Goal: Task Accomplishment & Management: Manage account settings

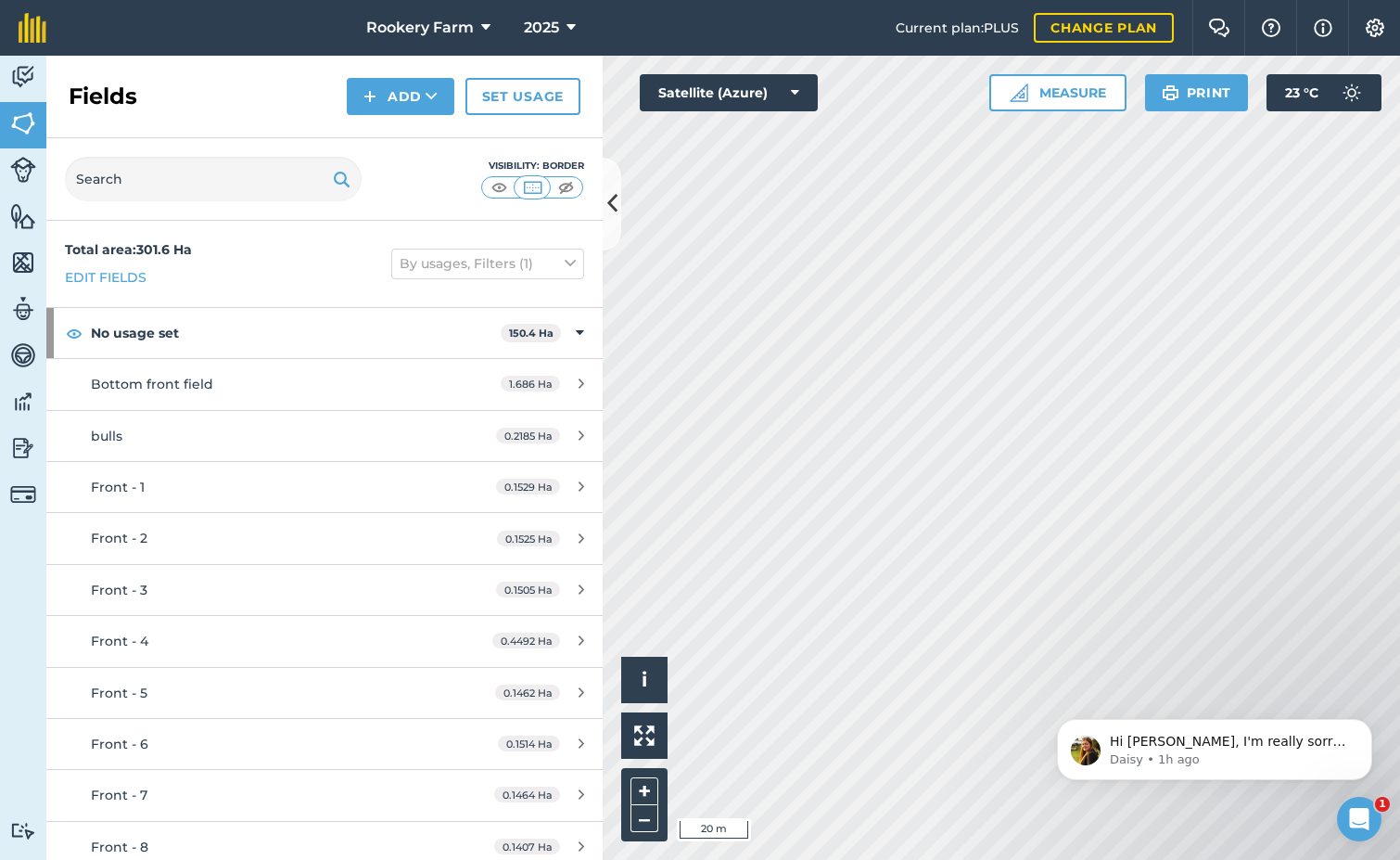
scroll to position [196, 0]
click at [1190, 752] on p "Hi Sam, I'm really sorry for the inconvenience here. Our tech team pushed a fix…" at bounding box center [1229, 742] width 239 height 19
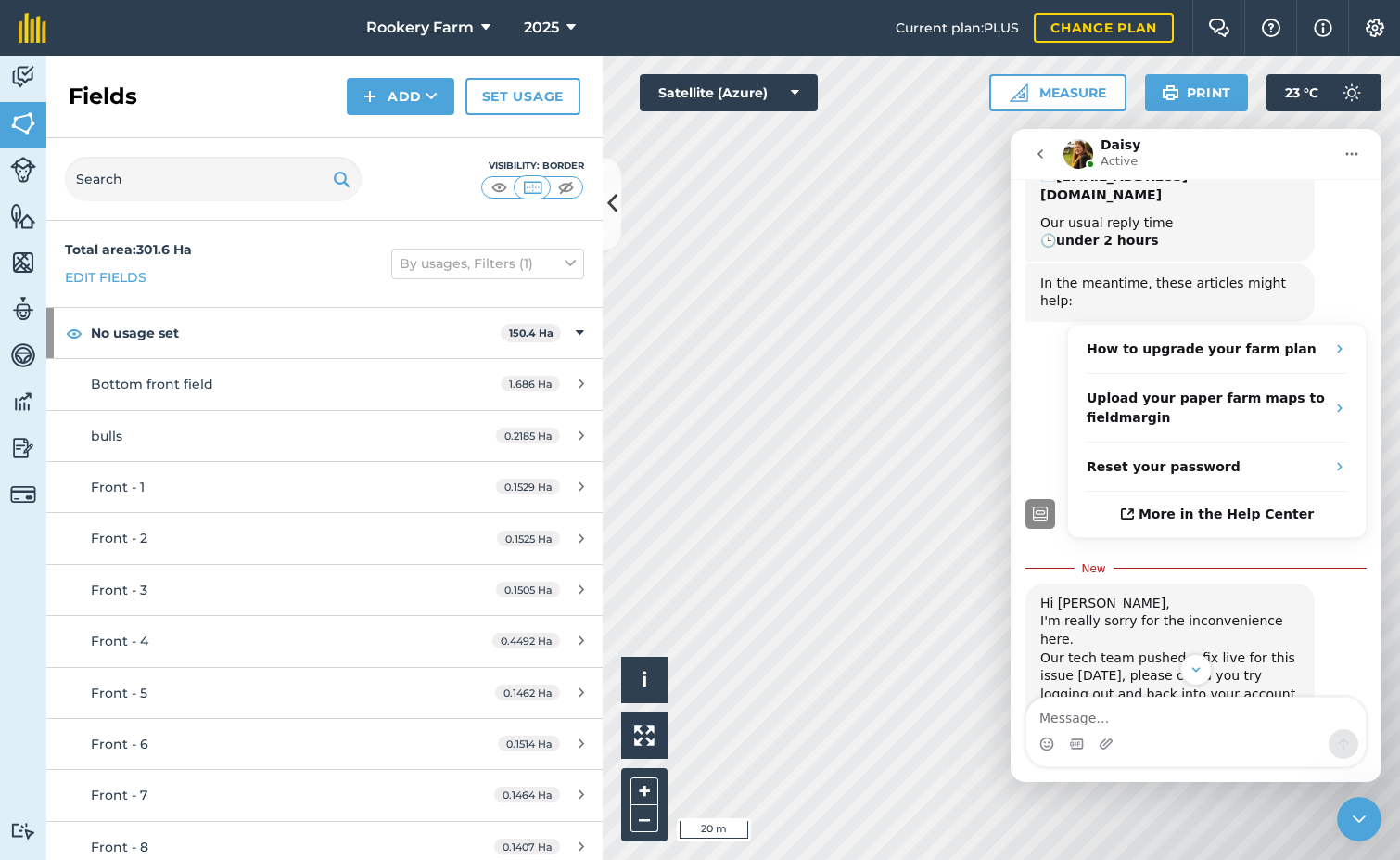
scroll to position [226, 0]
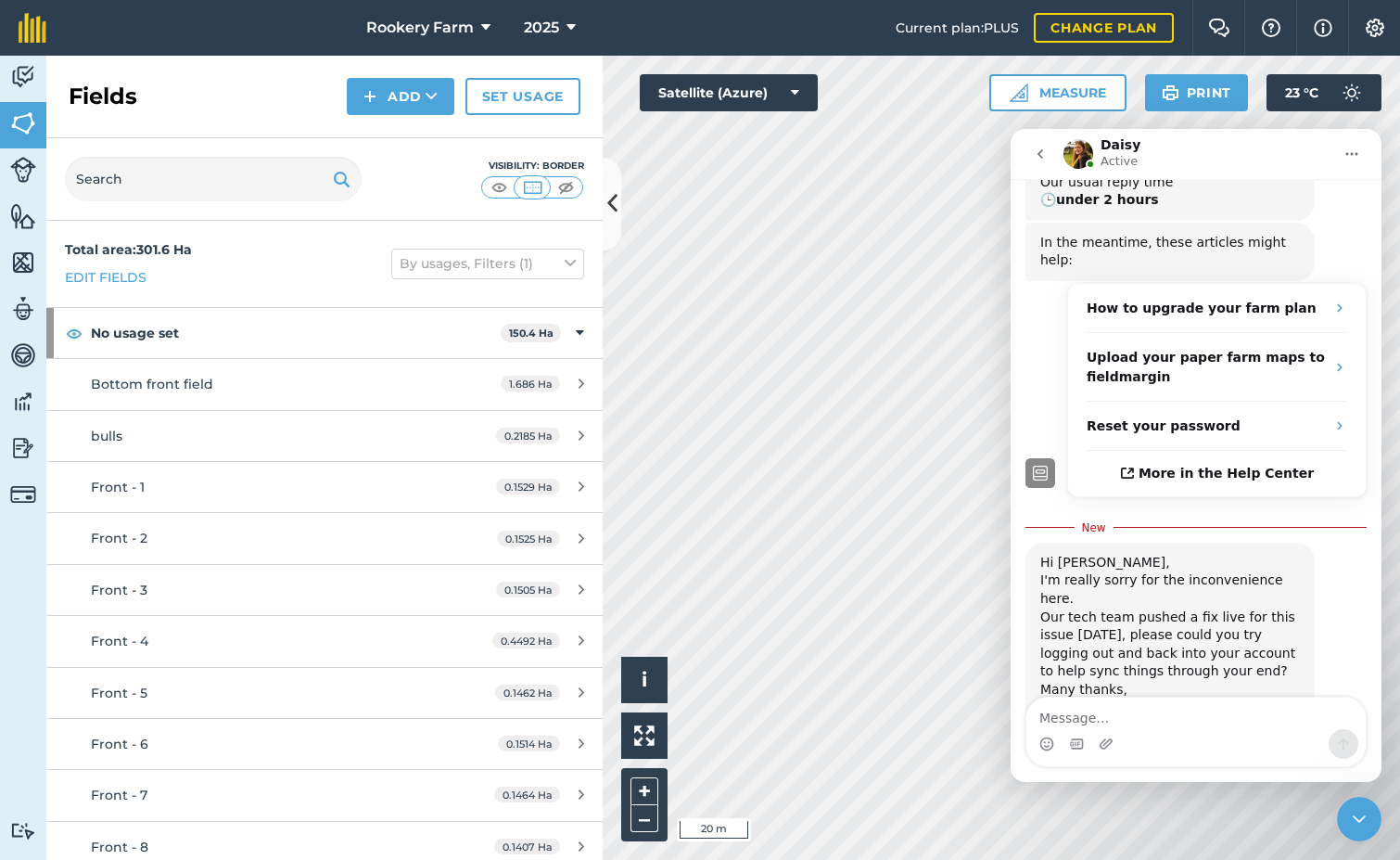
click at [1355, 818] on icon "Close Intercom Messenger" at bounding box center [1360, 819] width 23 height 23
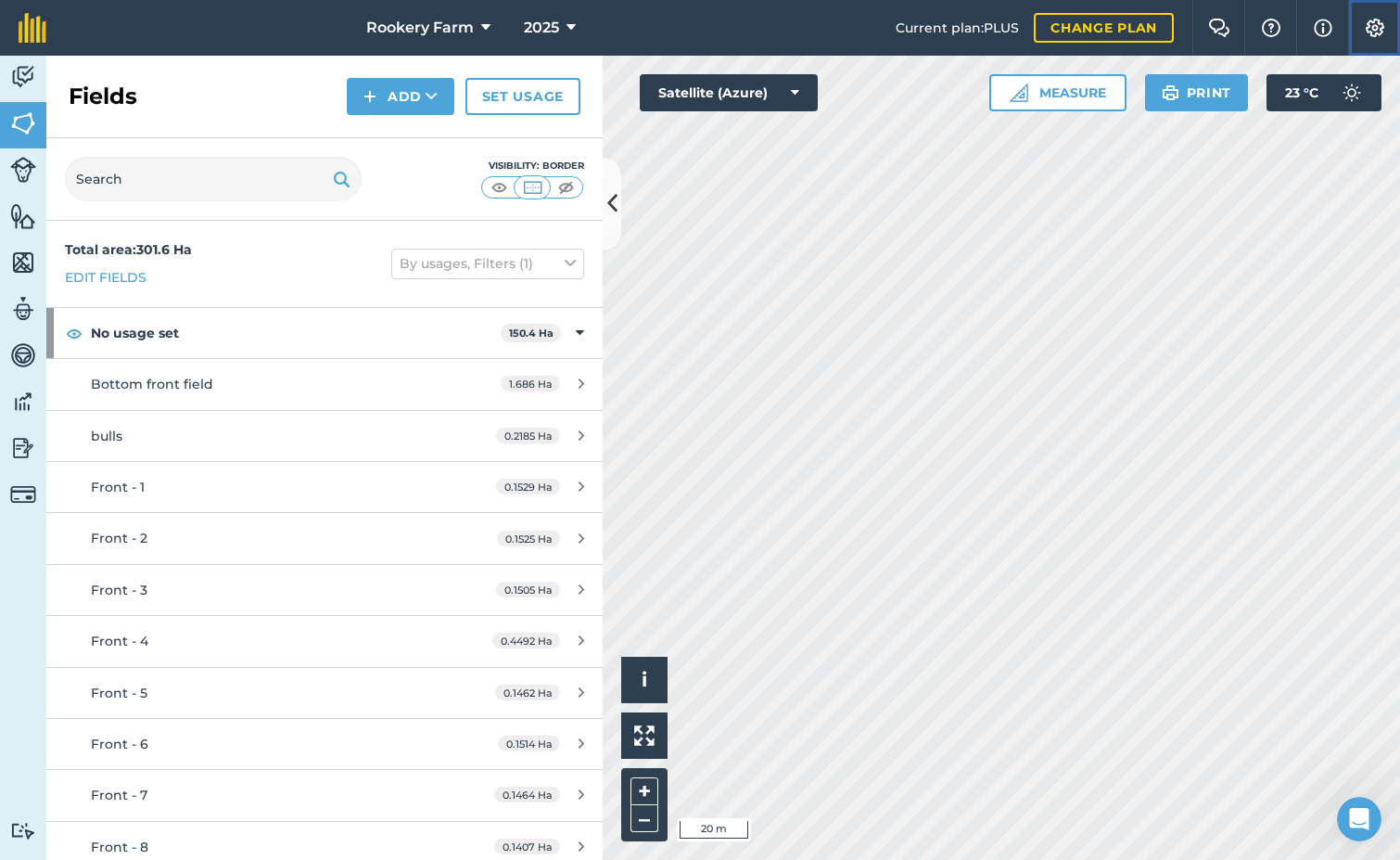
click at [1378, 36] on img at bounding box center [1375, 28] width 23 height 19
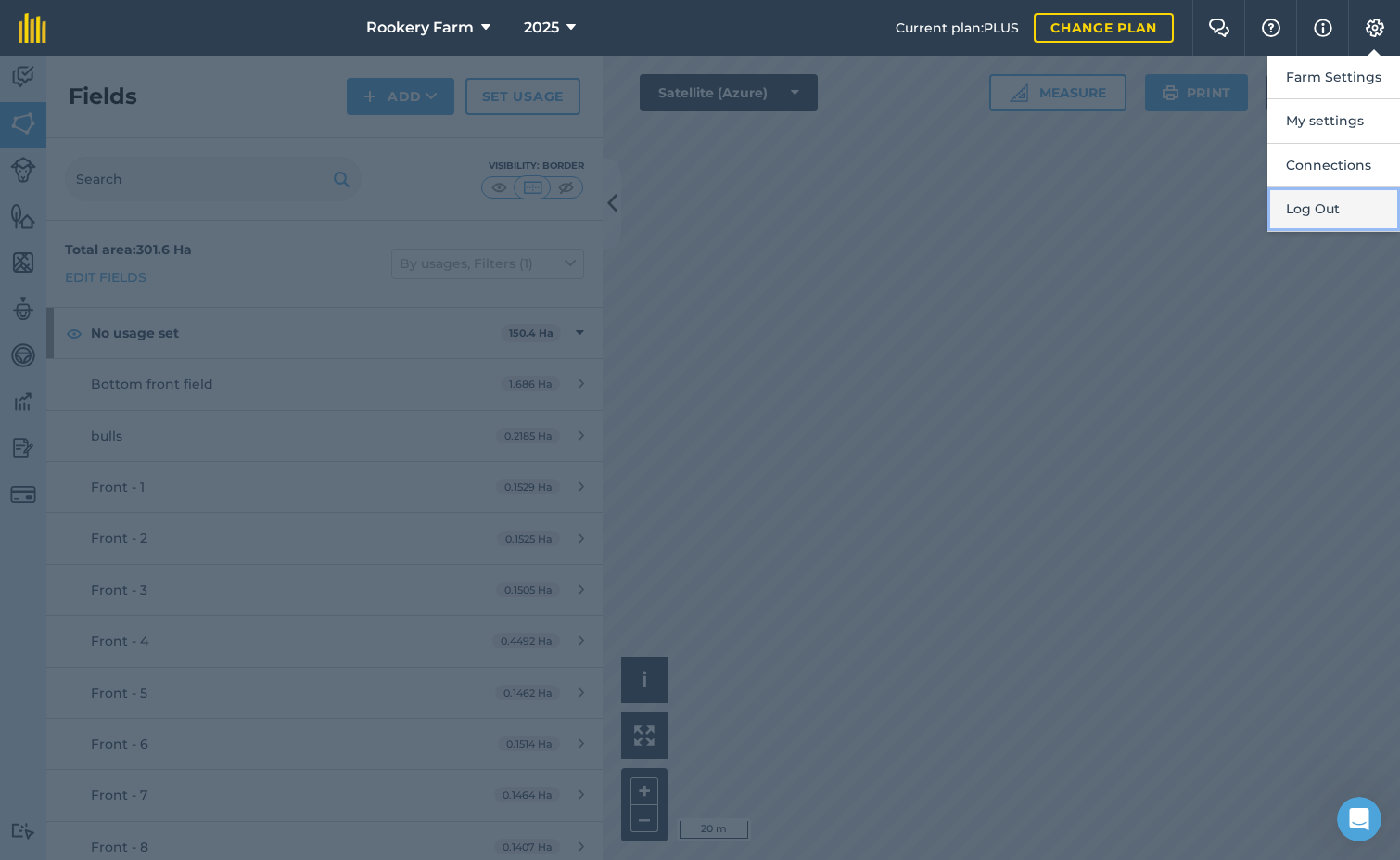
click at [1329, 204] on button "Log Out" at bounding box center [1334, 209] width 133 height 43
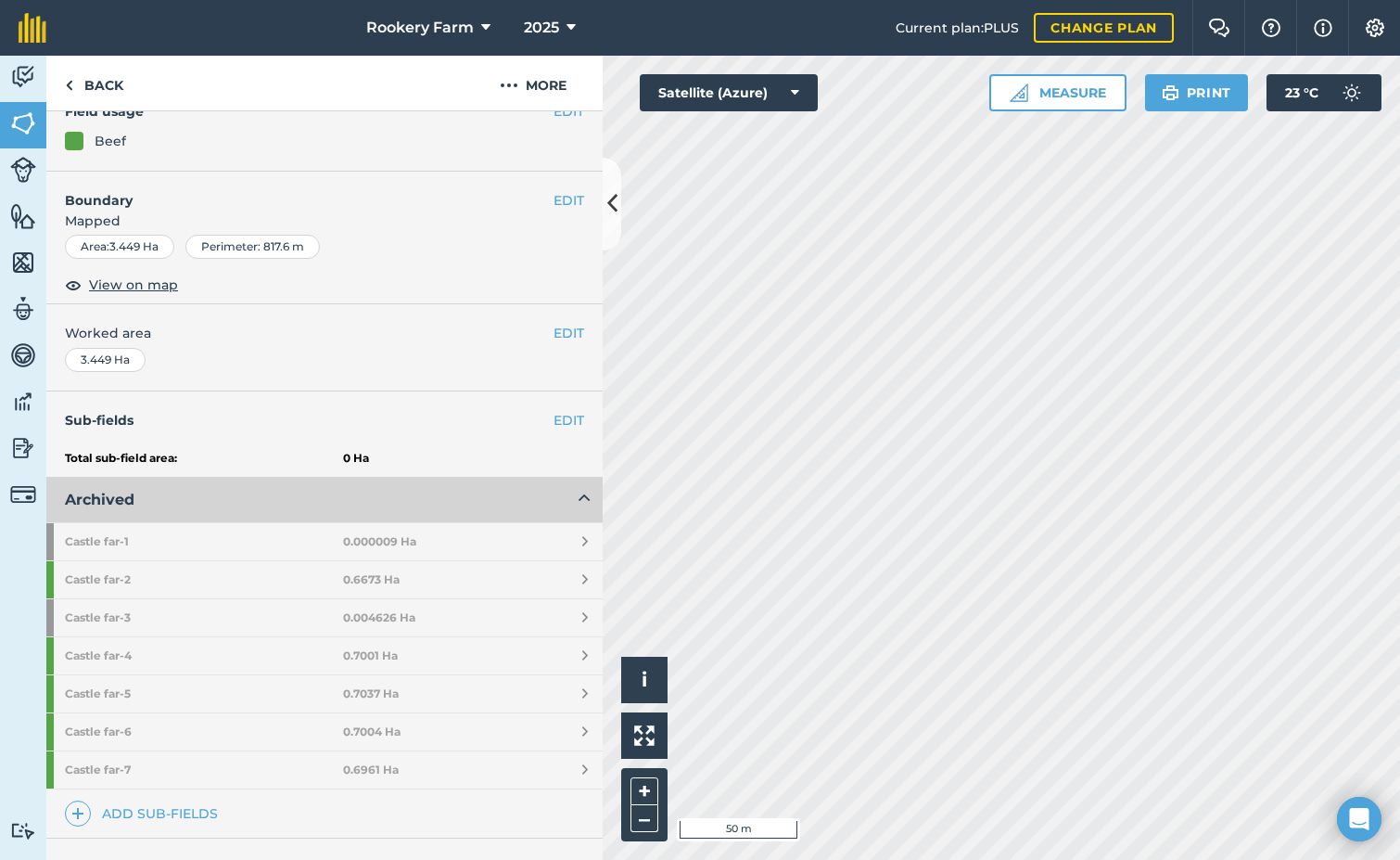
scroll to position [186, 0]
click at [192, 809] on link "Add sub-fields" at bounding box center [145, 810] width 160 height 26
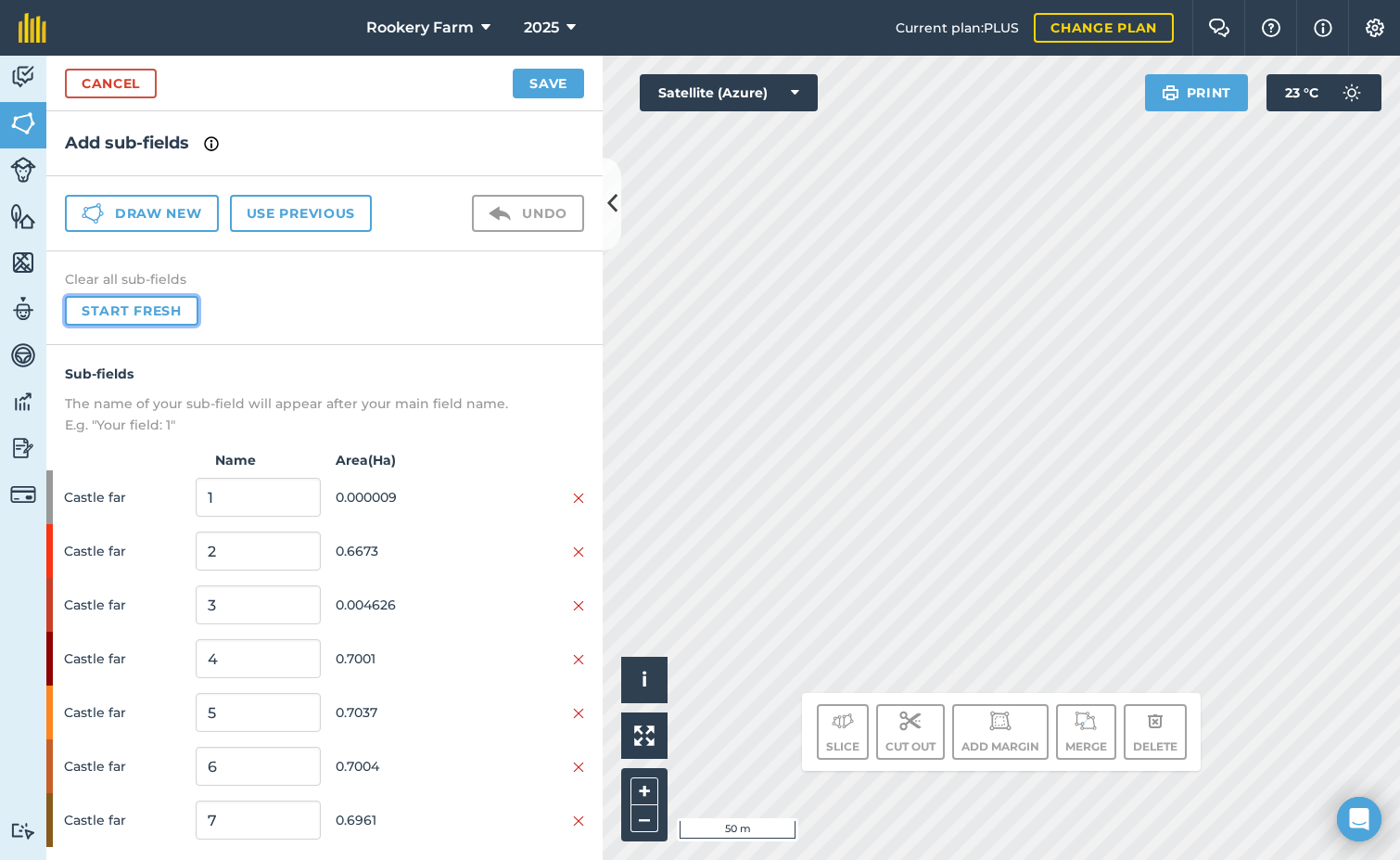
click at [180, 308] on button "Start fresh" at bounding box center [132, 311] width 134 height 30
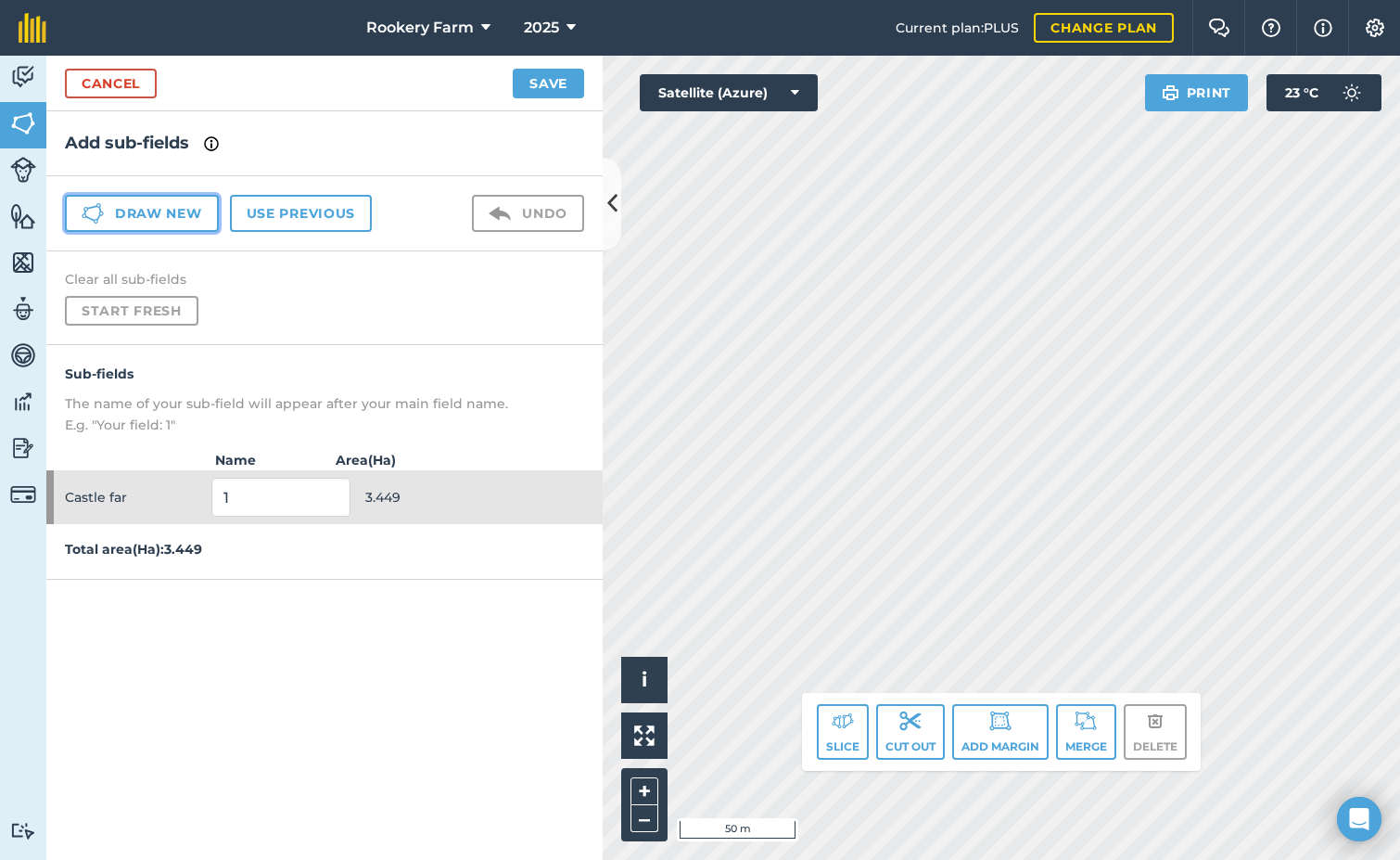
click at [167, 215] on button "Draw new" at bounding box center [142, 214] width 153 height 37
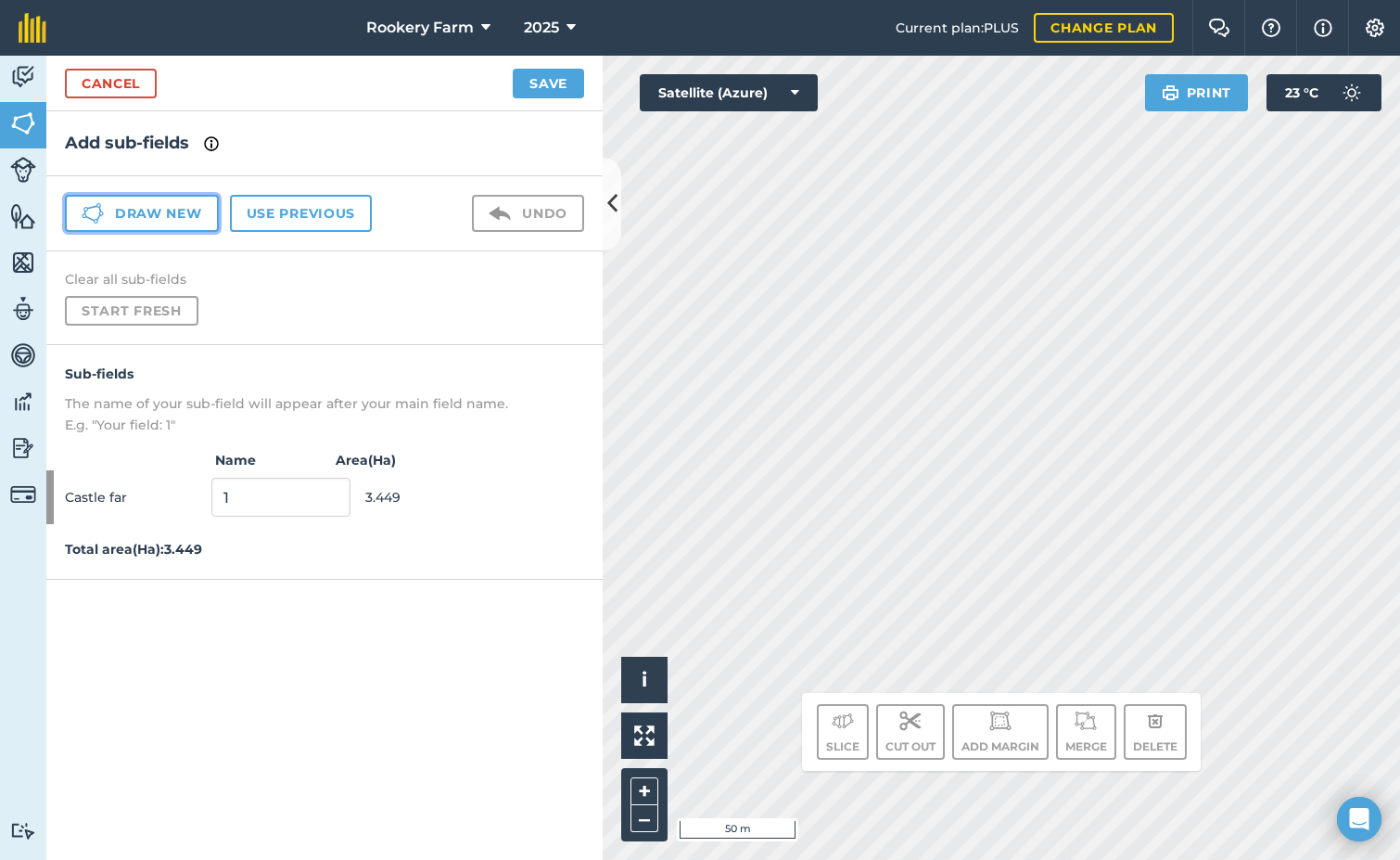
click at [153, 212] on button "Draw new" at bounding box center [142, 214] width 153 height 37
drag, startPoint x: 189, startPoint y: 222, endPoint x: 261, endPoint y: 218, distance: 72.1
click at [190, 222] on button "Draw new" at bounding box center [142, 214] width 153 height 37
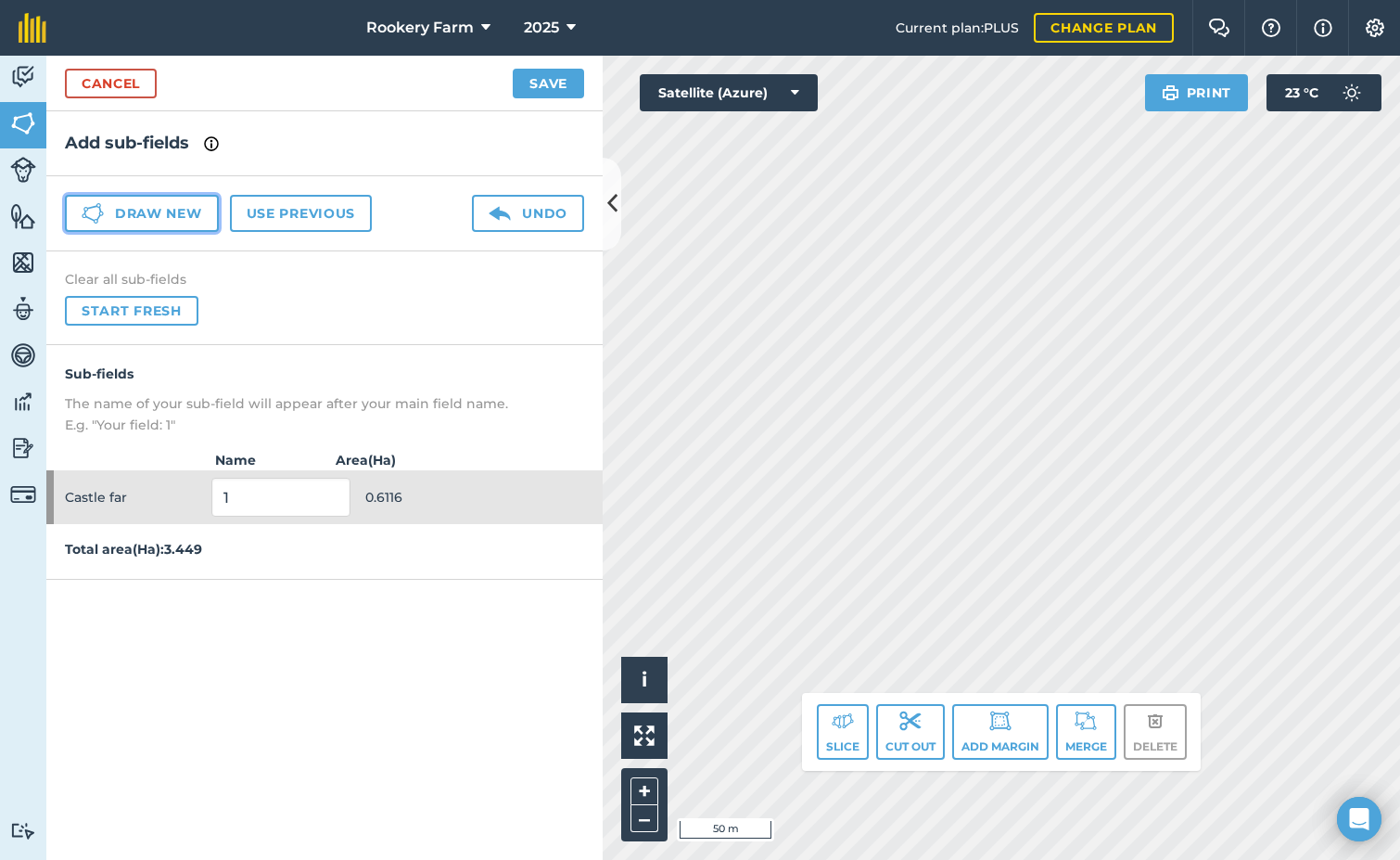
click at [199, 218] on button "Draw new" at bounding box center [142, 214] width 153 height 37
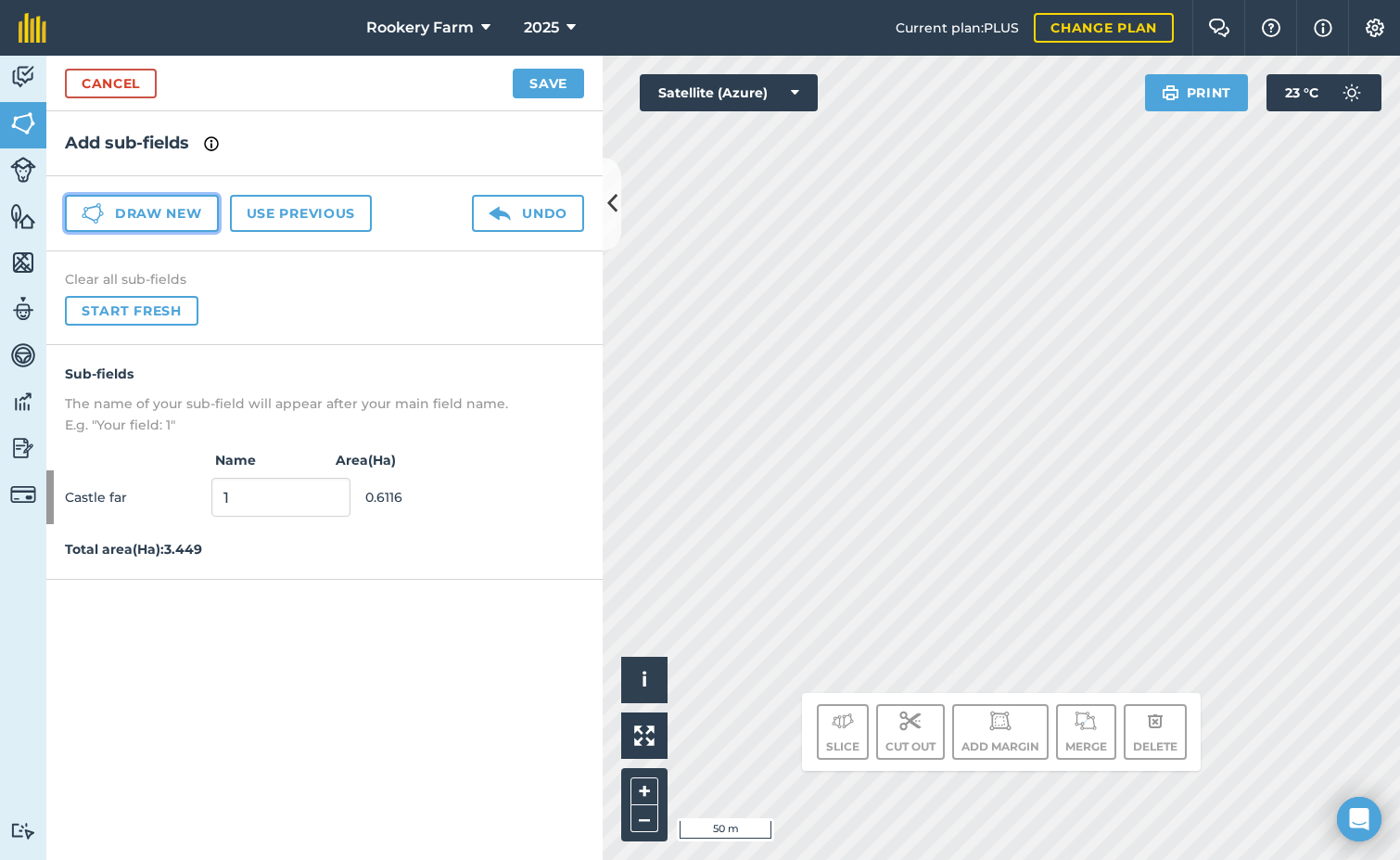
click at [202, 209] on button "Draw new" at bounding box center [142, 214] width 153 height 37
click at [192, 209] on button "Draw new" at bounding box center [142, 214] width 153 height 37
click at [200, 211] on button "Draw new" at bounding box center [142, 214] width 153 height 37
click at [165, 202] on button "Draw new" at bounding box center [142, 214] width 153 height 37
click at [103, 79] on link "Cancel" at bounding box center [110, 84] width 91 height 30
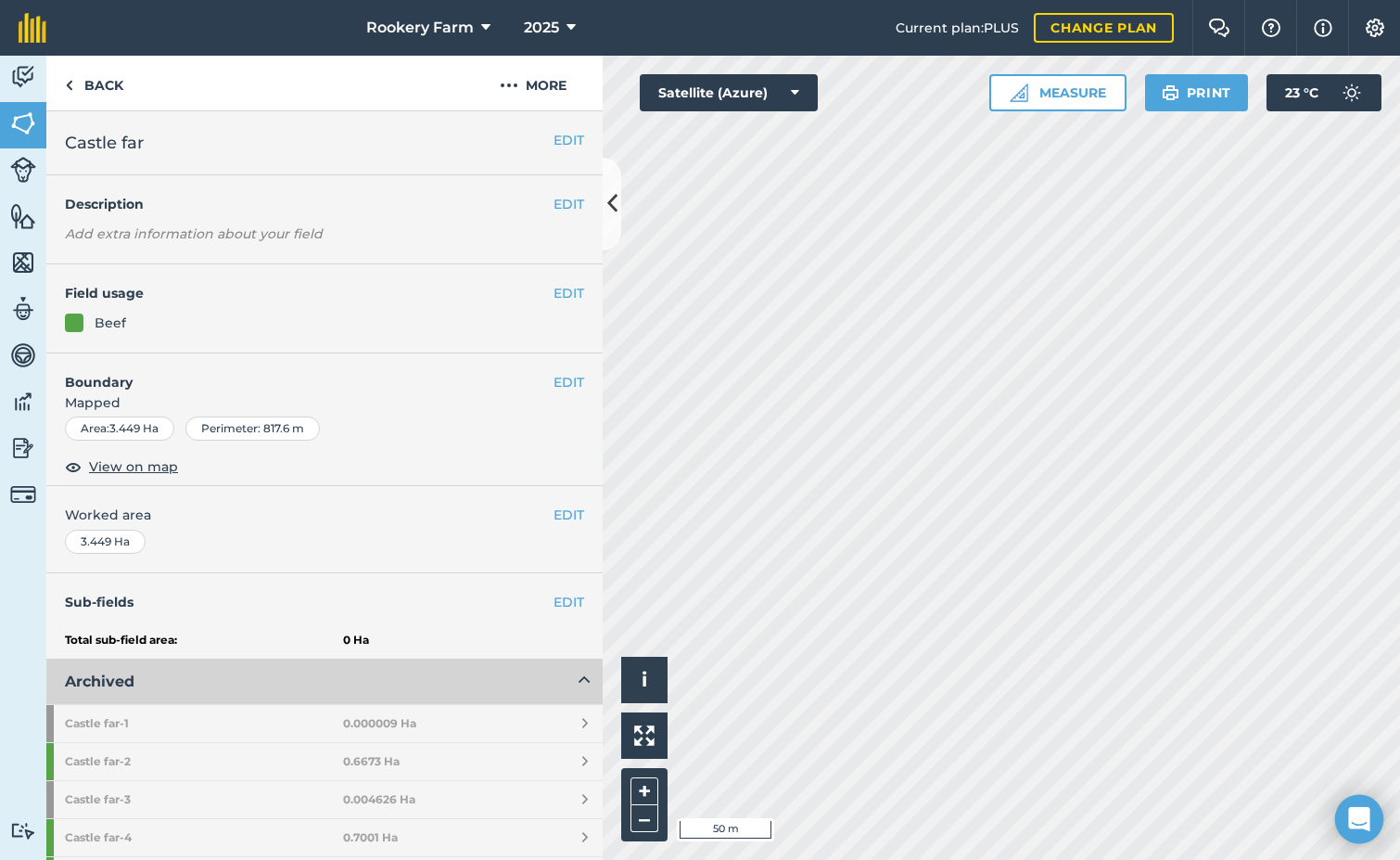
click at [1376, 810] on div "Open Intercom Messenger" at bounding box center [1360, 820] width 49 height 49
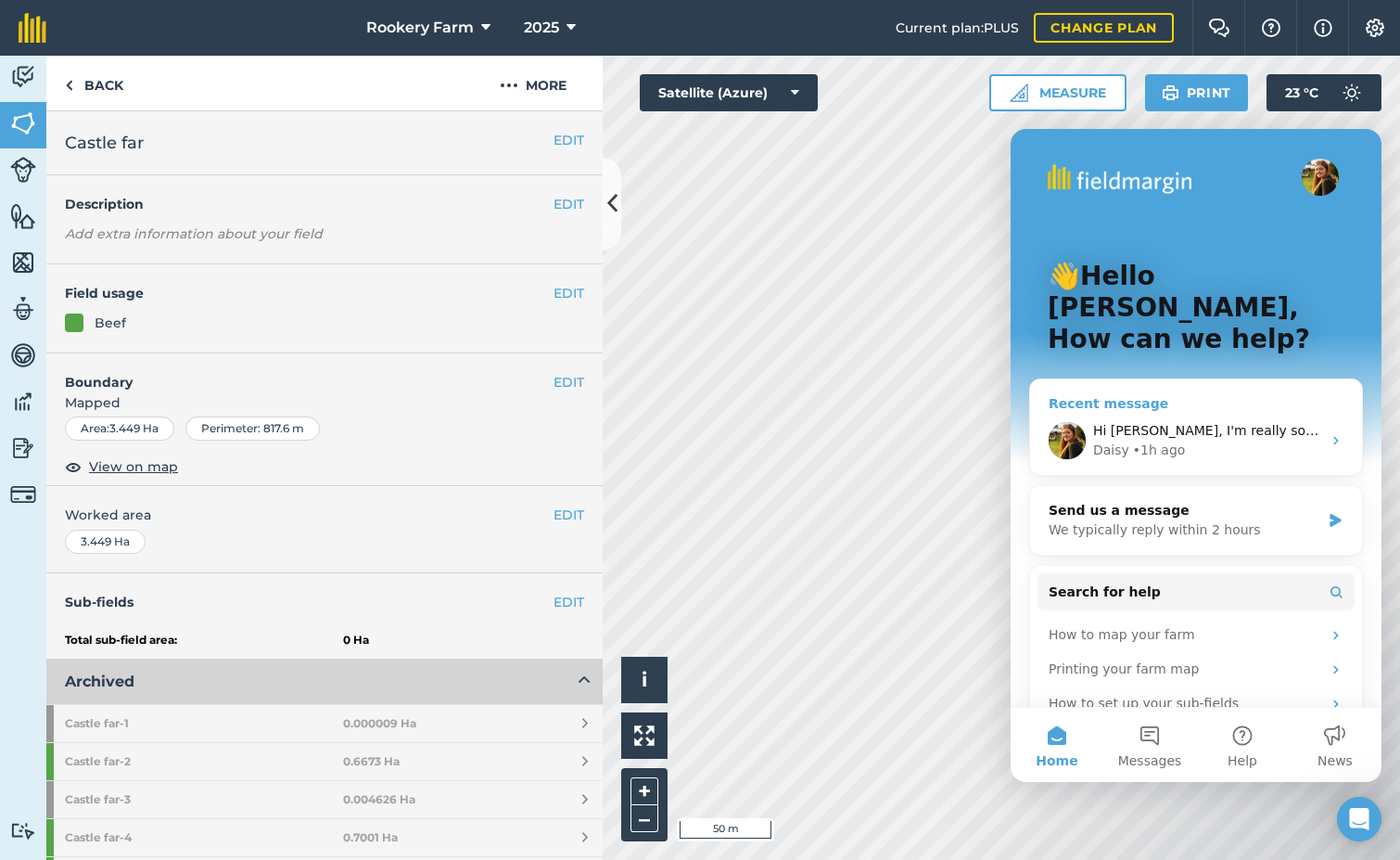
click at [1196, 421] on div "Hi Sam, I'm really sorry for the inconvenience here. Our tech team pushed a fix…" at bounding box center [1207, 431] width 228 height 20
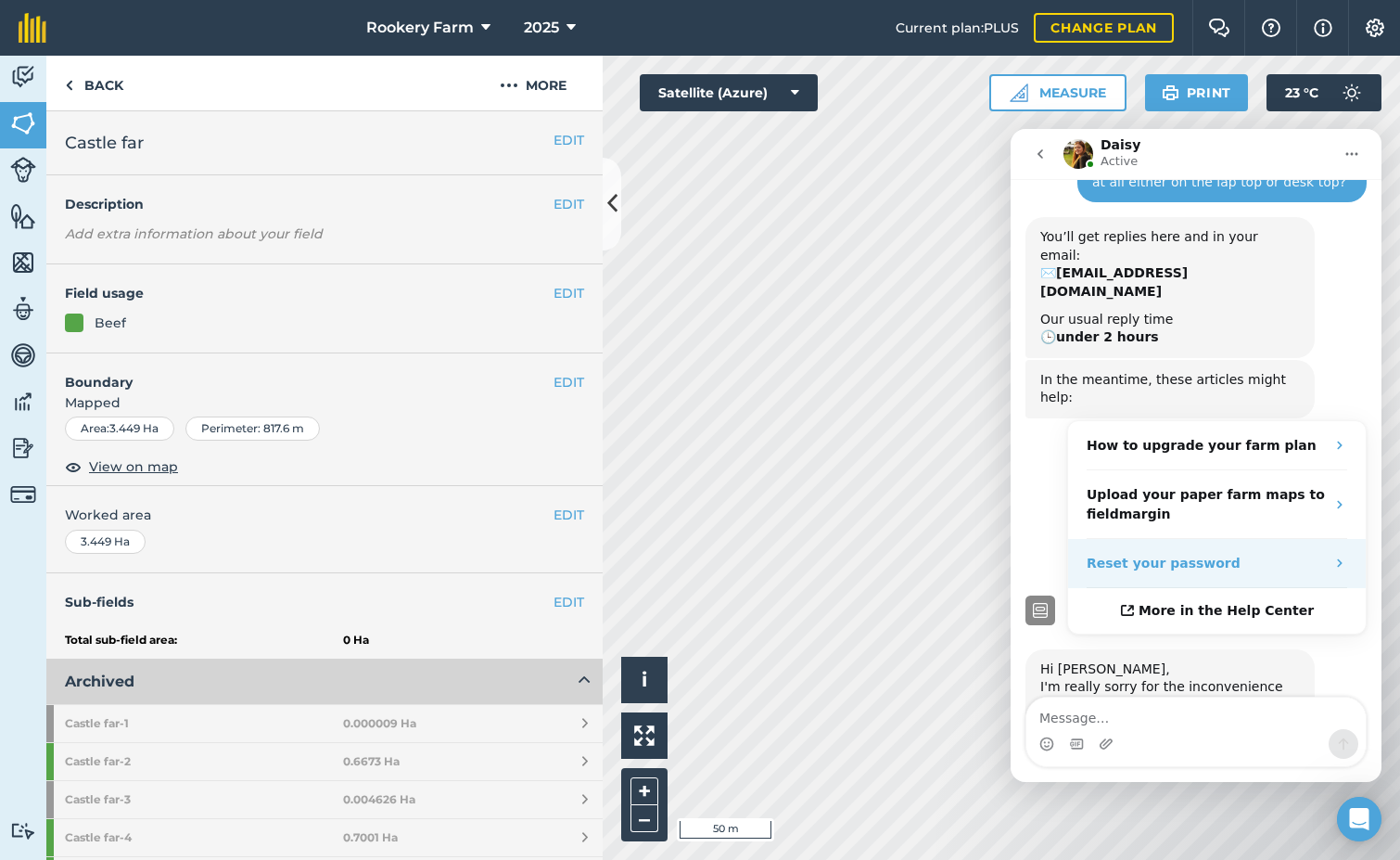
scroll to position [196, 0]
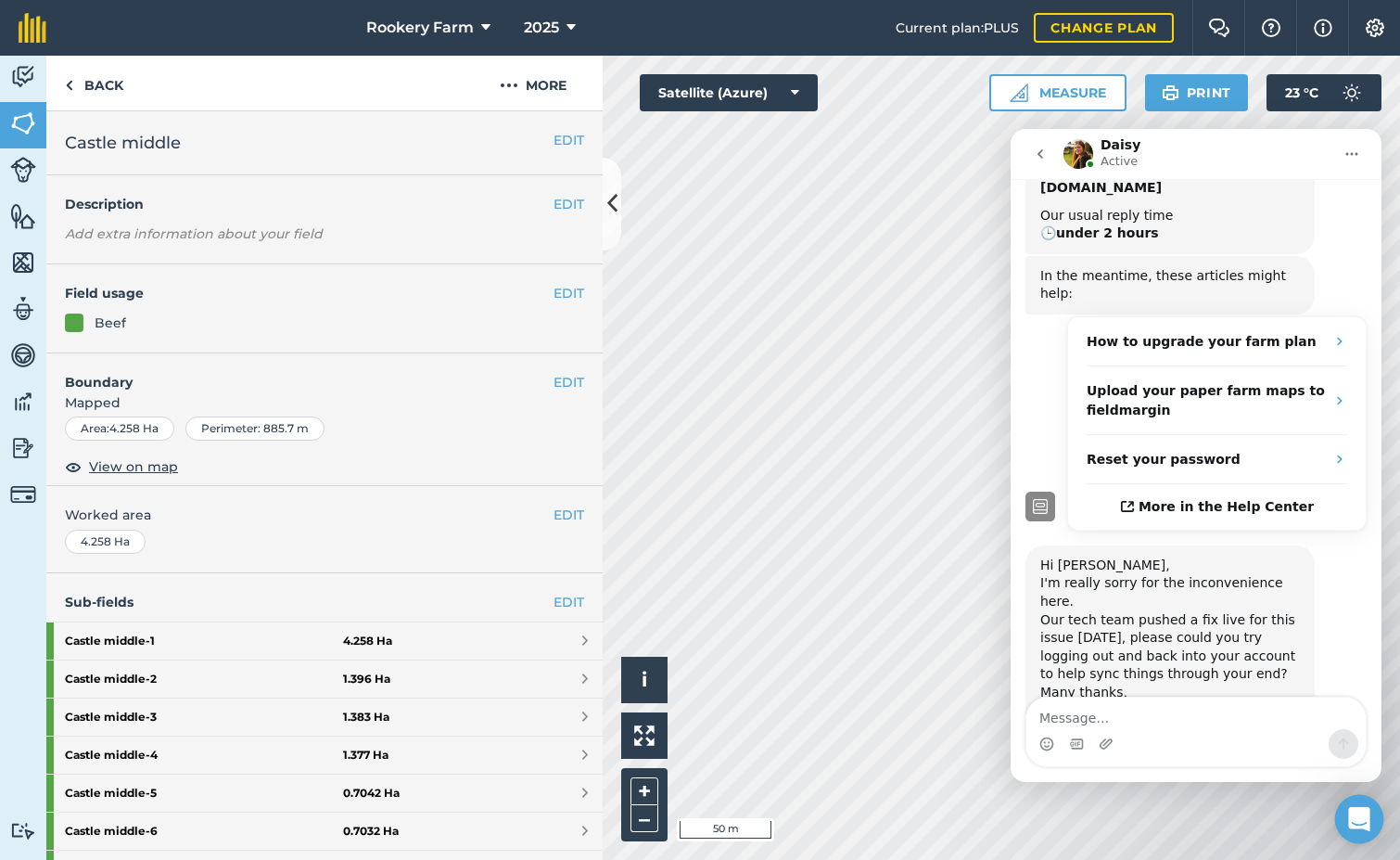
click at [1340, 814] on div "Open Intercom Messenger" at bounding box center [1360, 820] width 49 height 49
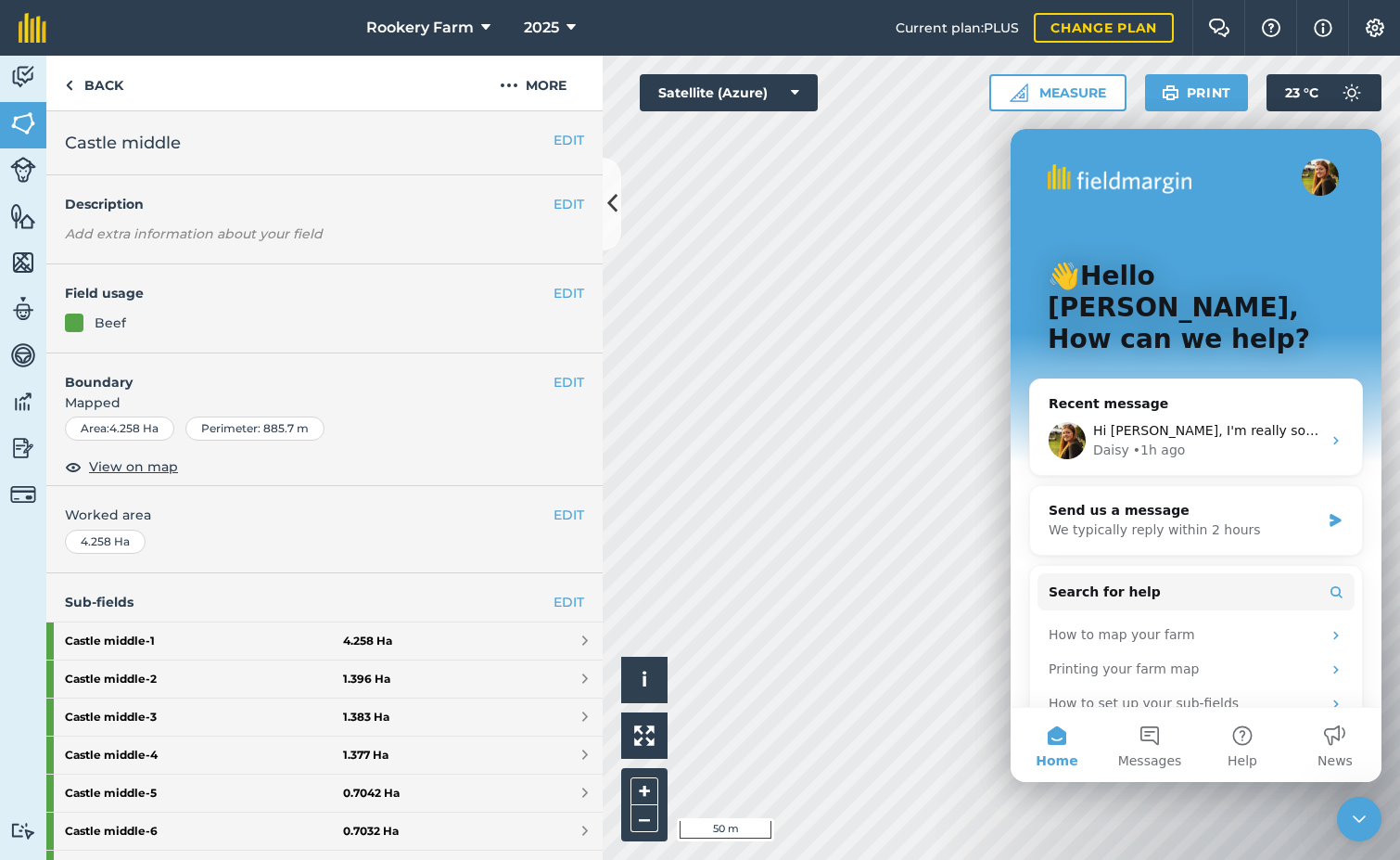
click at [1364, 821] on icon "Close Intercom Messenger" at bounding box center [1360, 819] width 23 height 23
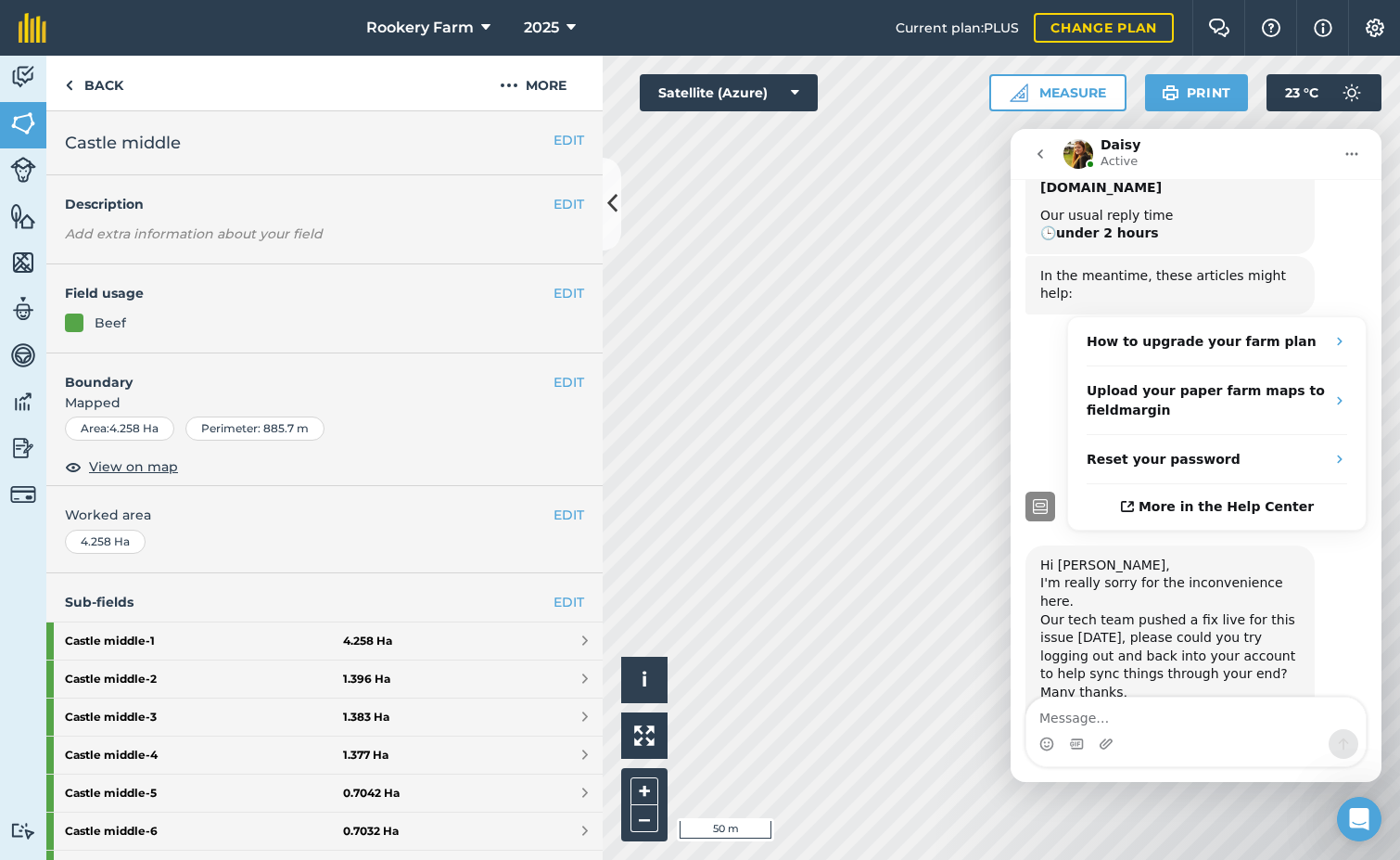
click at [1364, 823] on icon "Open Intercom Messenger" at bounding box center [1360, 819] width 30 height 31
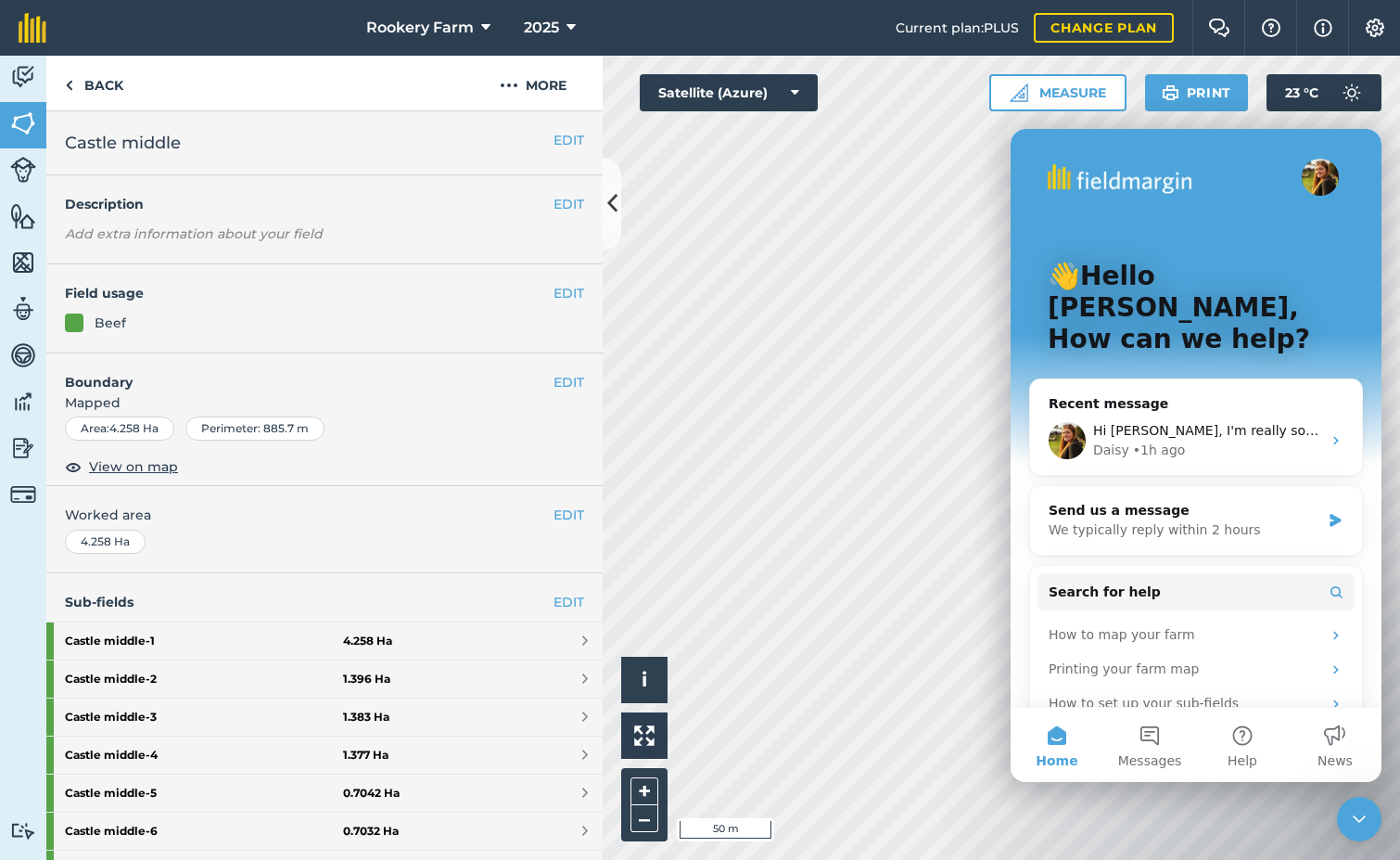
click at [1364, 823] on icon "Close Intercom Messenger" at bounding box center [1360, 819] width 23 height 23
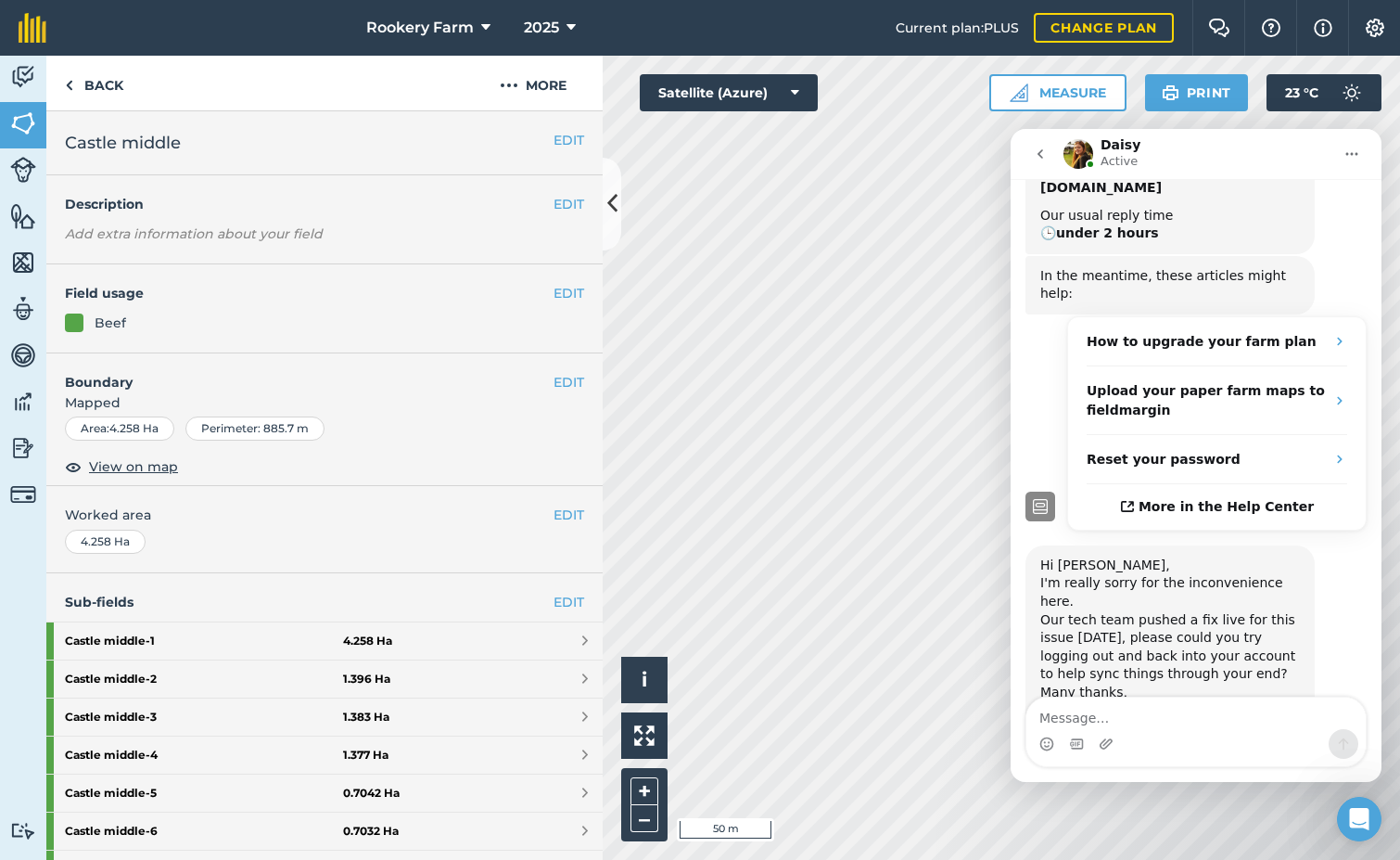
click at [1042, 160] on icon "go back" at bounding box center [1040, 154] width 15 height 15
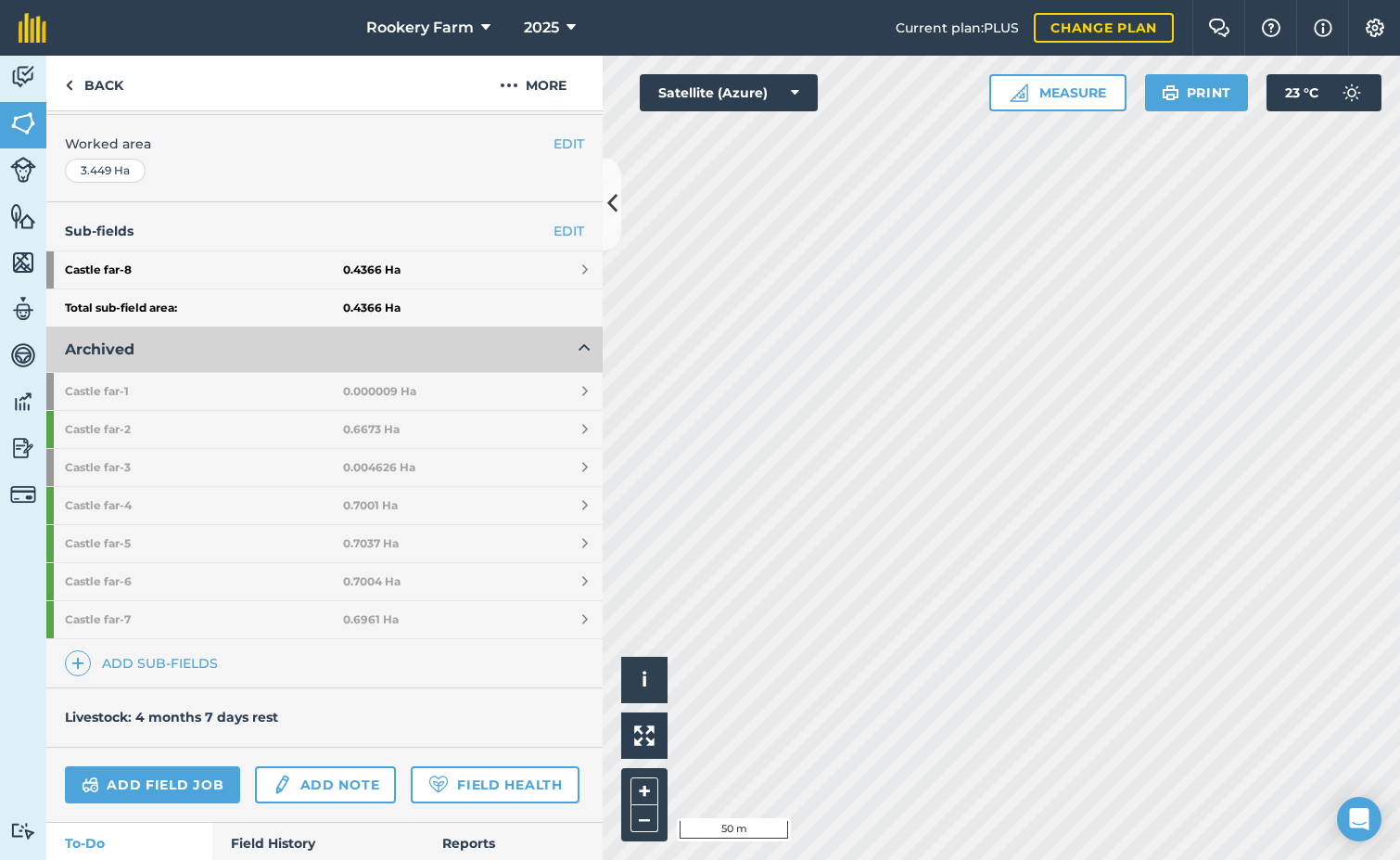
scroll to position [278, 0]
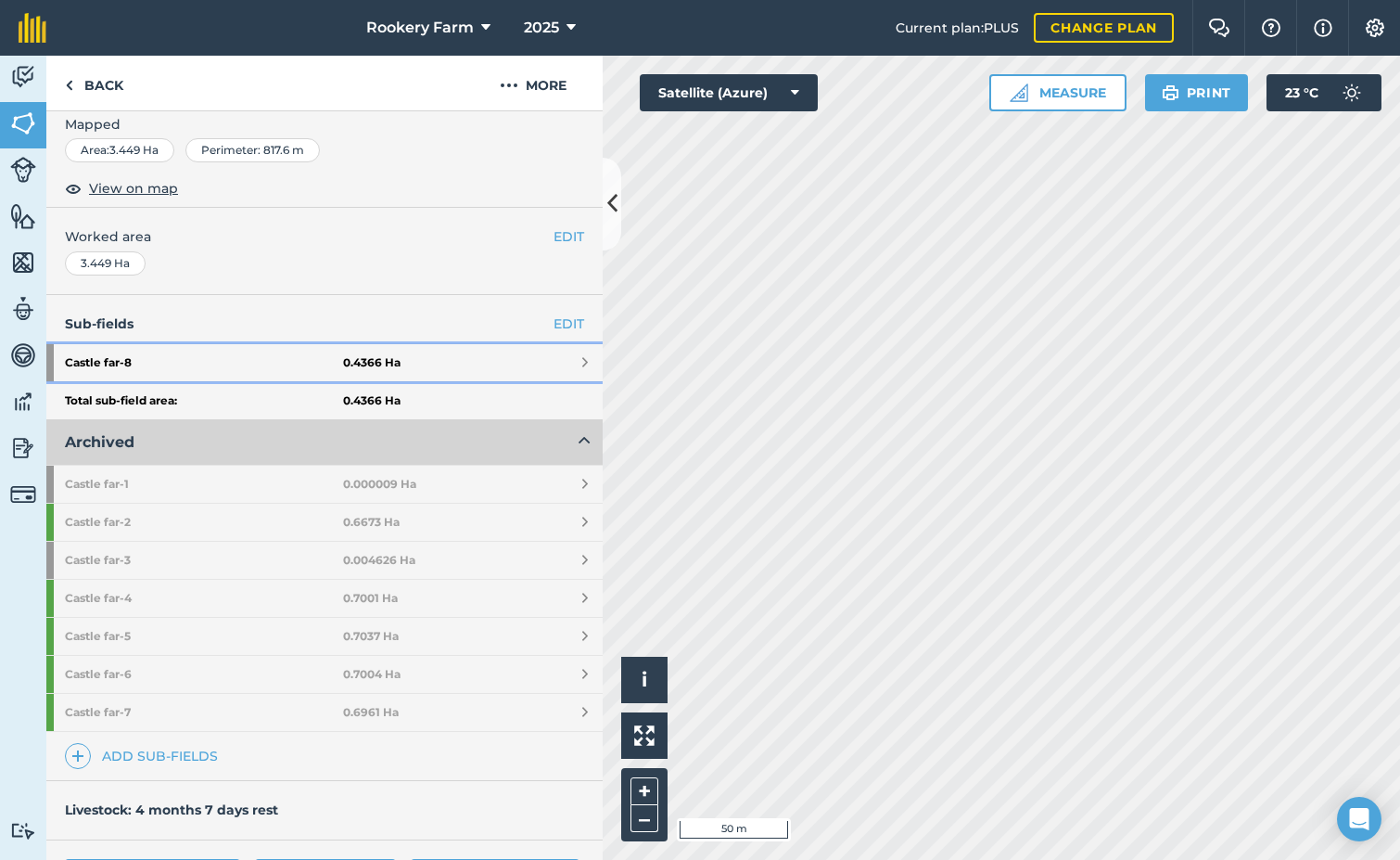
click at [188, 359] on strong "Castle far - 8" at bounding box center [204, 363] width 278 height 37
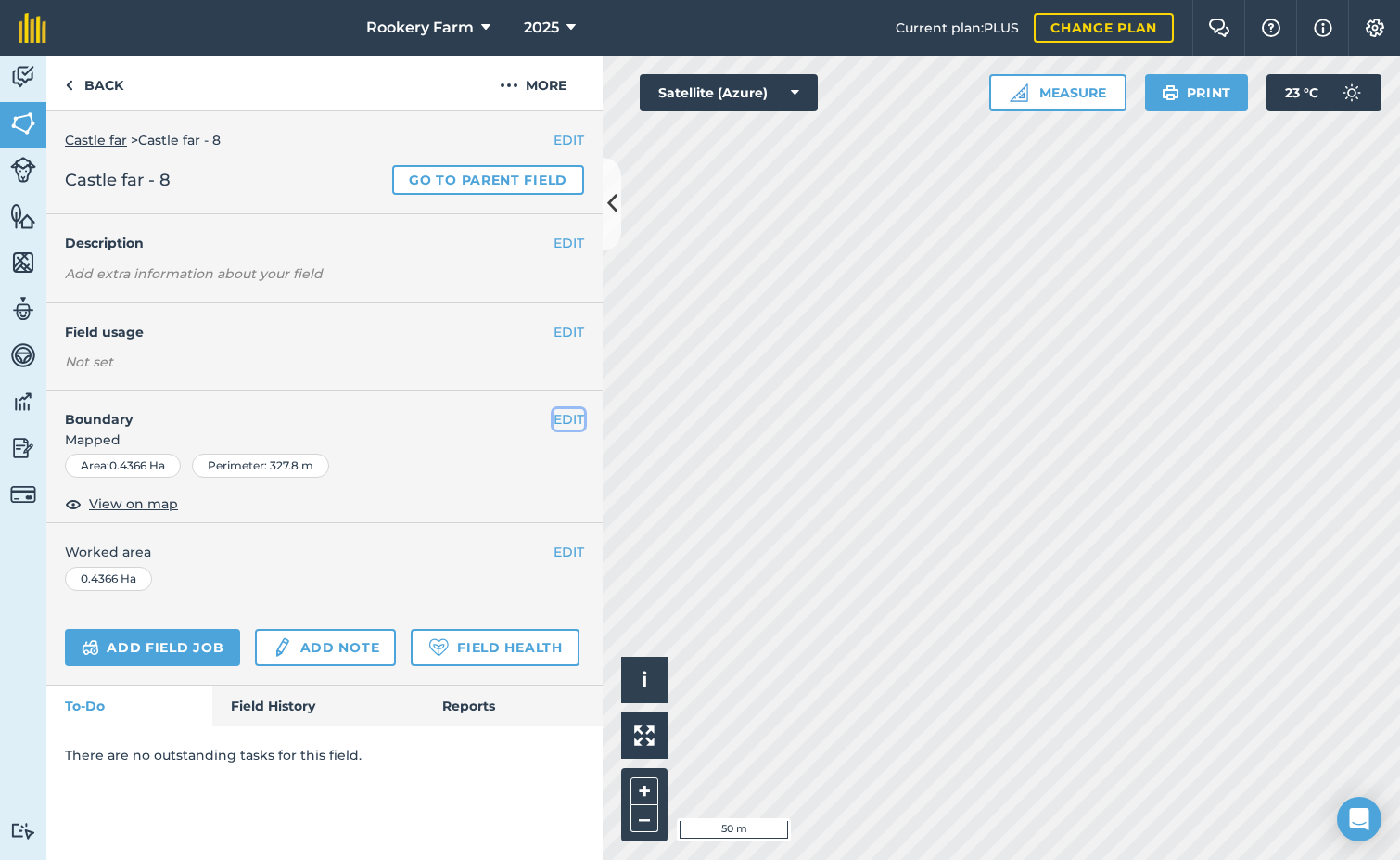
click at [568, 414] on button "EDIT" at bounding box center [569, 419] width 30 height 21
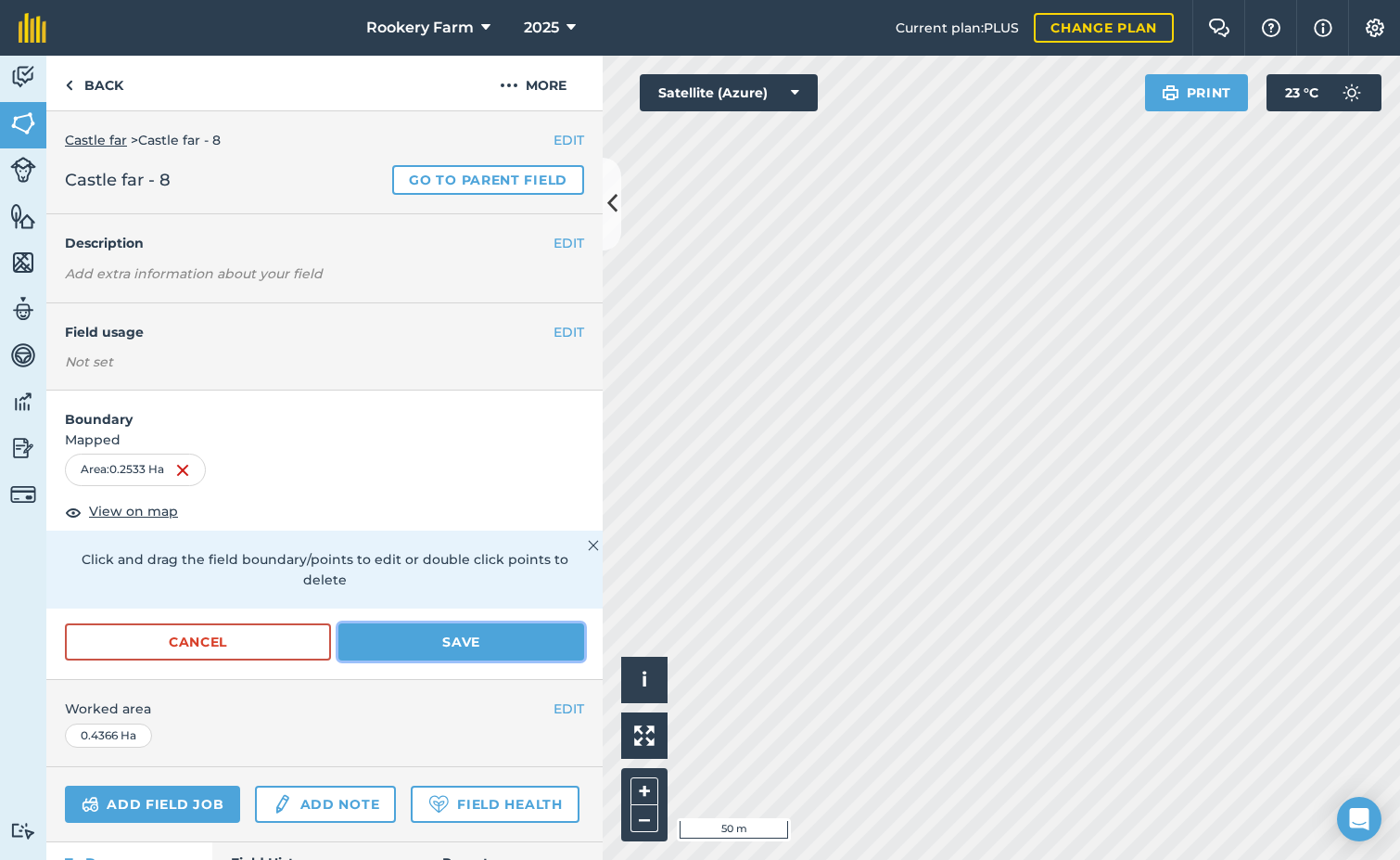
click at [418, 644] on button "Save" at bounding box center [461, 642] width 246 height 37
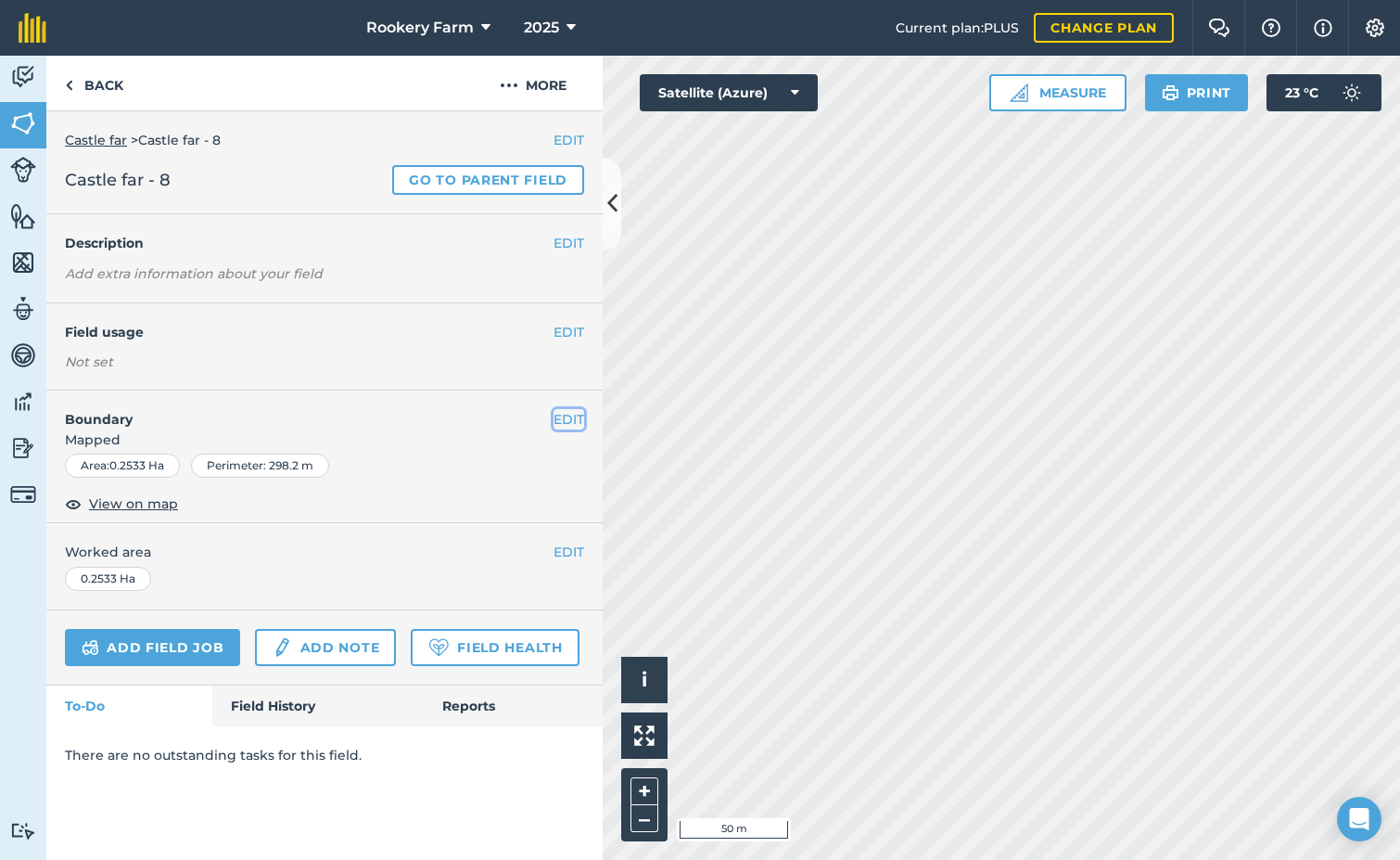
click at [577, 413] on button "EDIT" at bounding box center [569, 419] width 30 height 21
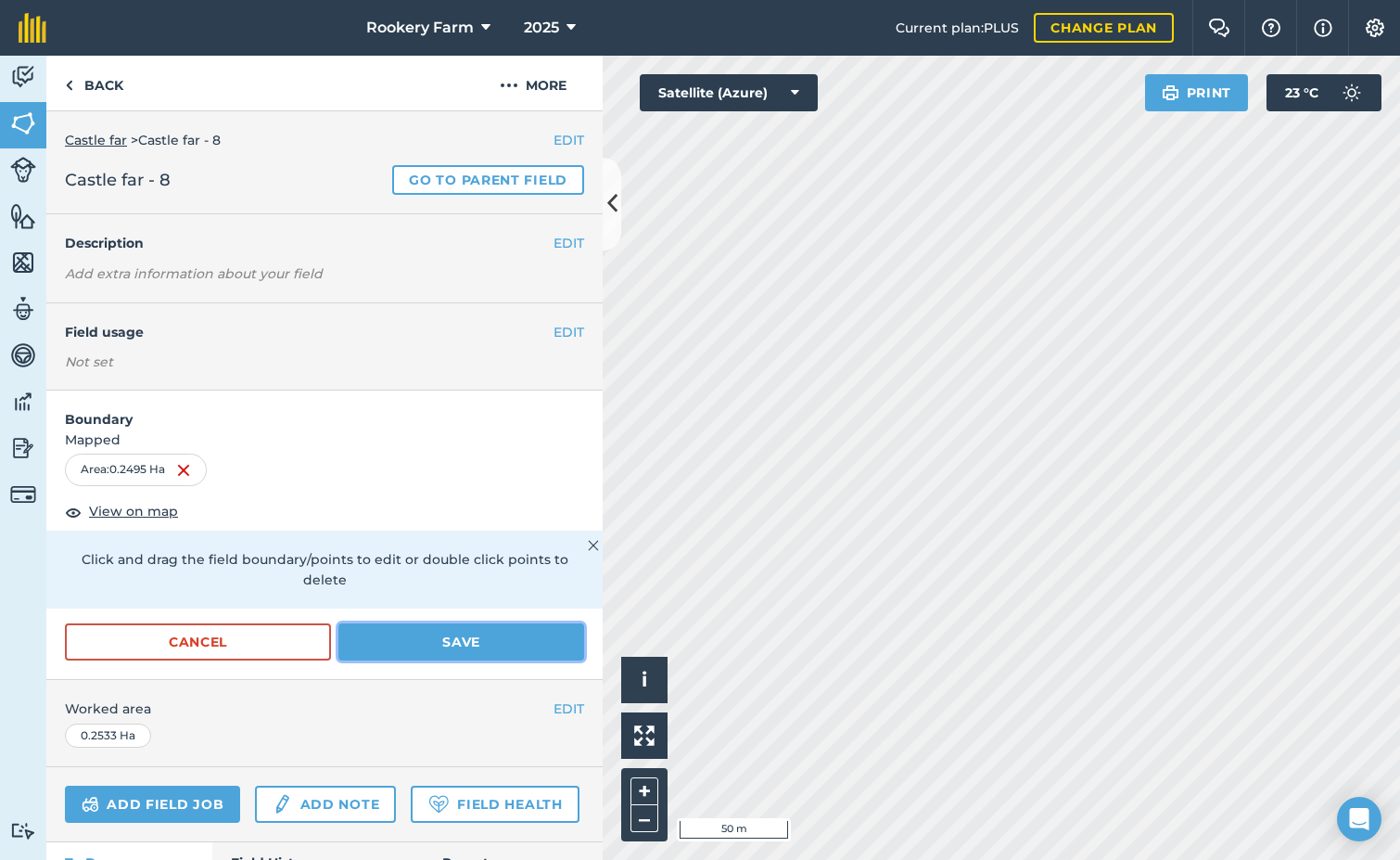
click at [412, 641] on button "Save" at bounding box center [461, 642] width 246 height 37
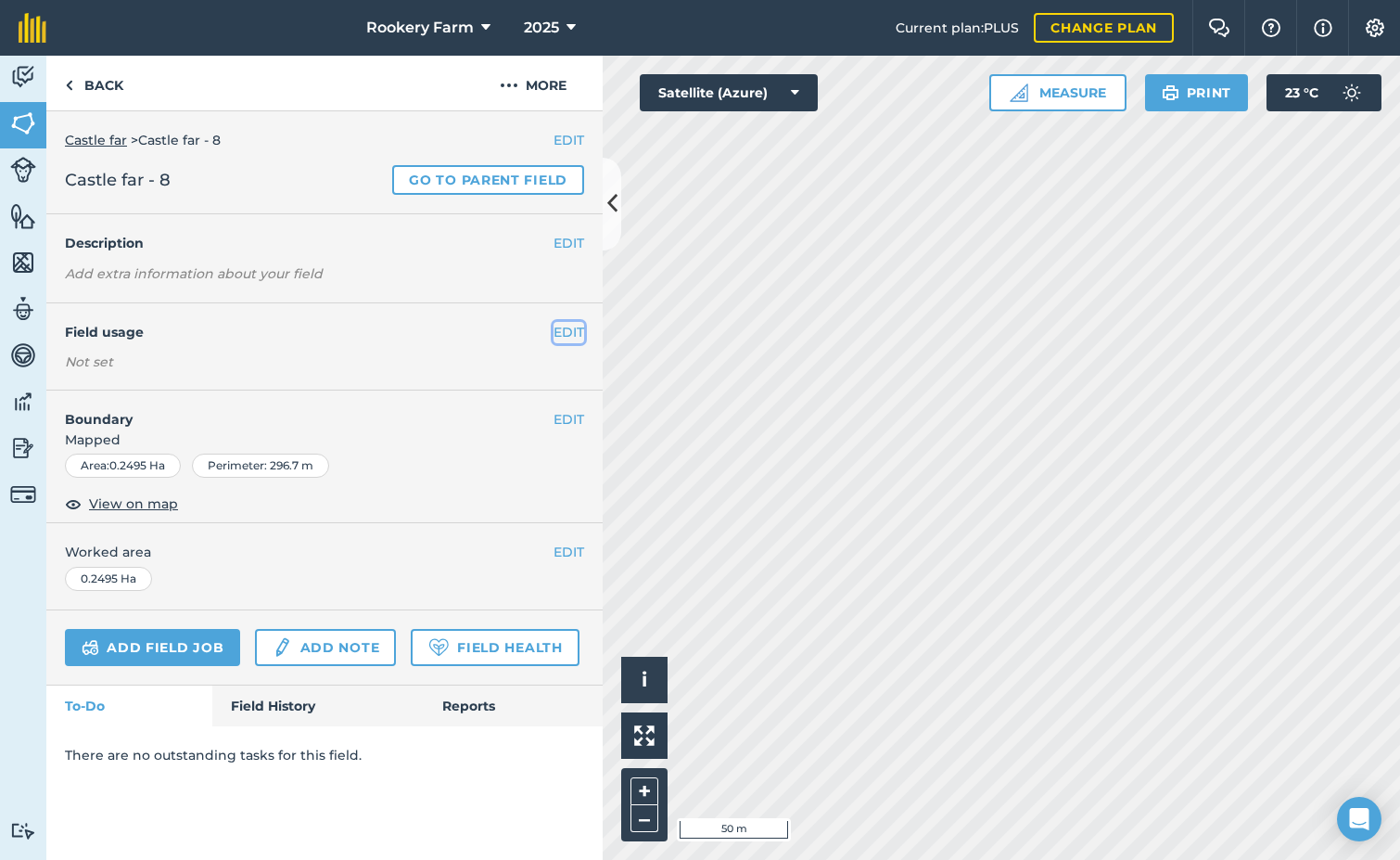
click at [563, 328] on button "EDIT" at bounding box center [569, 332] width 30 height 21
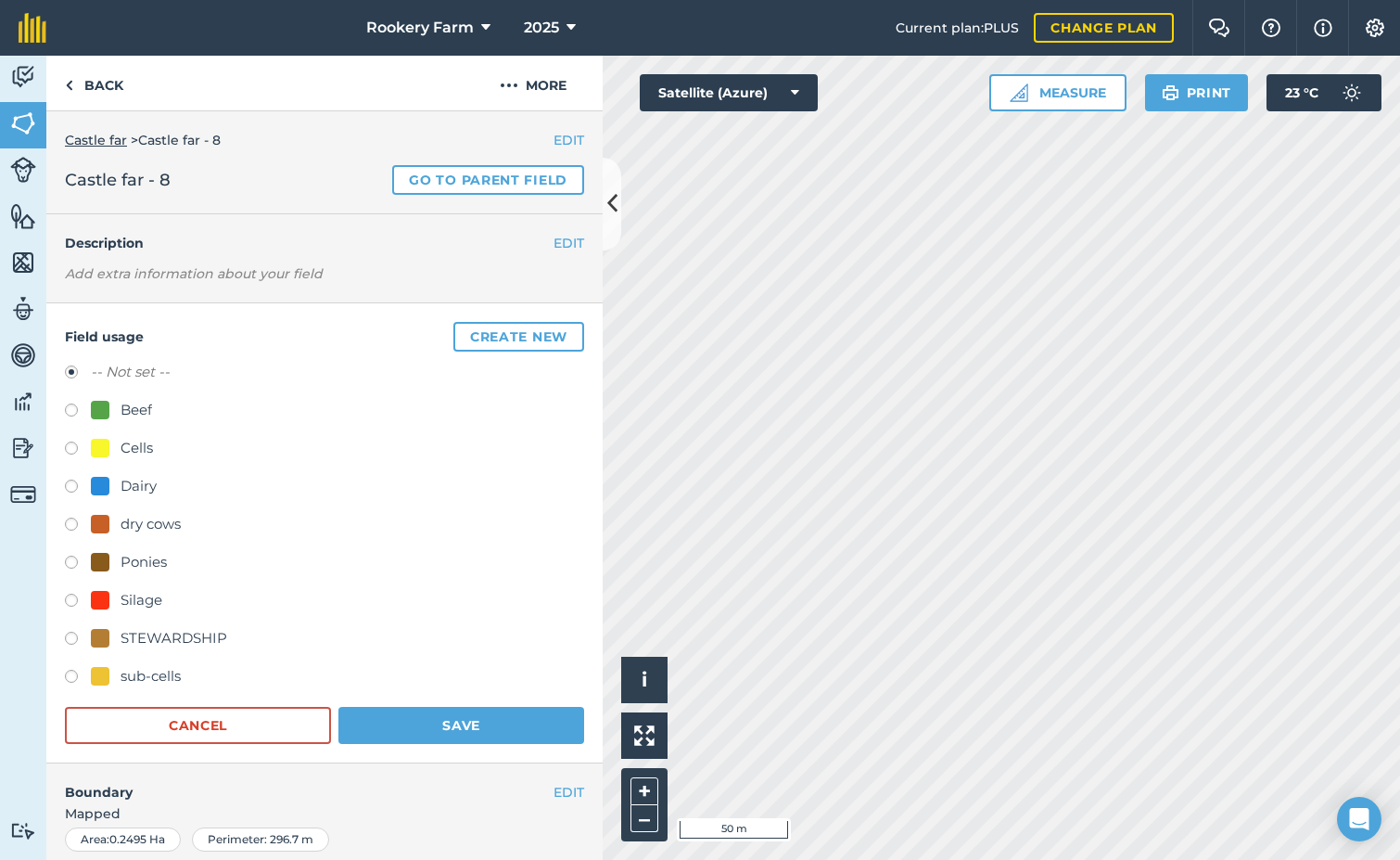
click at [68, 408] on label at bounding box center [78, 412] width 26 height 19
radio input "true"
radio input "false"
click at [415, 714] on button "Save" at bounding box center [461, 725] width 246 height 37
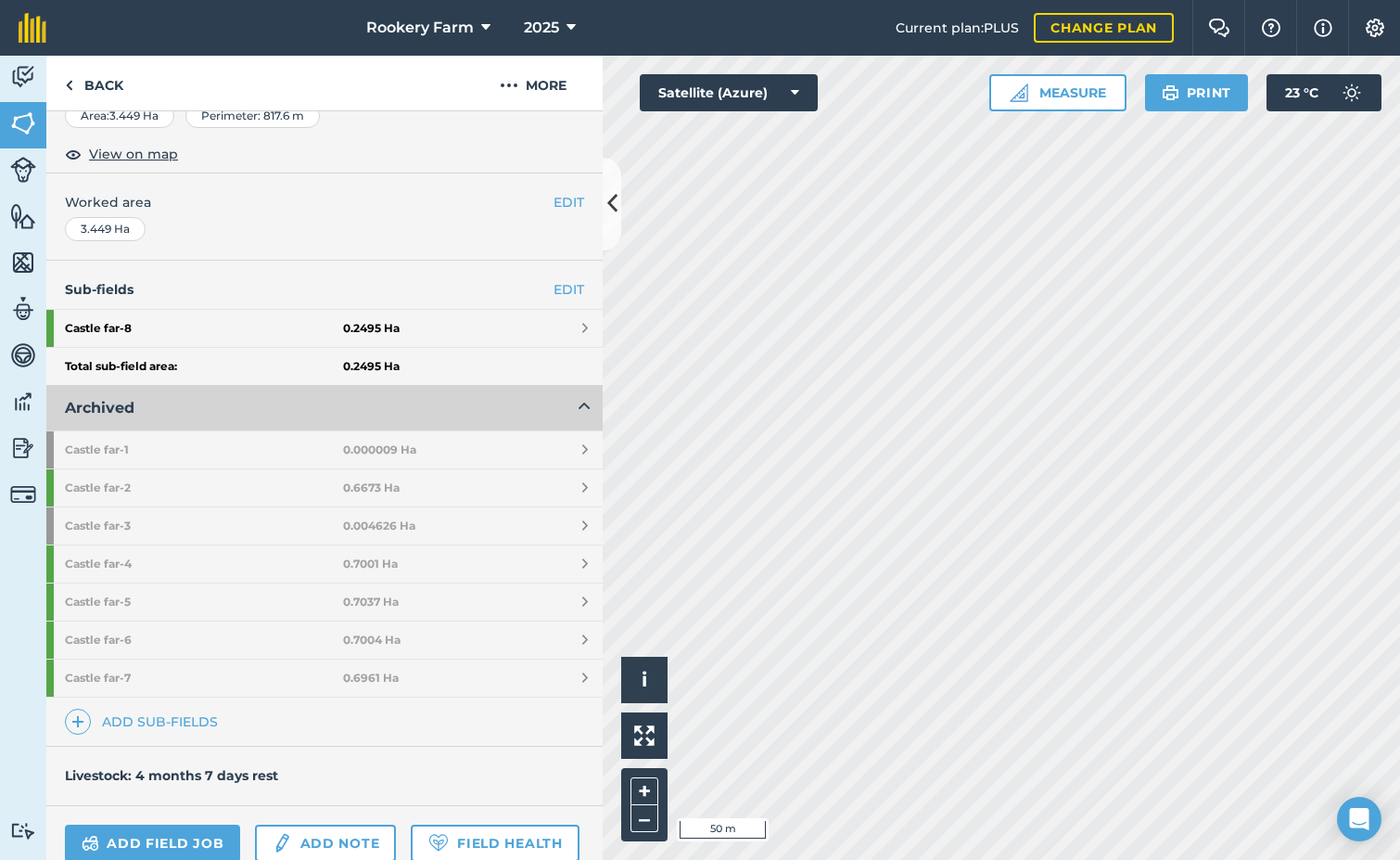
scroll to position [371, 0]
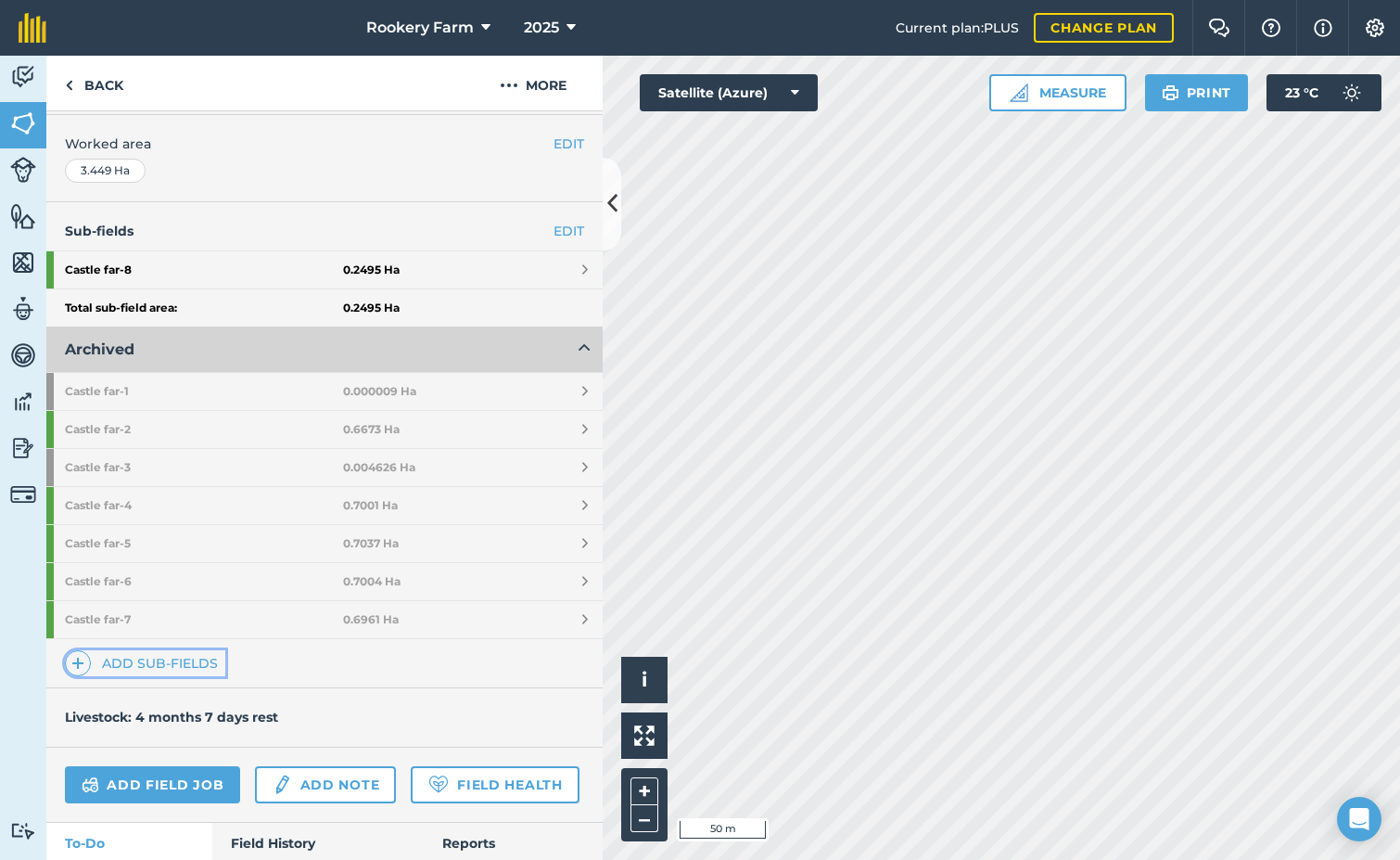
click at [165, 667] on link "Add sub-fields" at bounding box center [145, 663] width 160 height 26
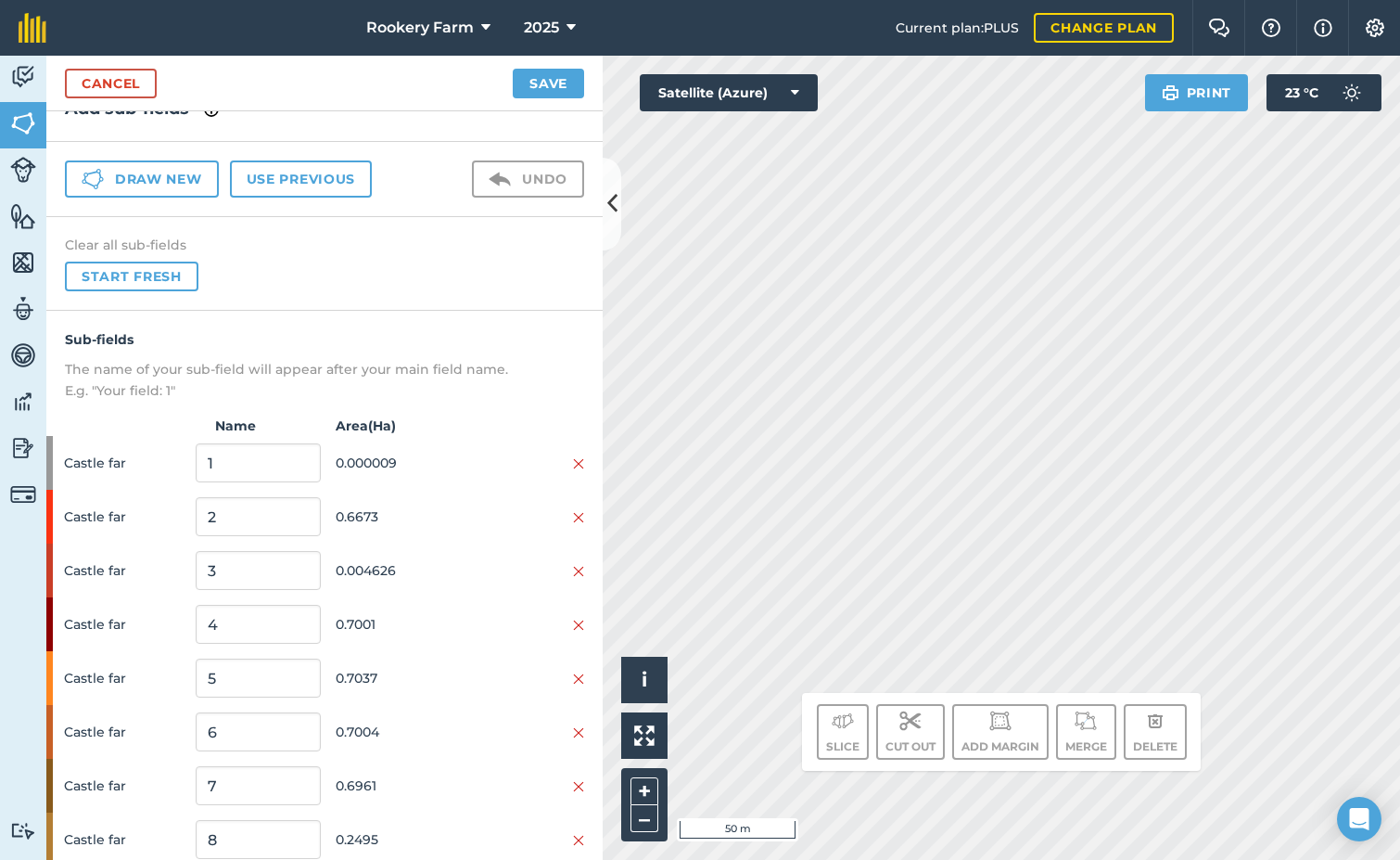
scroll to position [96, 0]
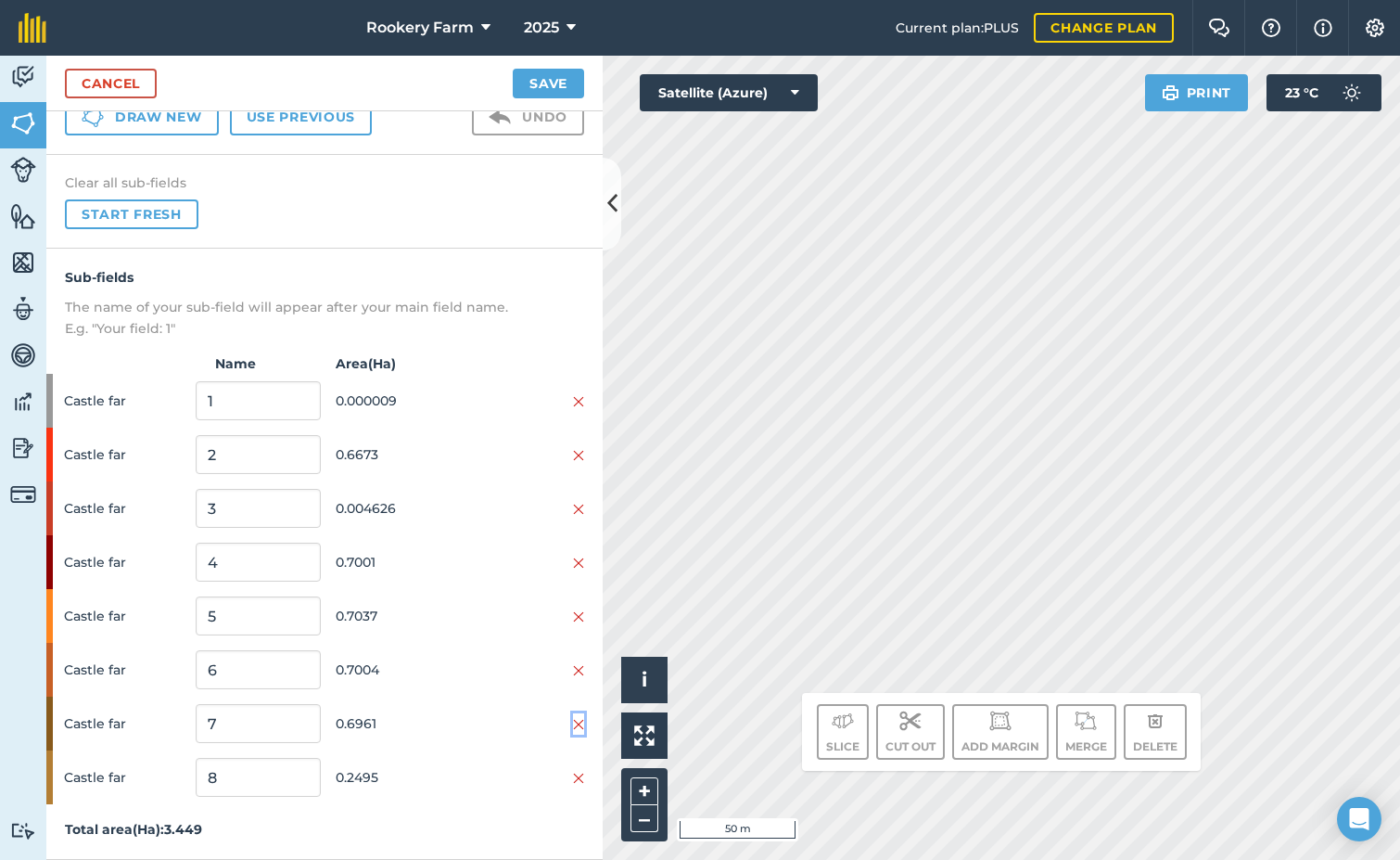
click at [574, 726] on img at bounding box center [578, 724] width 11 height 15
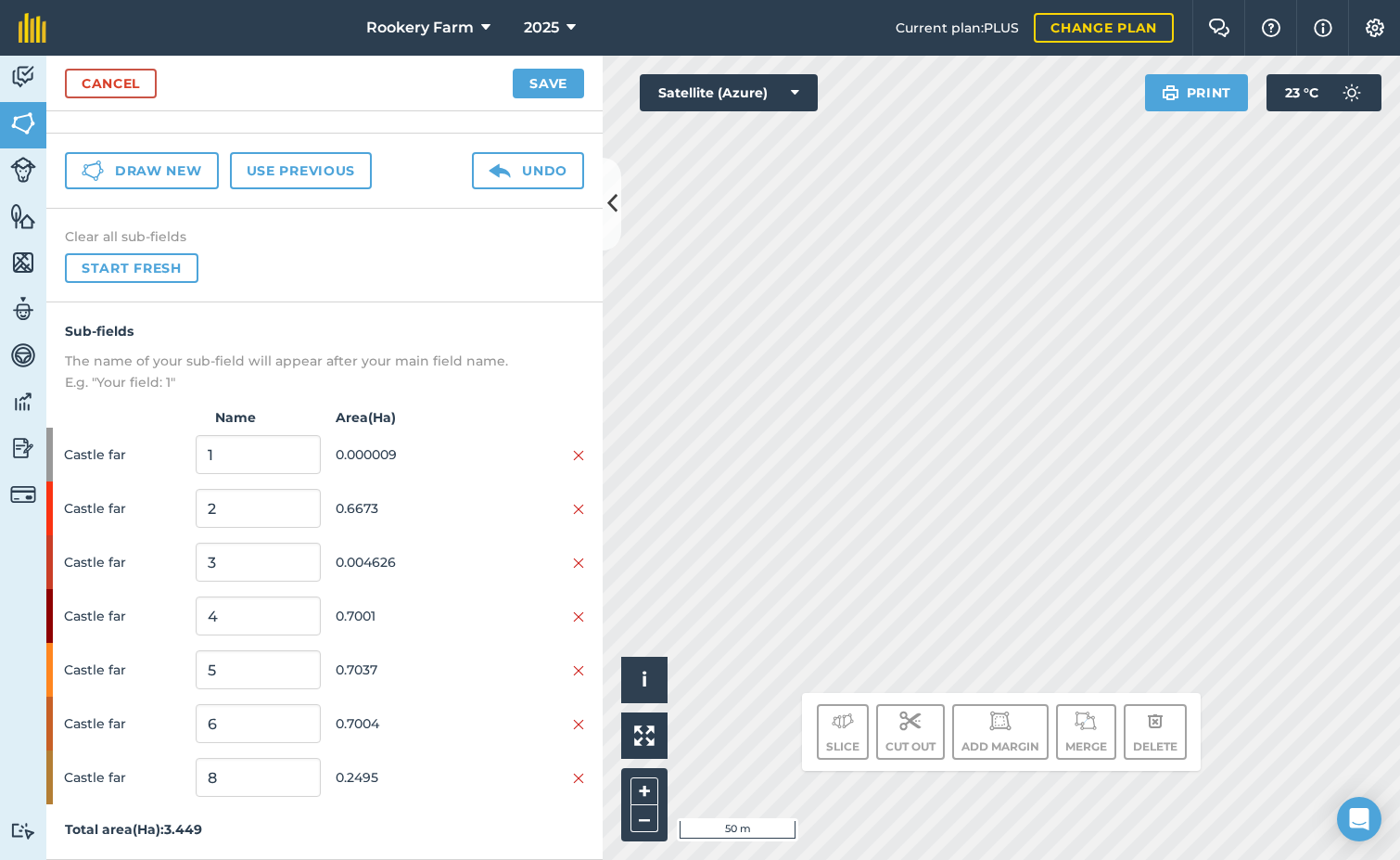
scroll to position [42, 0]
click at [574, 670] on img at bounding box center [578, 670] width 11 height 15
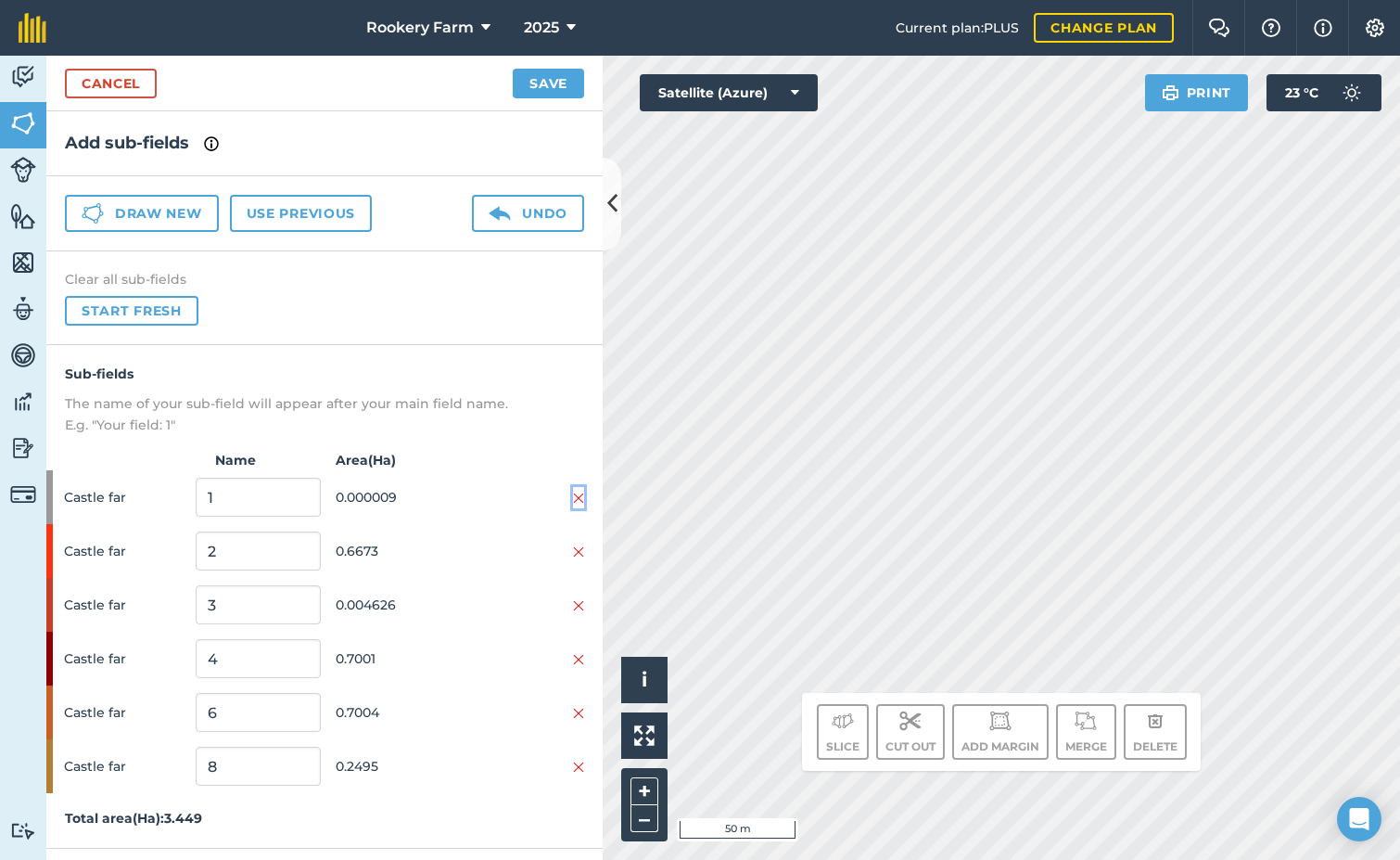
click at [581, 497] on img at bounding box center [578, 498] width 11 height 15
click at [581, 552] on img at bounding box center [578, 551] width 11 height 15
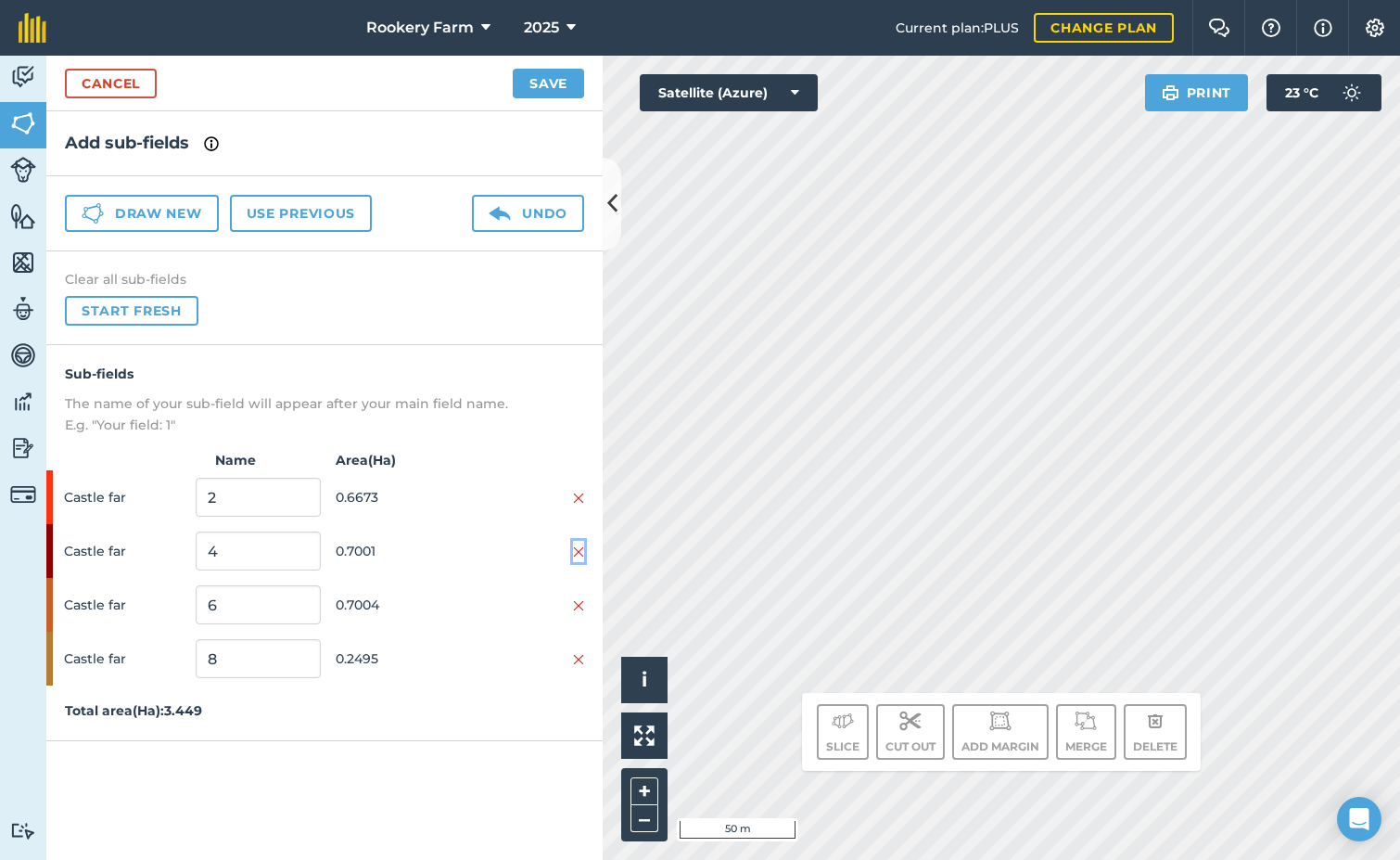
click at [581, 552] on img at bounding box center [578, 551] width 11 height 15
click at [579, 552] on img at bounding box center [578, 551] width 11 height 15
click at [577, 499] on img at bounding box center [578, 498] width 11 height 15
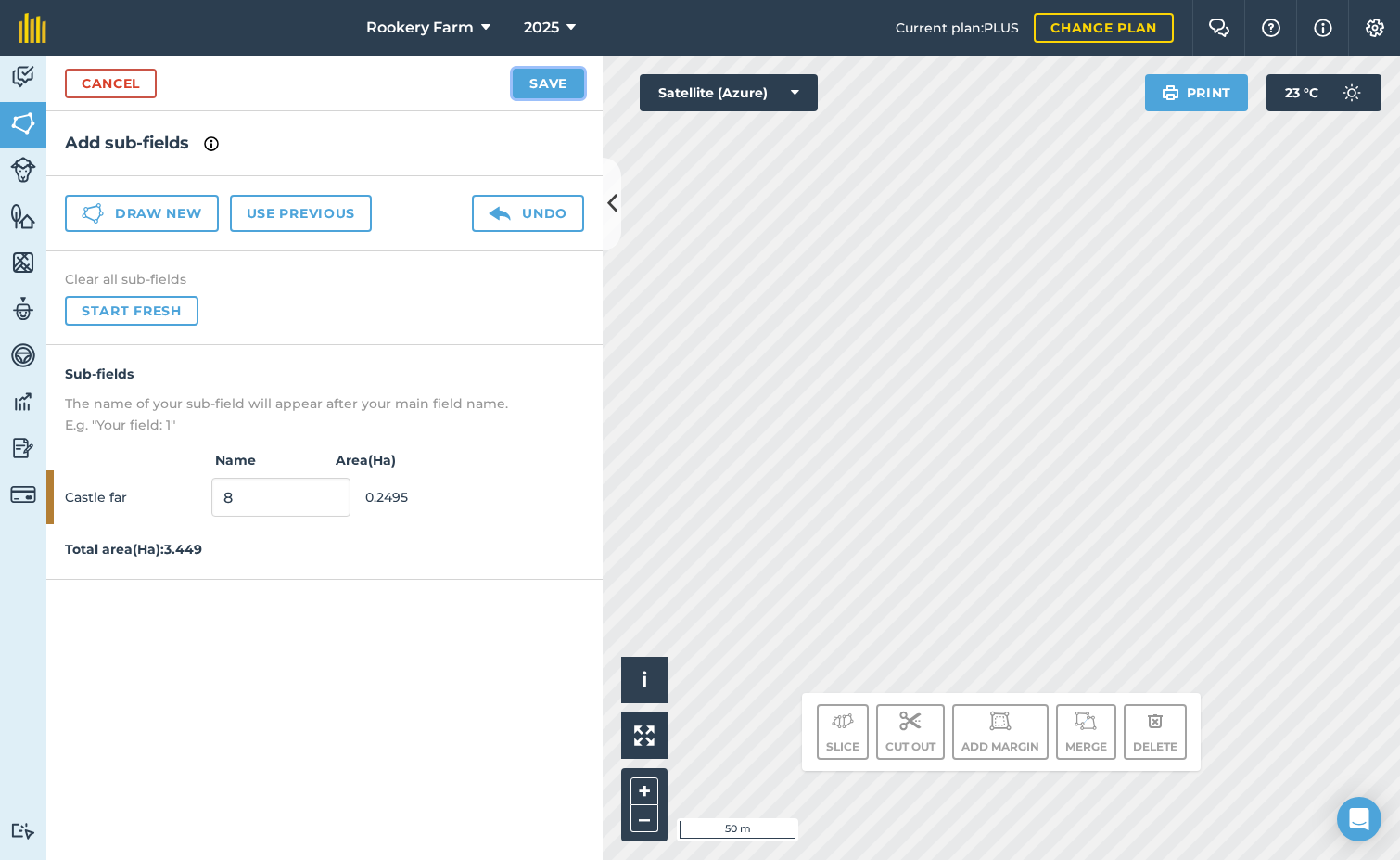
click at [541, 84] on button "Save" at bounding box center [548, 84] width 72 height 30
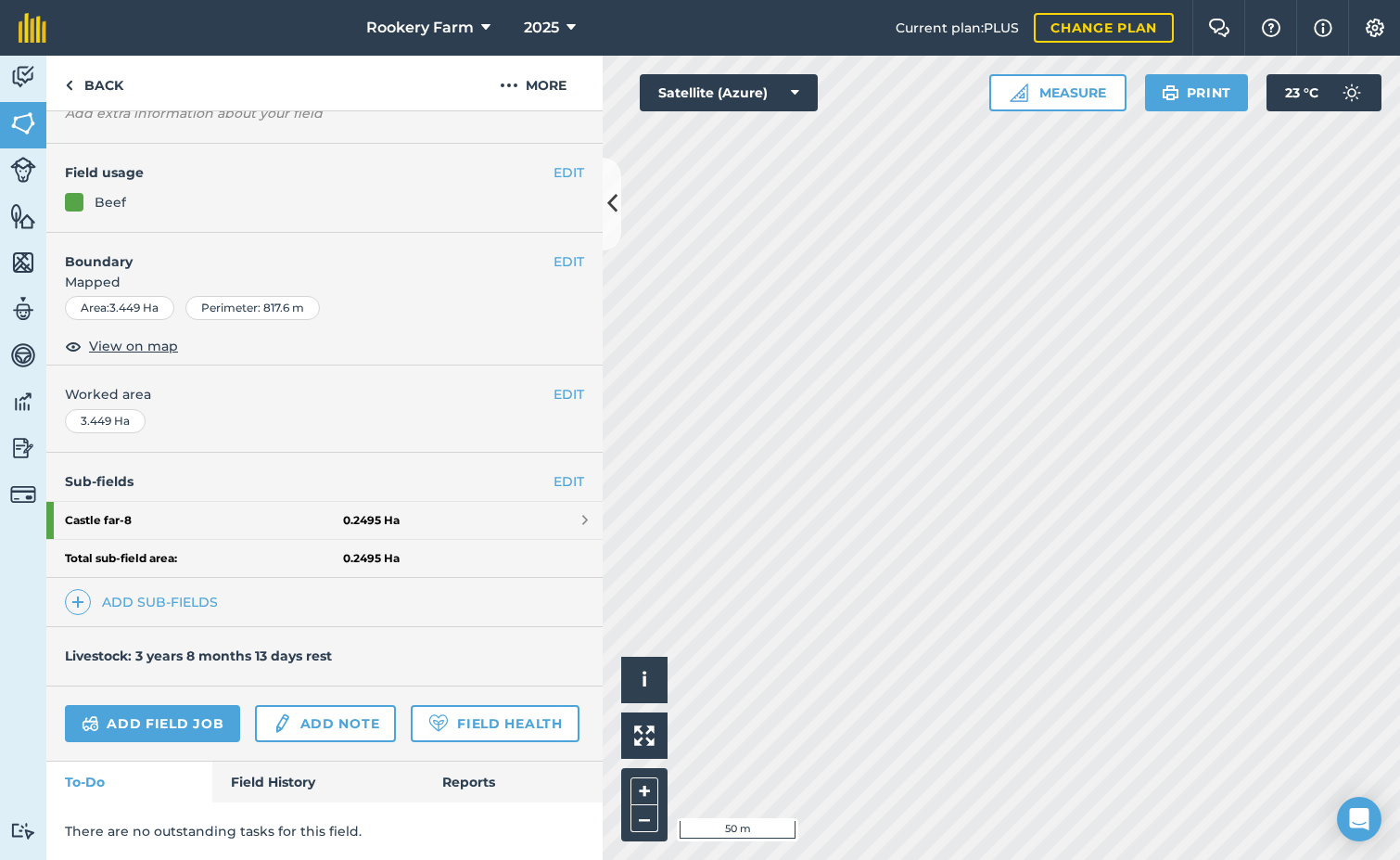
scroll to position [172, 0]
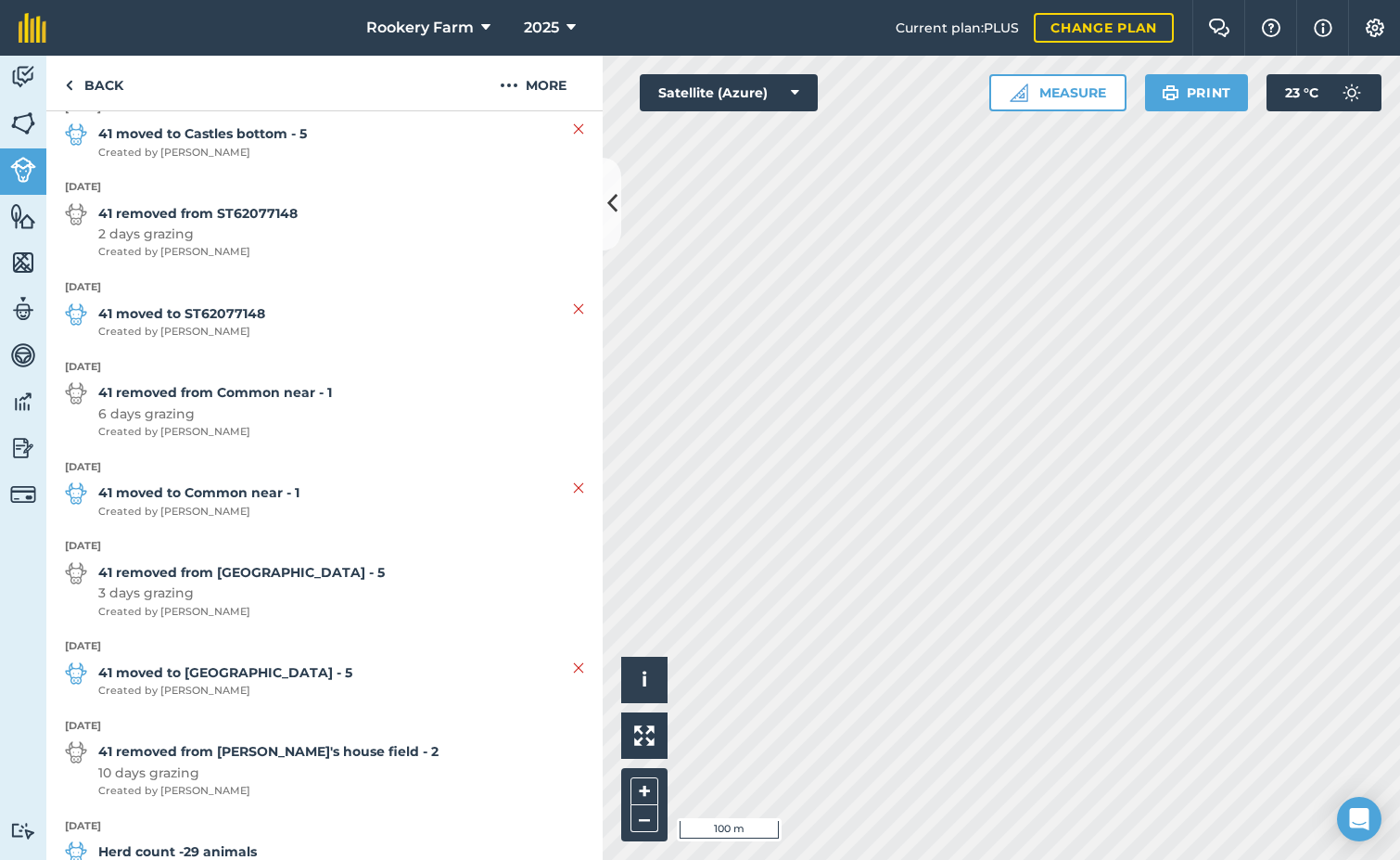
scroll to position [649, 0]
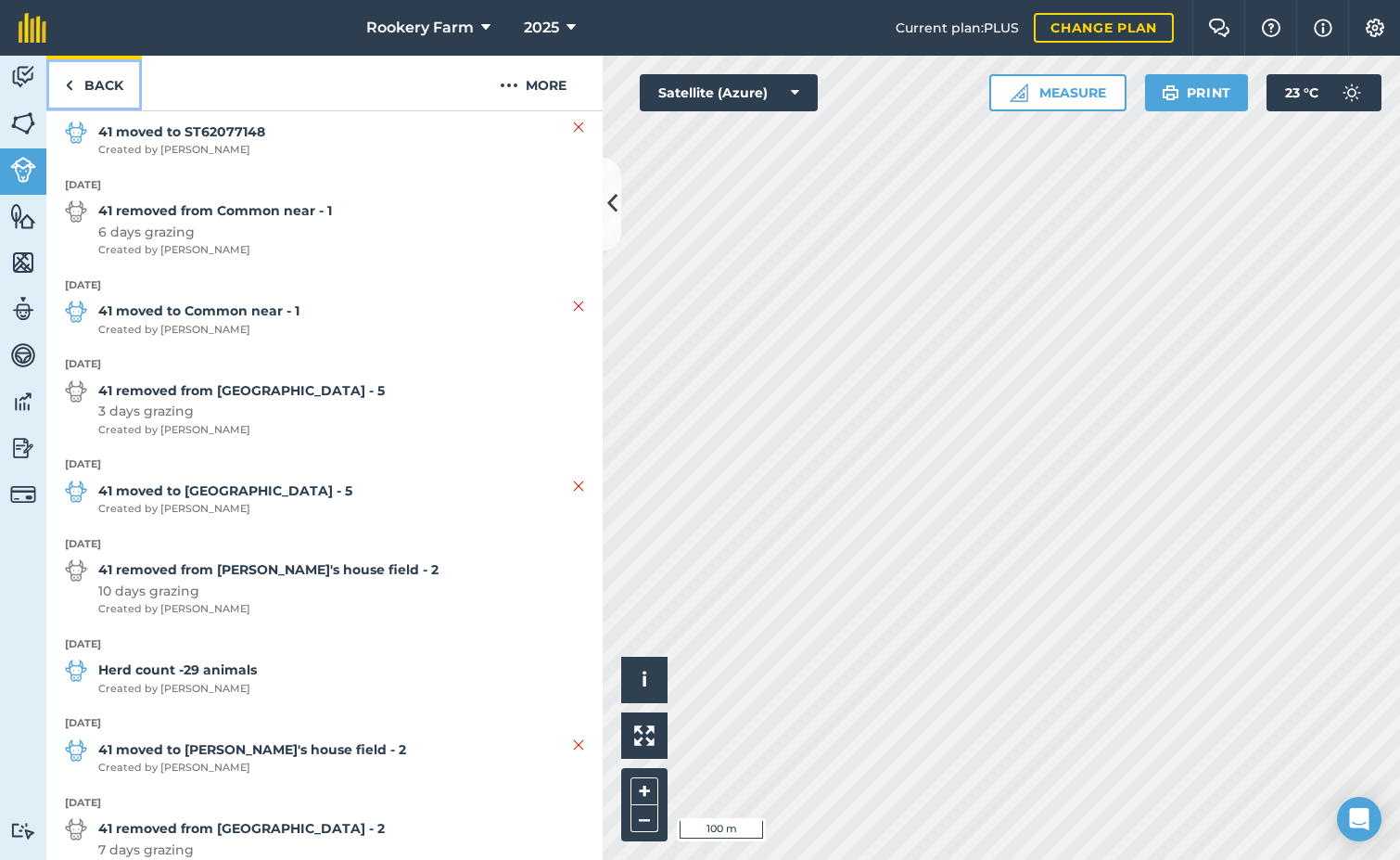
click at [90, 92] on link "Back" at bounding box center [93, 84] width 95 height 55
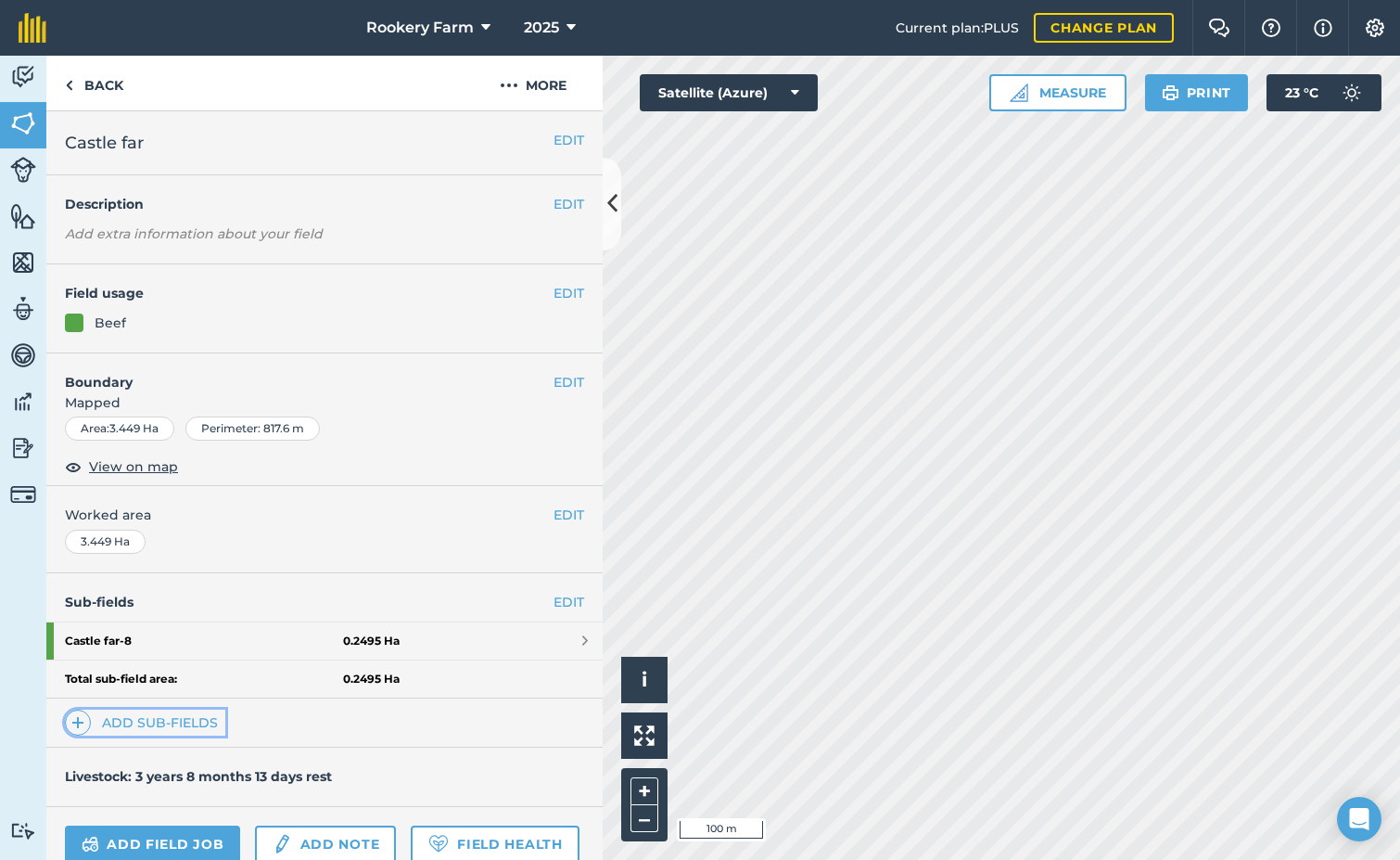
click at [179, 717] on link "Add sub-fields" at bounding box center [145, 722] width 160 height 26
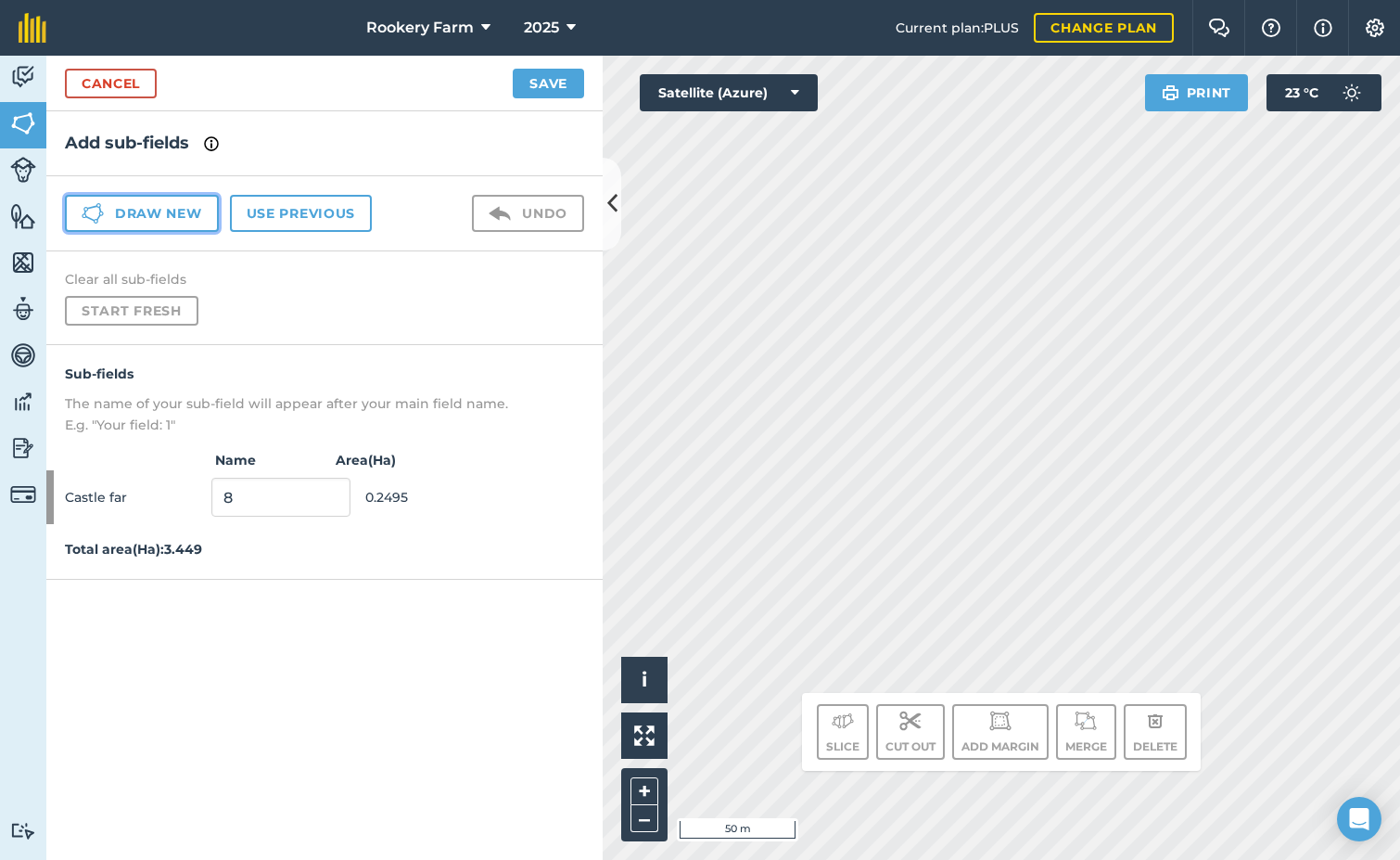
click at [191, 215] on button "Draw new" at bounding box center [142, 214] width 153 height 37
click at [145, 79] on link "Cancel" at bounding box center [110, 84] width 91 height 30
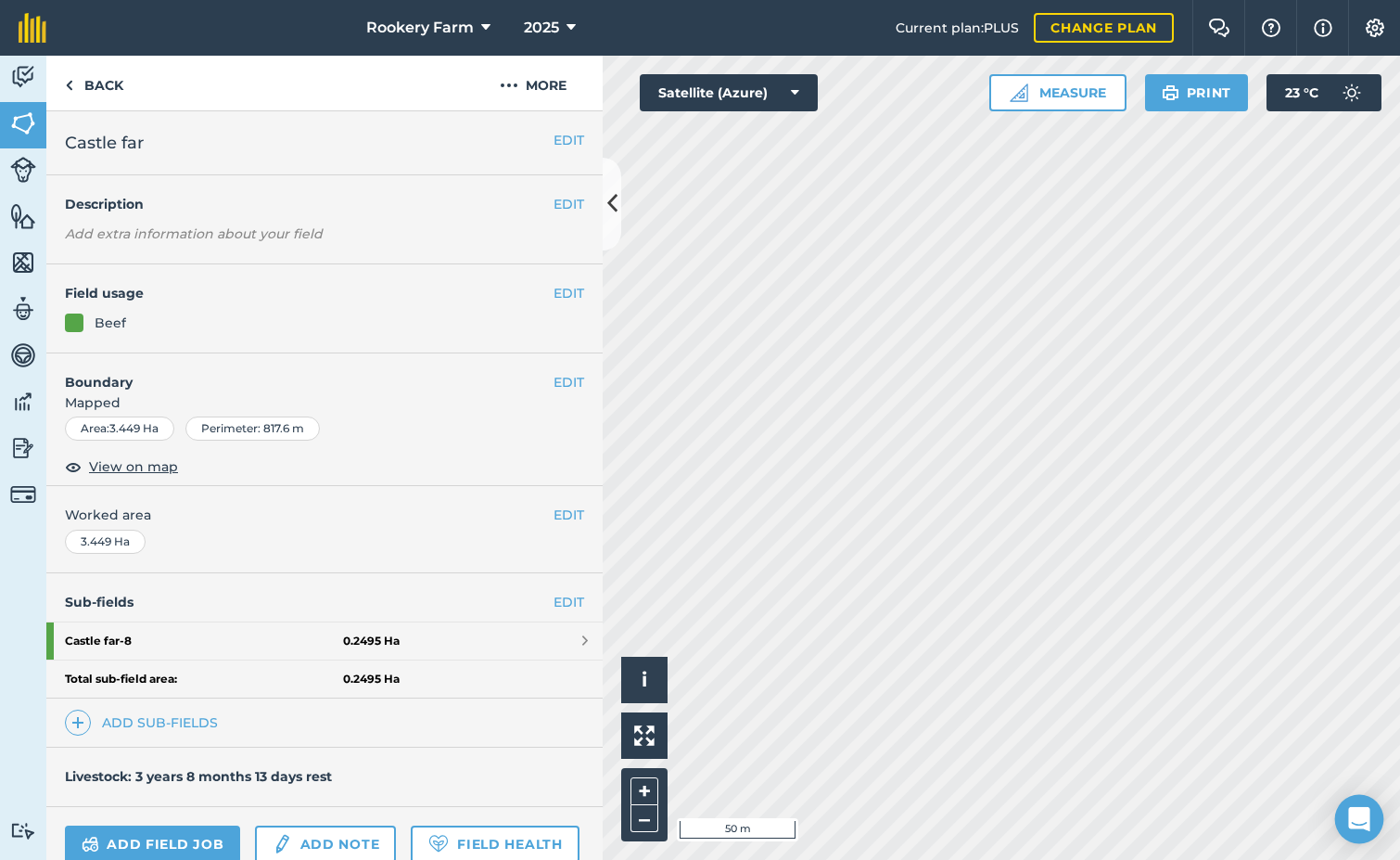
click at [1369, 825] on icon "Open Intercom Messenger" at bounding box center [1360, 819] width 25 height 25
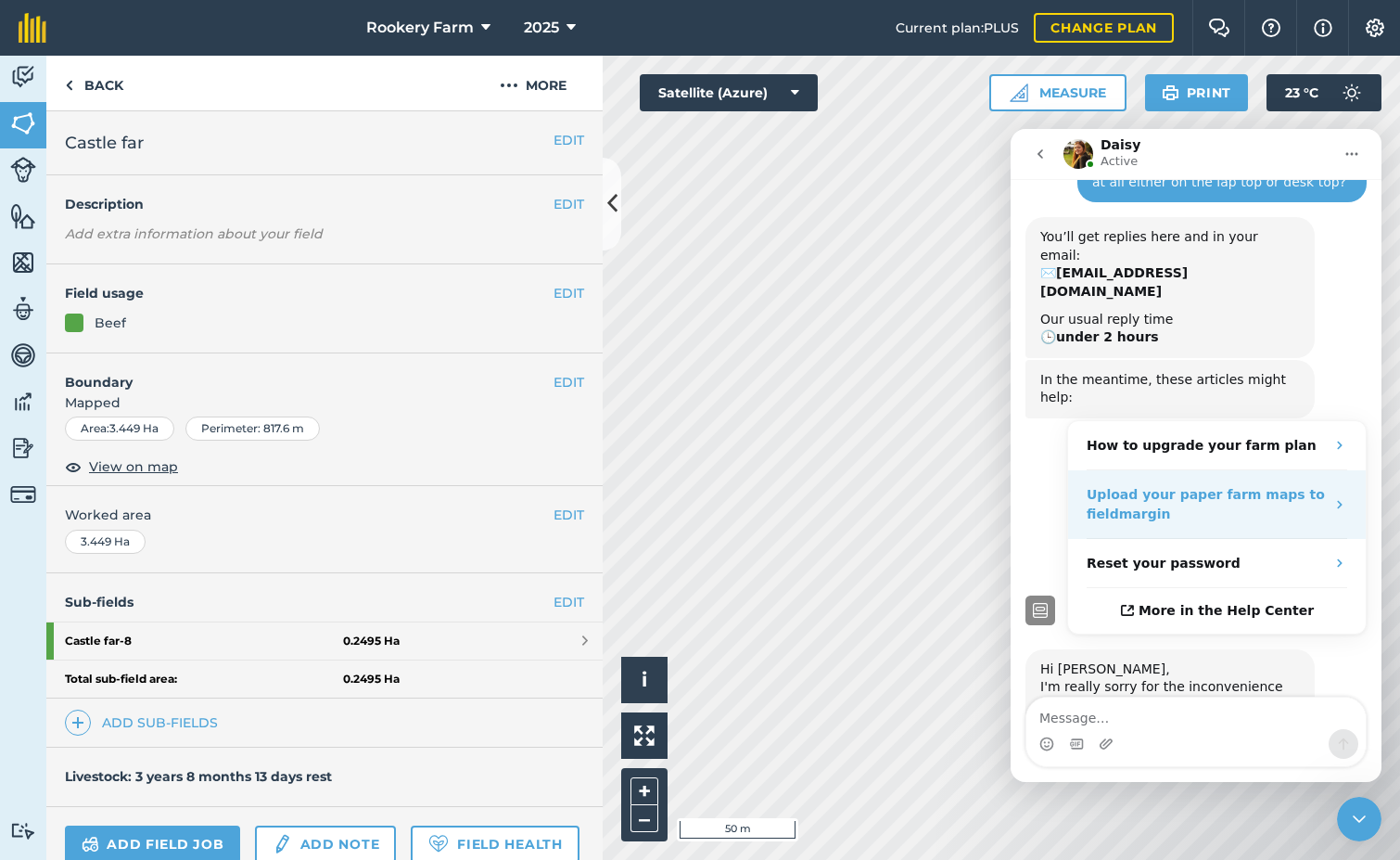
scroll to position [196, 0]
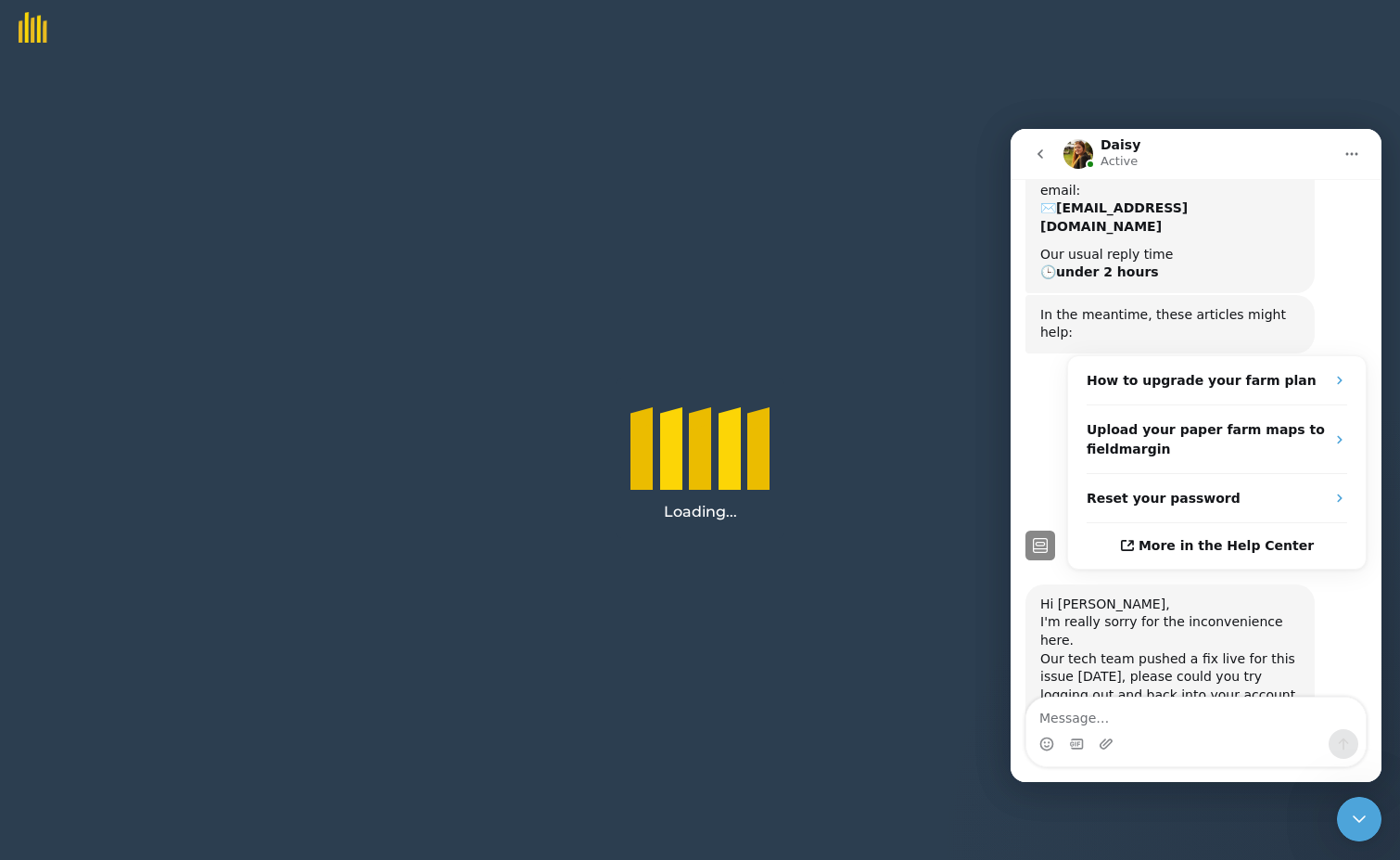
scroll to position [196, 0]
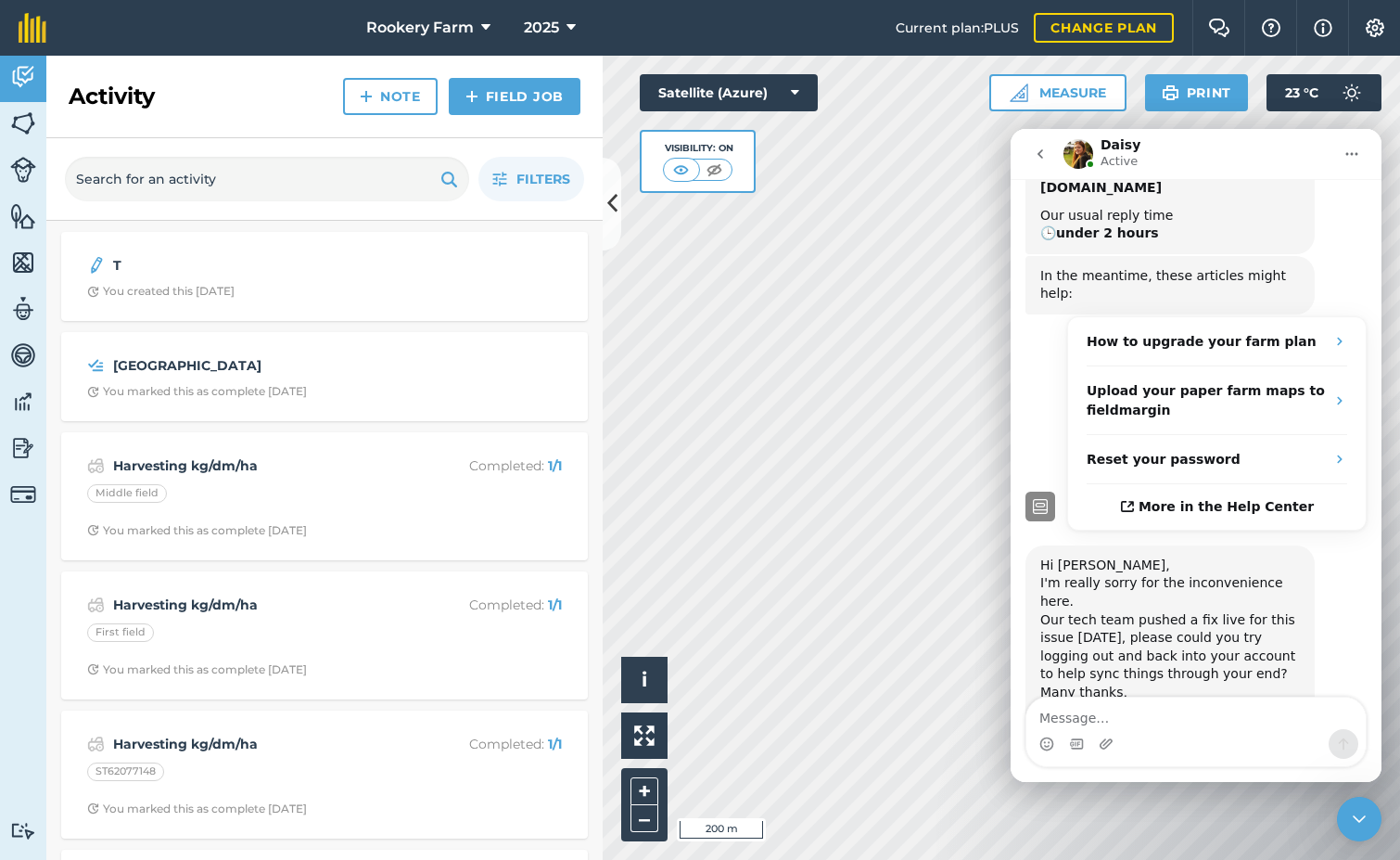
click at [455, 275] on div "Activity Fields Livestock Features Maps Team Vehicles Data Reporting Billing Tu…" at bounding box center [700, 458] width 1400 height 804
click at [1140, 729] on div "Intercom messenger" at bounding box center [1195, 744] width 339 height 30
click at [1123, 718] on textarea "Message…" at bounding box center [1195, 713] width 339 height 31
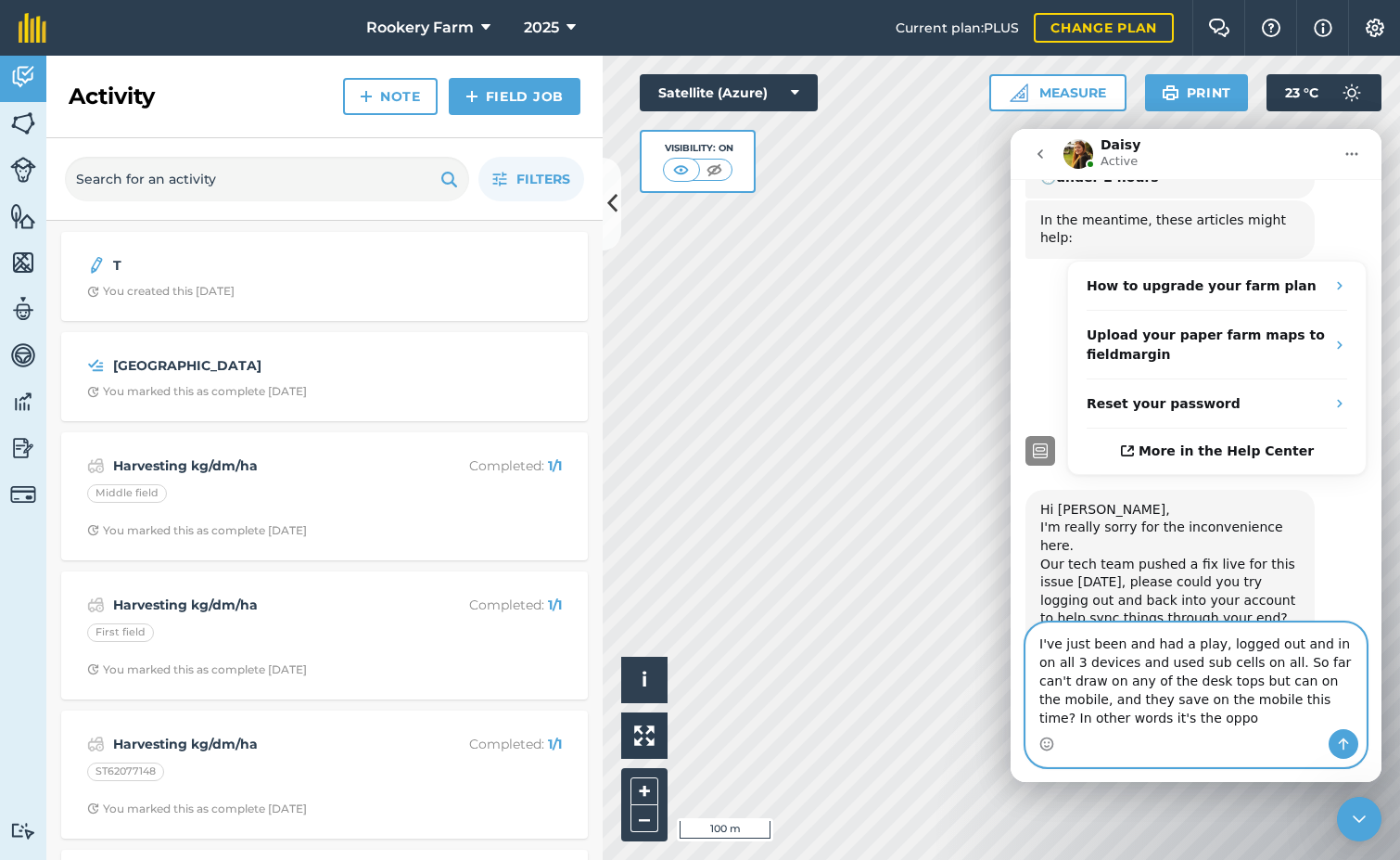
scroll to position [270, 0]
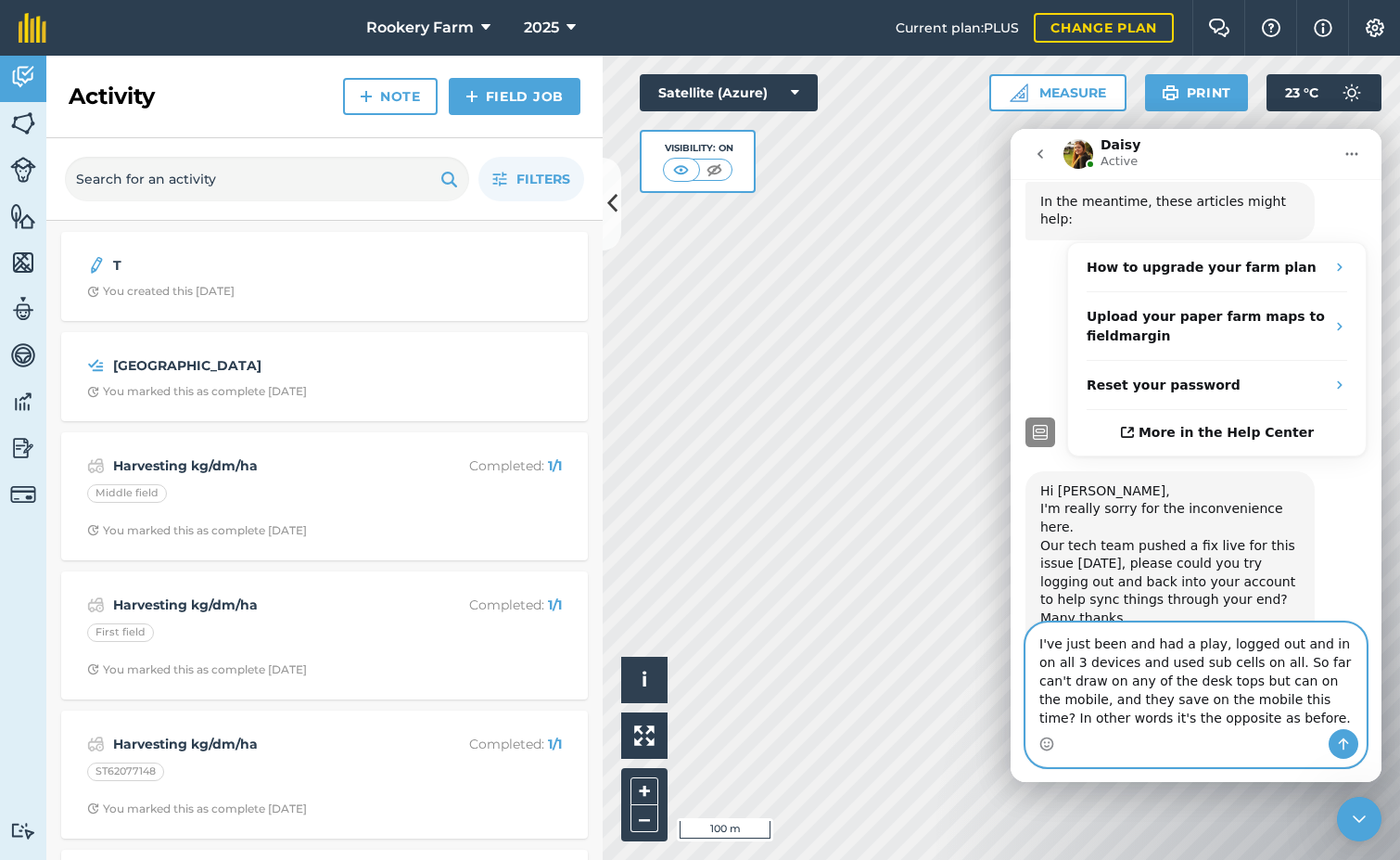
type textarea "I've just been and had a play, logged out and in on all 3 devices and used sub …"
click at [1348, 739] on icon "Send a message…" at bounding box center [1343, 743] width 15 height 15
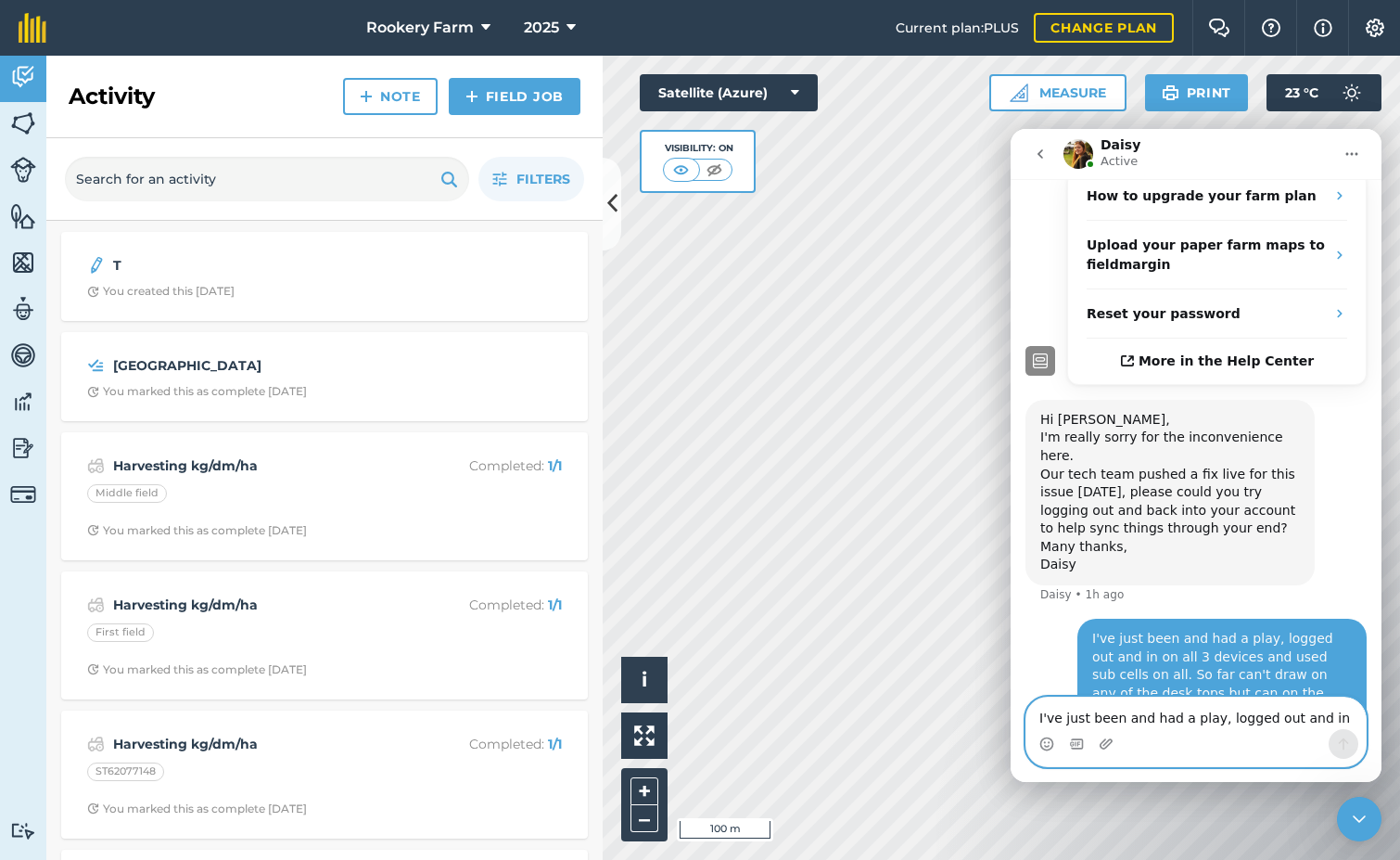
scroll to position [341, 0]
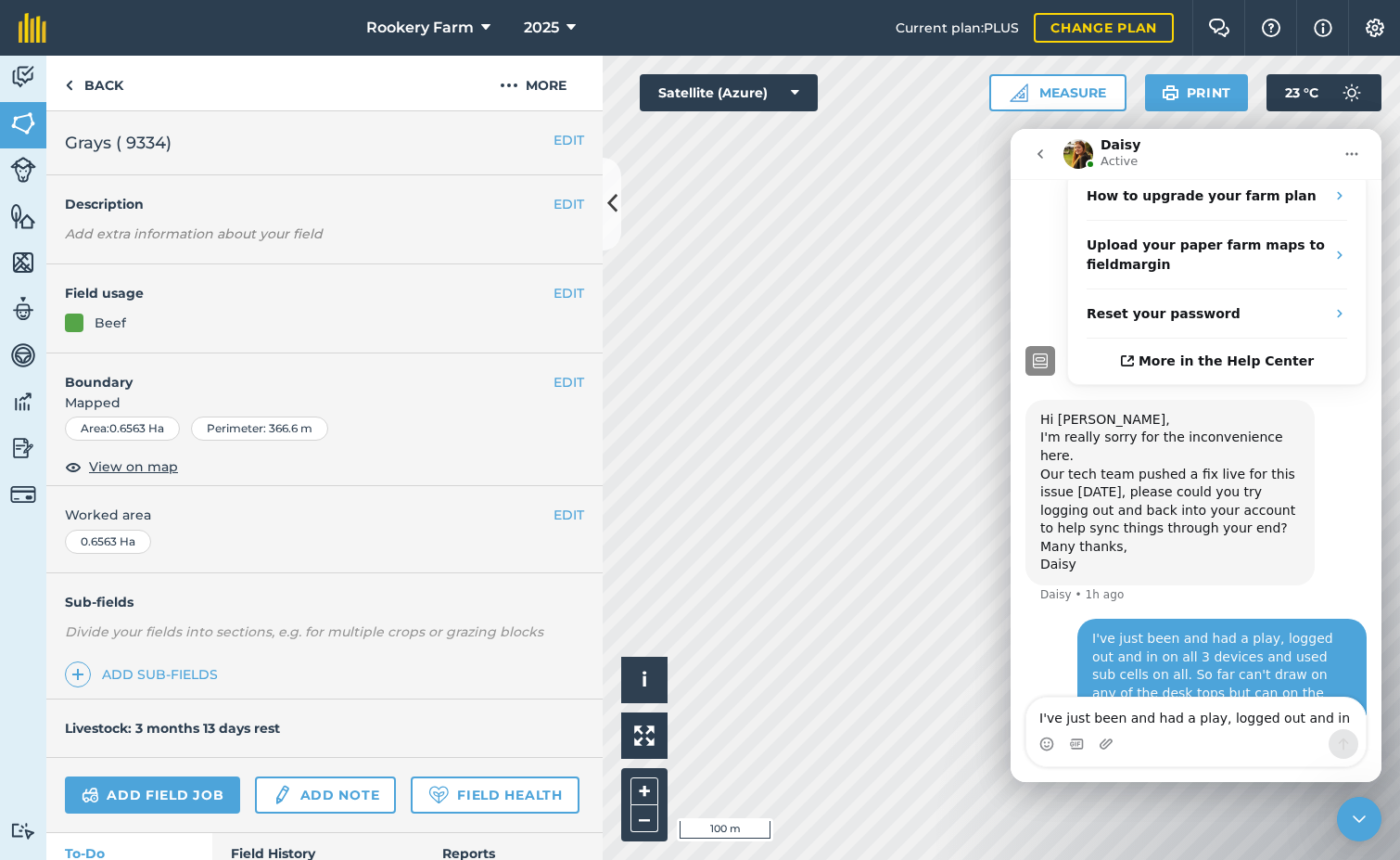
click at [1363, 810] on icon "Close Intercom Messenger" at bounding box center [1360, 819] width 23 height 23
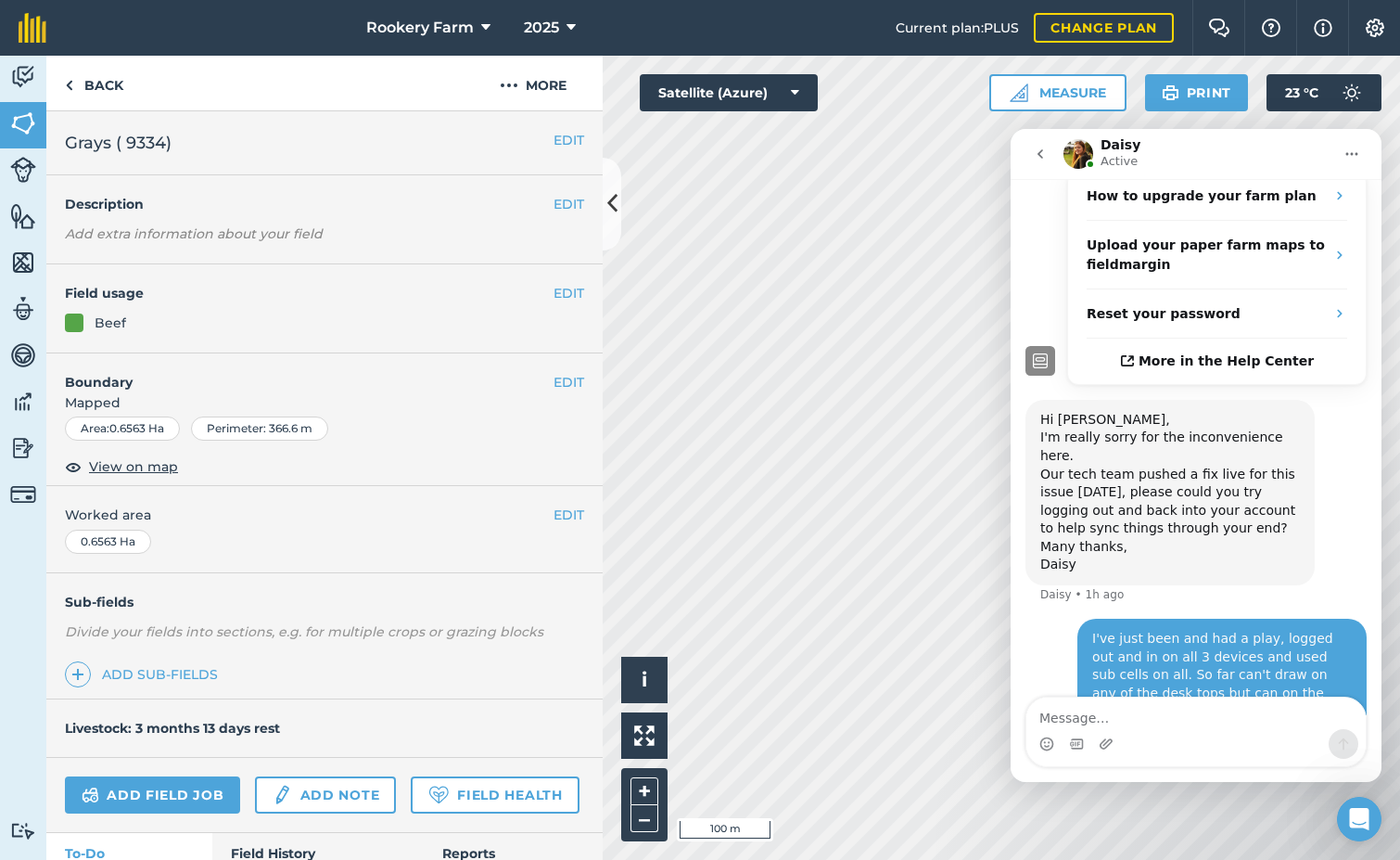
scroll to position [341, 0]
click at [1355, 808] on icon "Open Intercom Messenger" at bounding box center [1360, 819] width 30 height 31
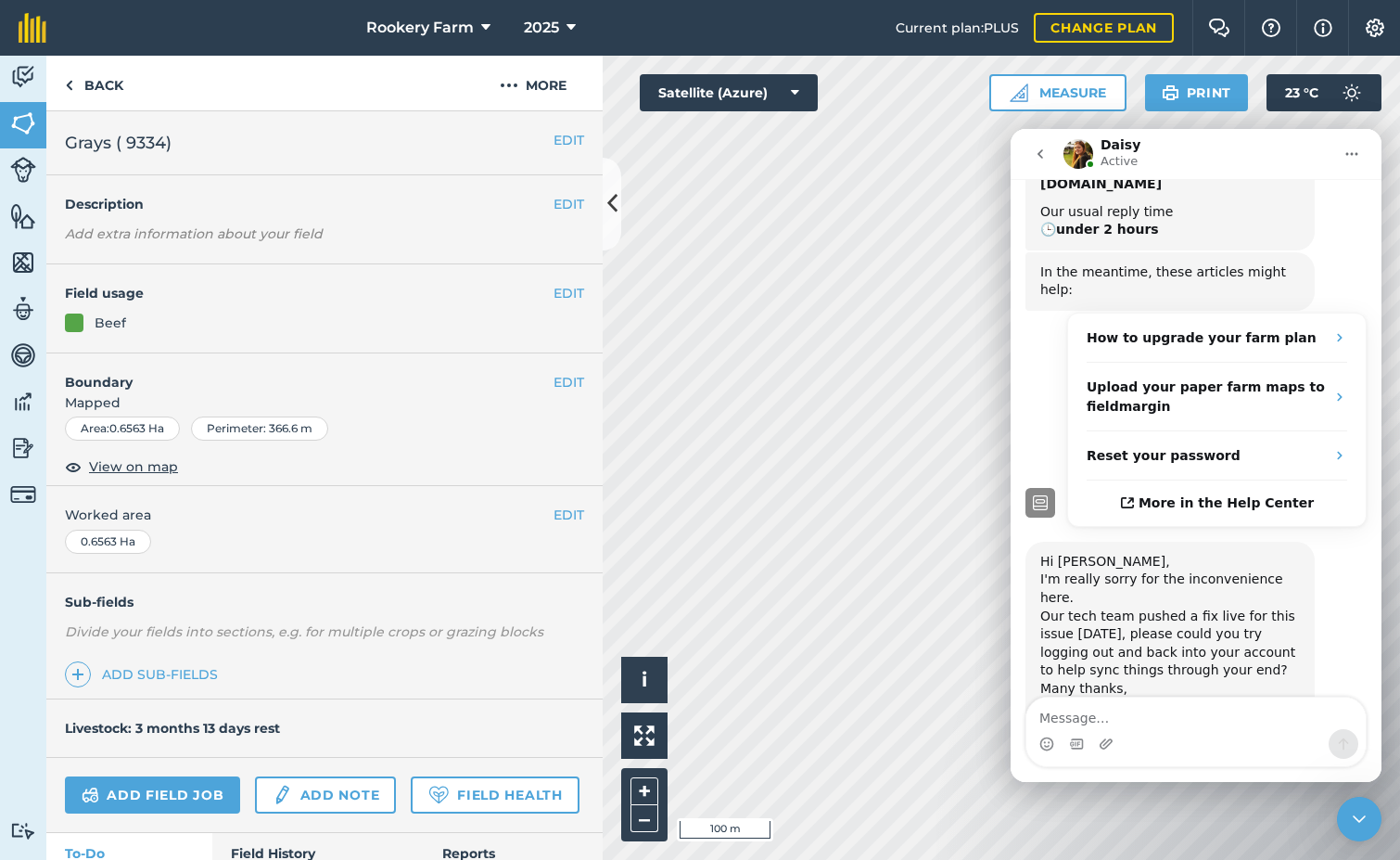
click at [1363, 815] on icon "Close Intercom Messenger" at bounding box center [1360, 819] width 23 height 23
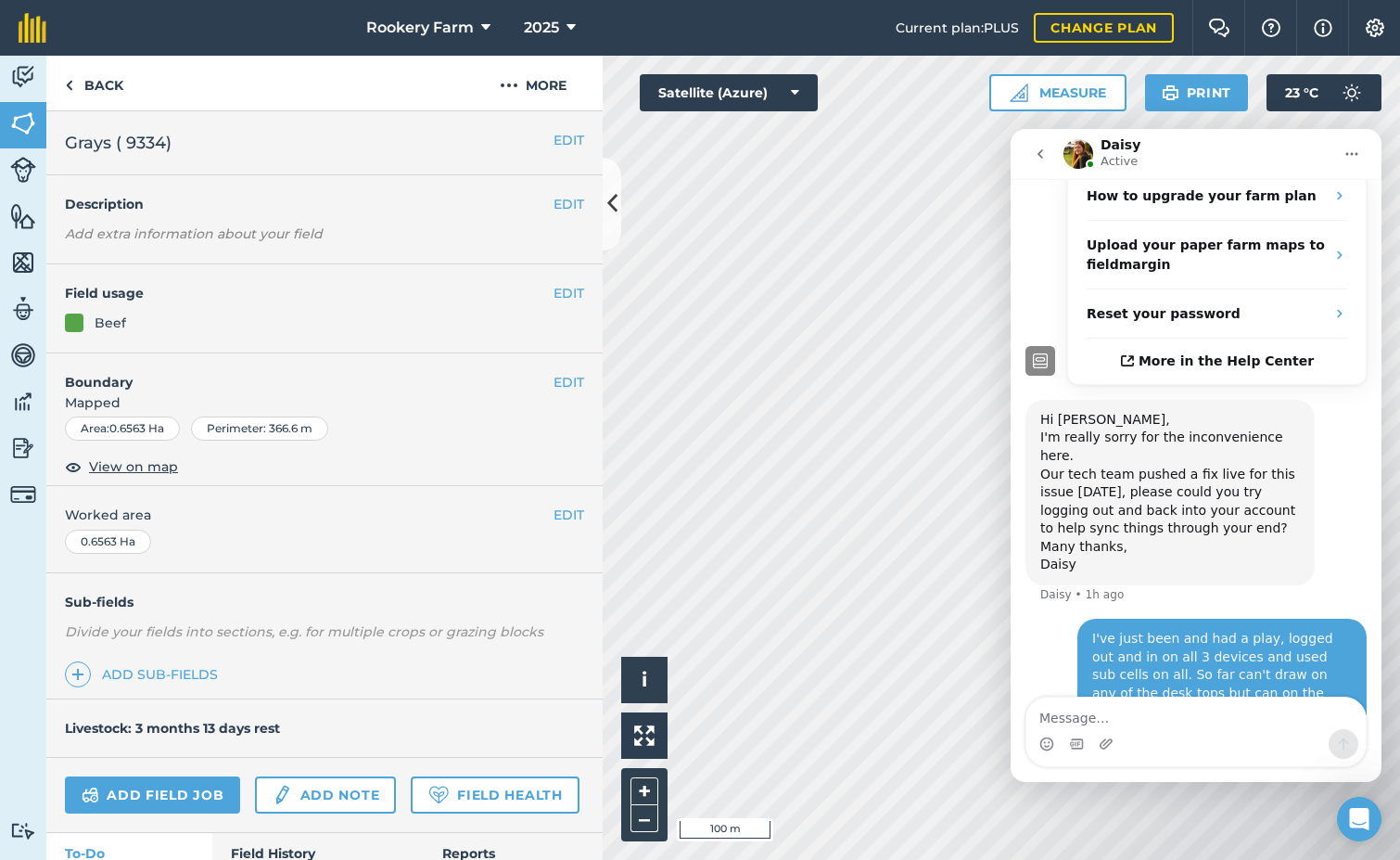
click at [1040, 156] on icon "go back" at bounding box center [1040, 154] width 15 height 15
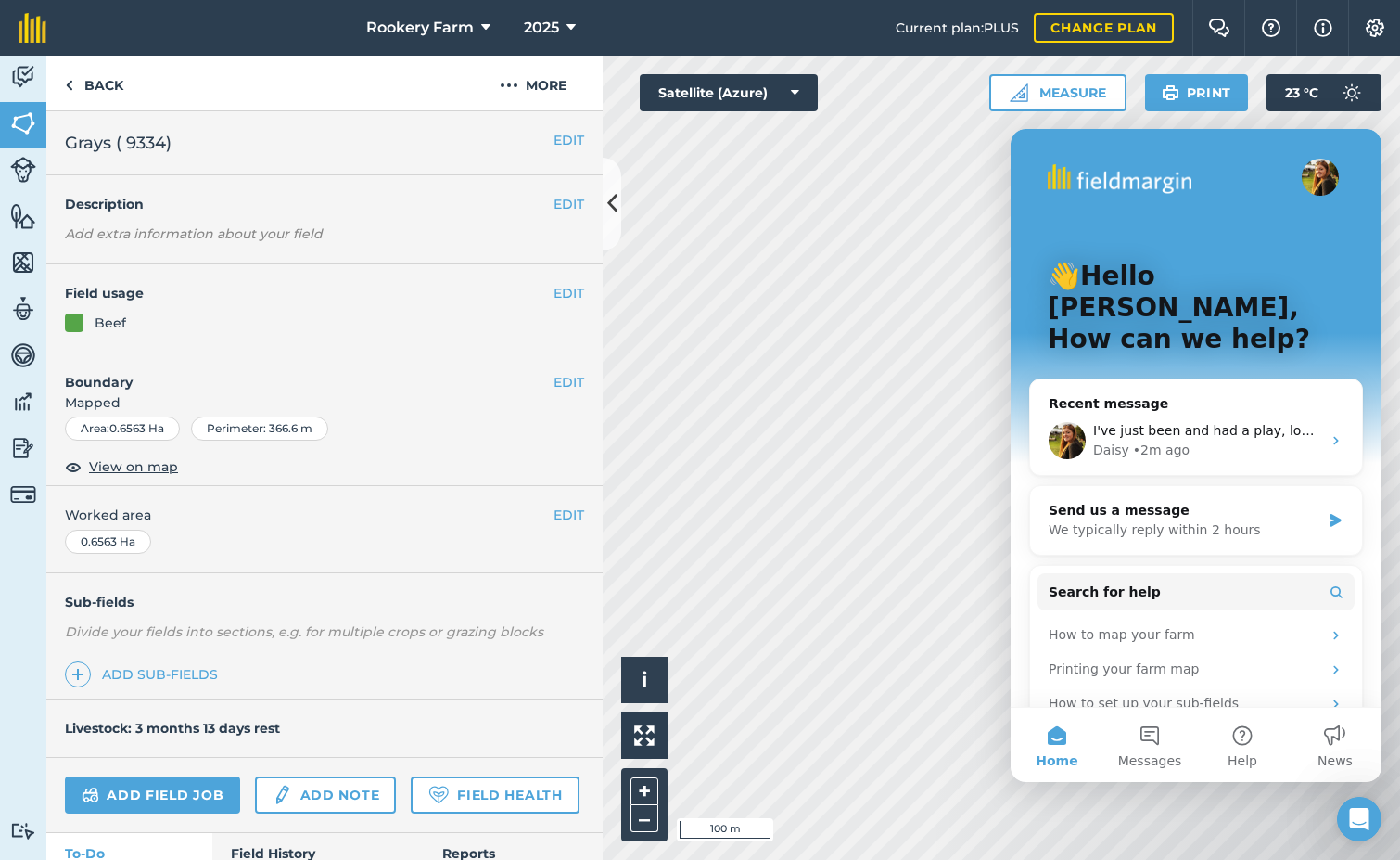
click at [1366, 821] on icon "Open Intercom Messenger" at bounding box center [1360, 819] width 30 height 31
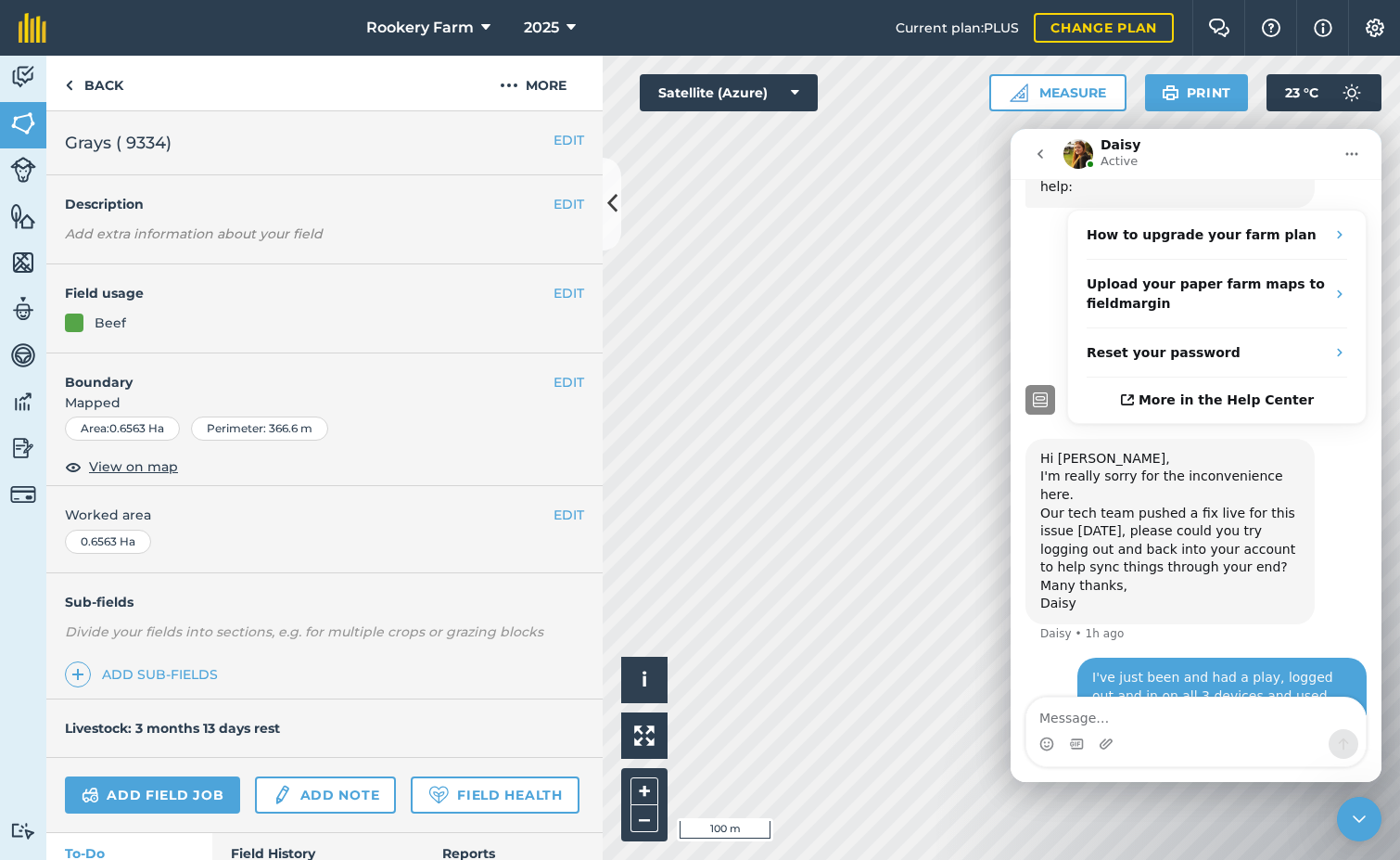
click at [1366, 821] on icon "Close Intercom Messenger" at bounding box center [1360, 819] width 23 height 23
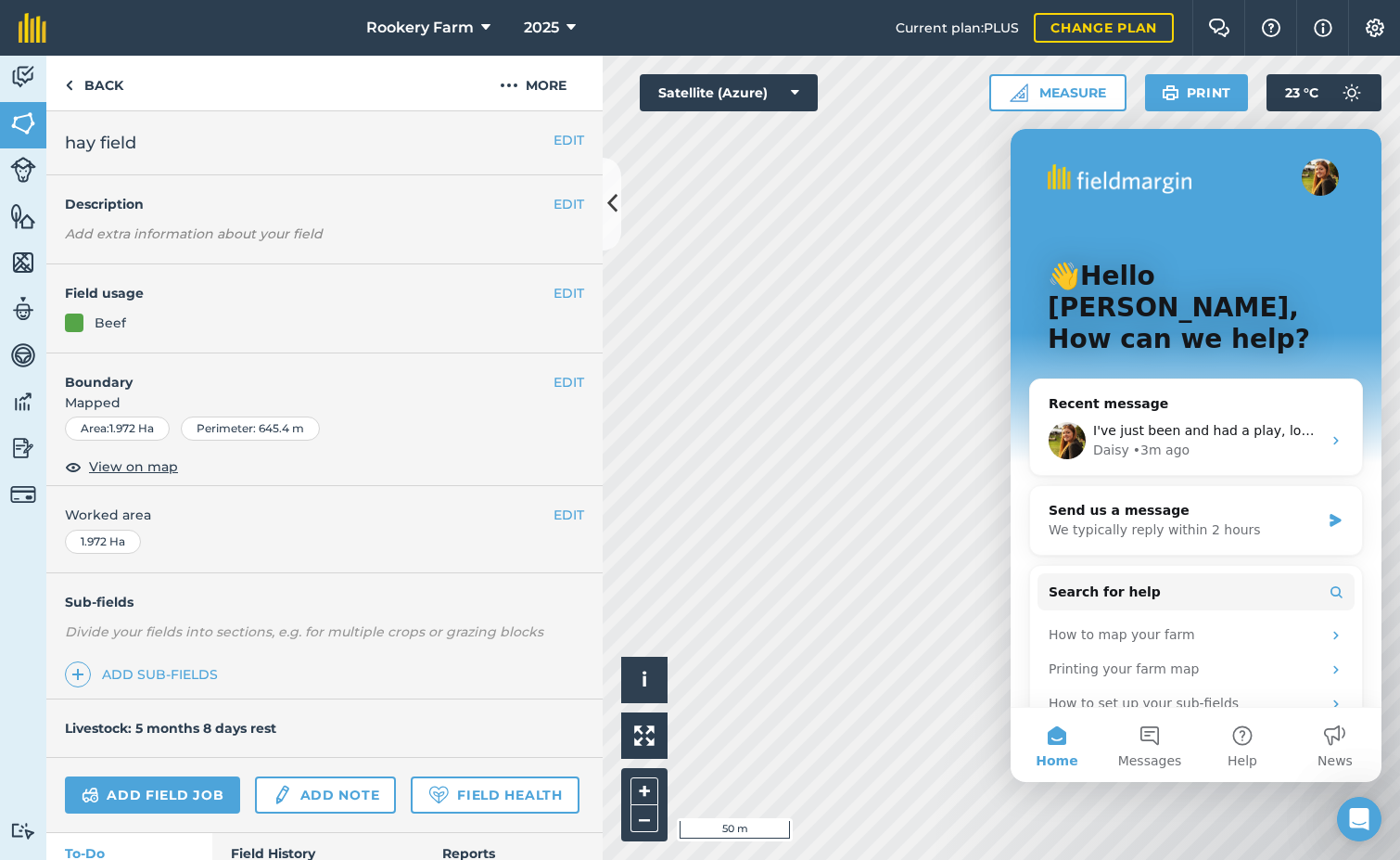
click at [1370, 819] on icon "Open Intercom Messenger" at bounding box center [1360, 819] width 30 height 31
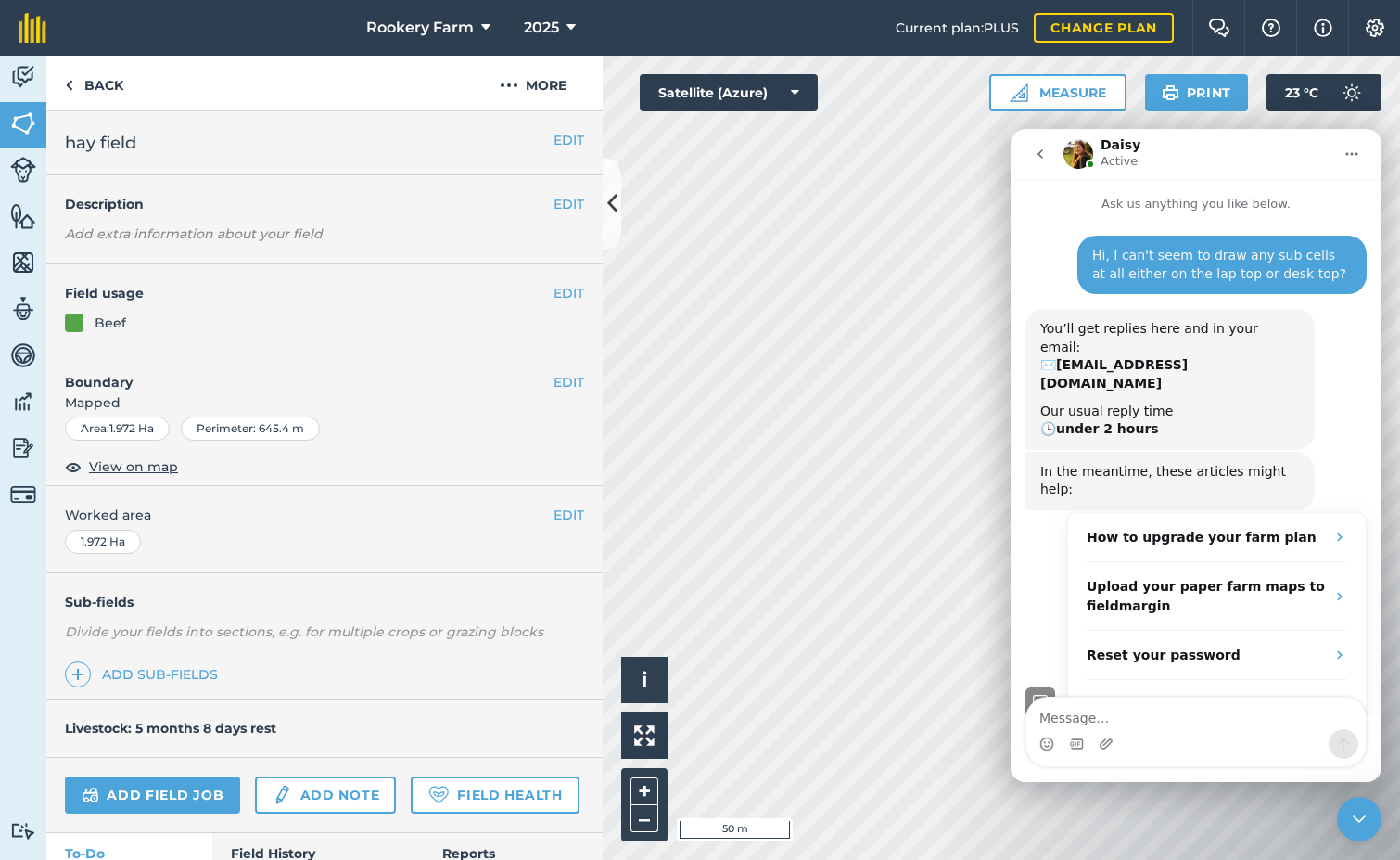
scroll to position [341, 0]
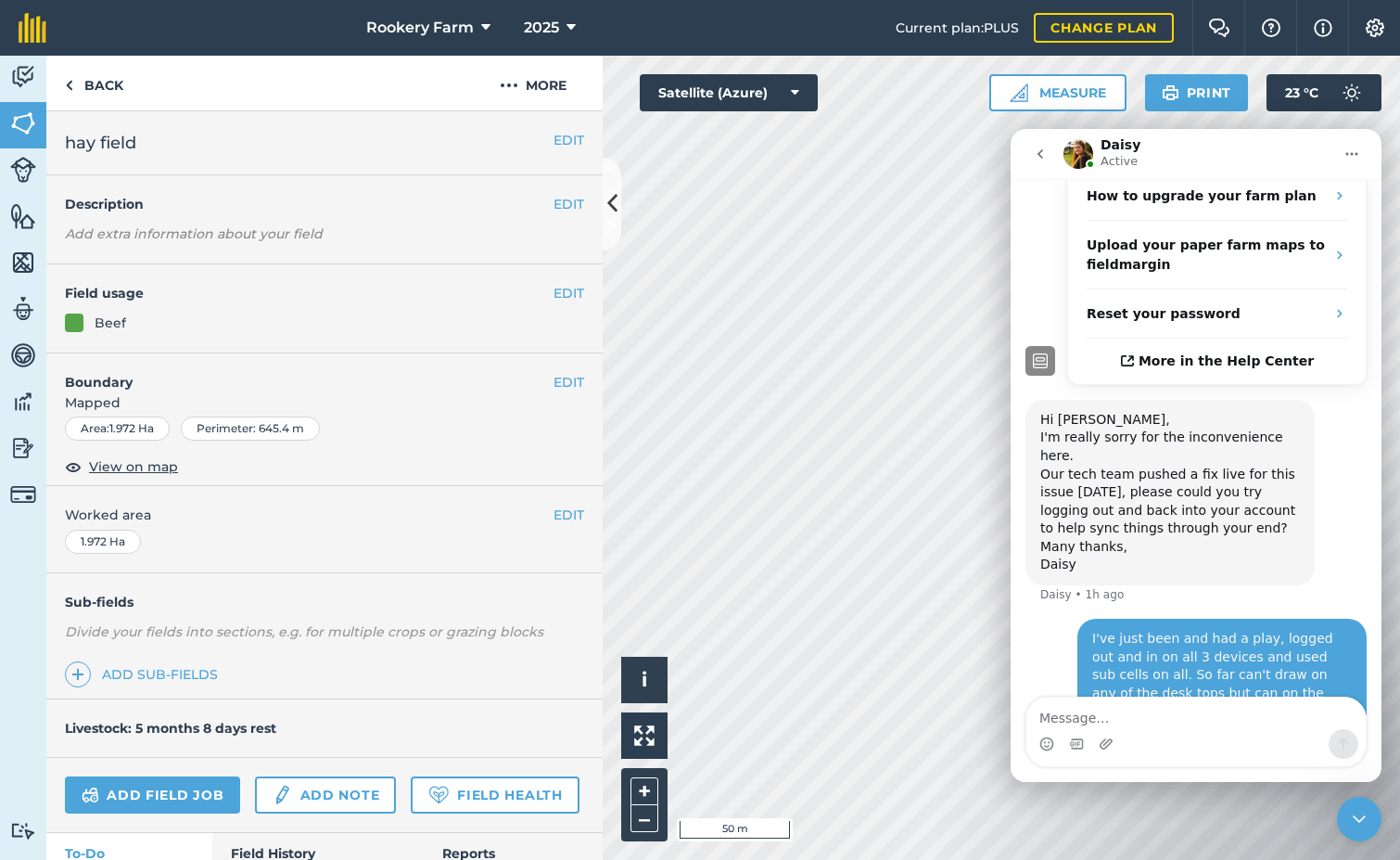
click at [1369, 818] on icon "Close Intercom Messenger" at bounding box center [1360, 819] width 23 height 23
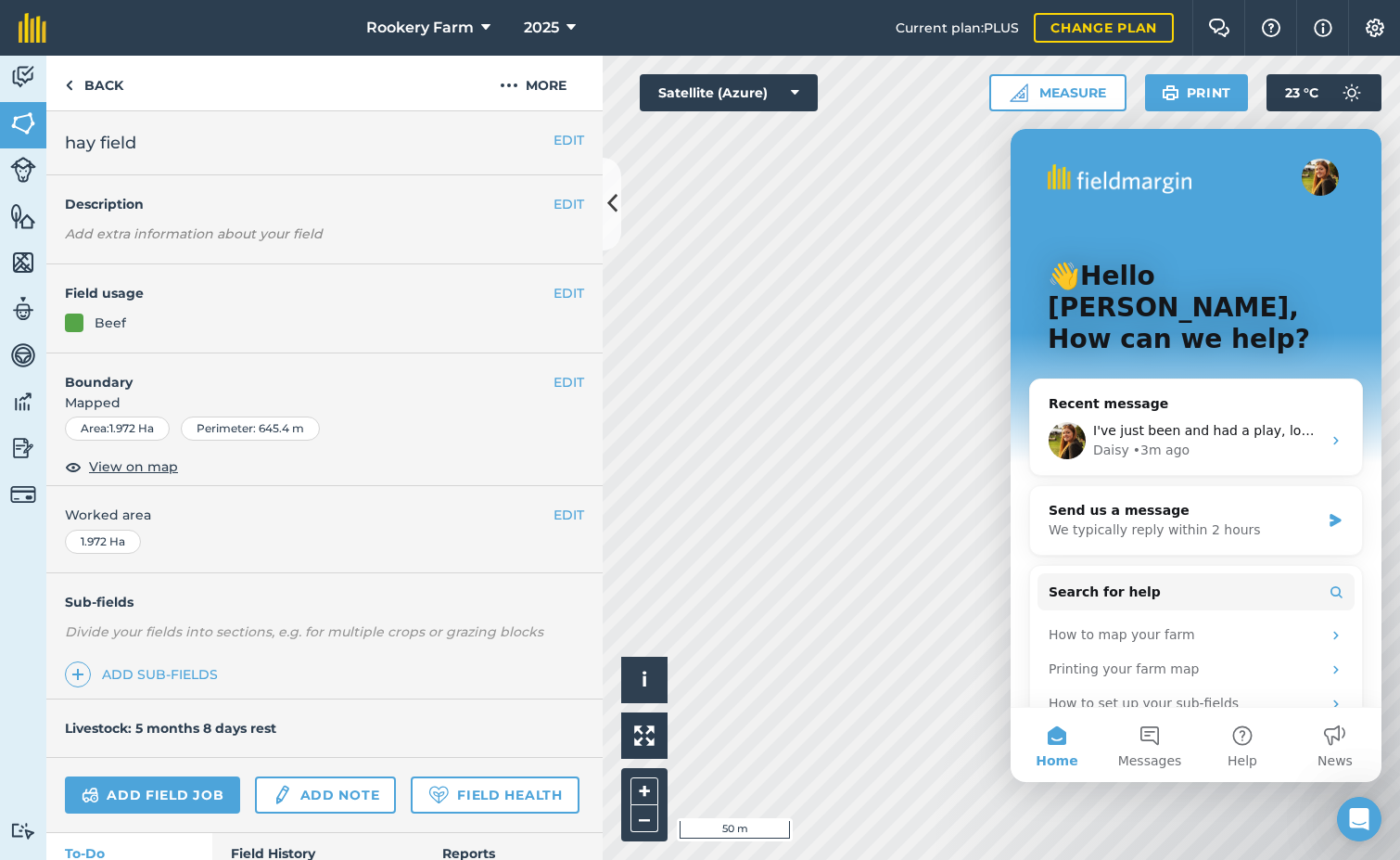
click at [1367, 816] on icon "Open Intercom Messenger" at bounding box center [1360, 819] width 30 height 31
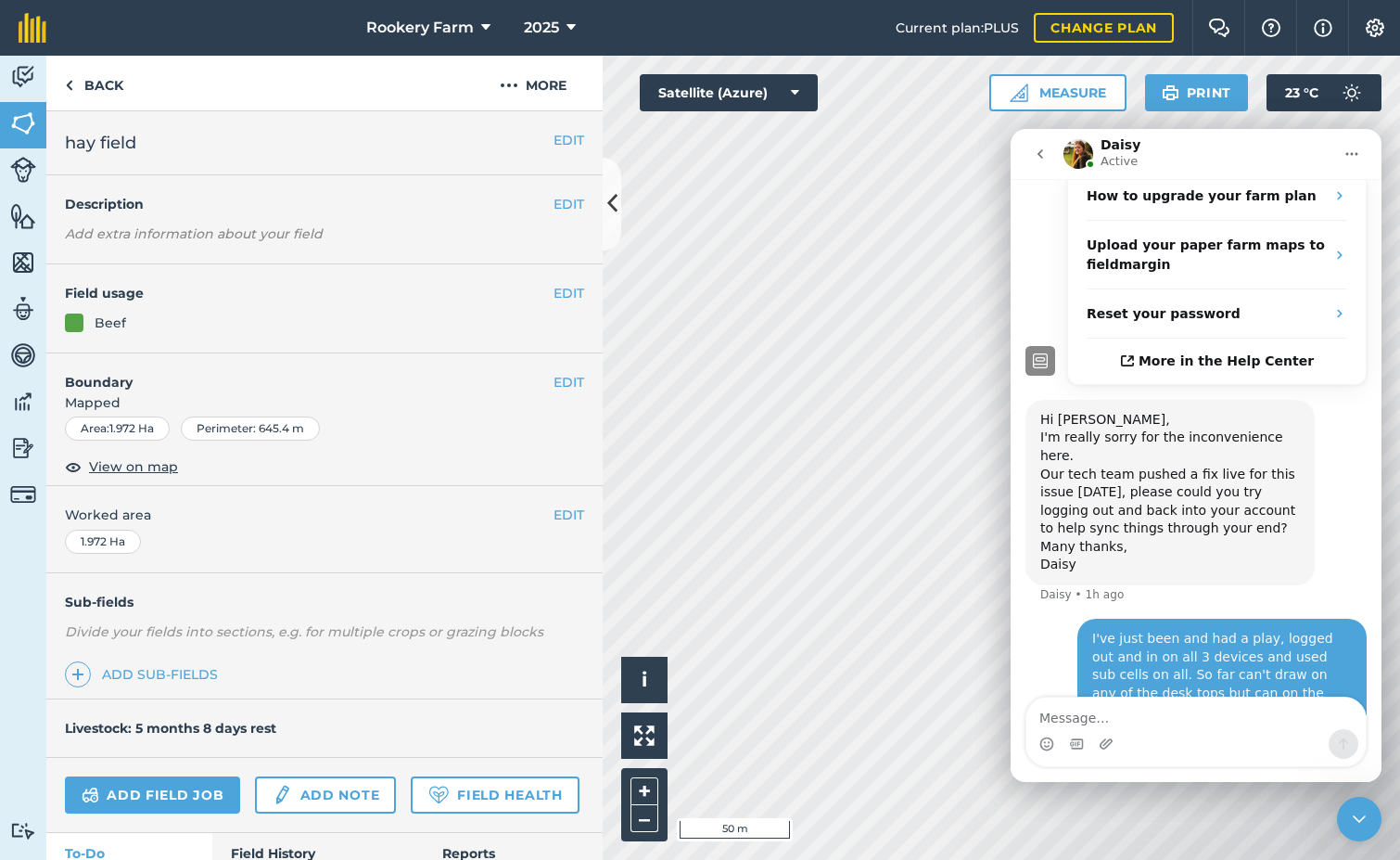
click at [1367, 816] on icon "Close Intercom Messenger" at bounding box center [1360, 819] width 23 height 23
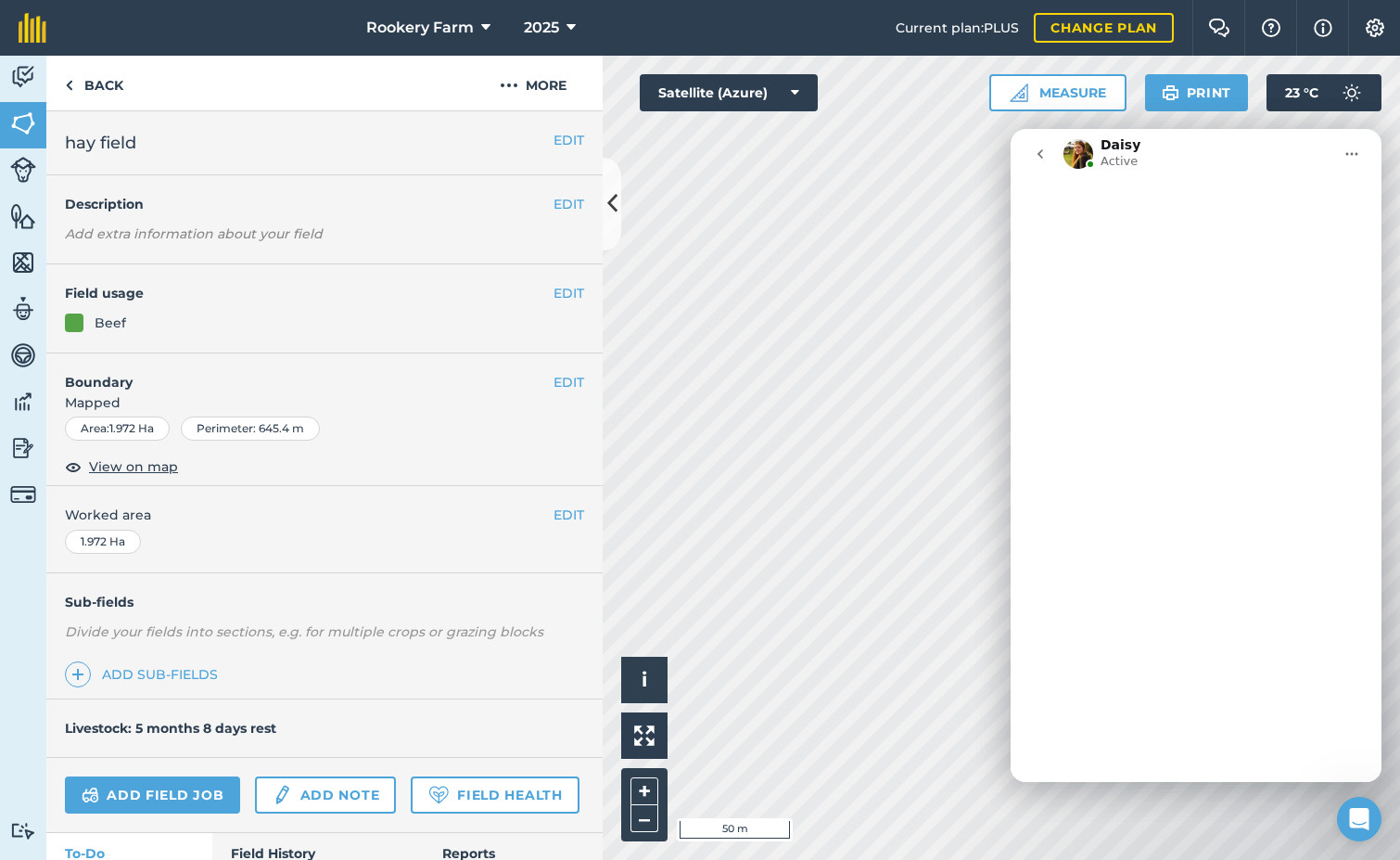
click at [1367, 816] on icon "Open Intercom Messenger" at bounding box center [1360, 819] width 30 height 31
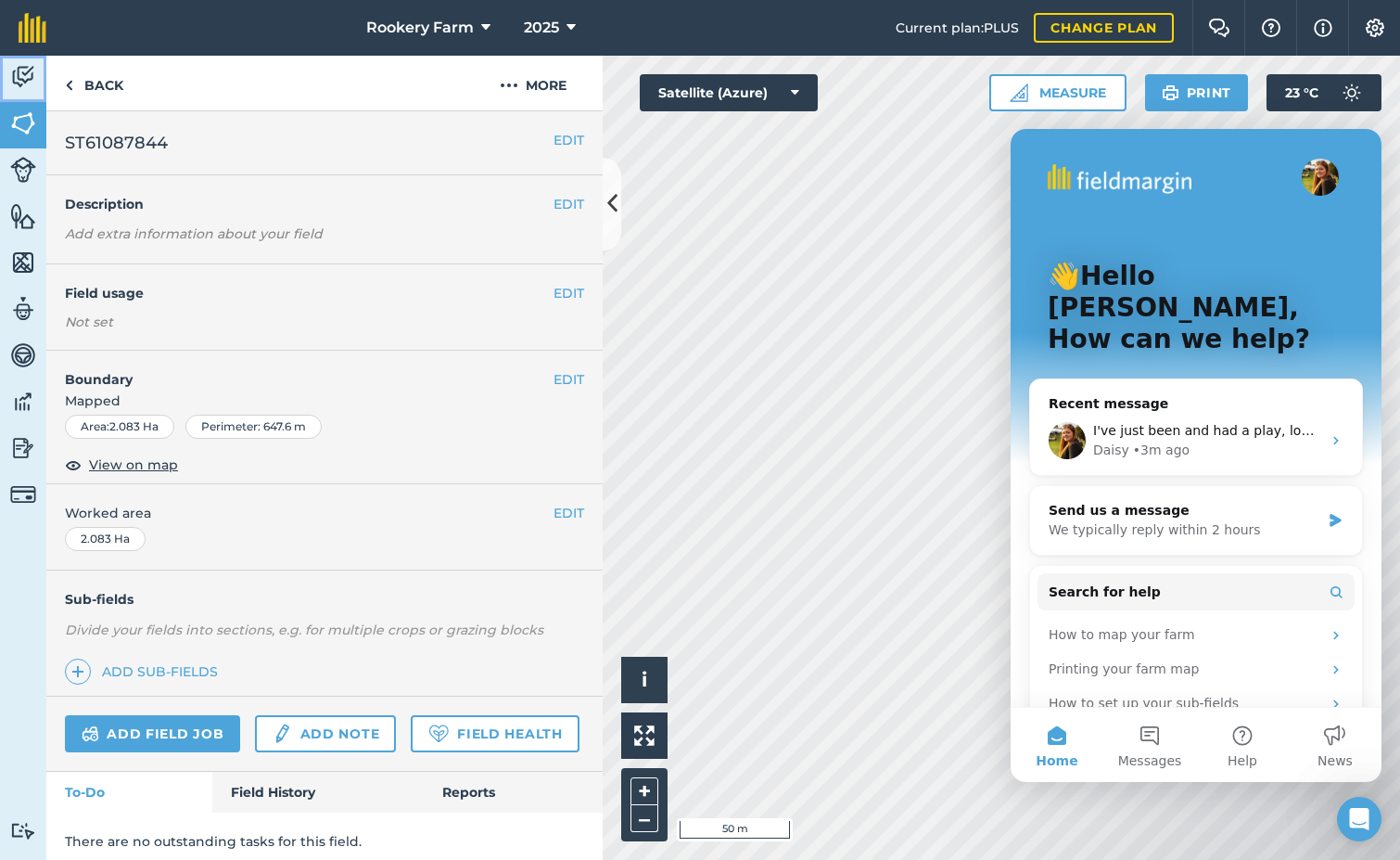
click at [12, 77] on img at bounding box center [23, 77] width 26 height 28
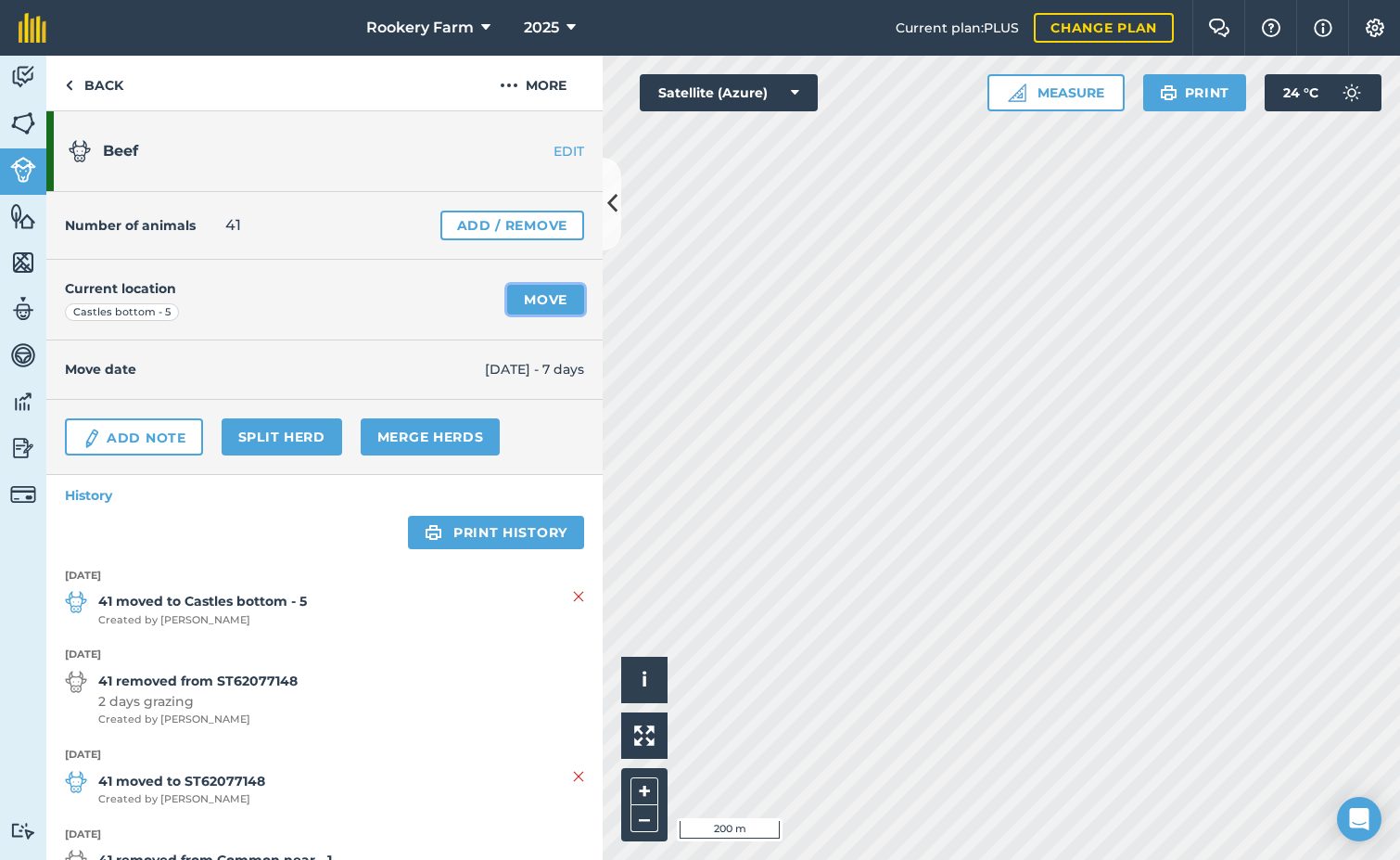
click at [514, 303] on link "Move" at bounding box center [546, 299] width 77 height 30
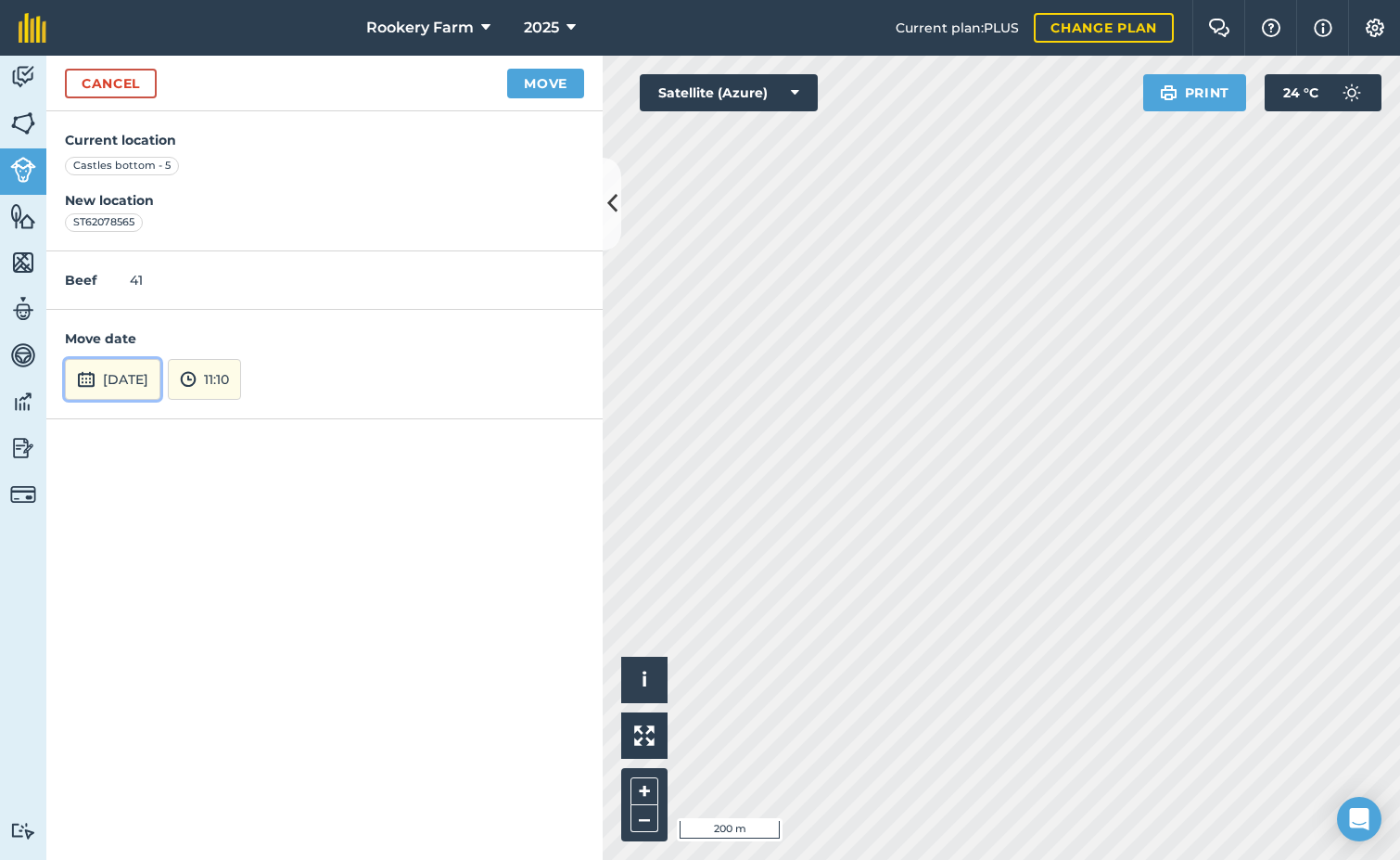
click at [156, 383] on button "[DATE]" at bounding box center [112, 379] width 95 height 40
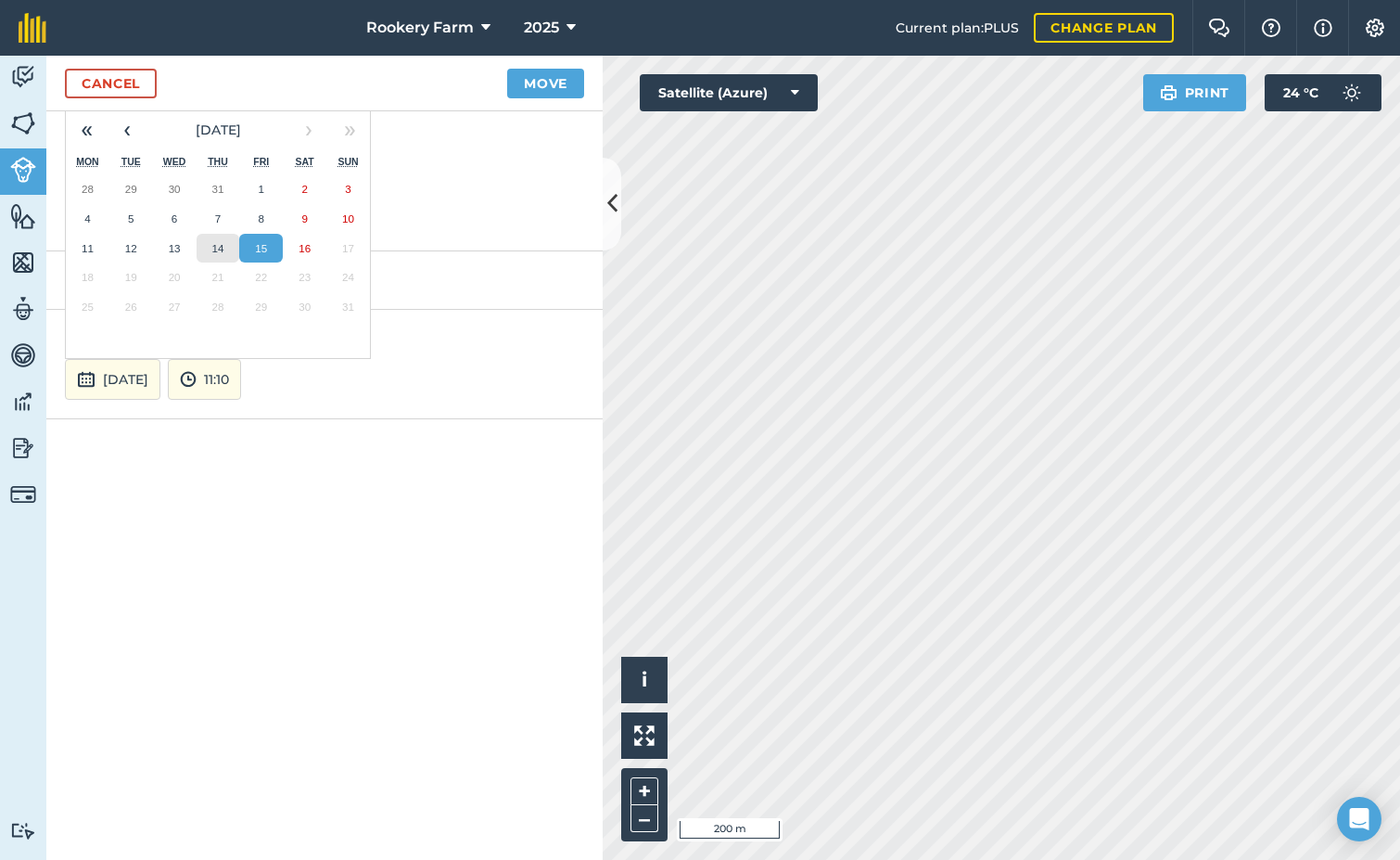
click at [234, 240] on button "14" at bounding box center [218, 249] width 43 height 30
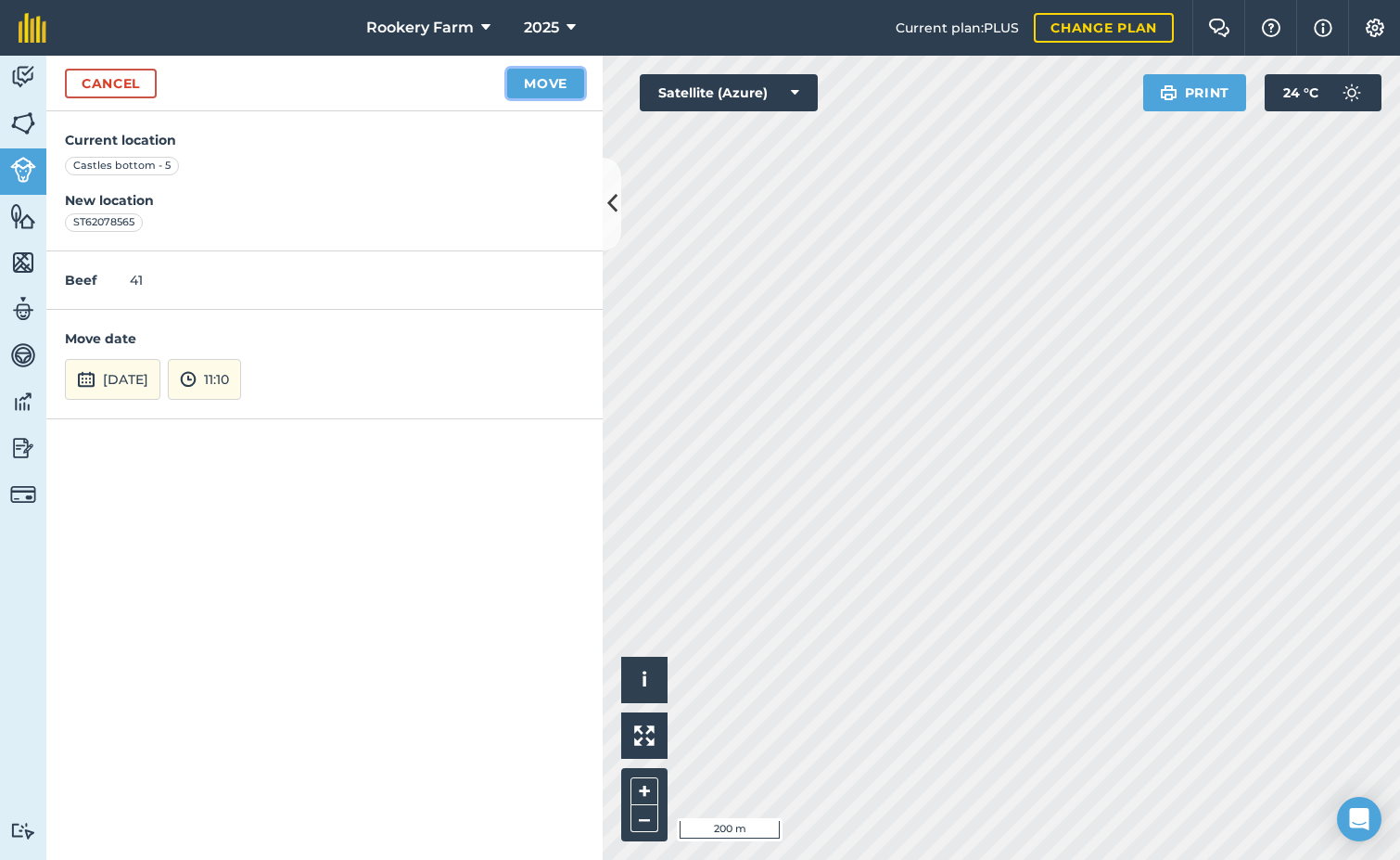
click at [517, 81] on button "Move" at bounding box center [546, 84] width 77 height 30
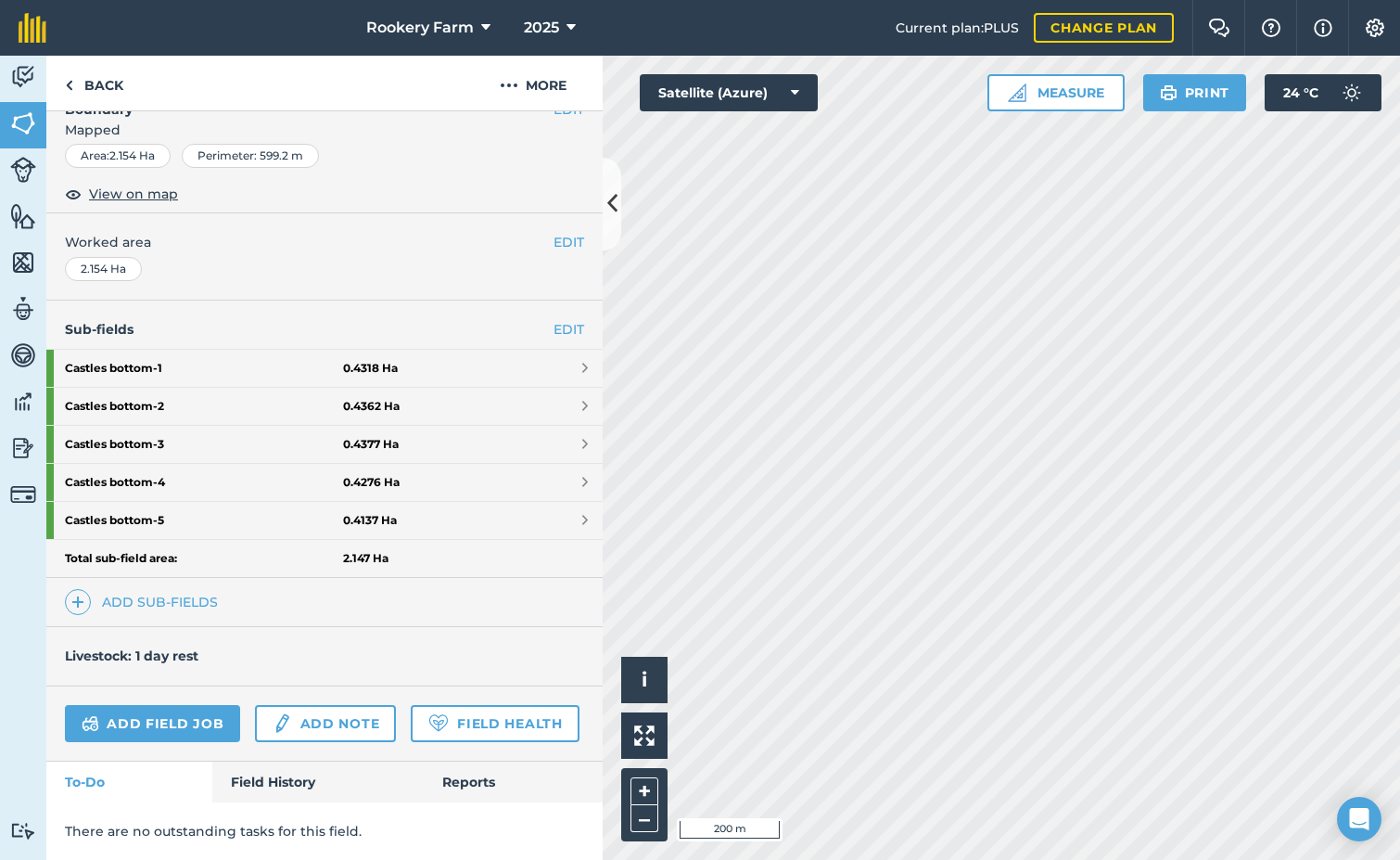
scroll to position [325, 0]
click at [157, 705] on link "Add field job" at bounding box center [152, 723] width 175 height 37
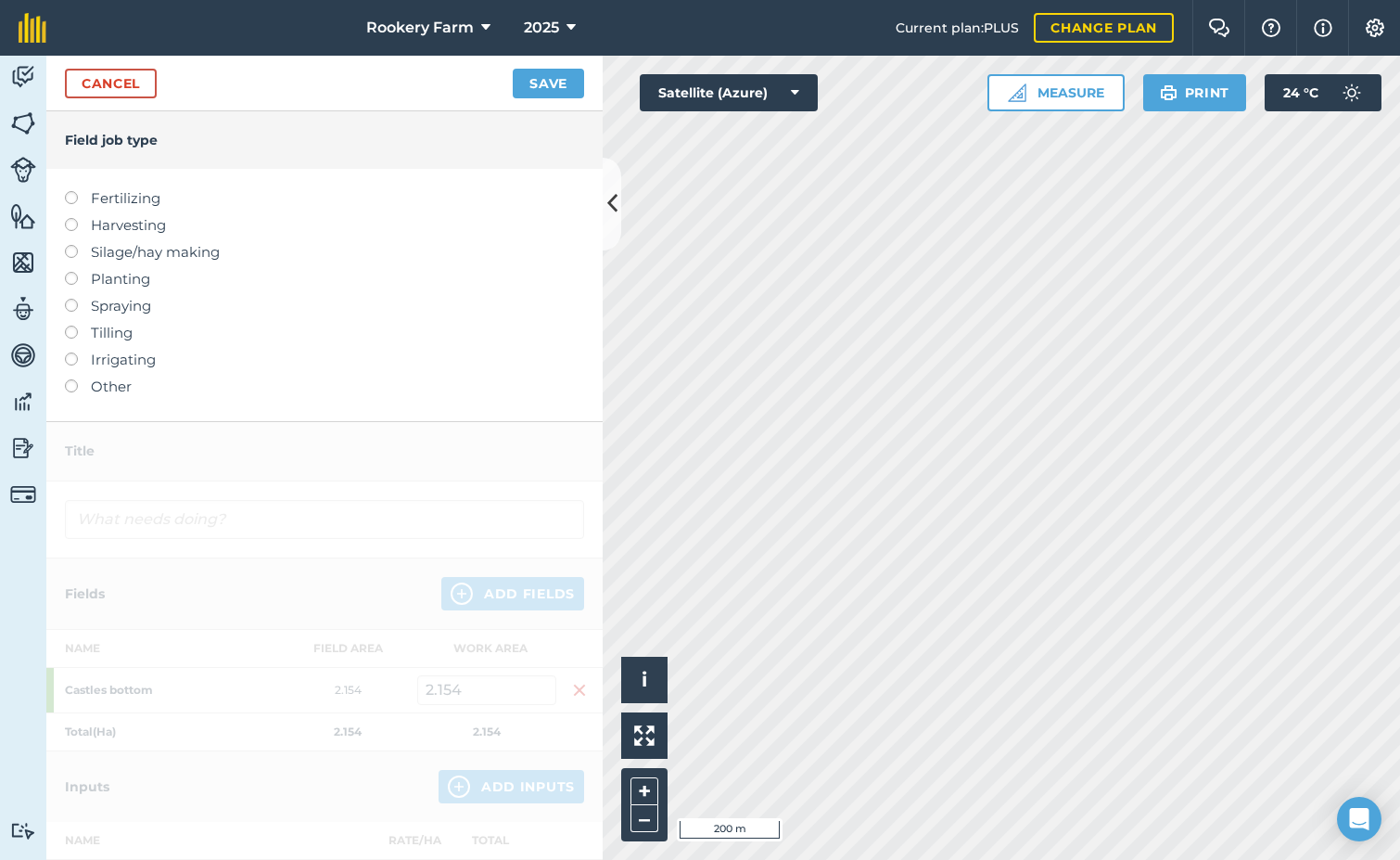
click at [73, 218] on label at bounding box center [78, 218] width 26 height 0
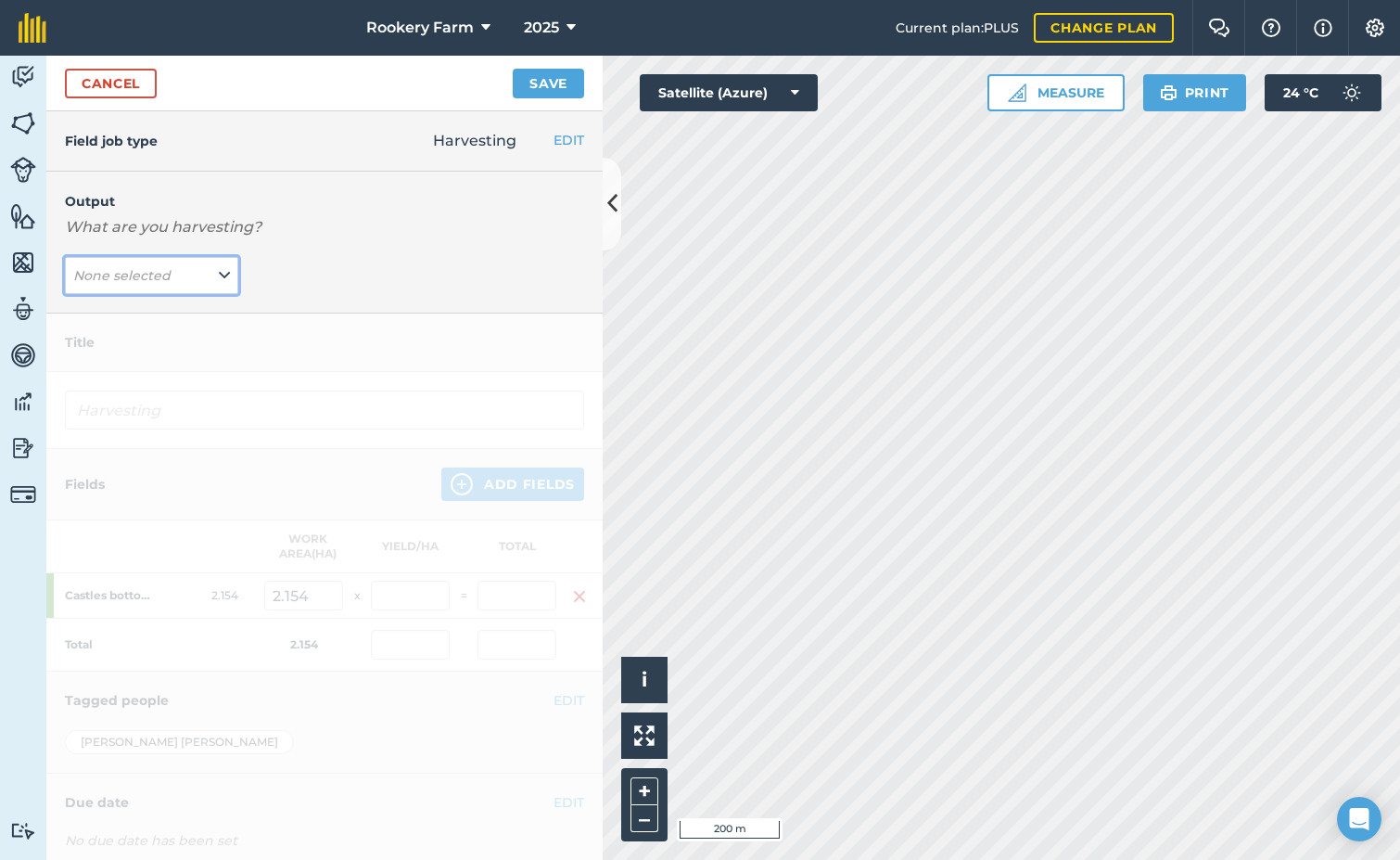
click at [218, 276] on icon at bounding box center [223, 276] width 11 height 21
click at [108, 316] on button "kg/dm/ha ( kg )" at bounding box center [152, 313] width 173 height 35
type input "Harvesting kg/dm/ha"
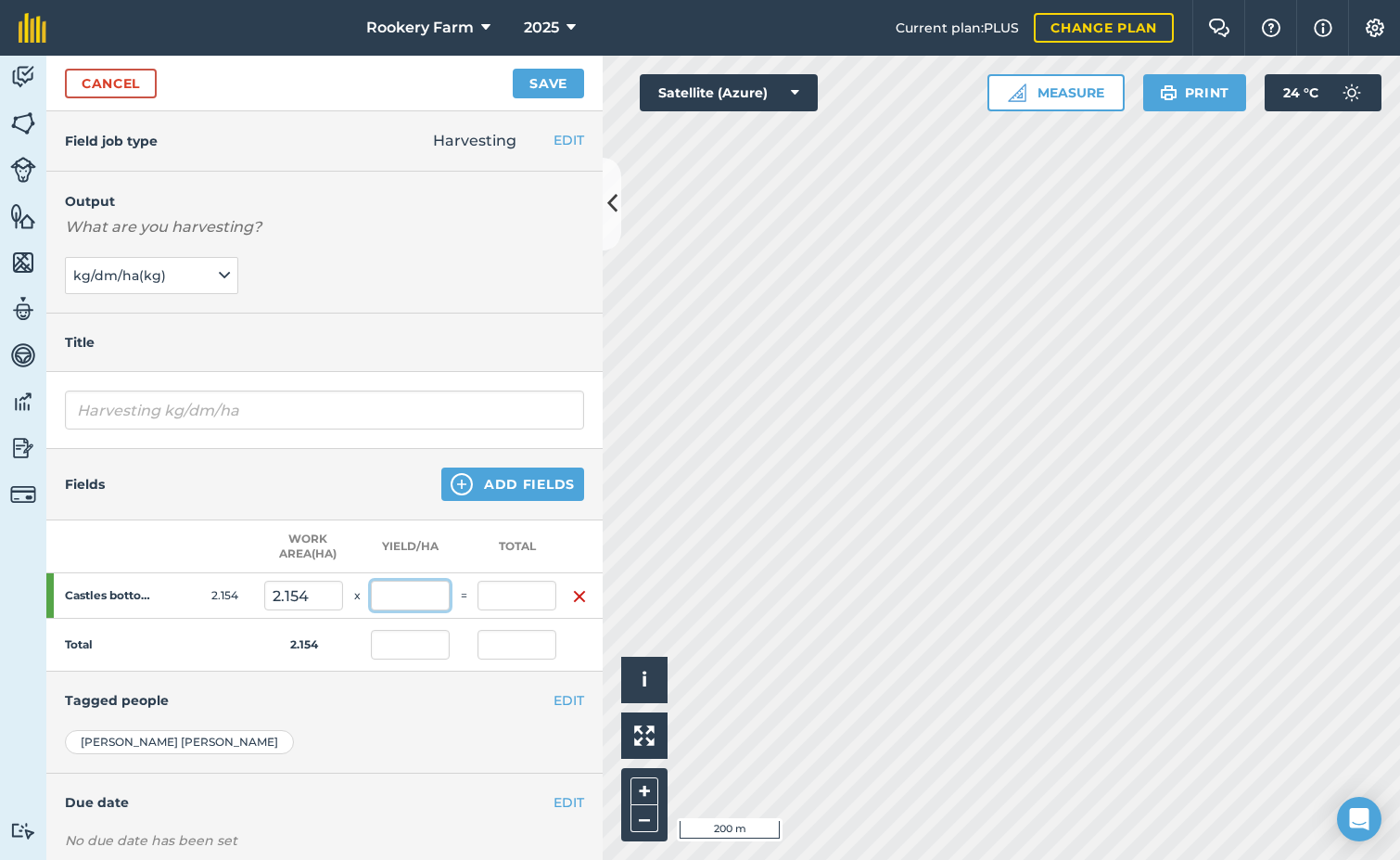
click at [409, 588] on input "text" at bounding box center [410, 595] width 79 height 30
type input "1,845"
type input "3,974.13"
type input "1,845"
type input "3,974.13"
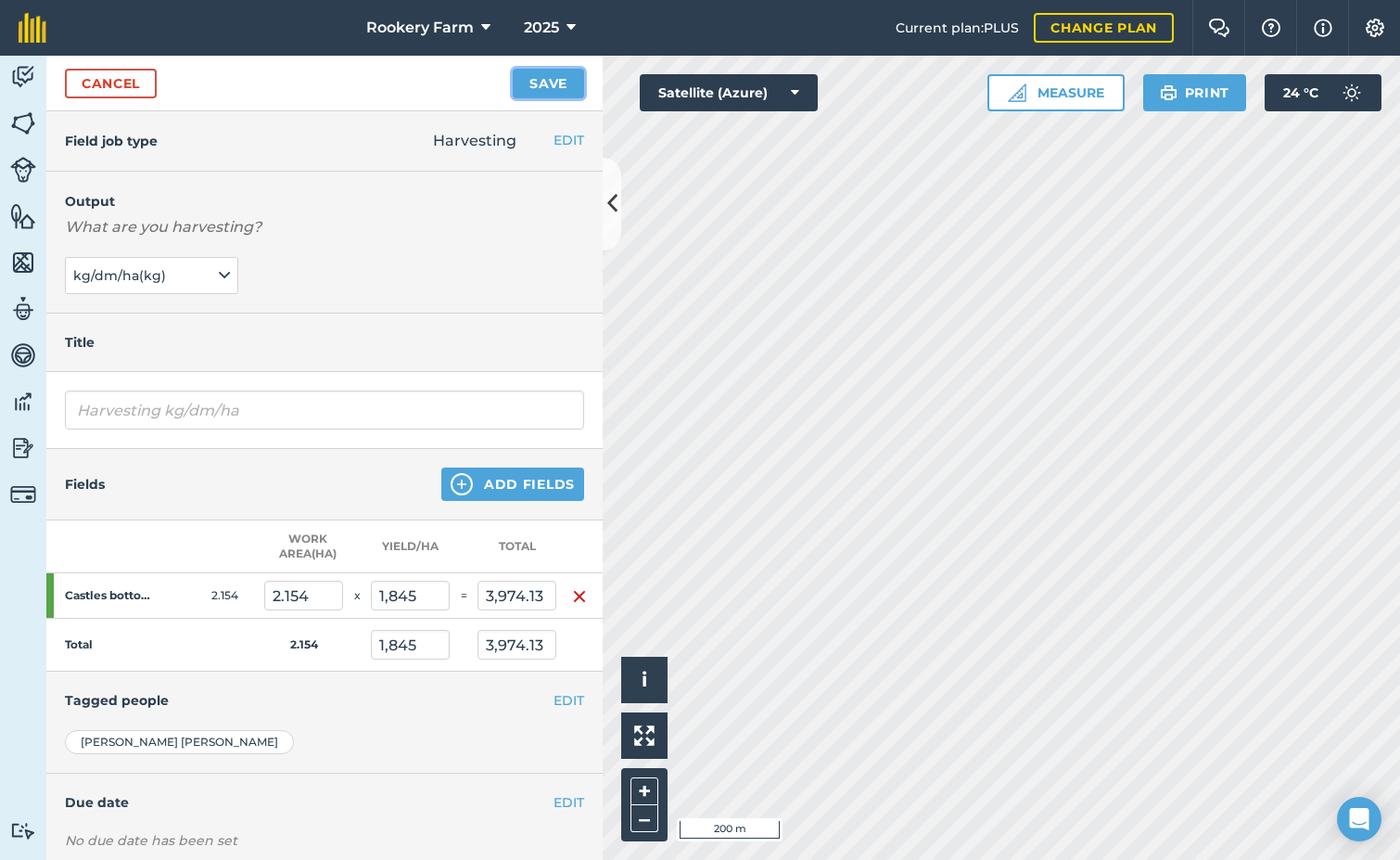
click at [567, 73] on button "Save" at bounding box center [548, 84] width 72 height 30
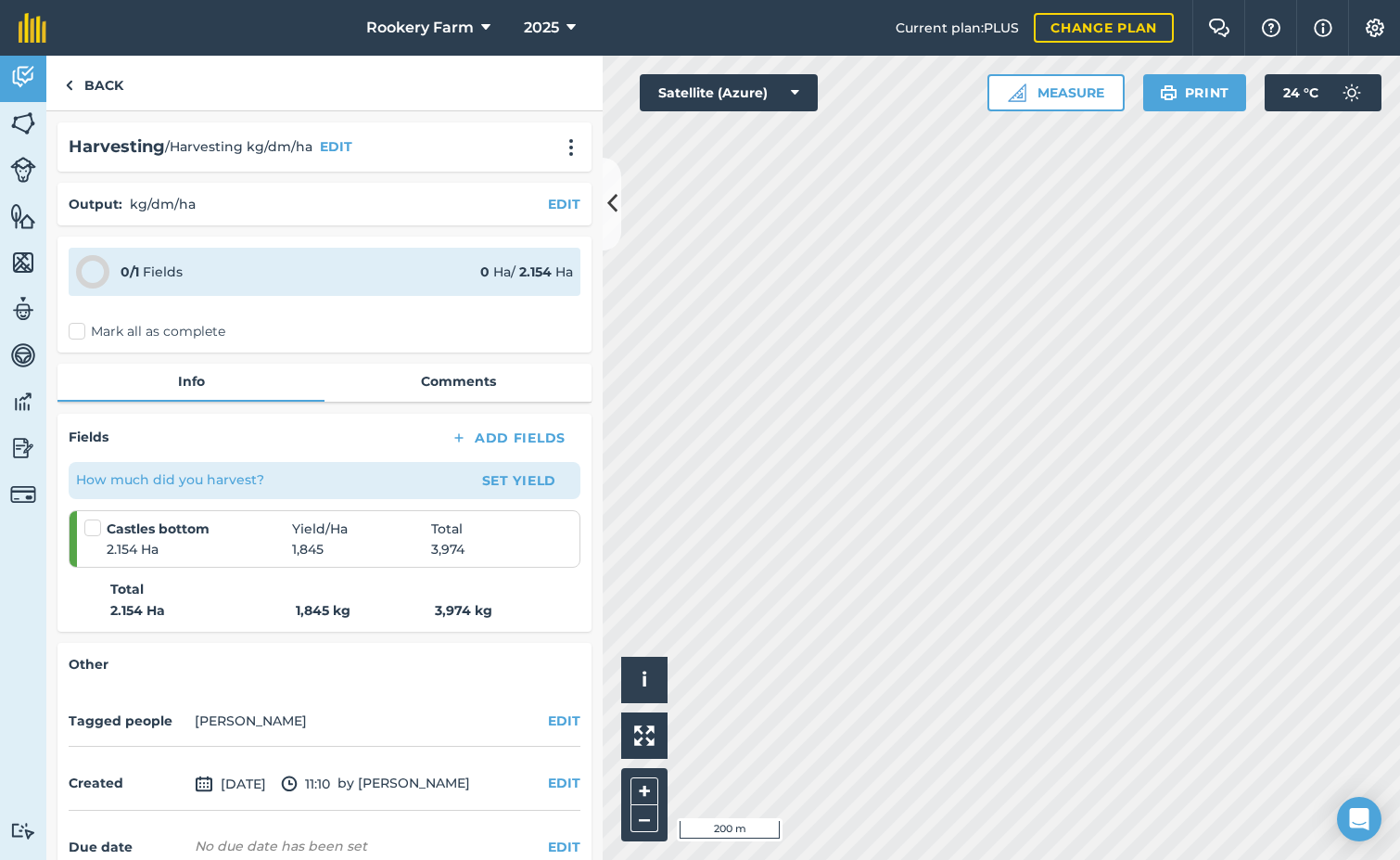
click at [76, 332] on label "Mark all as complete" at bounding box center [147, 332] width 156 height 20
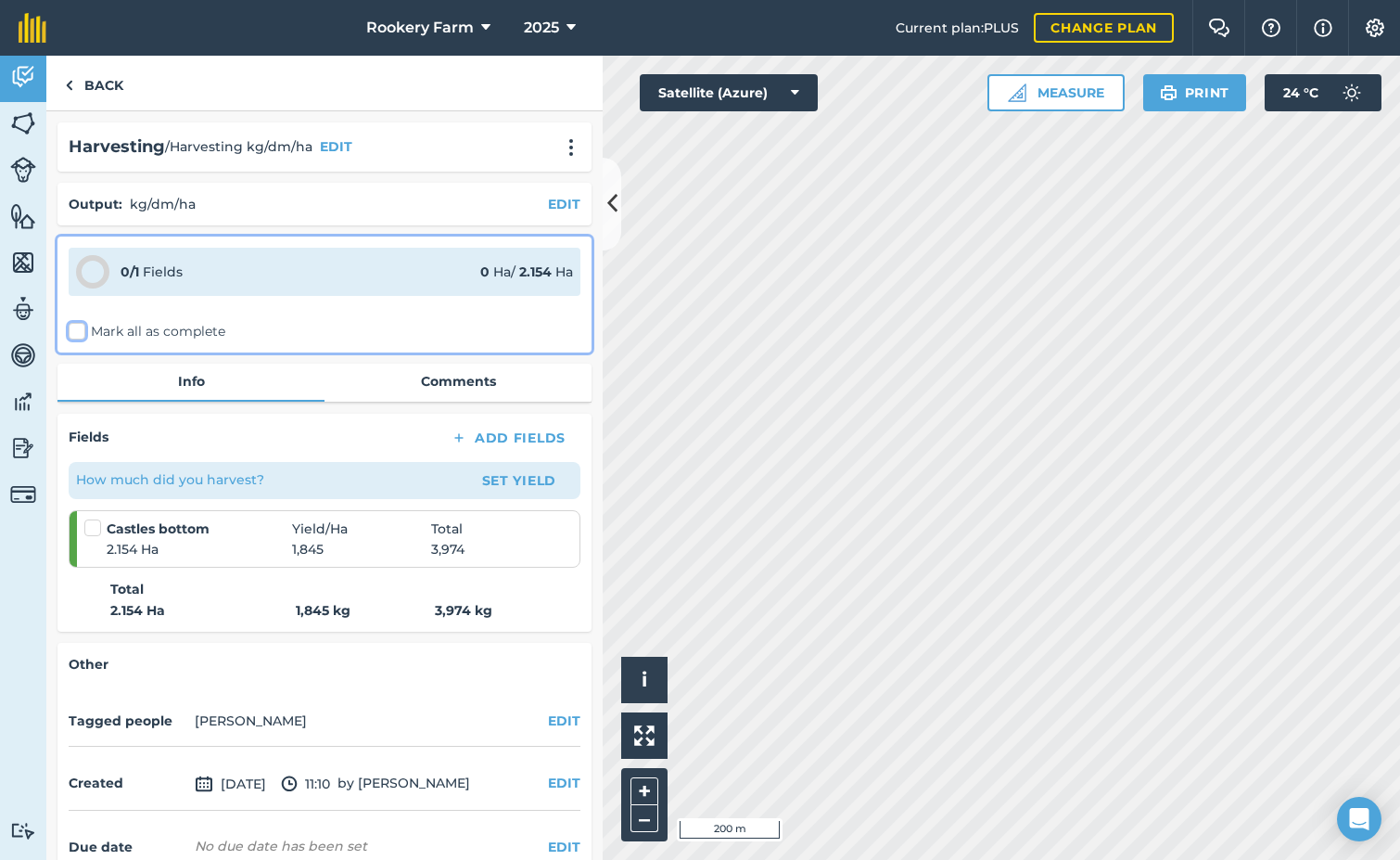
click at [76, 332] on input "Mark all as complete" at bounding box center [75, 328] width 12 height 12
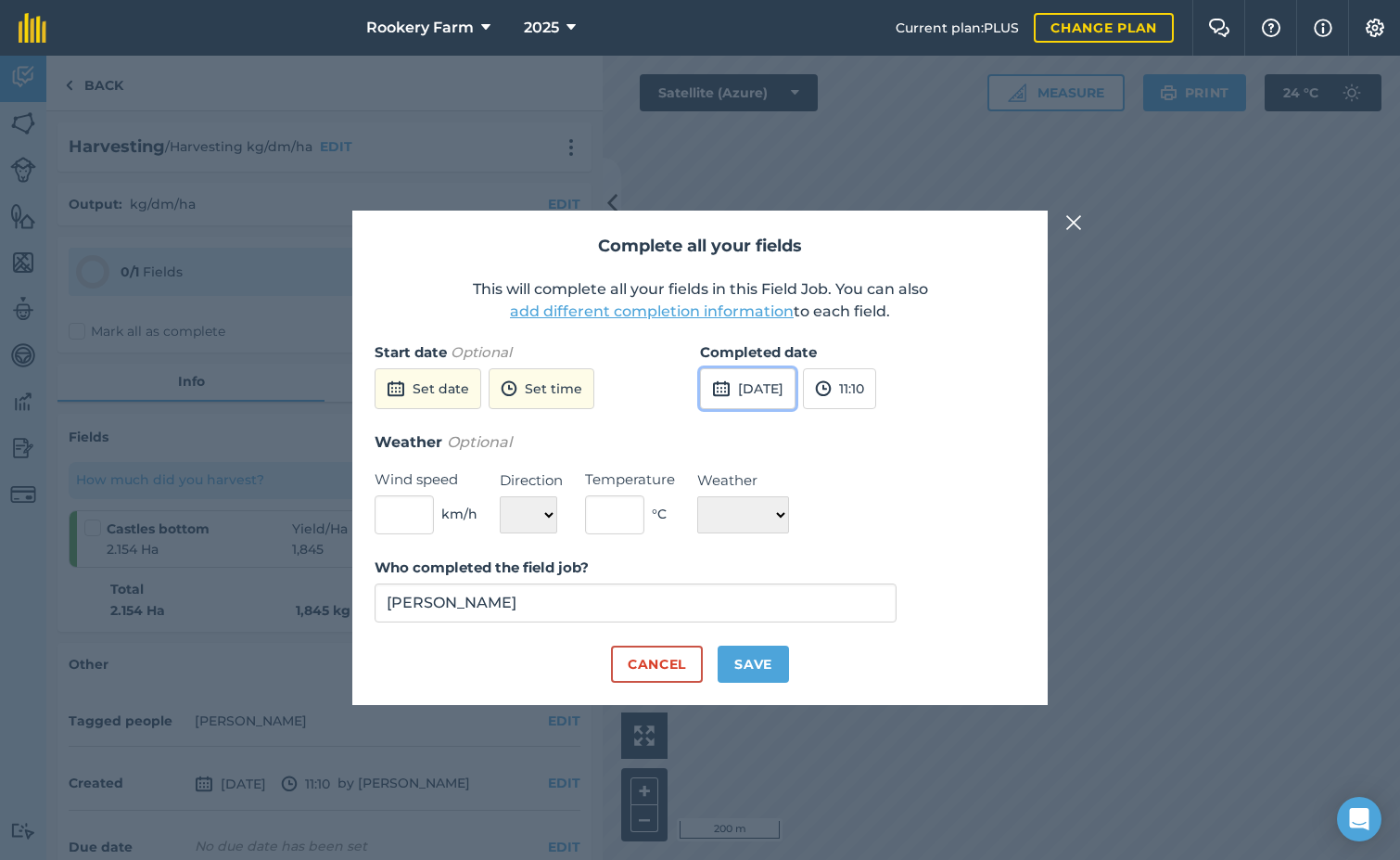
click at [794, 374] on button "[DATE]" at bounding box center [748, 388] width 95 height 40
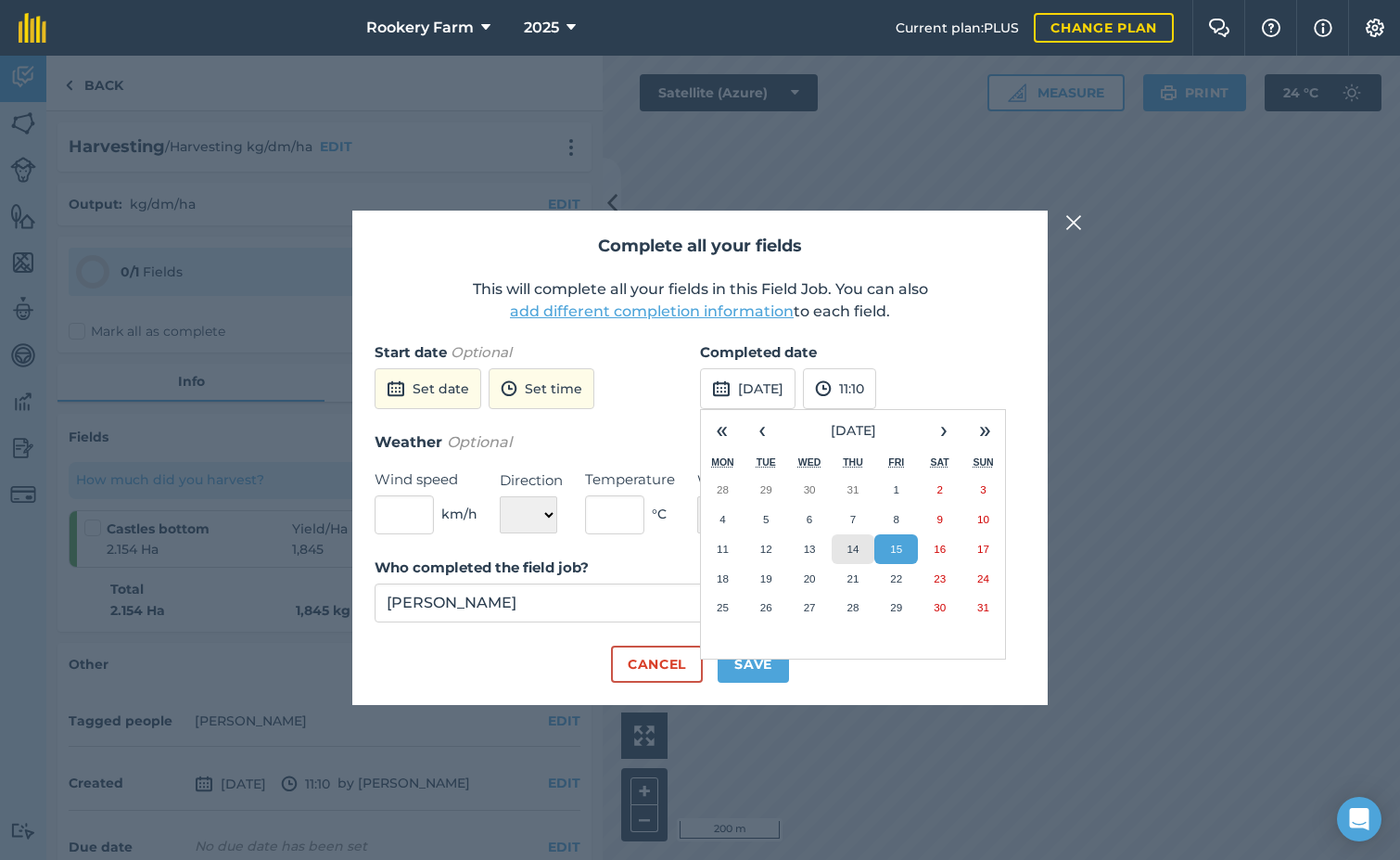
click at [860, 551] on button "14" at bounding box center [854, 549] width 43 height 30
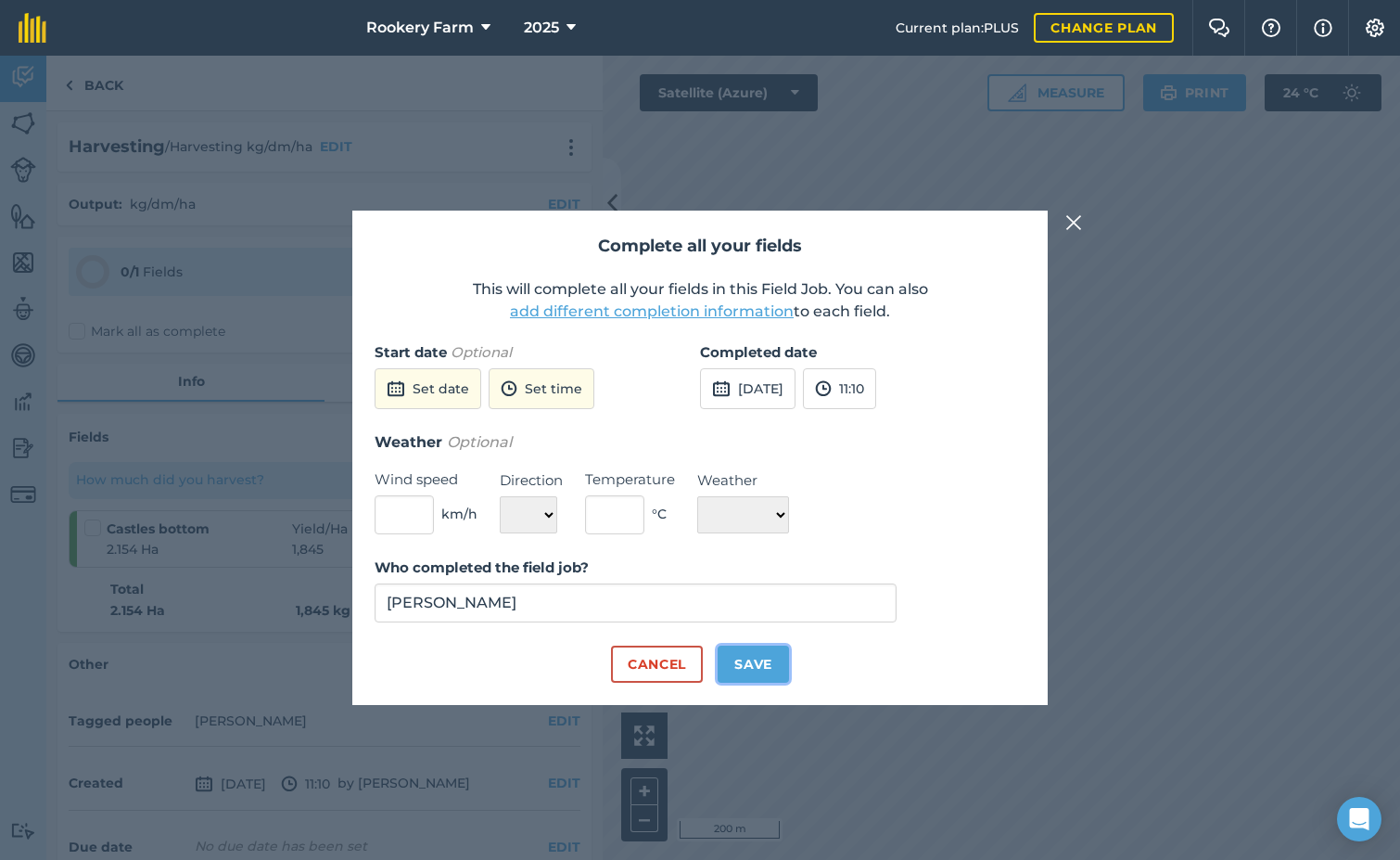
click at [771, 666] on button "Save" at bounding box center [754, 664] width 72 height 37
checkbox input "true"
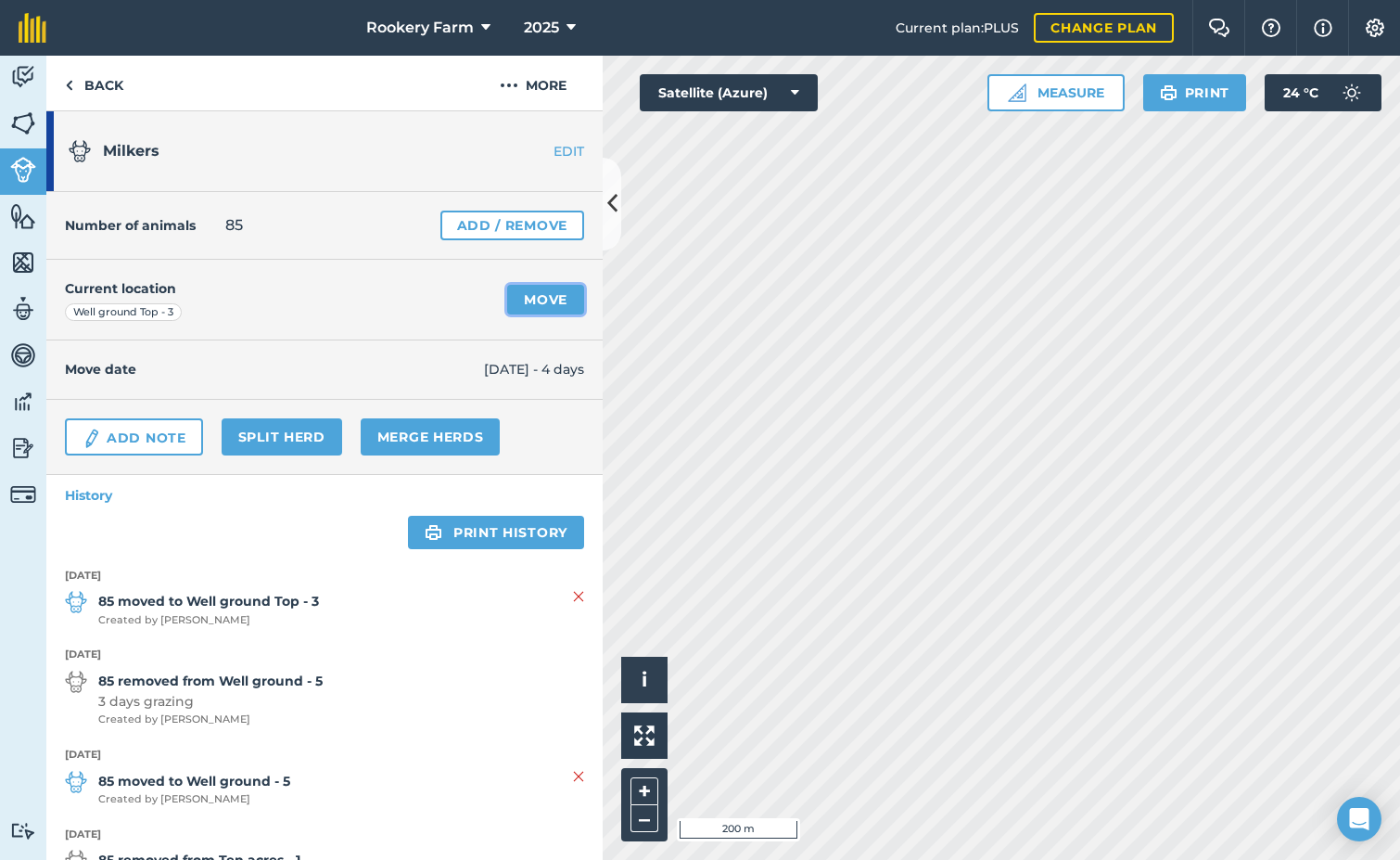
click at [535, 305] on link "Move" at bounding box center [546, 299] width 77 height 30
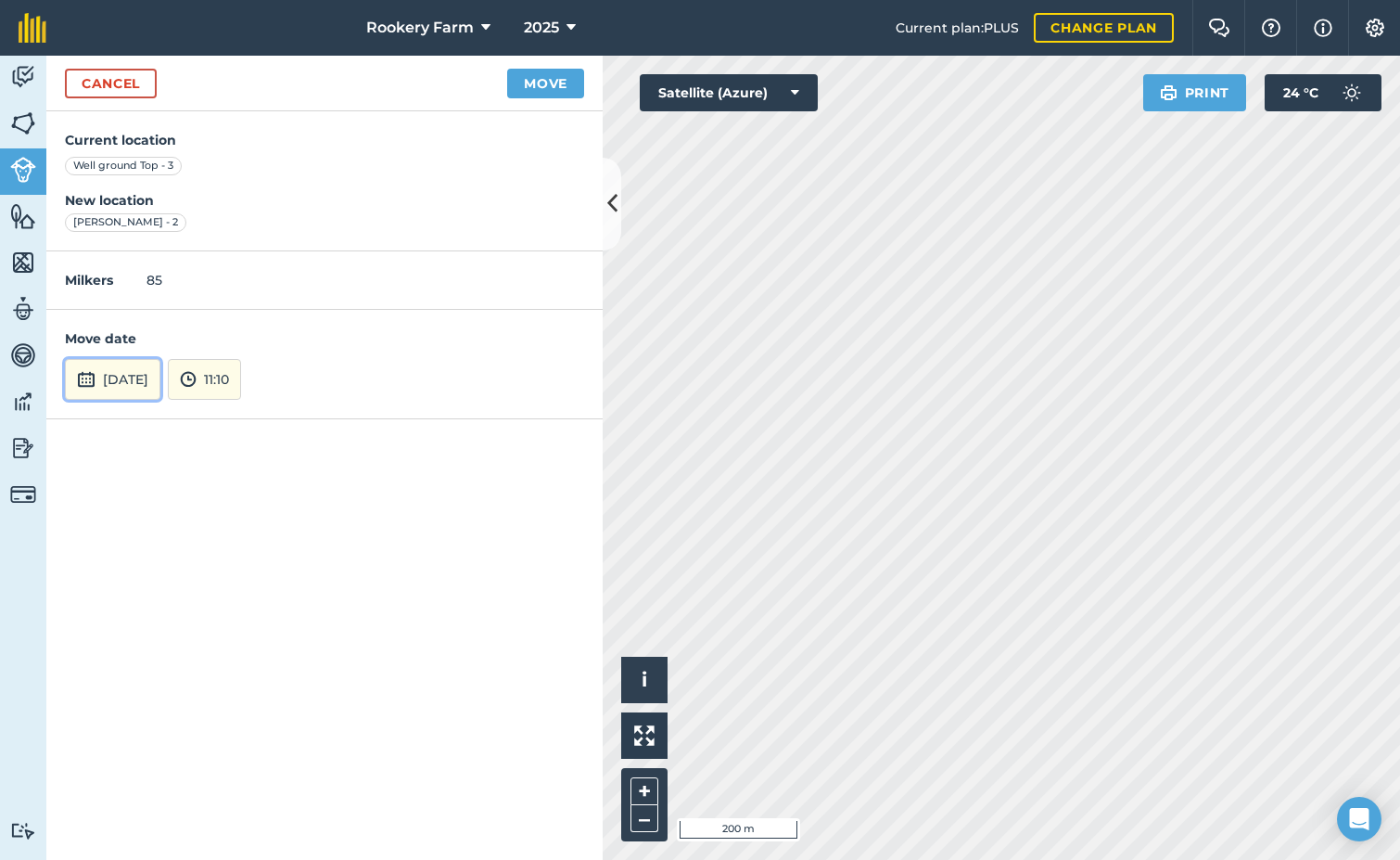
click at [160, 386] on button "[DATE]" at bounding box center [112, 379] width 95 height 40
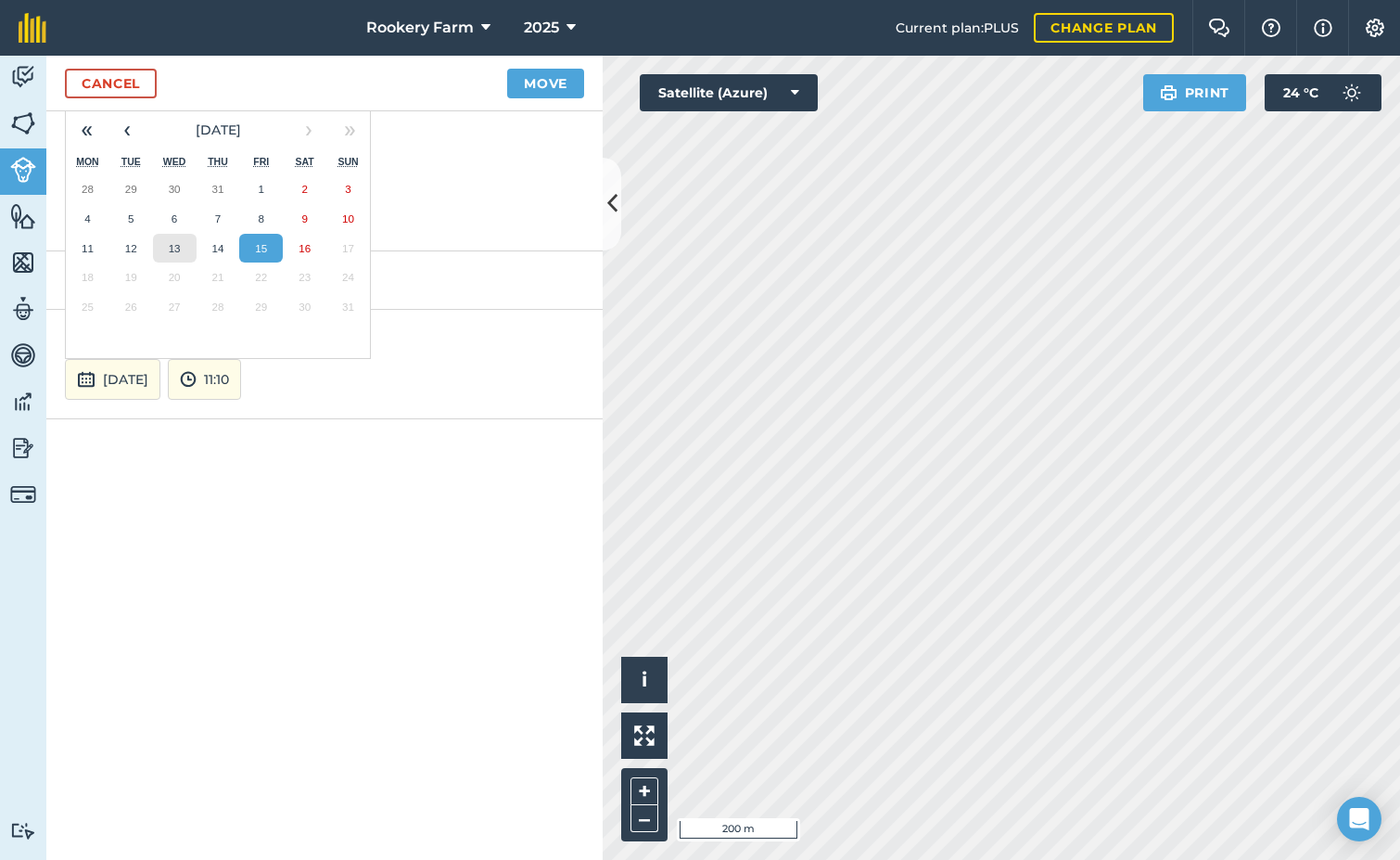
click at [166, 250] on button "13" at bounding box center [175, 249] width 43 height 30
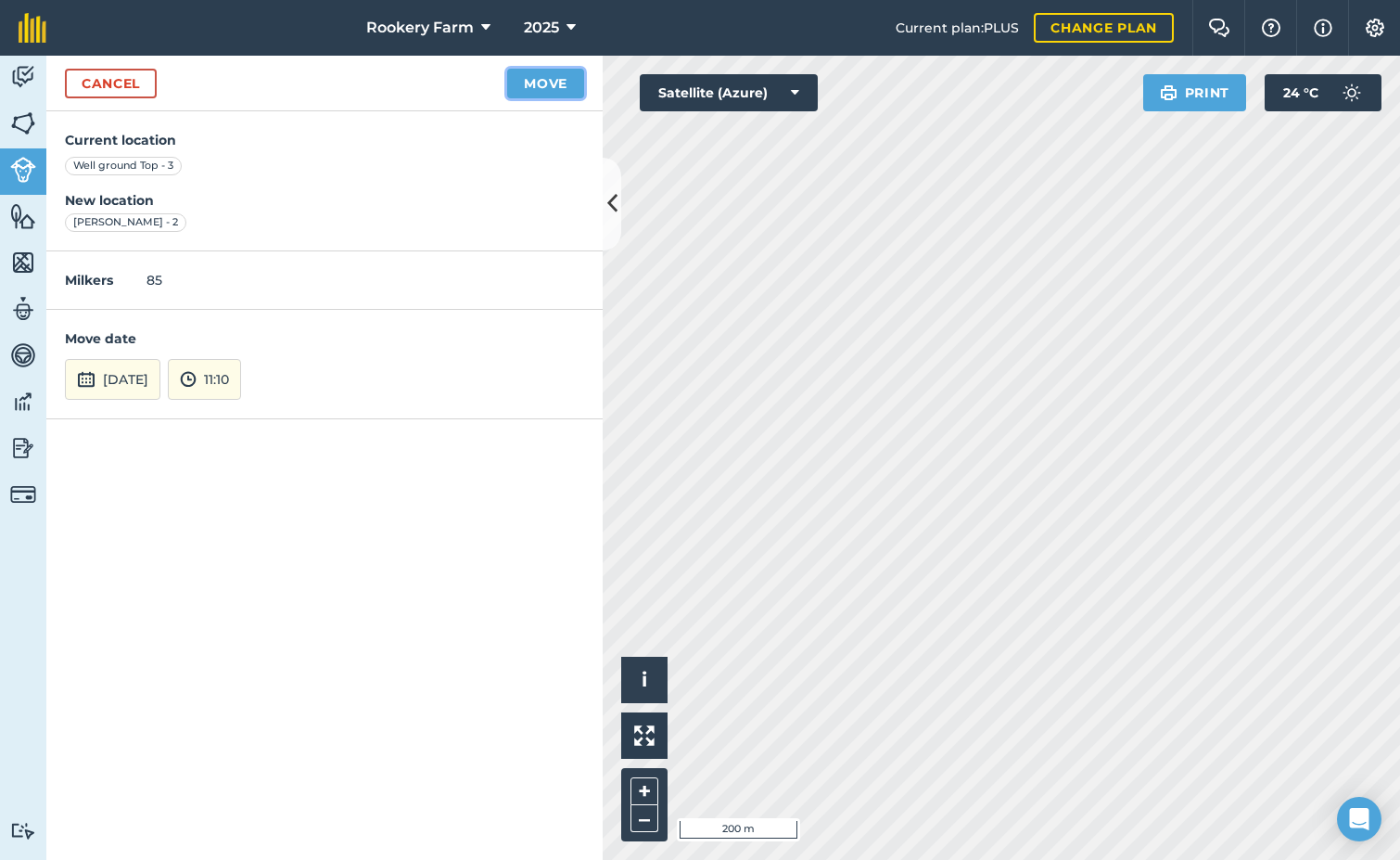
click at [563, 79] on button "Move" at bounding box center [546, 84] width 77 height 30
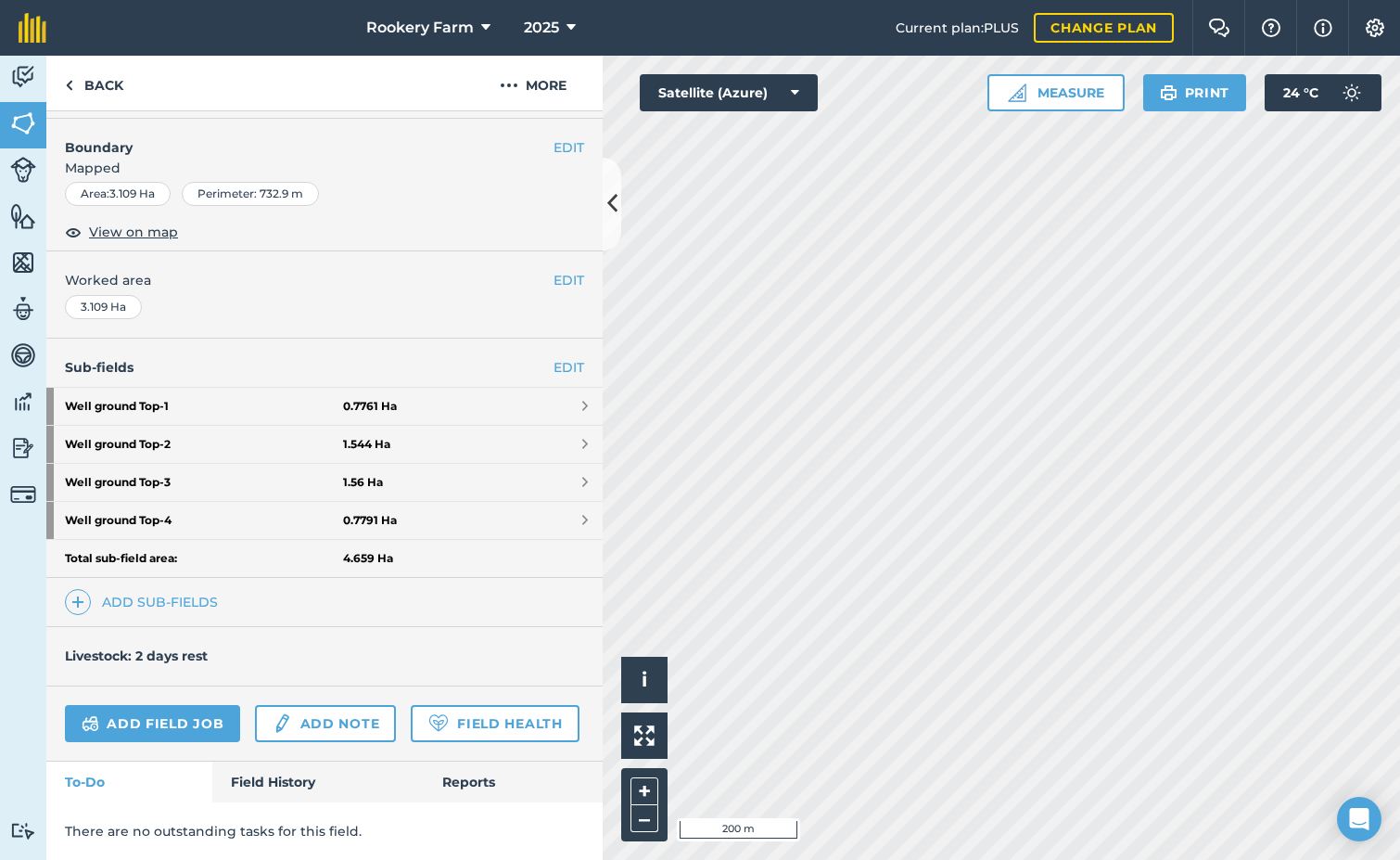
scroll to position [278, 0]
click at [181, 705] on link "Add field job" at bounding box center [152, 723] width 175 height 37
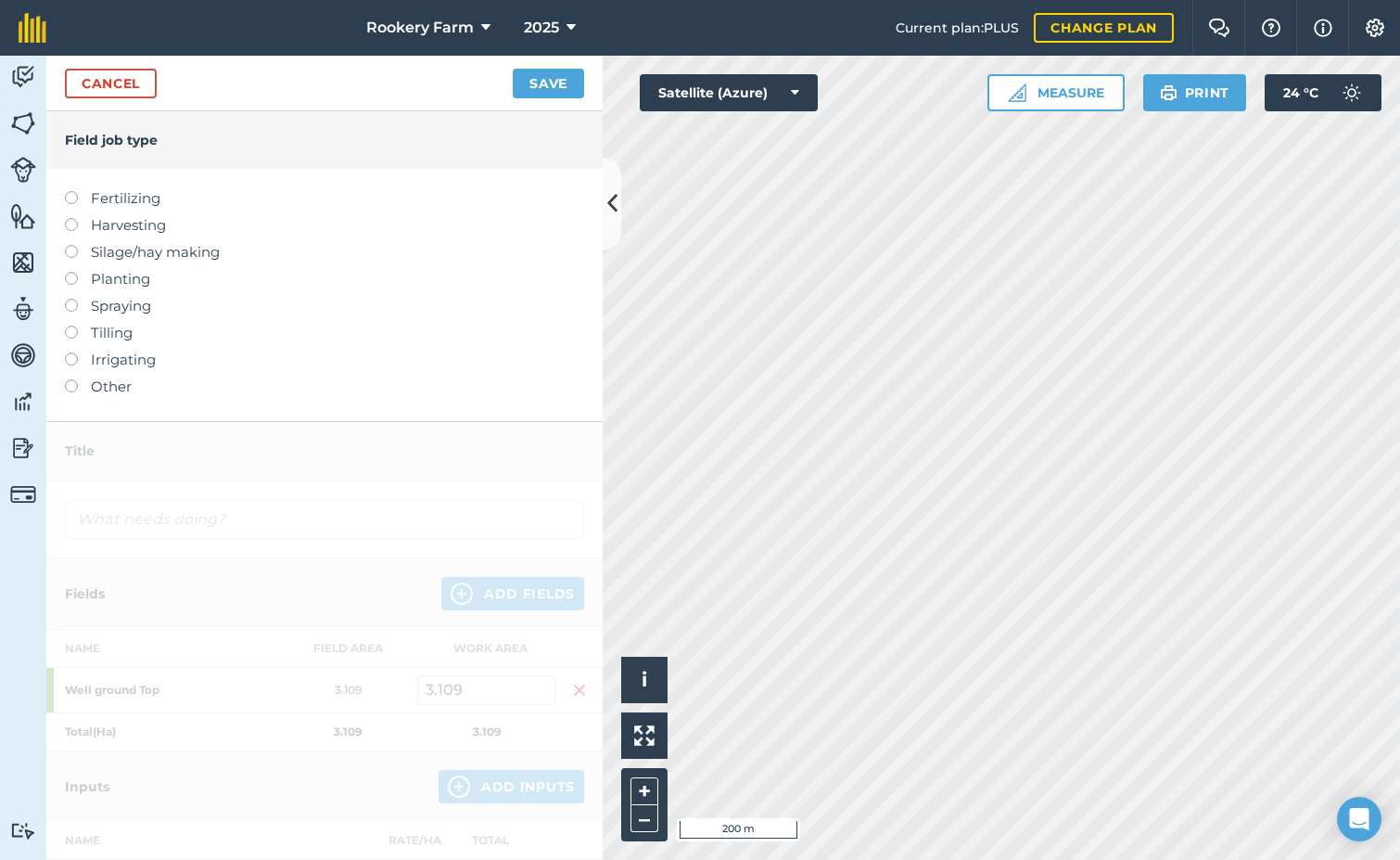
click at [73, 218] on label at bounding box center [78, 218] width 26 height 0
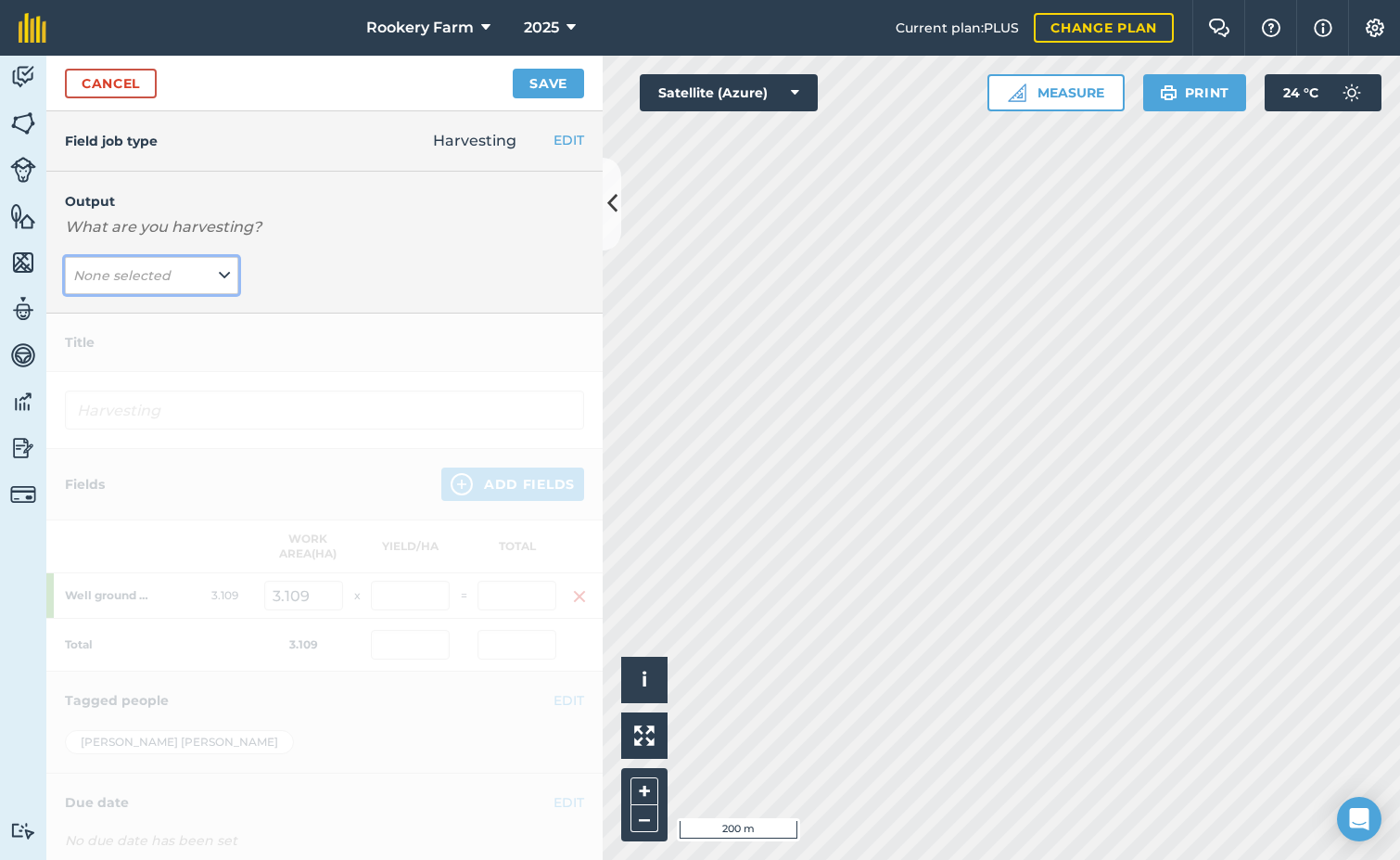
click at [210, 278] on button "None selected" at bounding box center [152, 276] width 173 height 37
click at [182, 307] on button "kg/dm/ha ( kg )" at bounding box center [152, 313] width 173 height 35
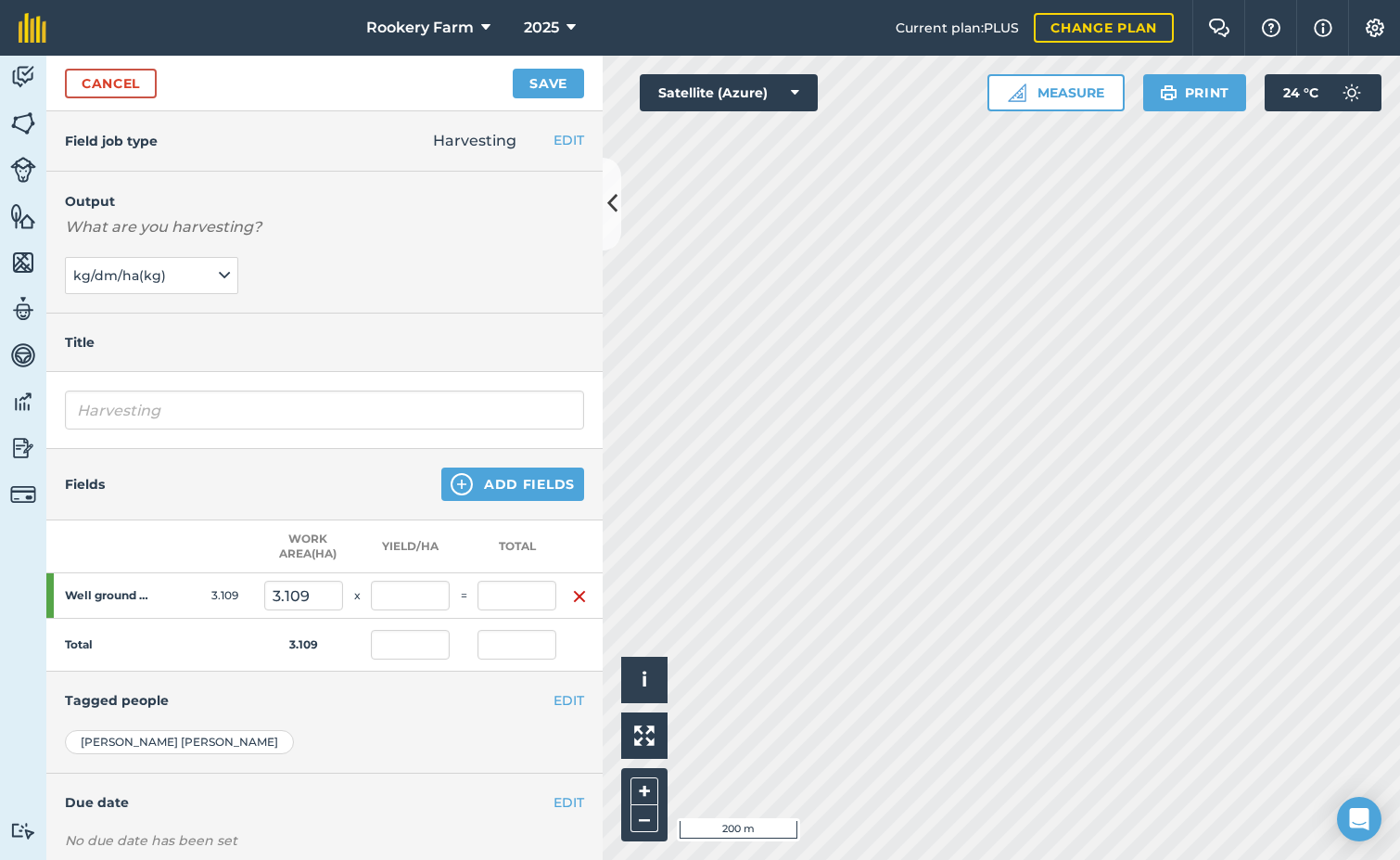
type input "Harvesting kg/dm/ha"
click at [442, 593] on input "text" at bounding box center [410, 595] width 79 height 30
type input "2,000"
type input "6,218"
type input "2,000"
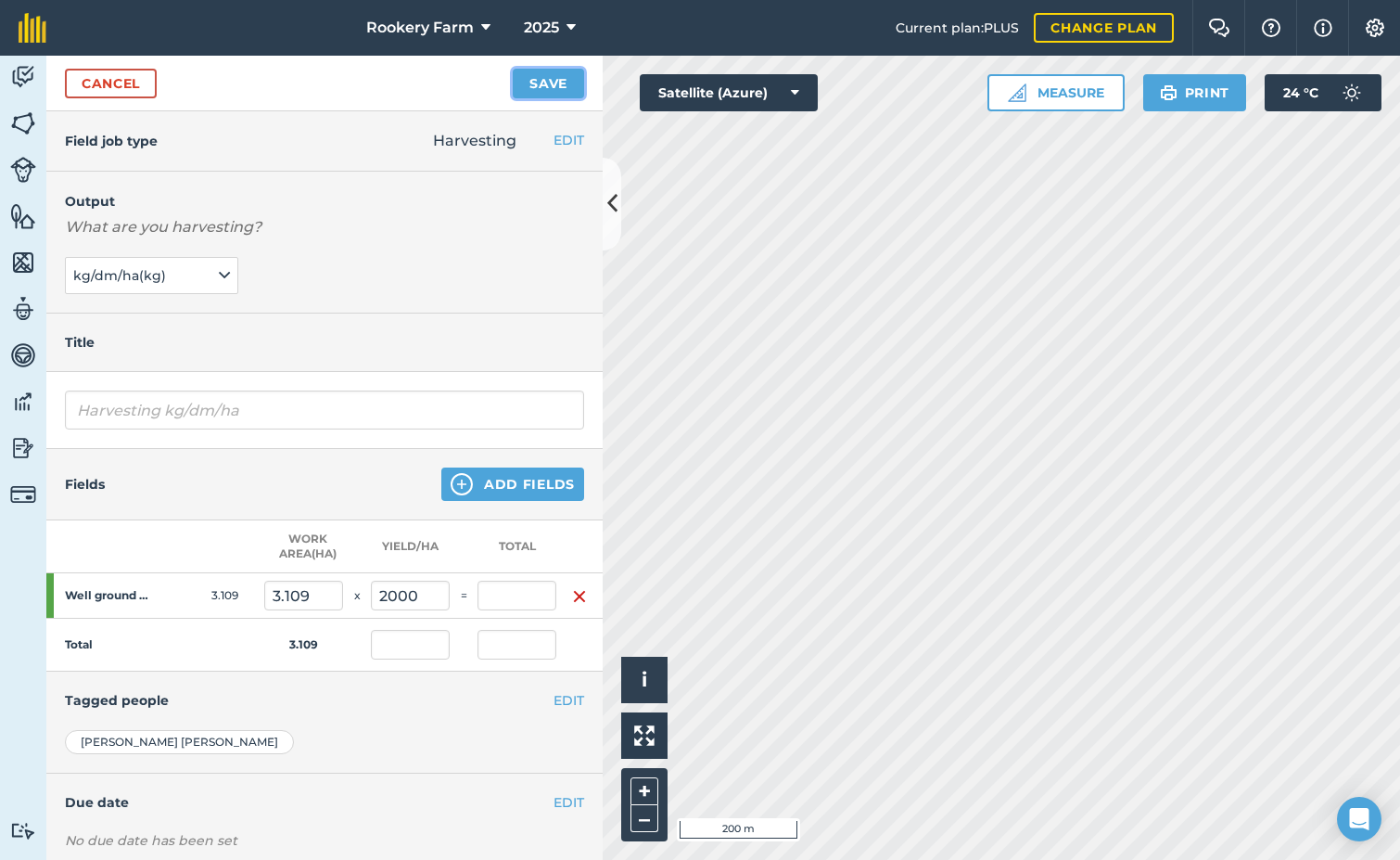
type input "6,218"
click at [544, 90] on button "Save" at bounding box center [548, 84] width 72 height 30
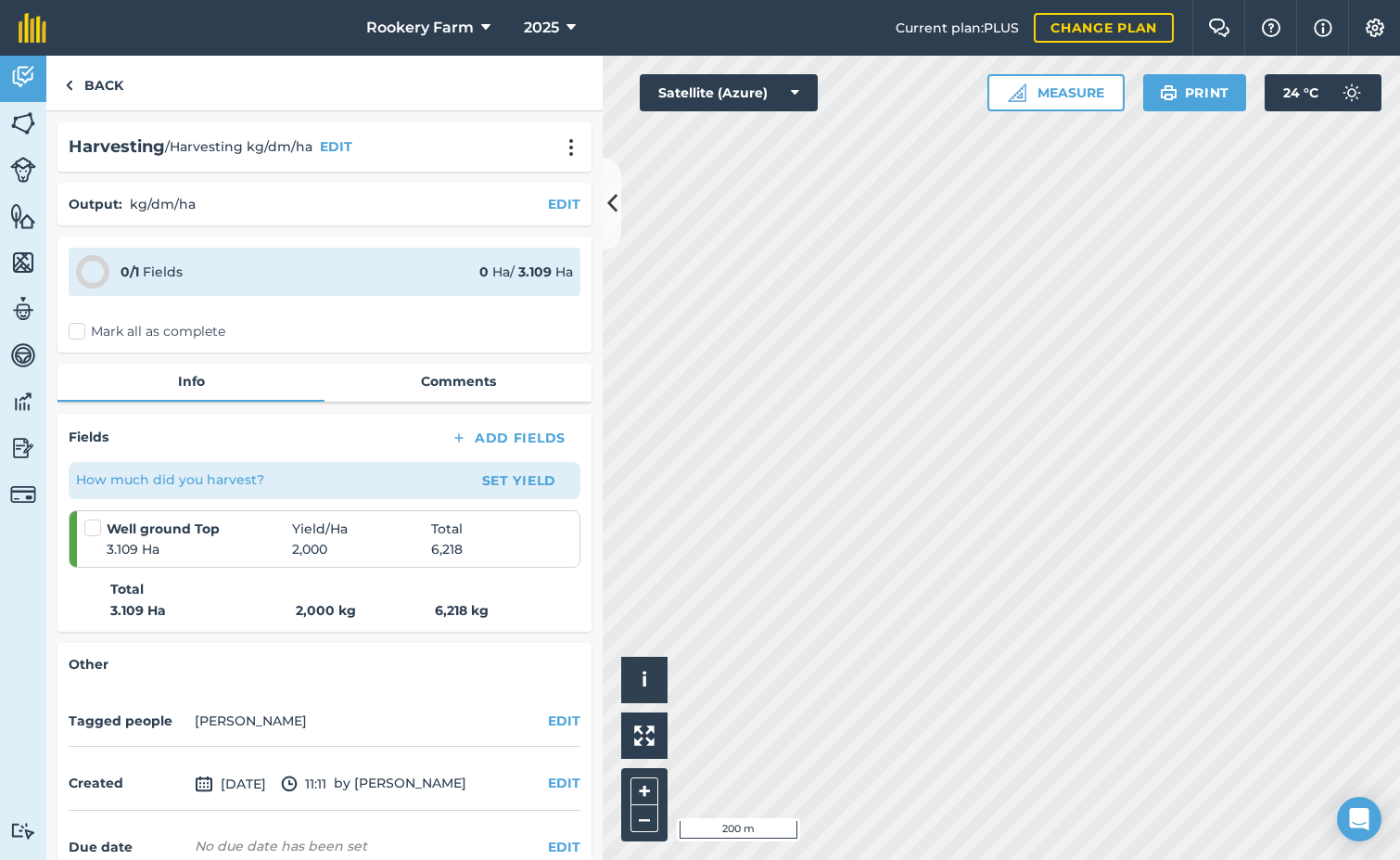
click at [79, 336] on label "Mark all as complete" at bounding box center [147, 332] width 156 height 20
click at [79, 334] on input "Mark all as complete" at bounding box center [75, 328] width 12 height 12
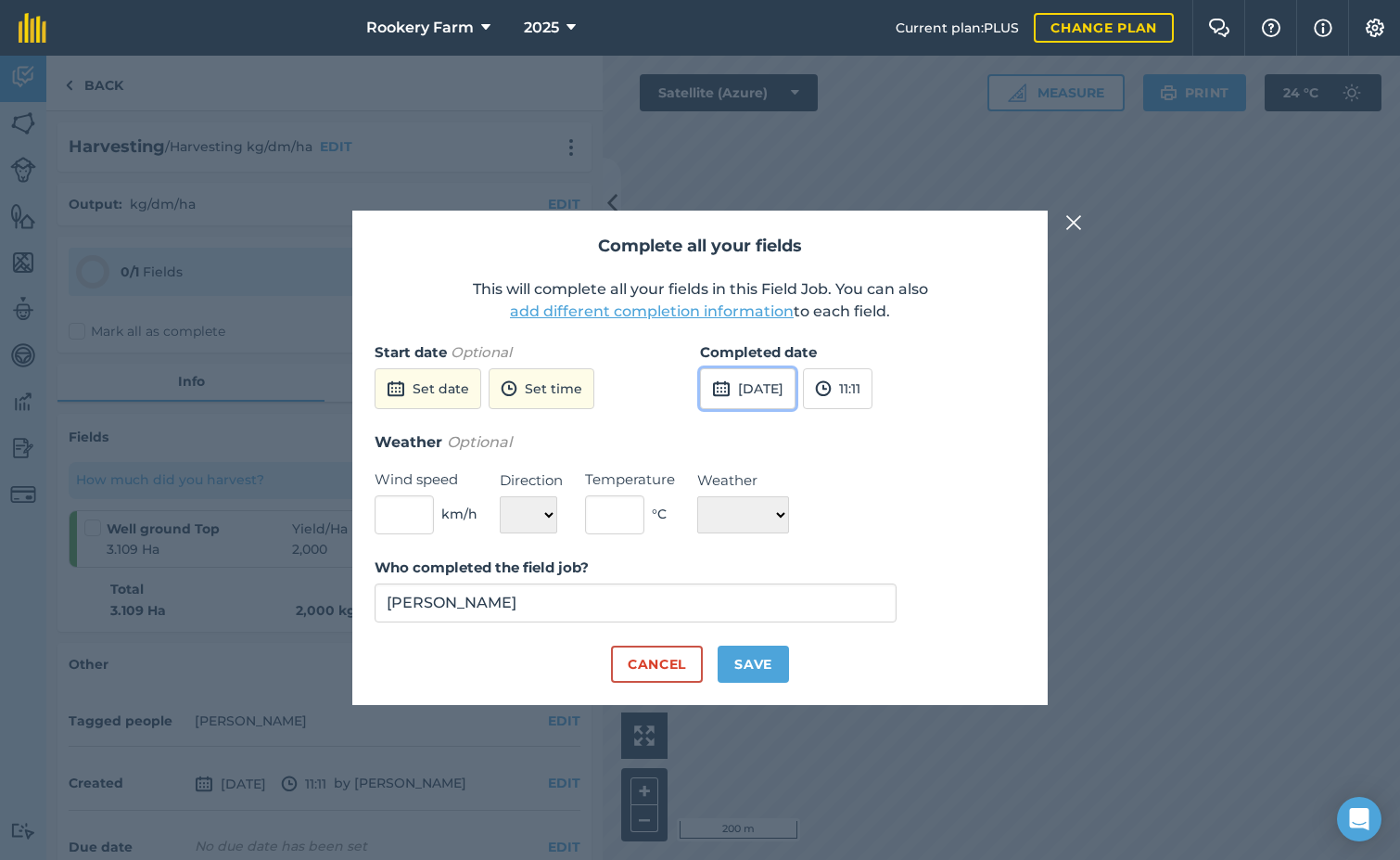
click at [718, 385] on img at bounding box center [721, 389] width 19 height 23
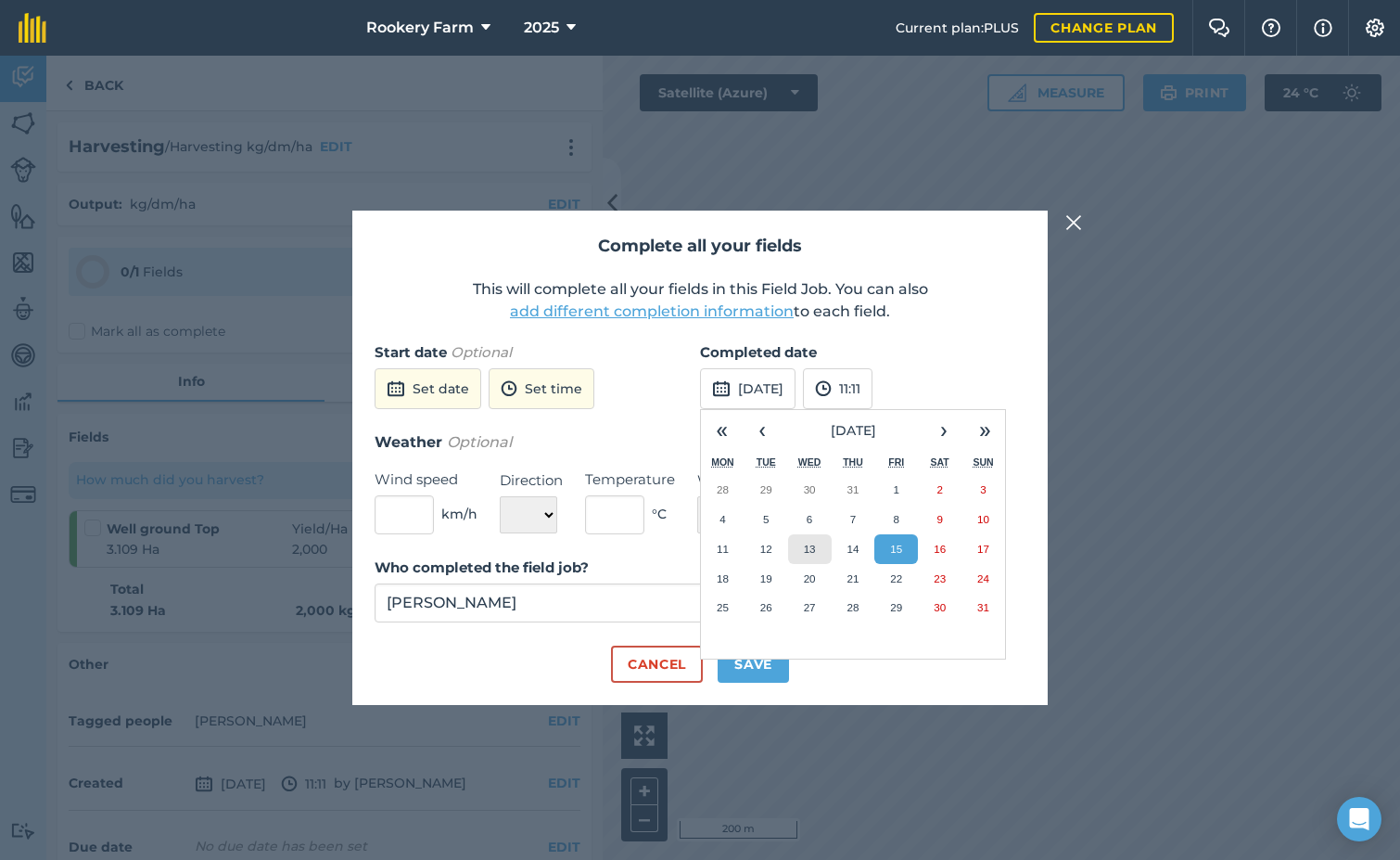
click at [800, 549] on button "13" at bounding box center [810, 549] width 43 height 30
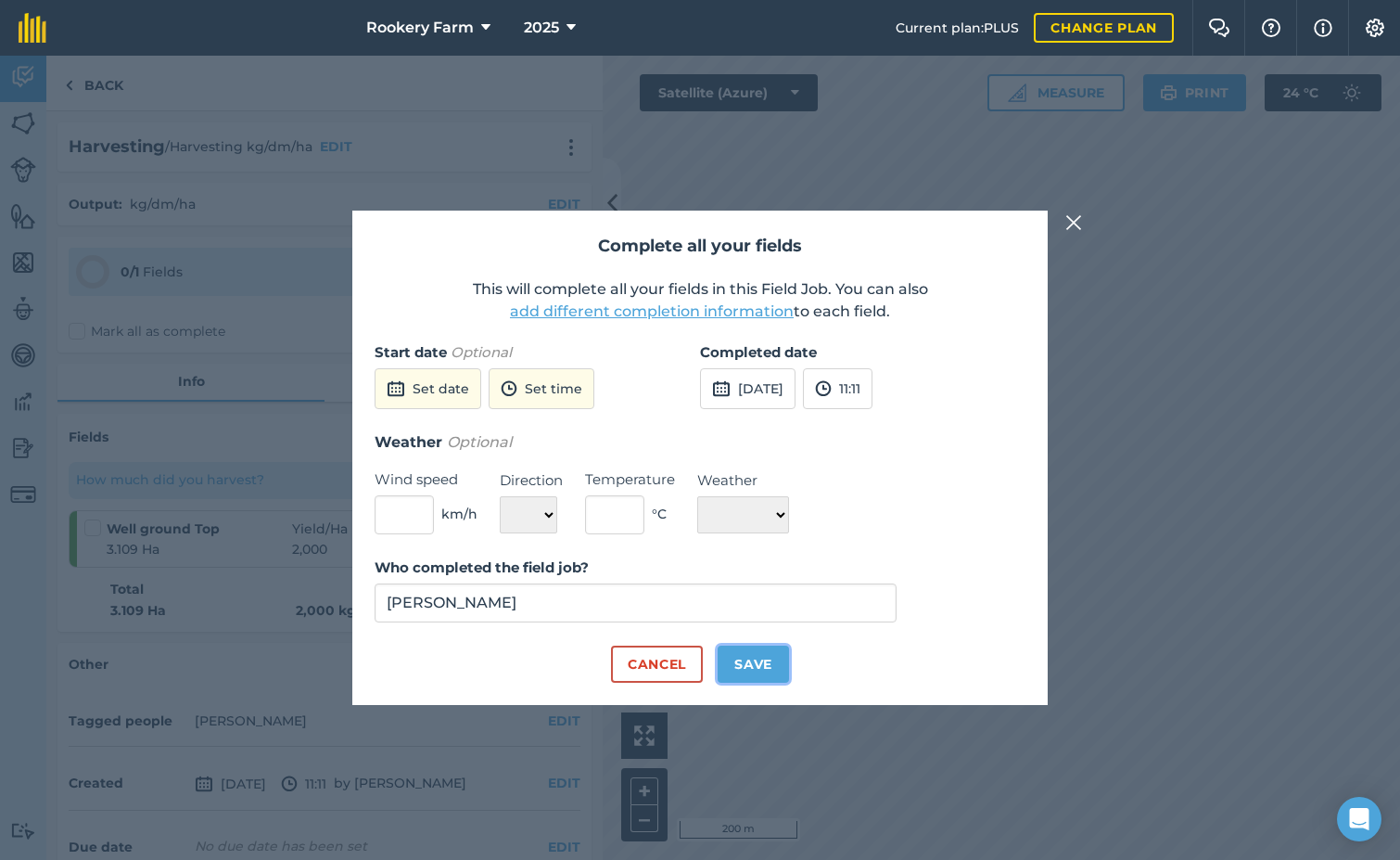
click at [764, 669] on button "Save" at bounding box center [754, 664] width 72 height 37
checkbox input "true"
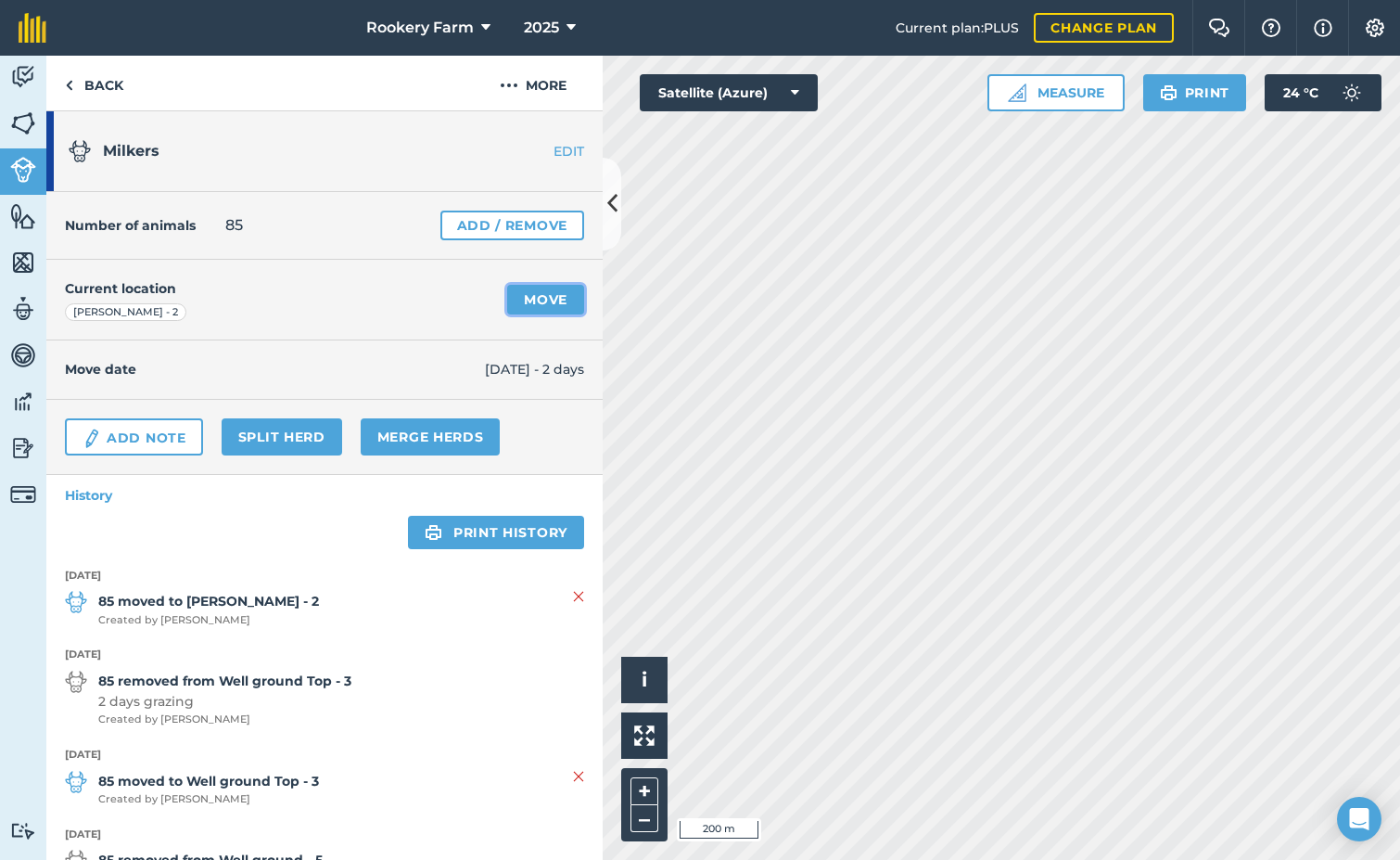
click at [517, 301] on link "Move" at bounding box center [546, 299] width 77 height 30
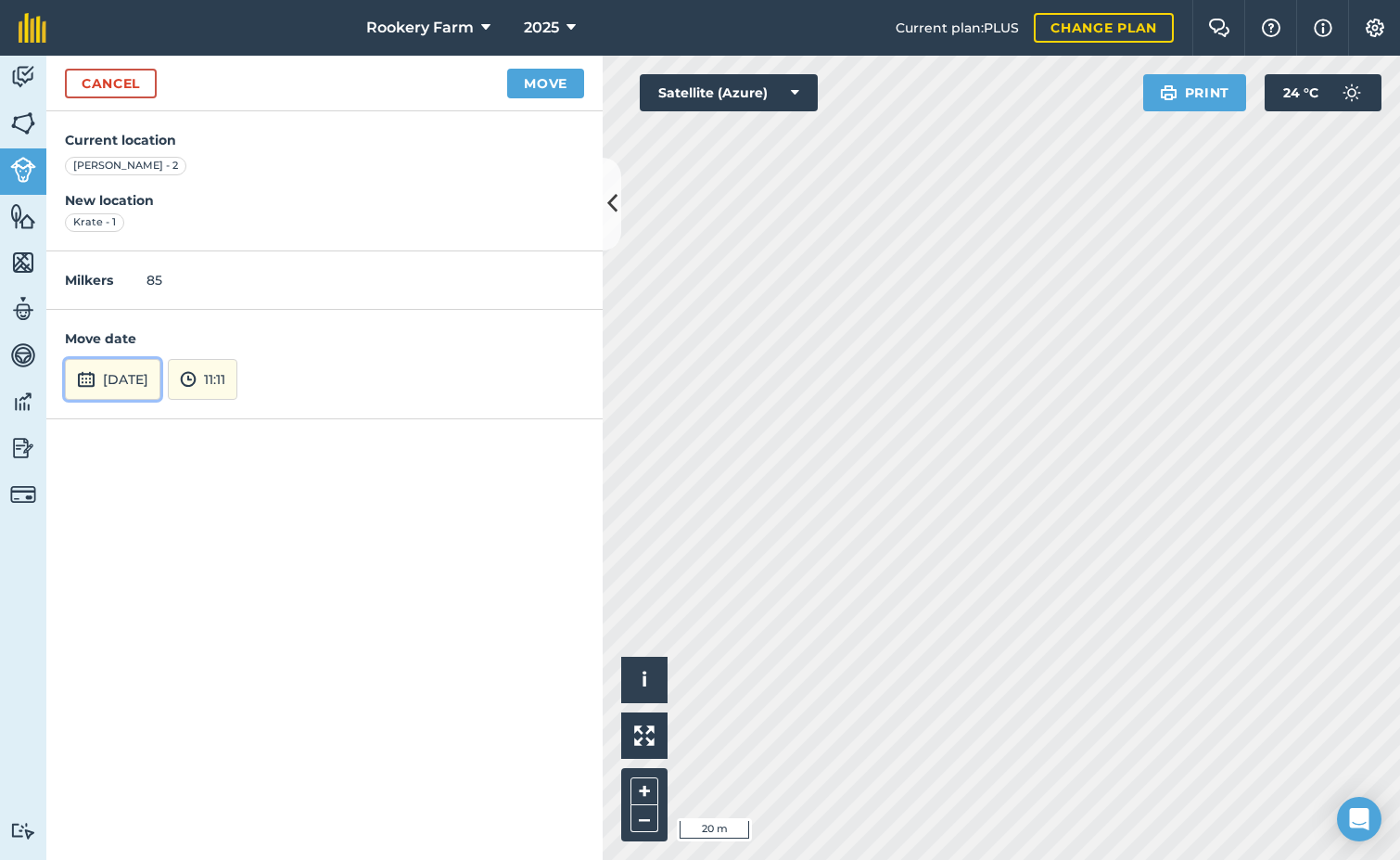
click at [160, 380] on button "[DATE]" at bounding box center [112, 379] width 95 height 40
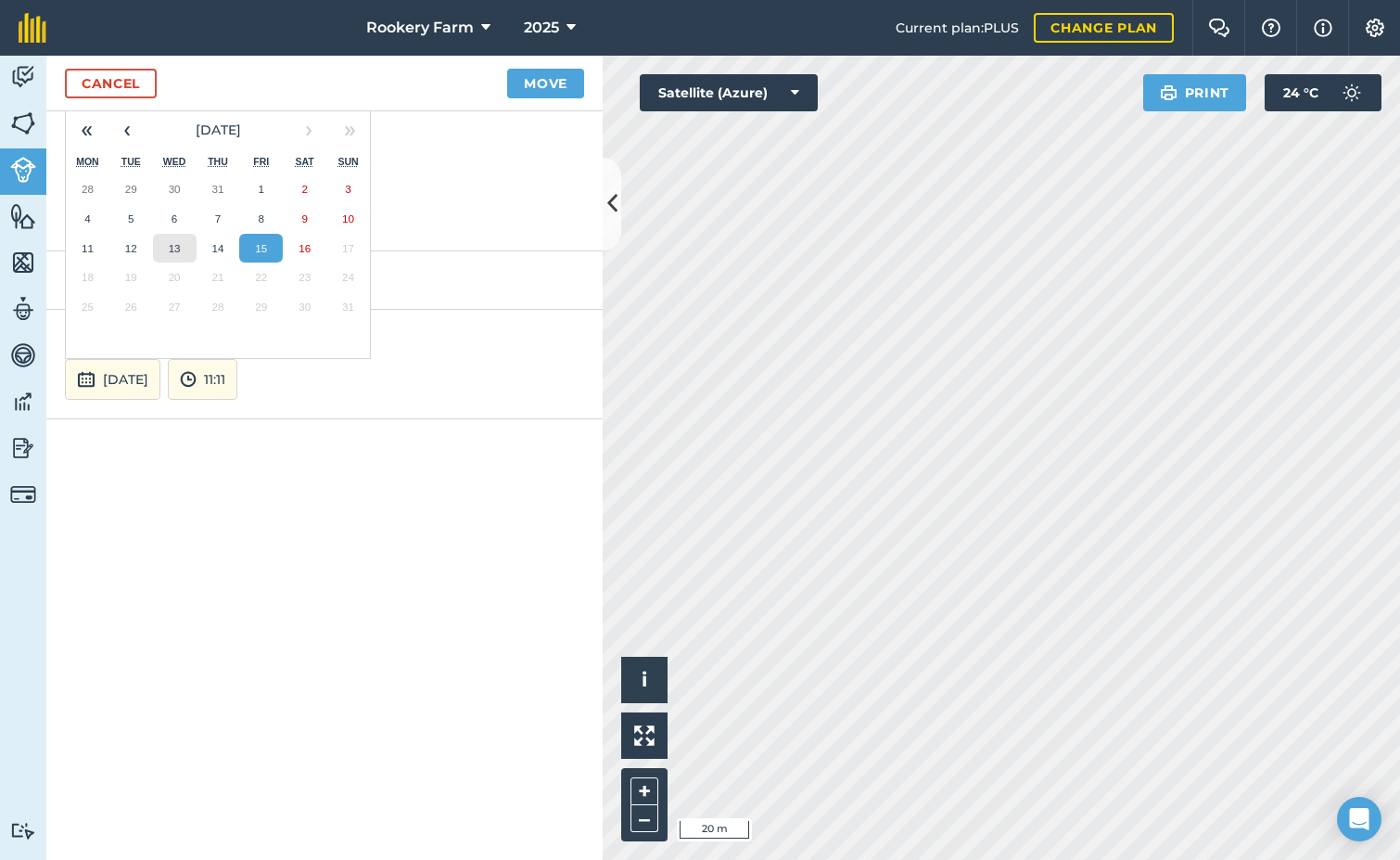
click at [181, 247] on button "13" at bounding box center [175, 249] width 43 height 30
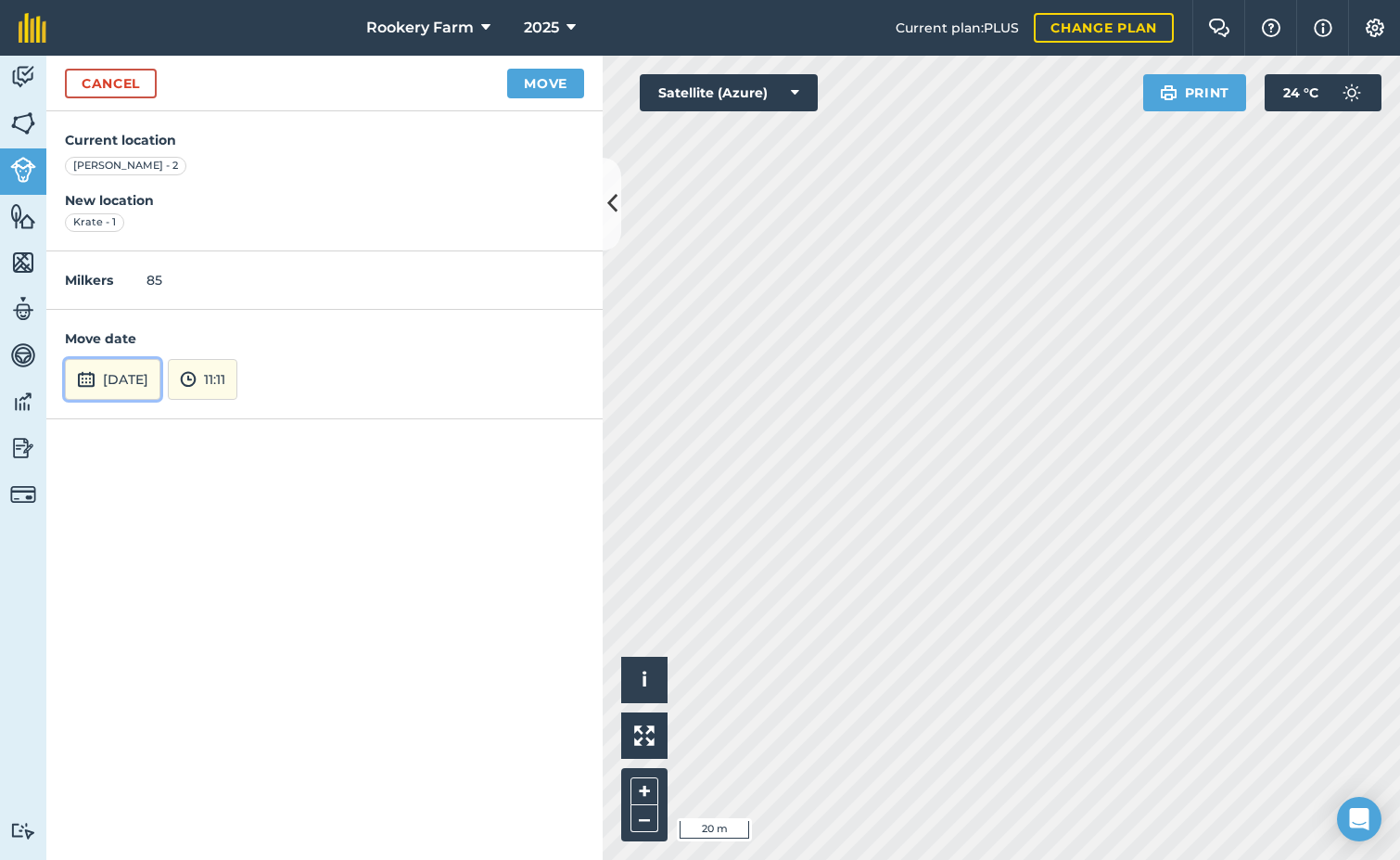
click at [160, 389] on button "[DATE]" at bounding box center [112, 379] width 95 height 40
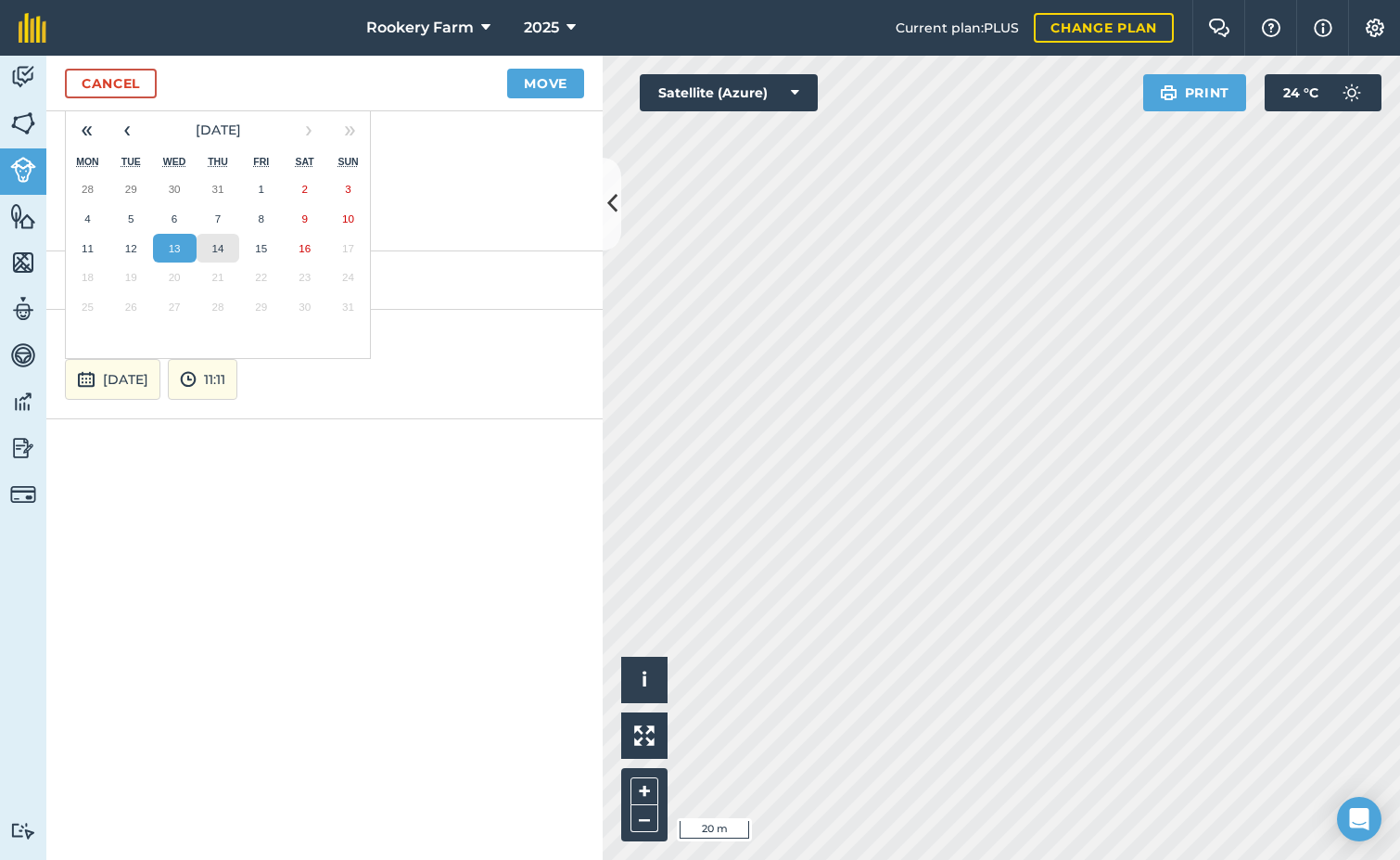
click at [218, 244] on abbr "14" at bounding box center [217, 248] width 12 height 12
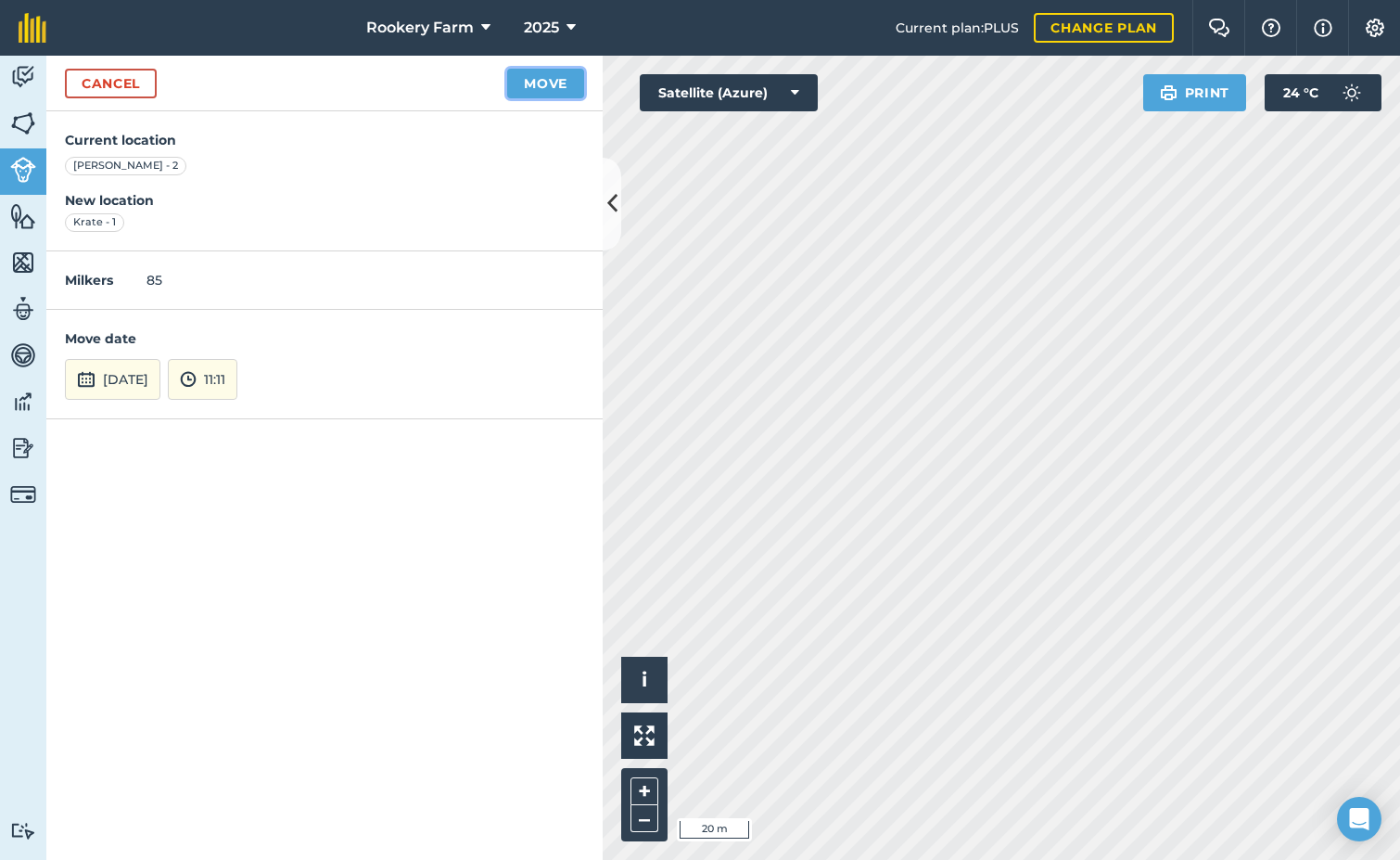
click at [546, 76] on button "Move" at bounding box center [546, 84] width 77 height 30
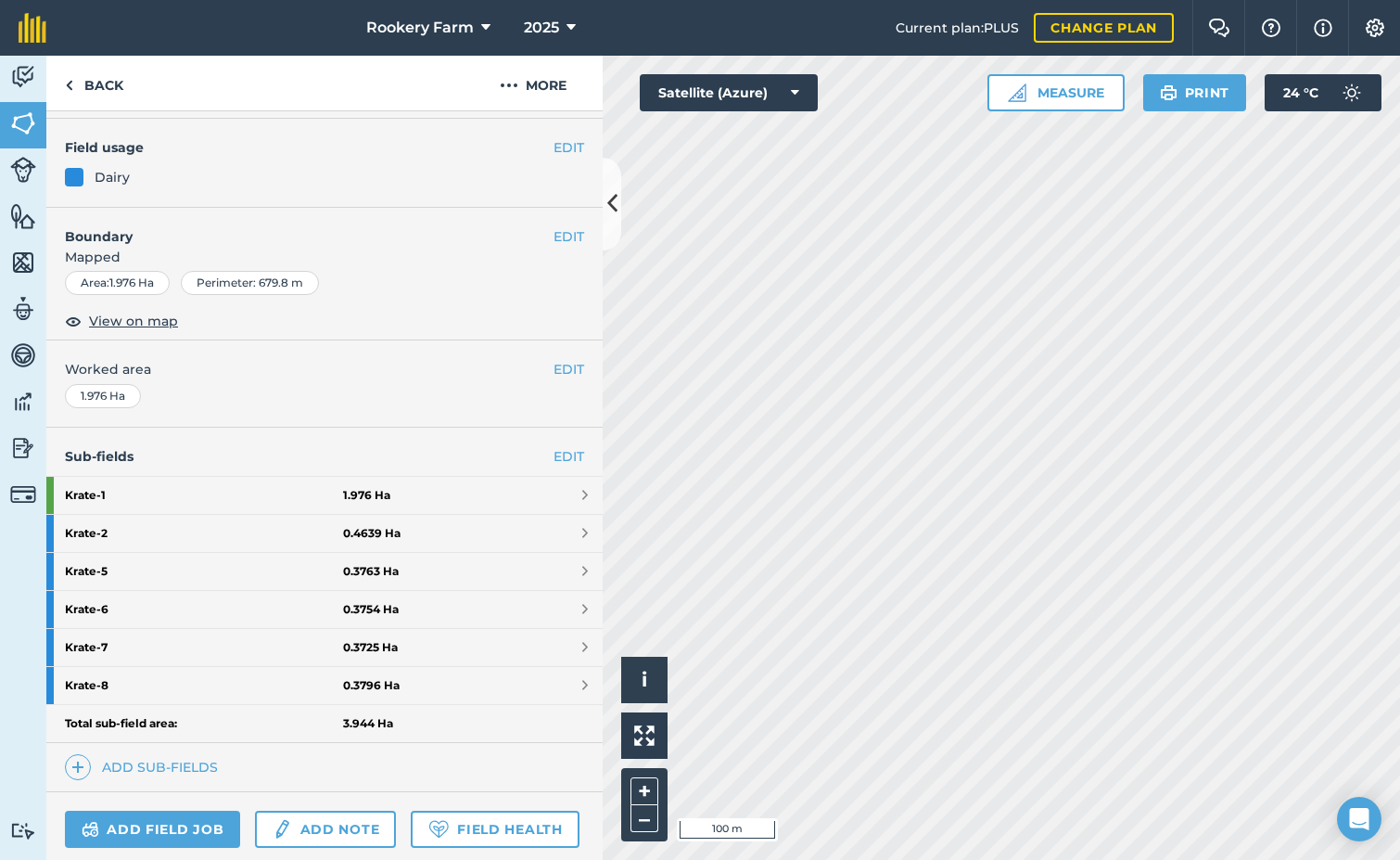
scroll to position [304, 0]
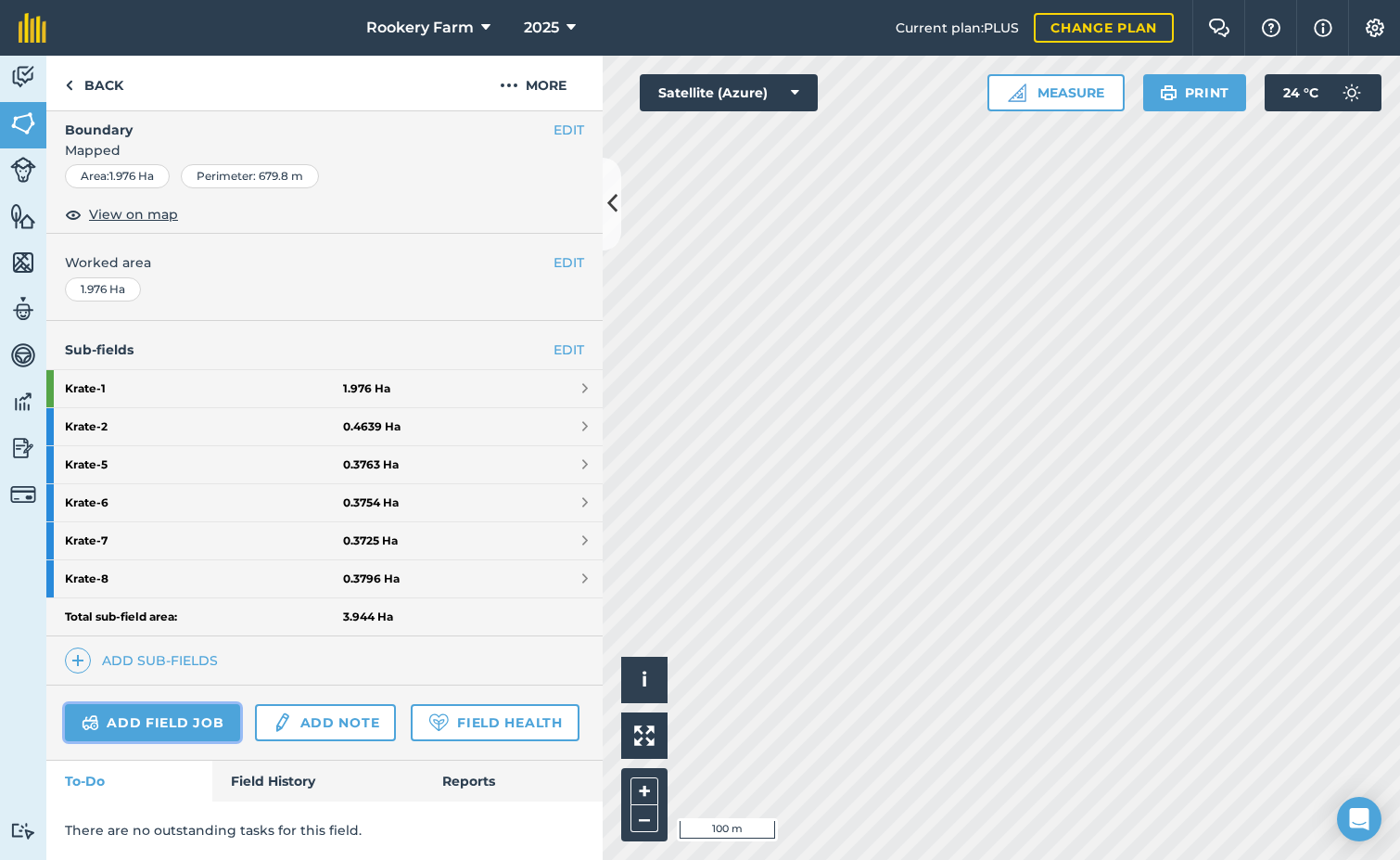
click at [179, 704] on link "Add field job" at bounding box center [152, 722] width 175 height 37
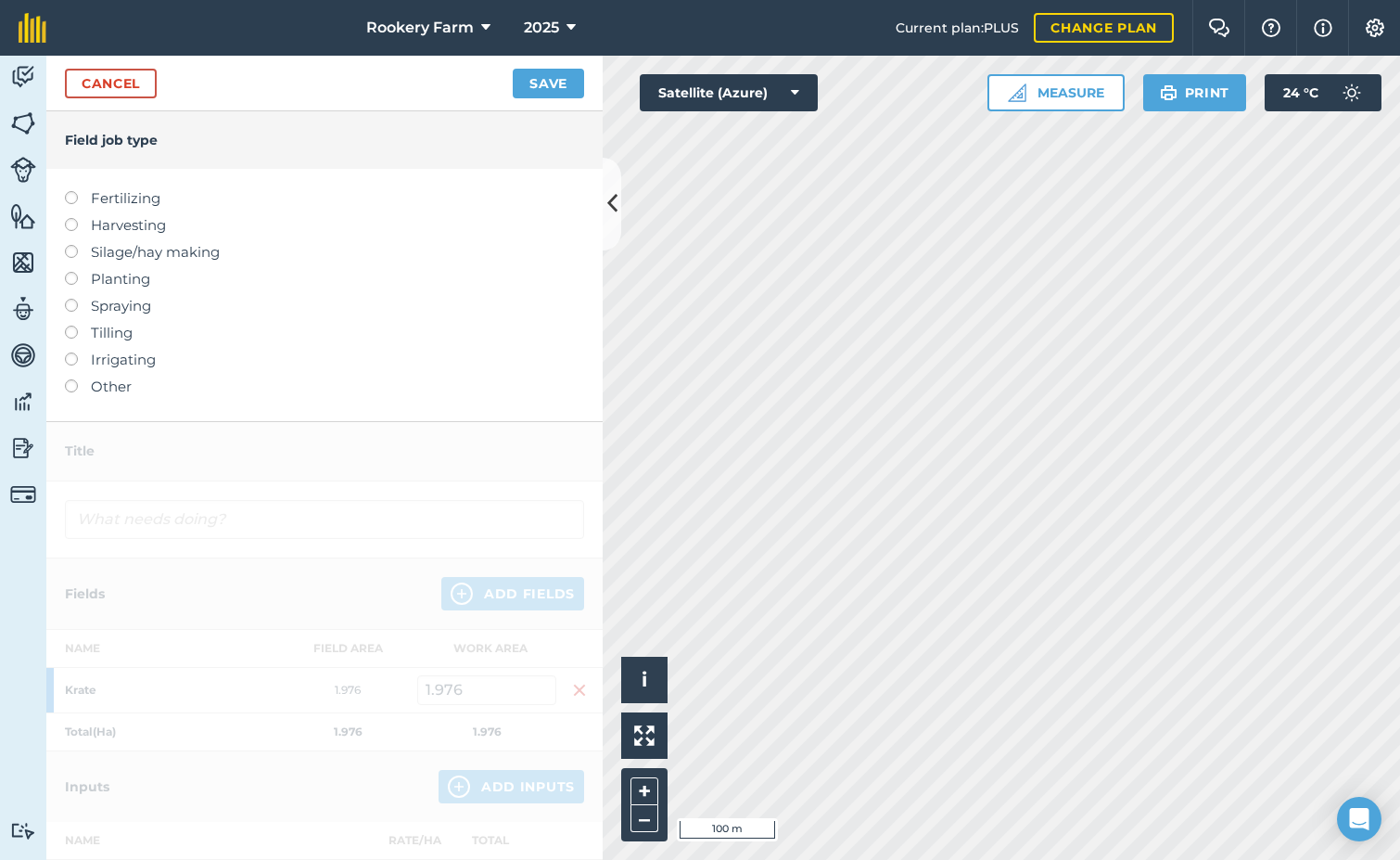
click at [70, 218] on label at bounding box center [78, 218] width 26 height 0
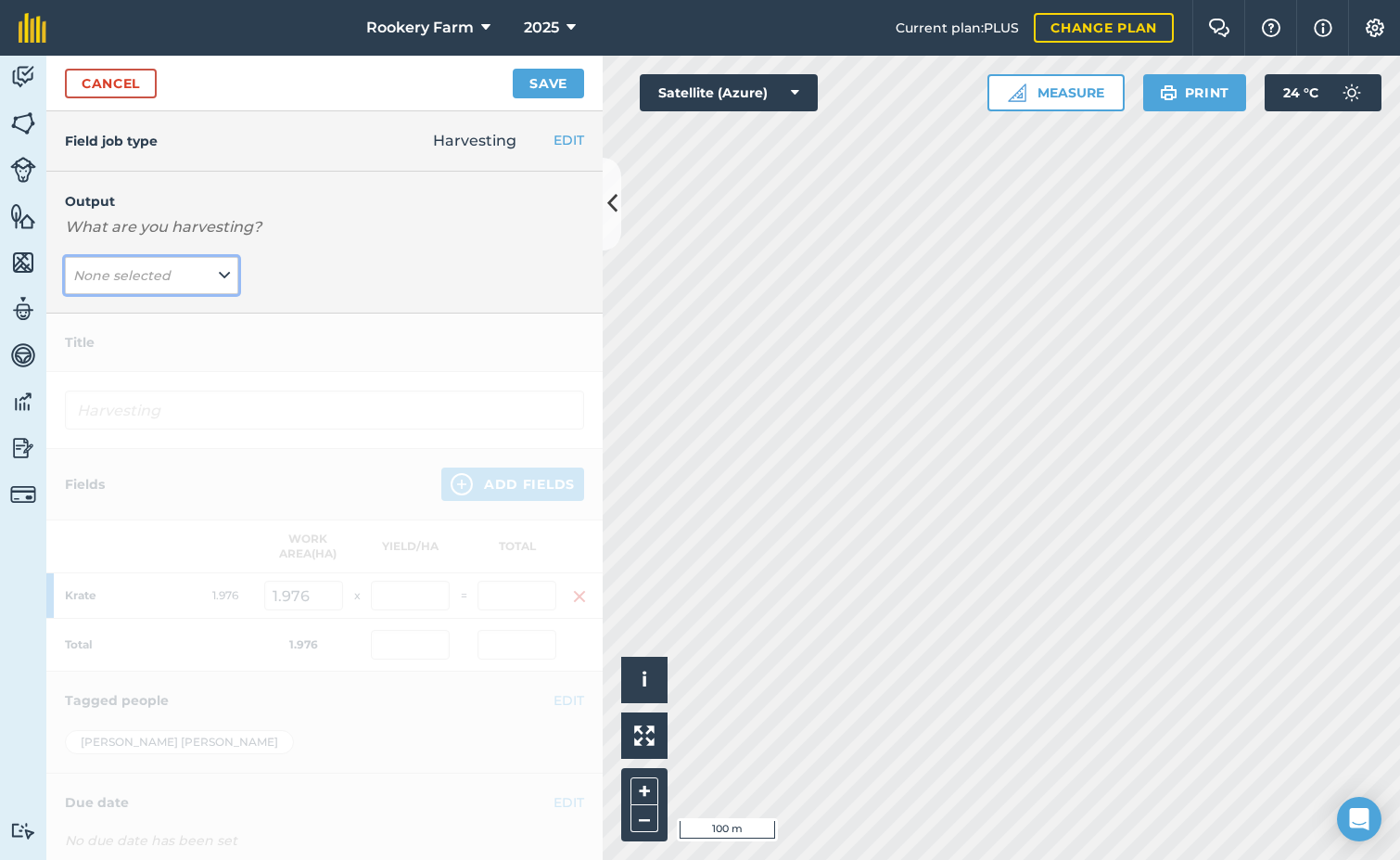
click at [227, 282] on button "None selected" at bounding box center [152, 276] width 173 height 37
click at [198, 303] on button "kg/dm/ha ( kg )" at bounding box center [152, 313] width 173 height 35
type input "Harvesting kg/dm/ha"
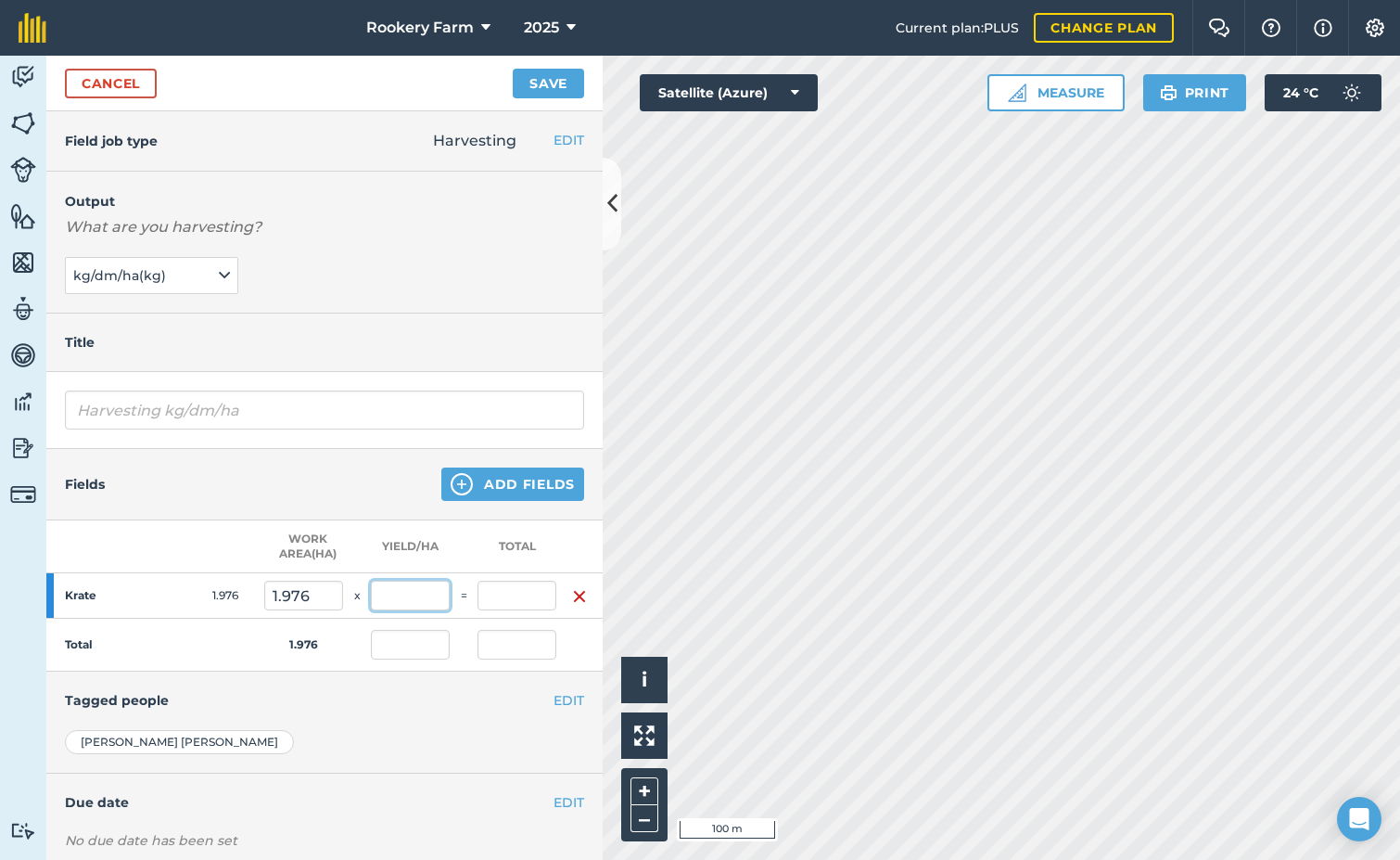
click at [412, 606] on input "text" at bounding box center [410, 595] width 79 height 30
type input "1,294"
type input "2,556.944"
type input "1,294"
type input "2,556.944"
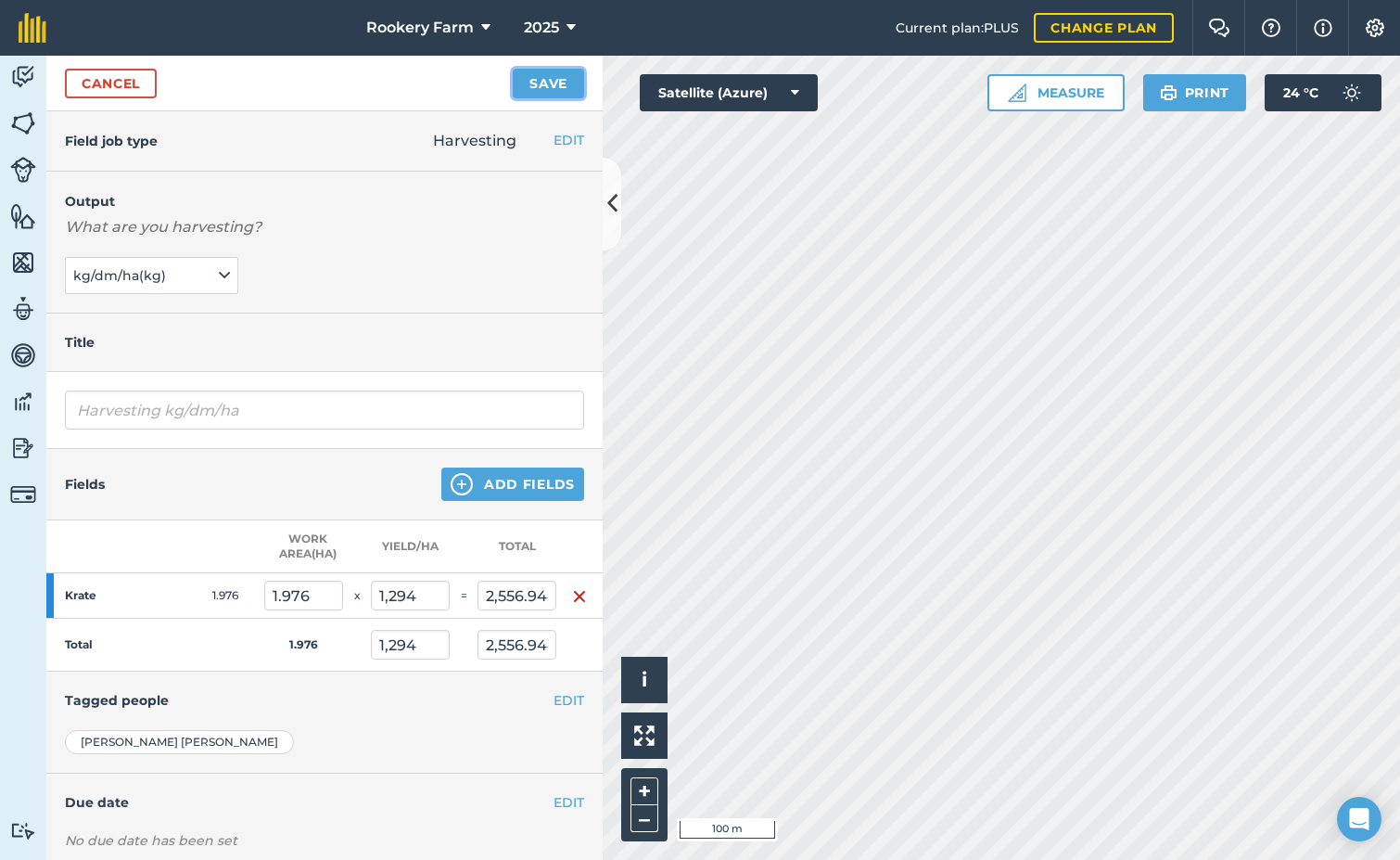
drag, startPoint x: 558, startPoint y: 88, endPoint x: 549, endPoint y: 89, distance: 9.1
click at [556, 90] on button "Save" at bounding box center [548, 84] width 72 height 30
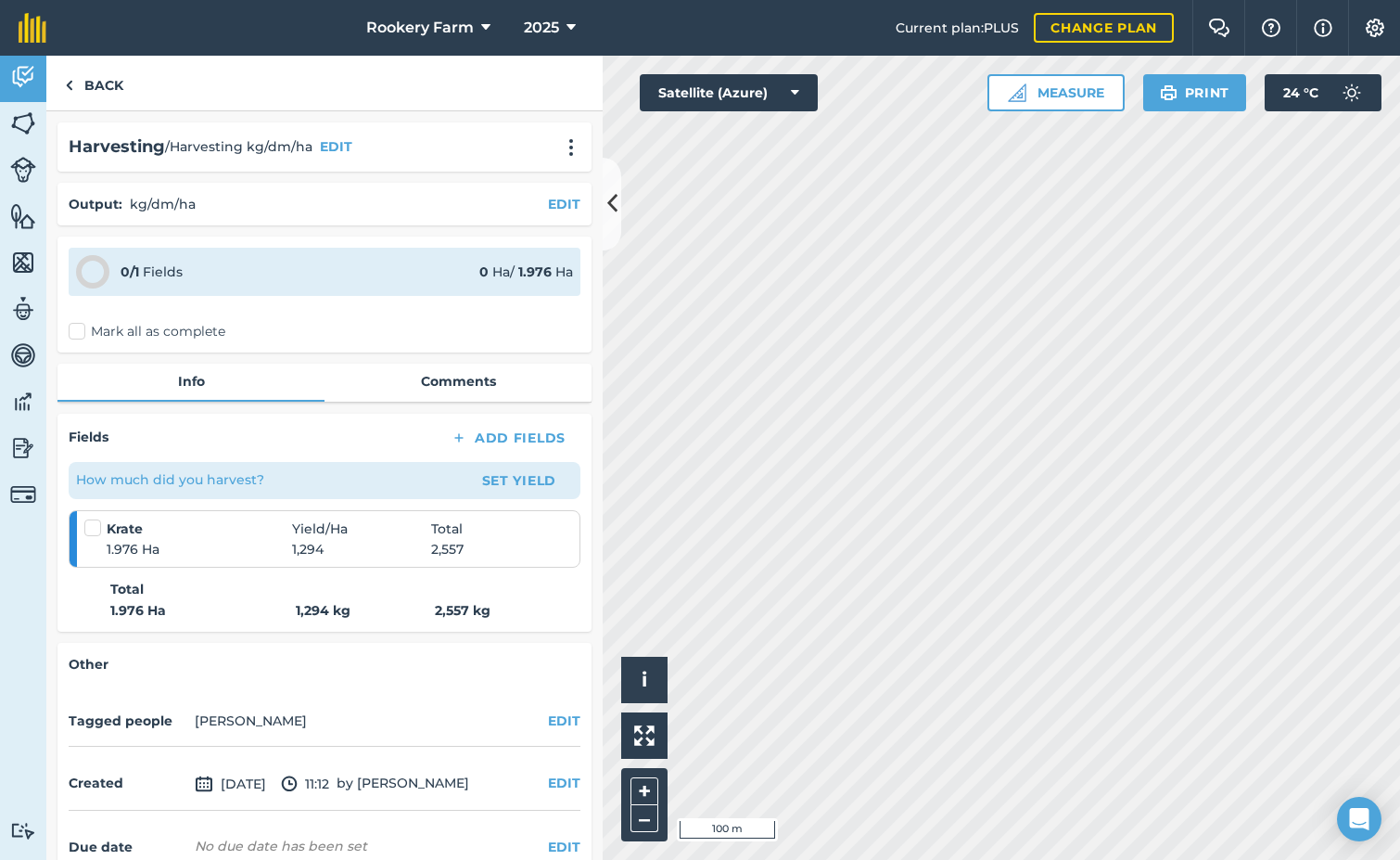
click at [80, 334] on label "Mark all as complete" at bounding box center [147, 332] width 156 height 20
click at [80, 334] on input "Mark all as complete" at bounding box center [75, 328] width 12 height 12
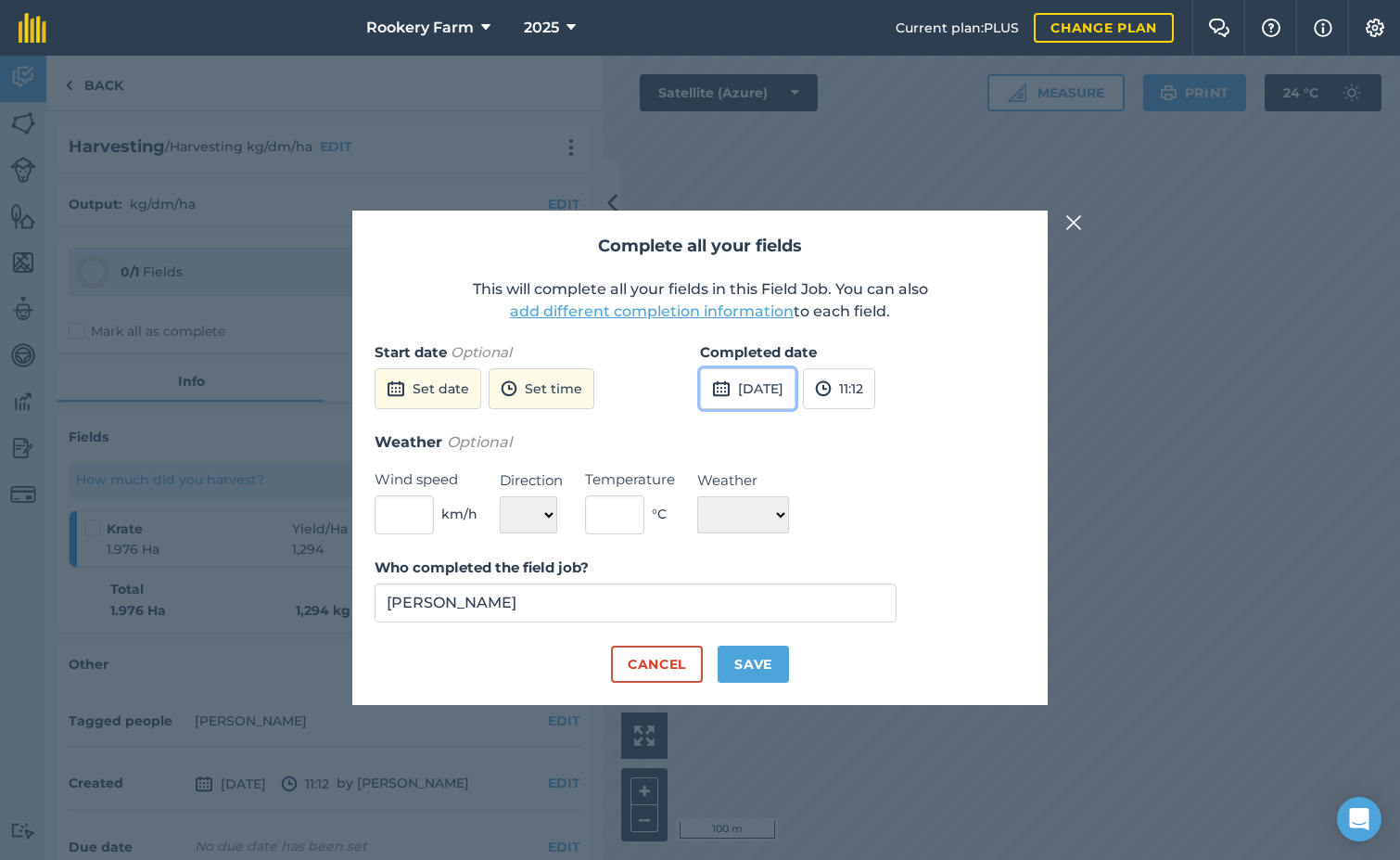
click at [796, 387] on button "[DATE]" at bounding box center [748, 388] width 95 height 40
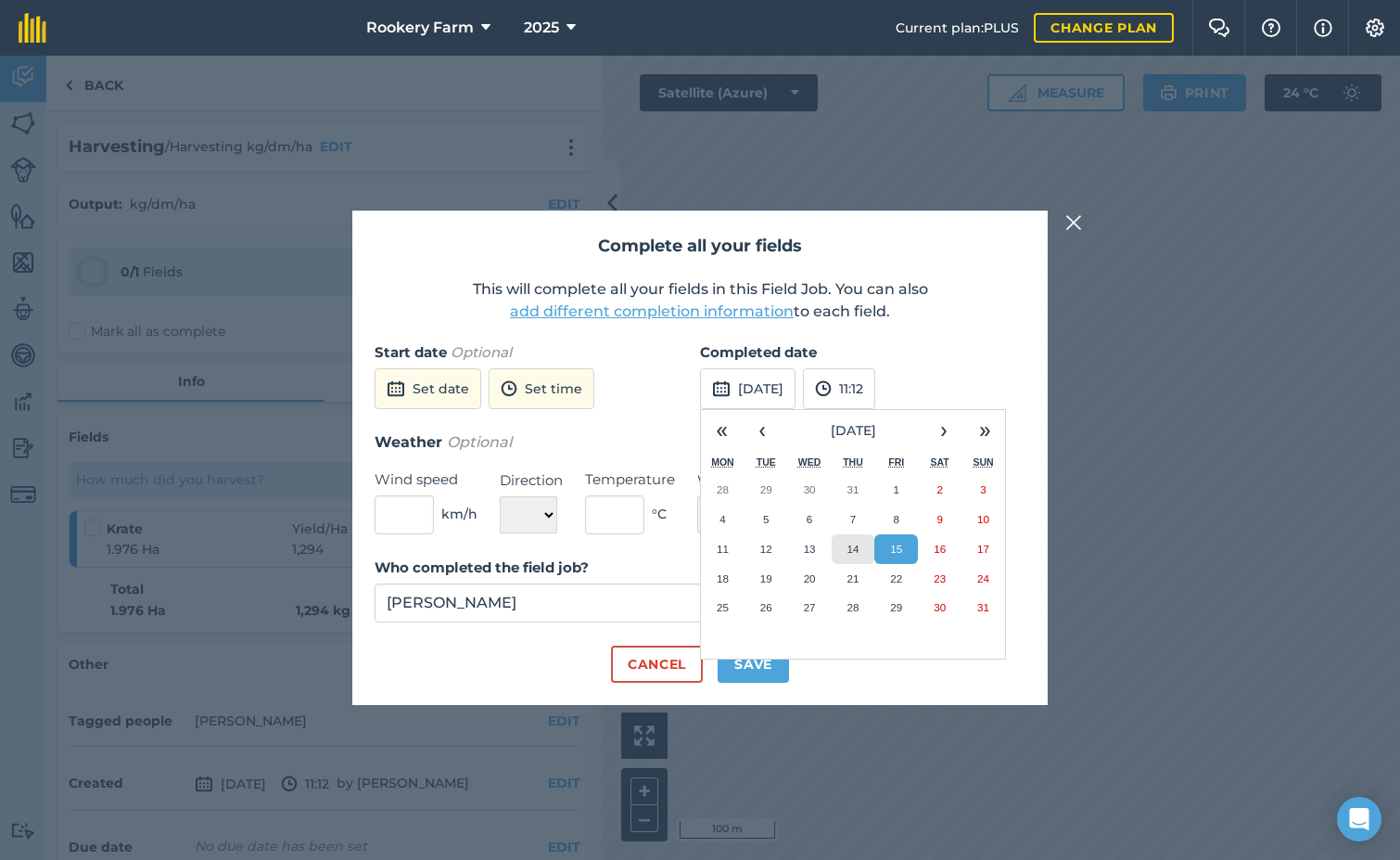
click at [862, 545] on button "14" at bounding box center [854, 549] width 43 height 30
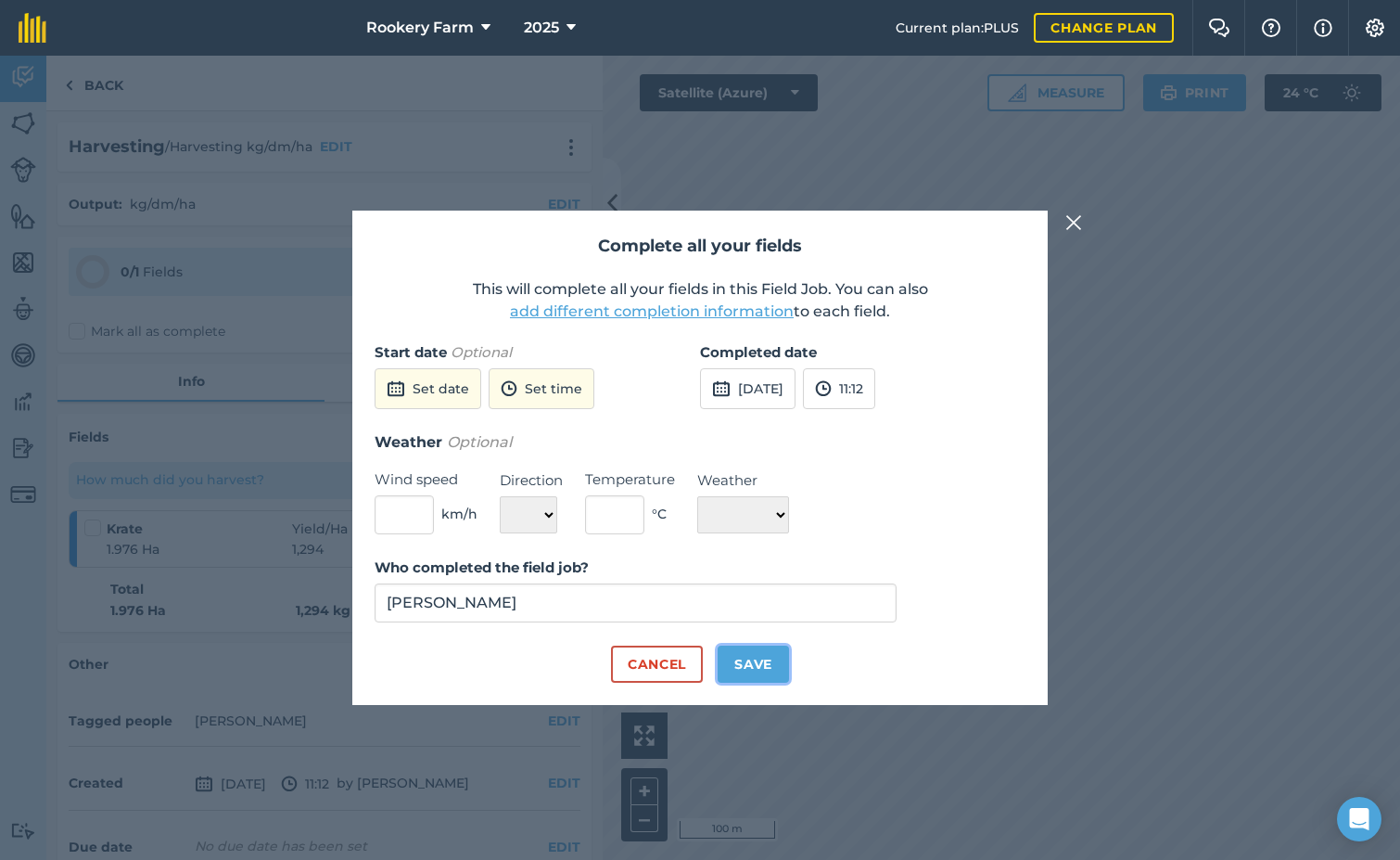
click at [758, 676] on button "Save" at bounding box center [754, 664] width 72 height 37
checkbox input "true"
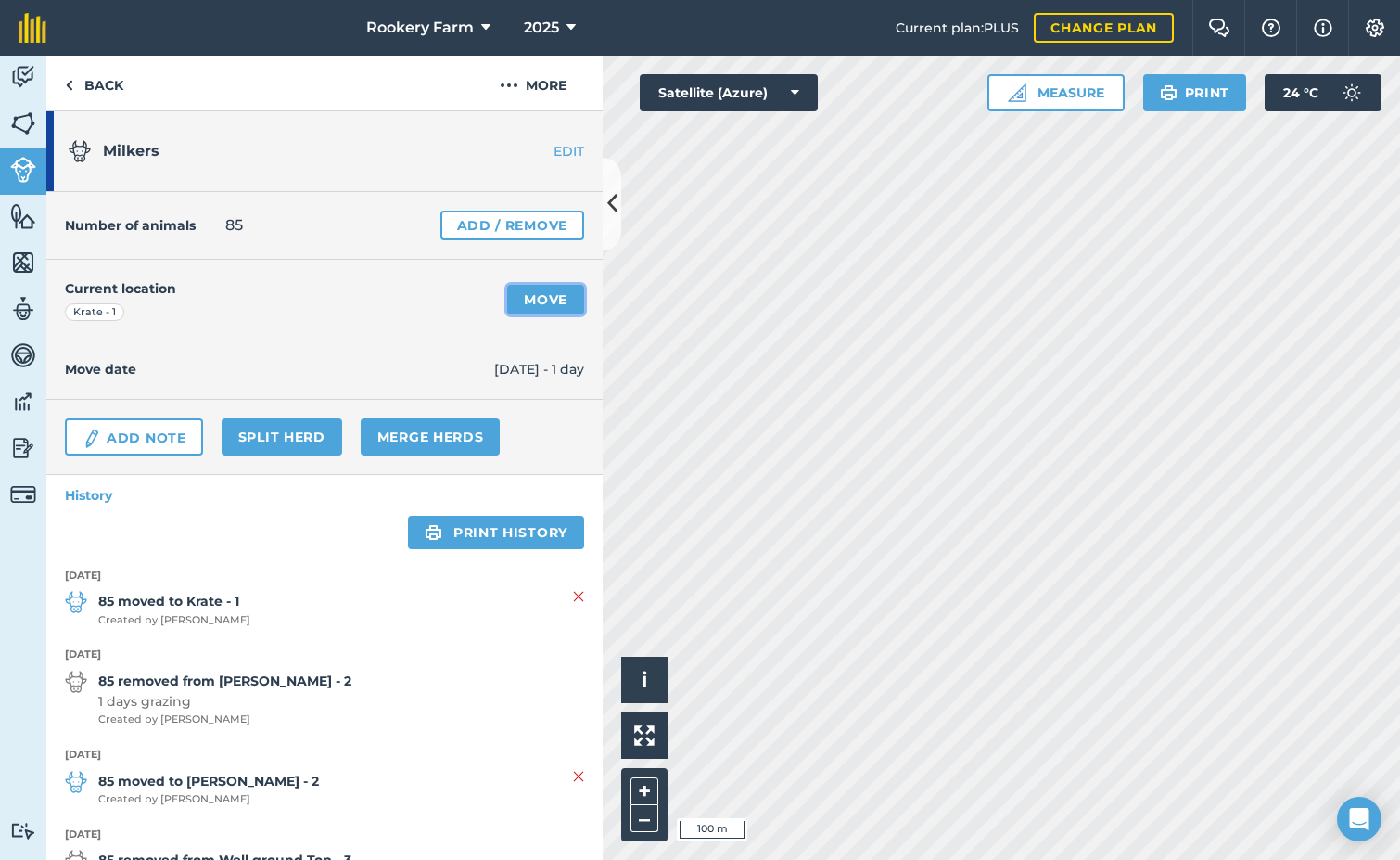
click at [517, 294] on link "Move" at bounding box center [546, 299] width 77 height 30
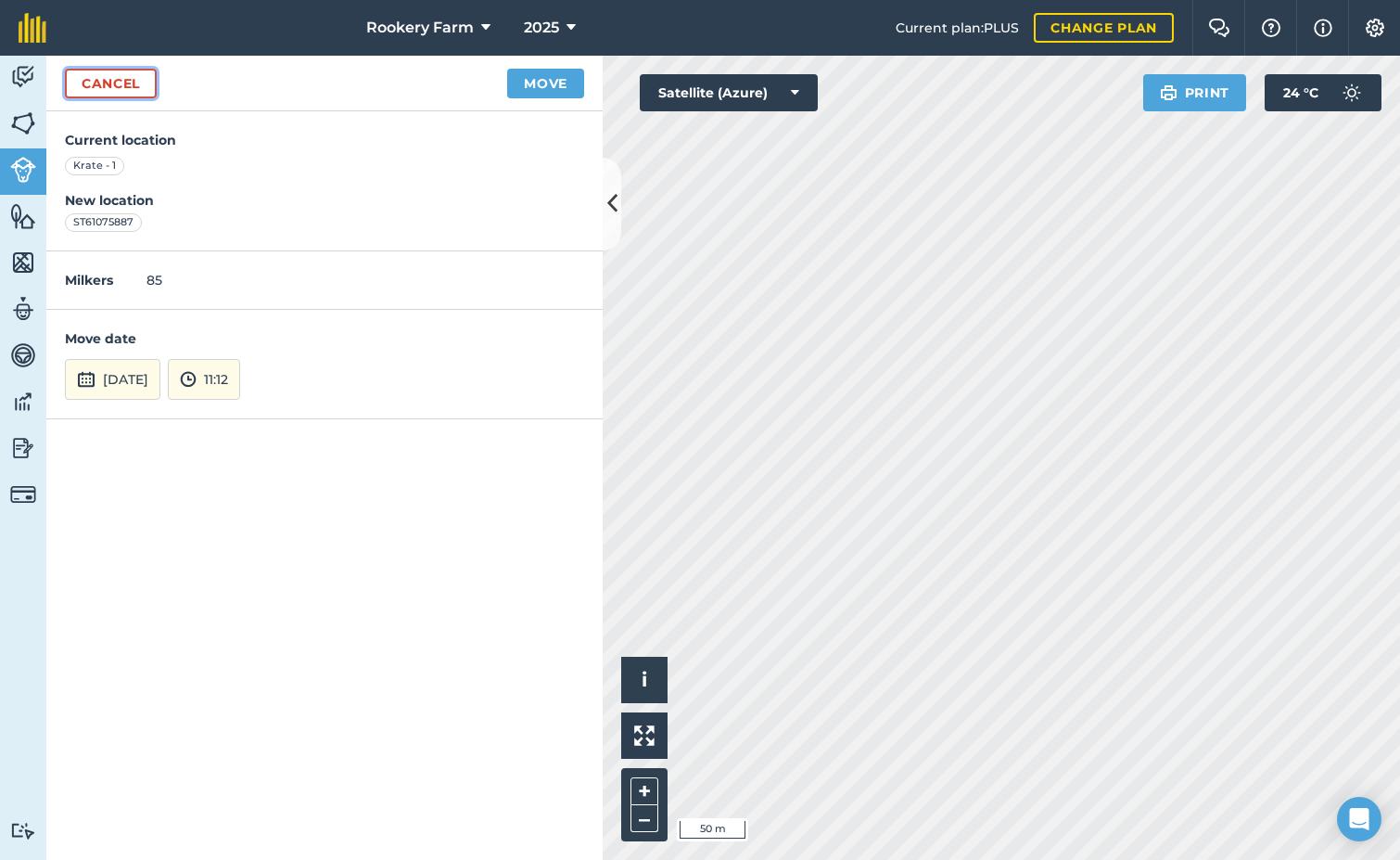
click at [94, 79] on link "Cancel" at bounding box center [110, 84] width 91 height 30
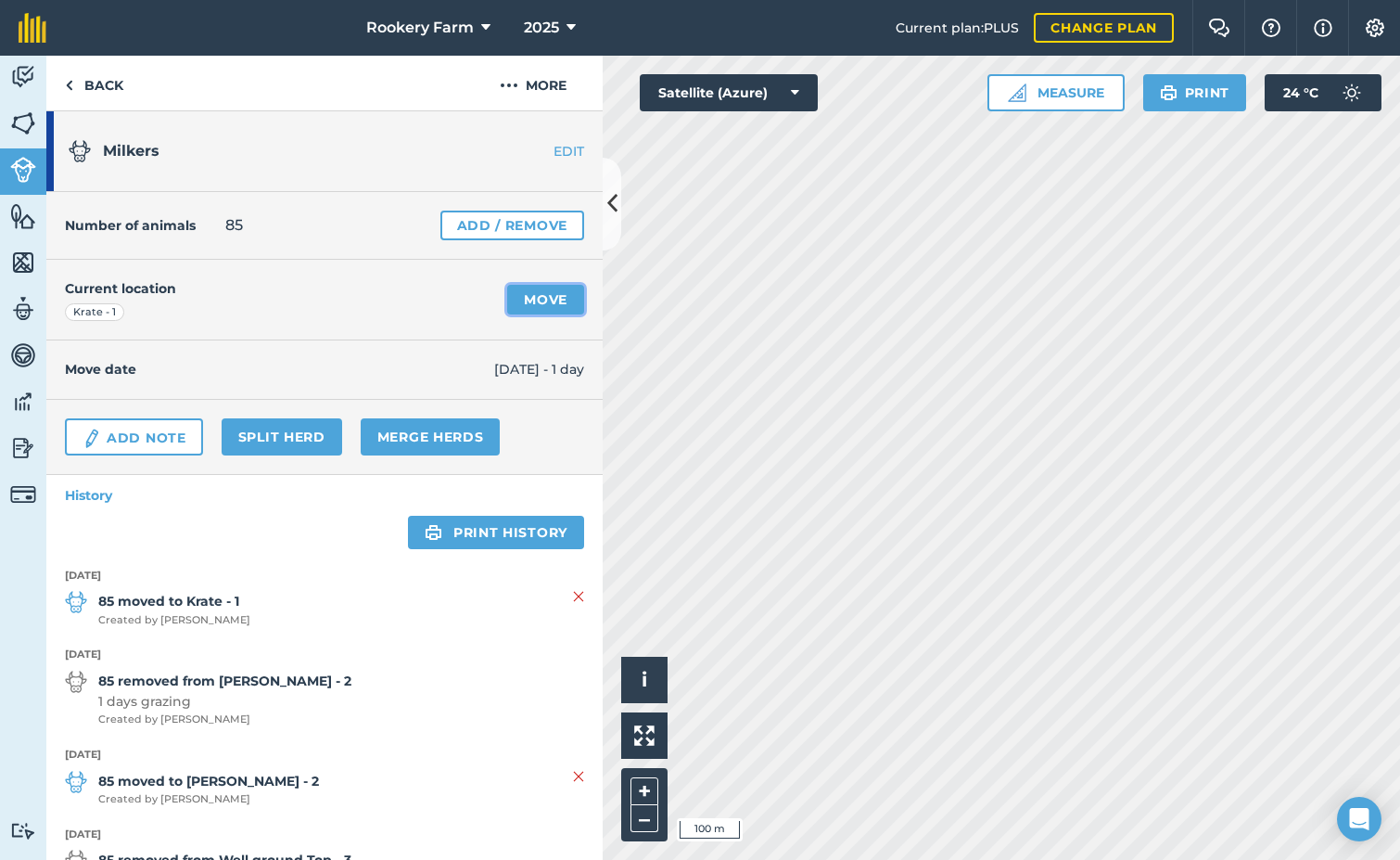
click at [540, 291] on link "Move" at bounding box center [546, 299] width 77 height 30
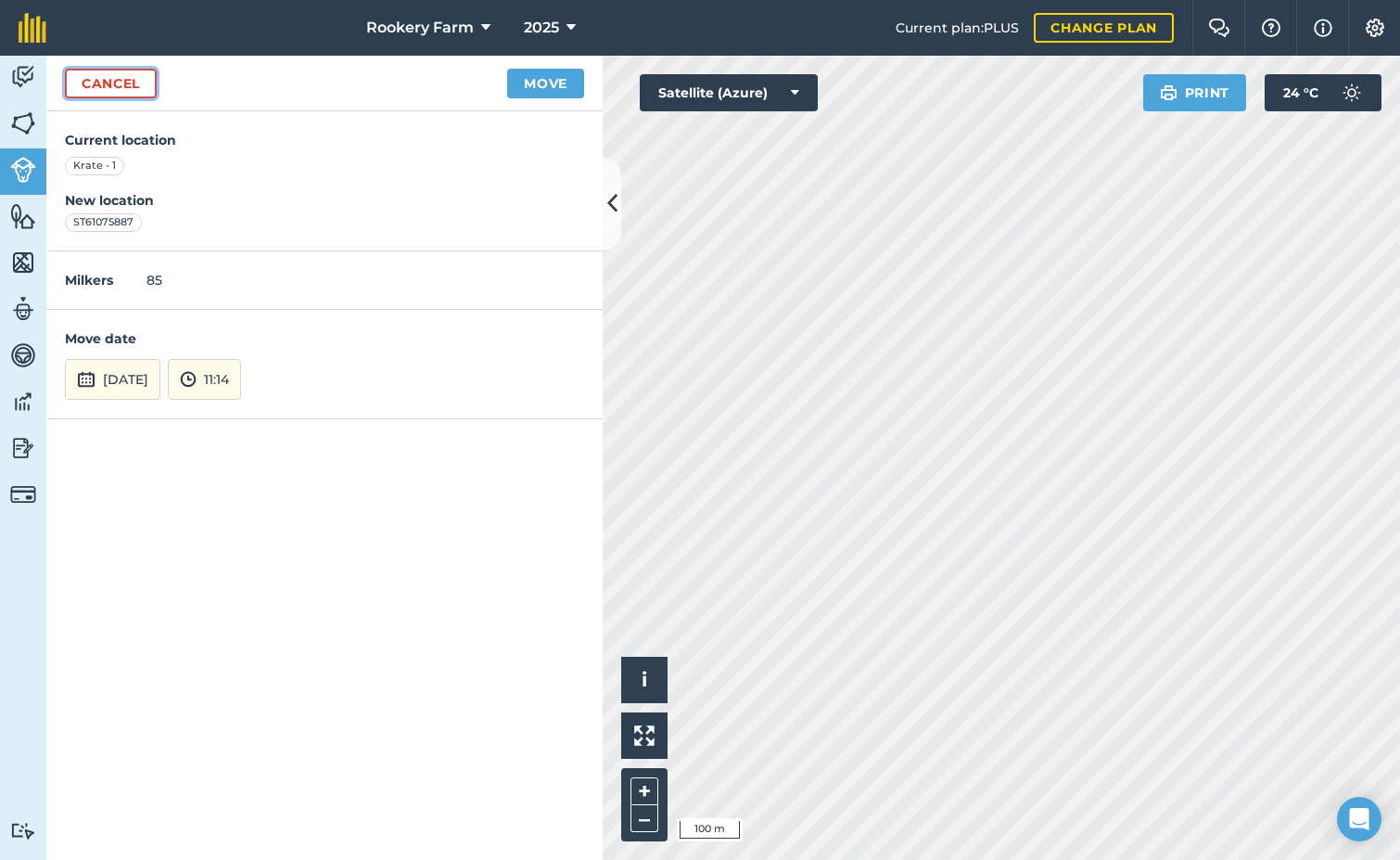
click at [144, 89] on link "Cancel" at bounding box center [110, 84] width 91 height 30
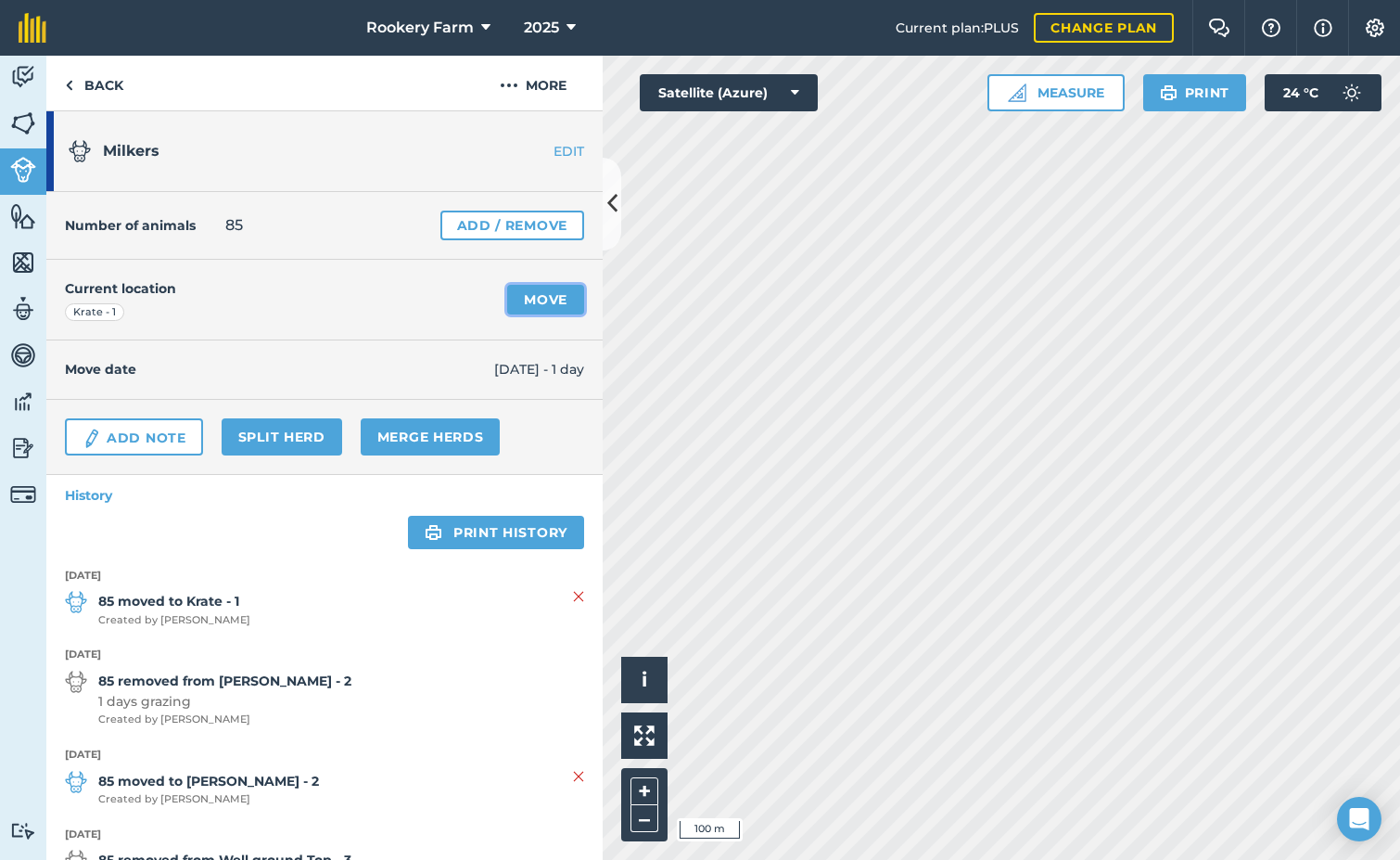
click at [534, 302] on link "Move" at bounding box center [546, 299] width 77 height 30
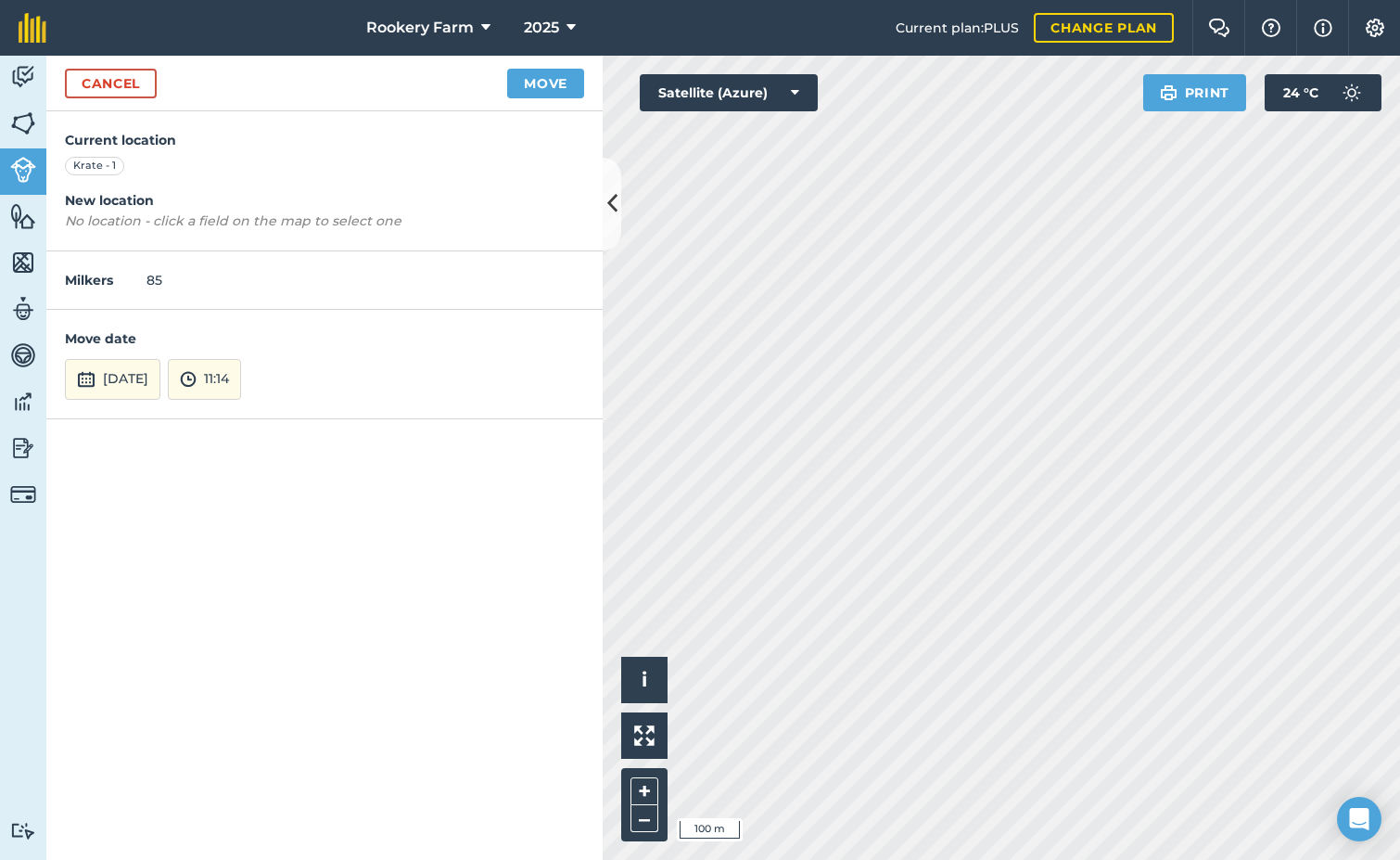
click at [380, 221] on em "No location - click a field on the map to select one" at bounding box center [233, 220] width 336 height 17
click at [335, 221] on em "No location - click a field on the map to select one" at bounding box center [233, 220] width 336 height 17
click at [603, 196] on button at bounding box center [612, 204] width 19 height 92
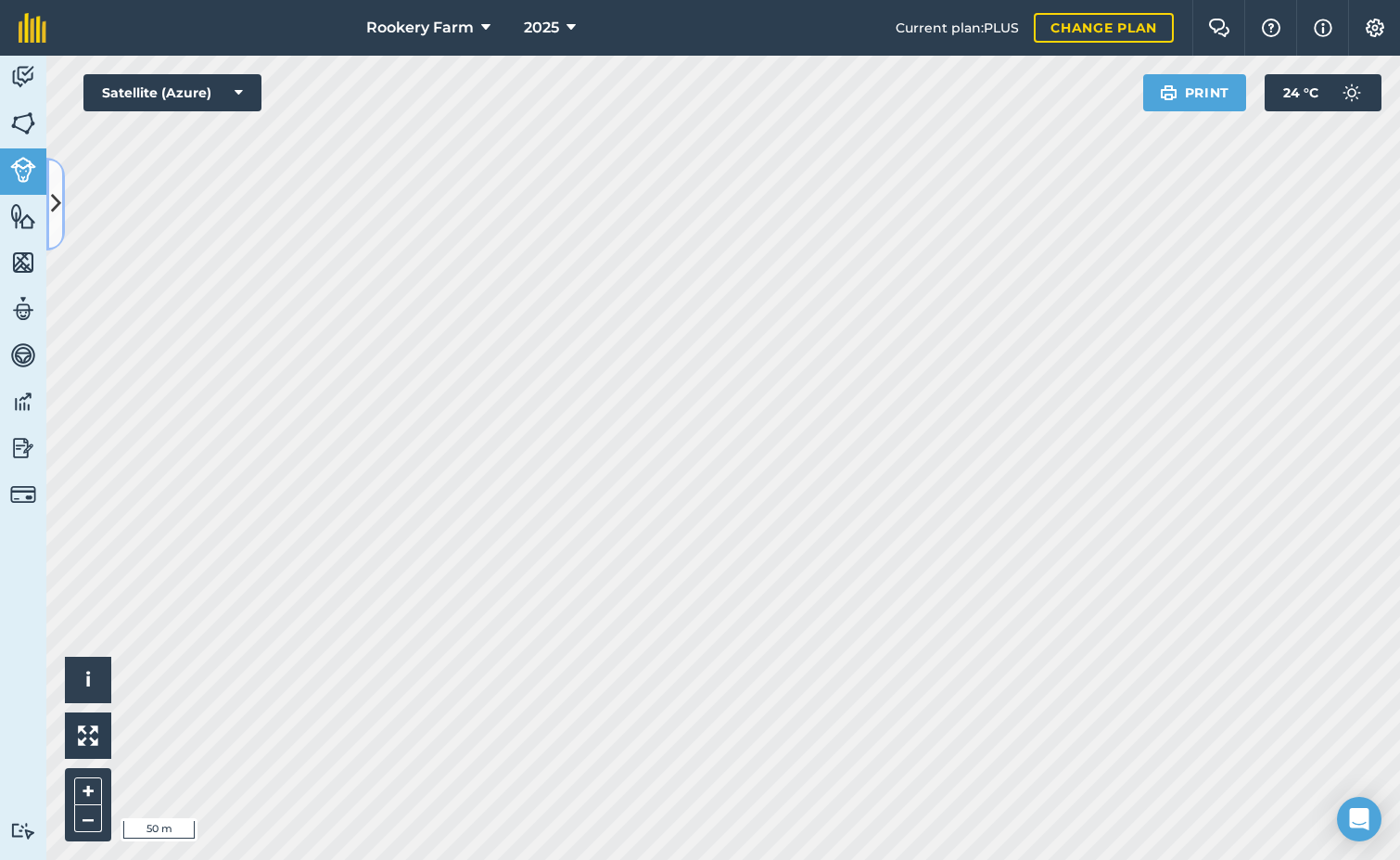
click at [59, 189] on icon at bounding box center [56, 203] width 10 height 32
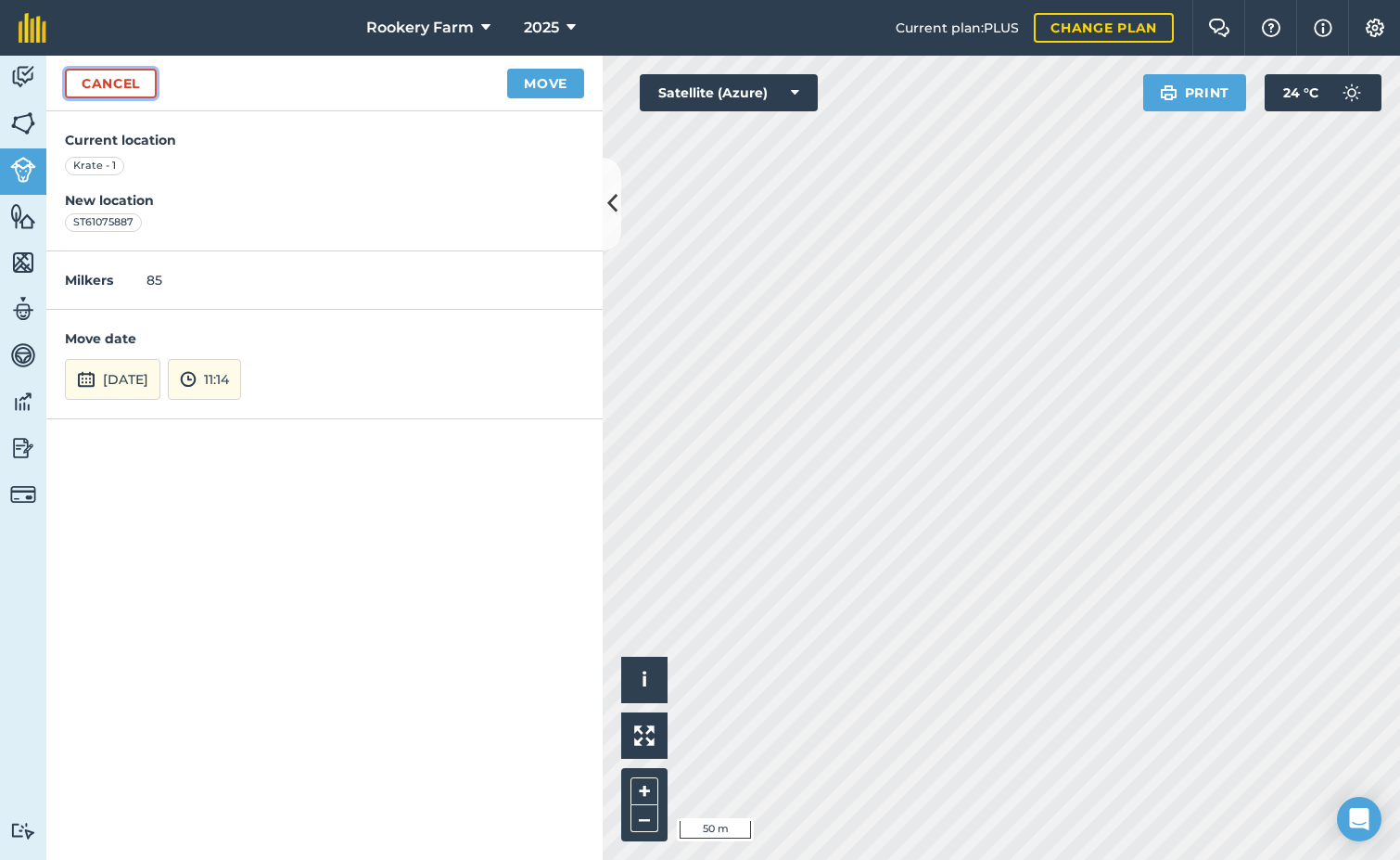
click at [147, 85] on link "Cancel" at bounding box center [110, 84] width 91 height 30
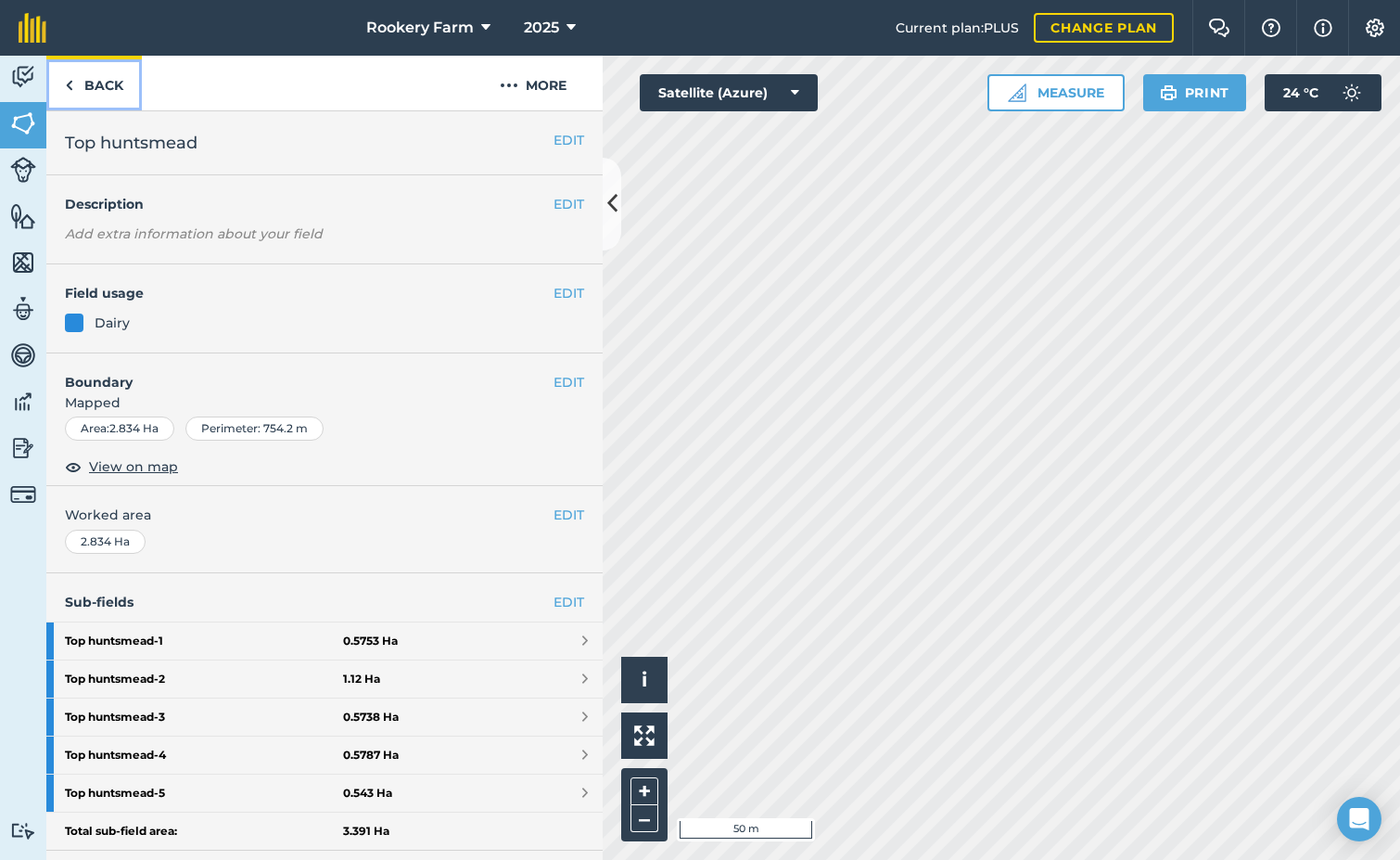
click at [96, 93] on link "Back" at bounding box center [93, 84] width 95 height 55
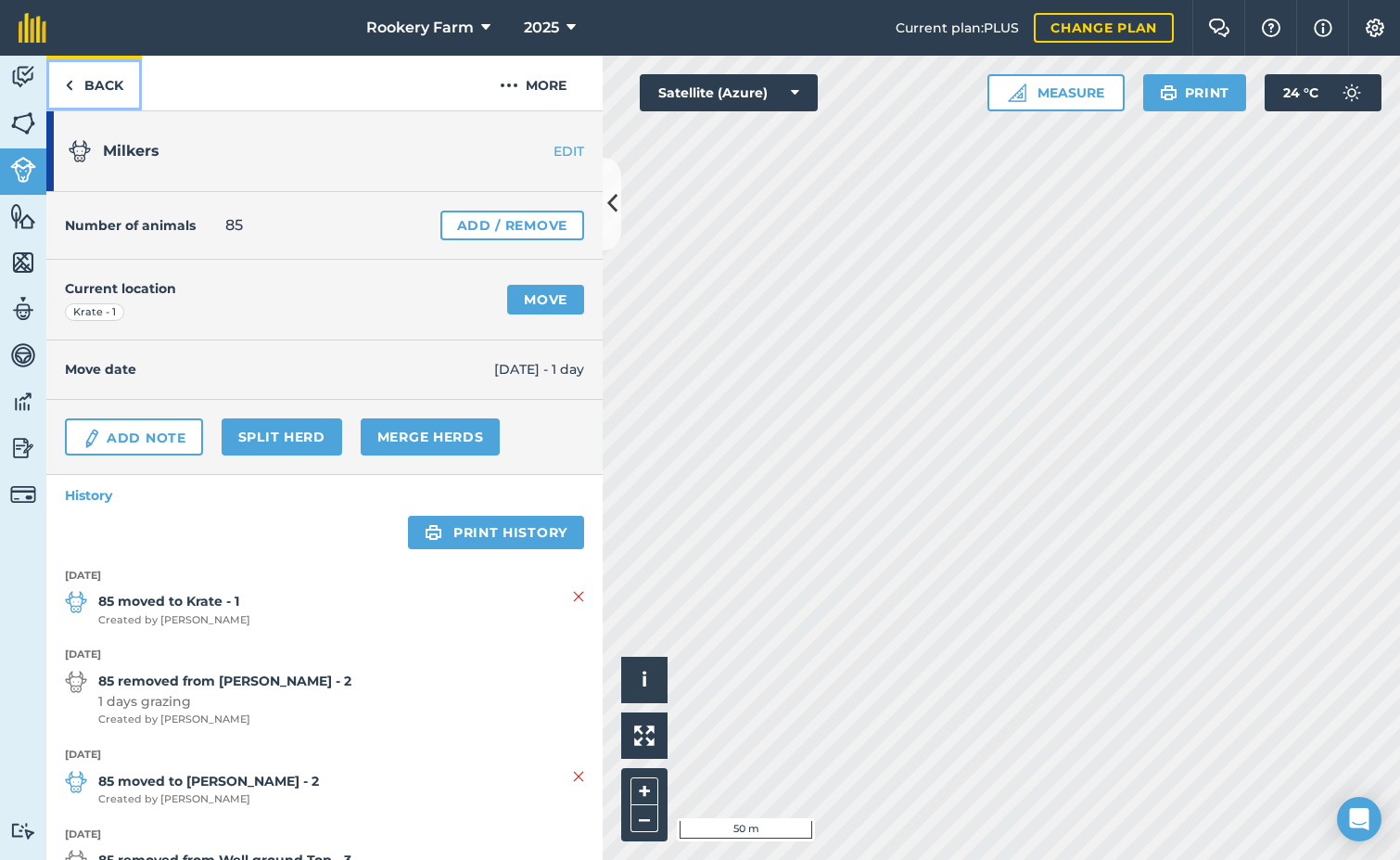
click at [92, 73] on link "Back" at bounding box center [93, 84] width 95 height 55
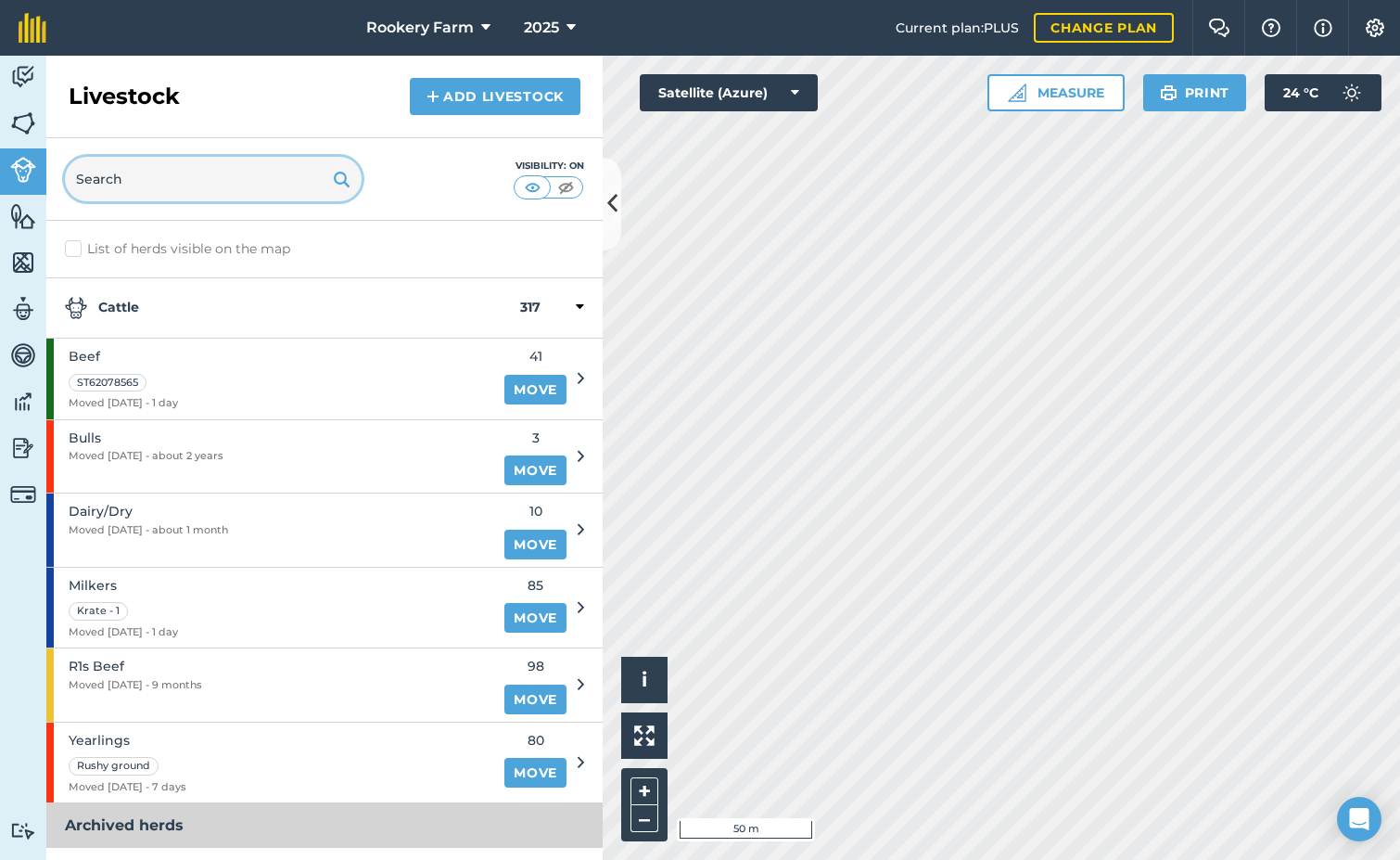
click at [137, 188] on input "text" at bounding box center [213, 178] width 297 height 44
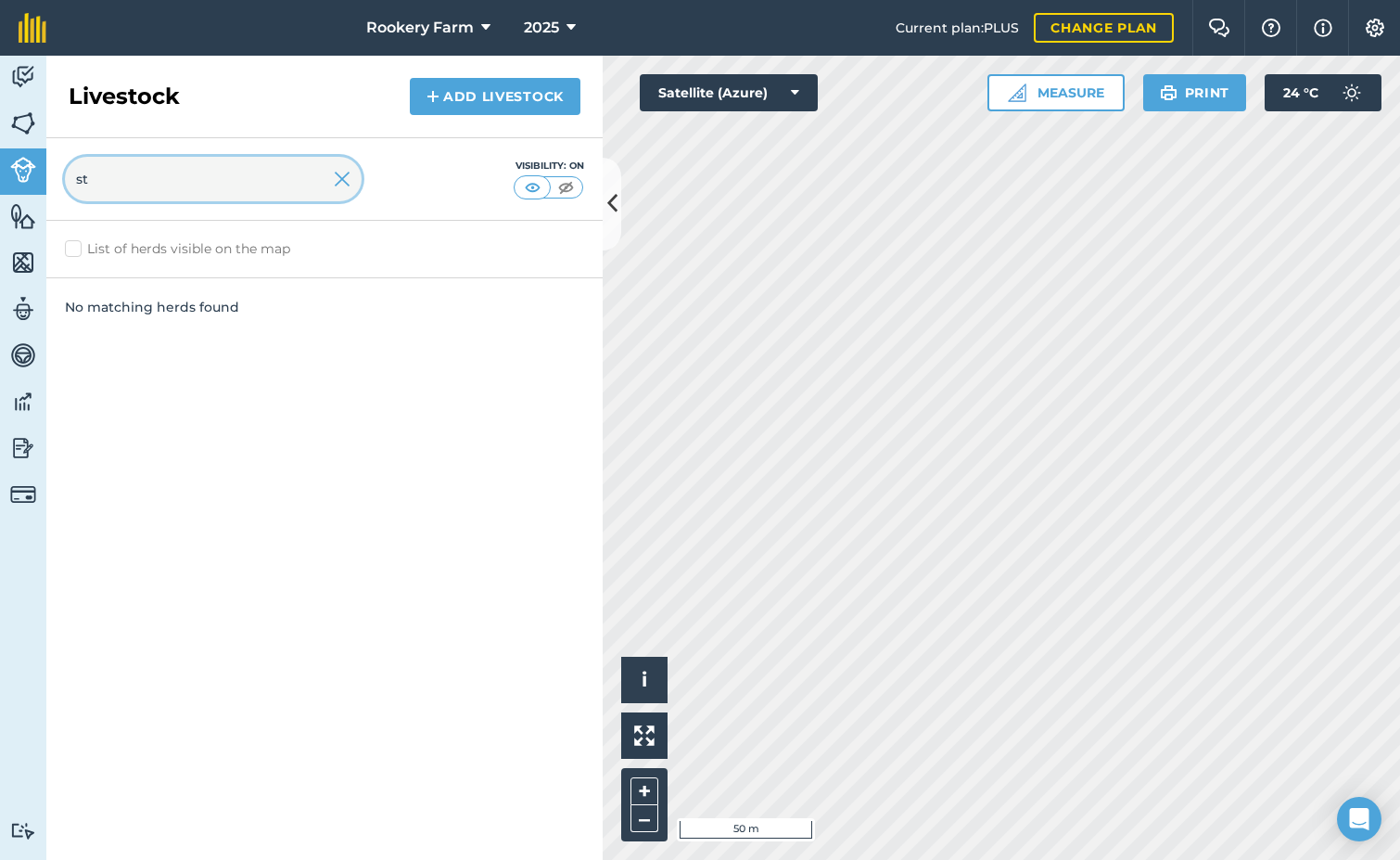
type input "s"
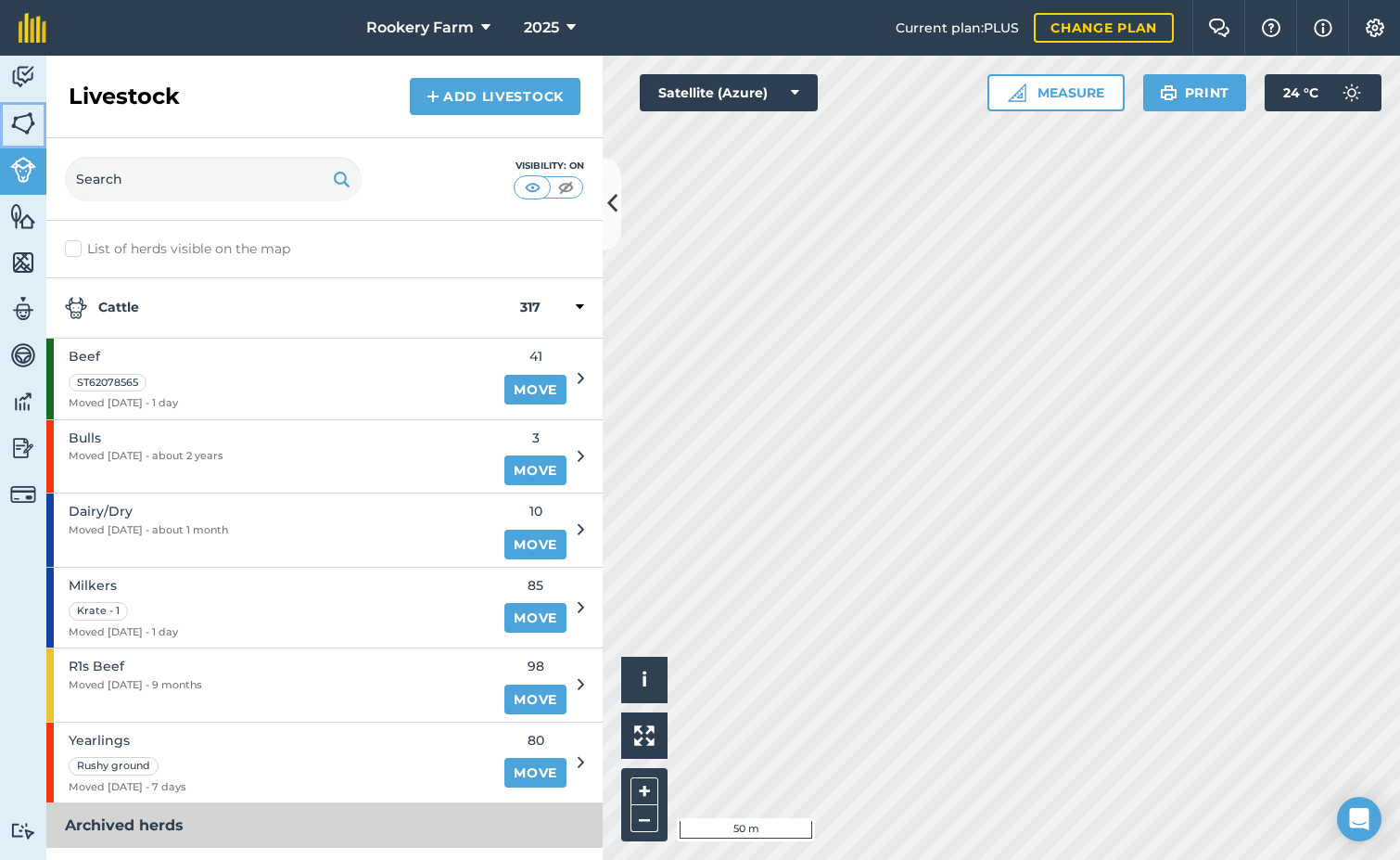
click at [25, 128] on img at bounding box center [23, 123] width 26 height 28
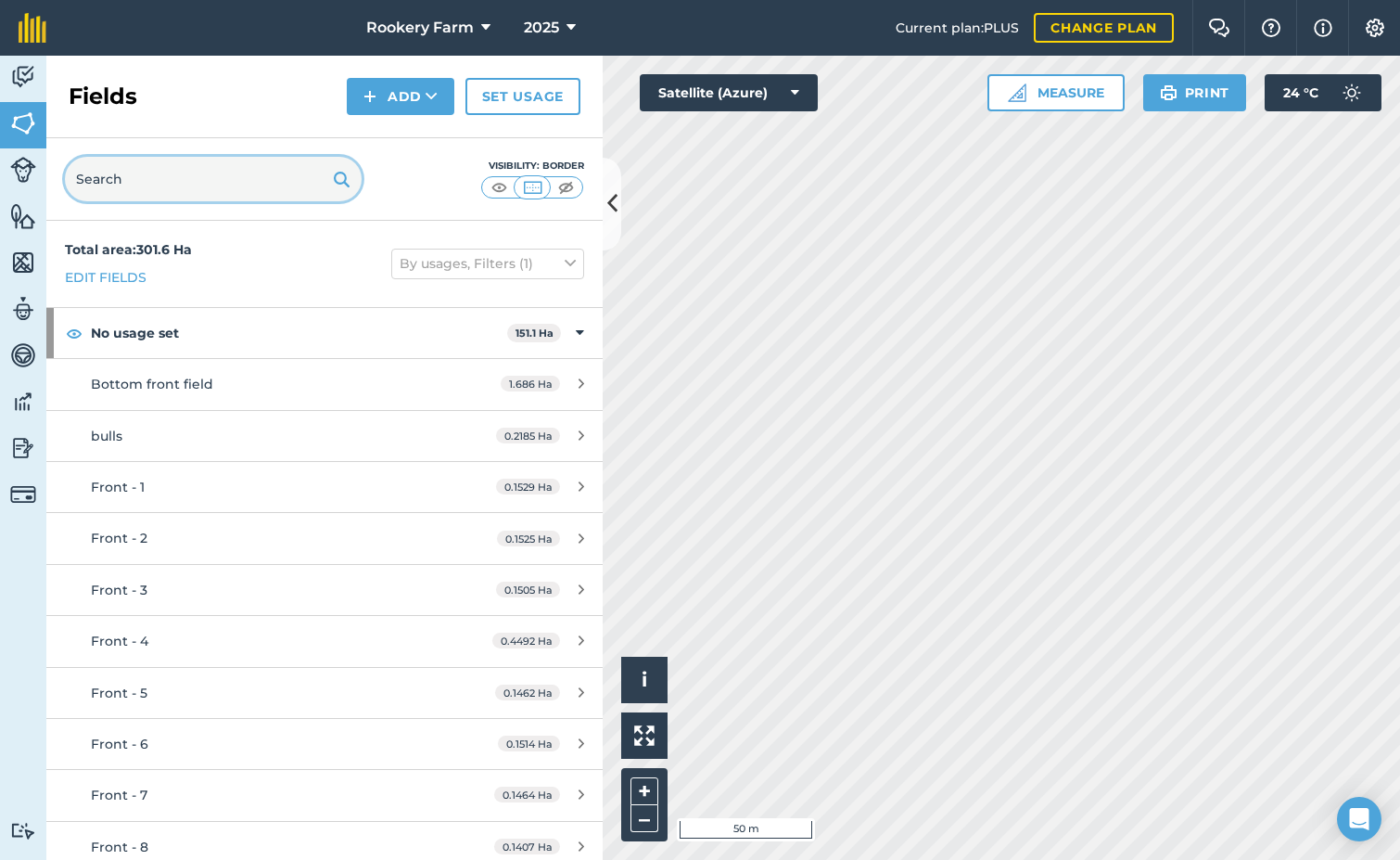
click at [136, 170] on input "text" at bounding box center [213, 178] width 297 height 44
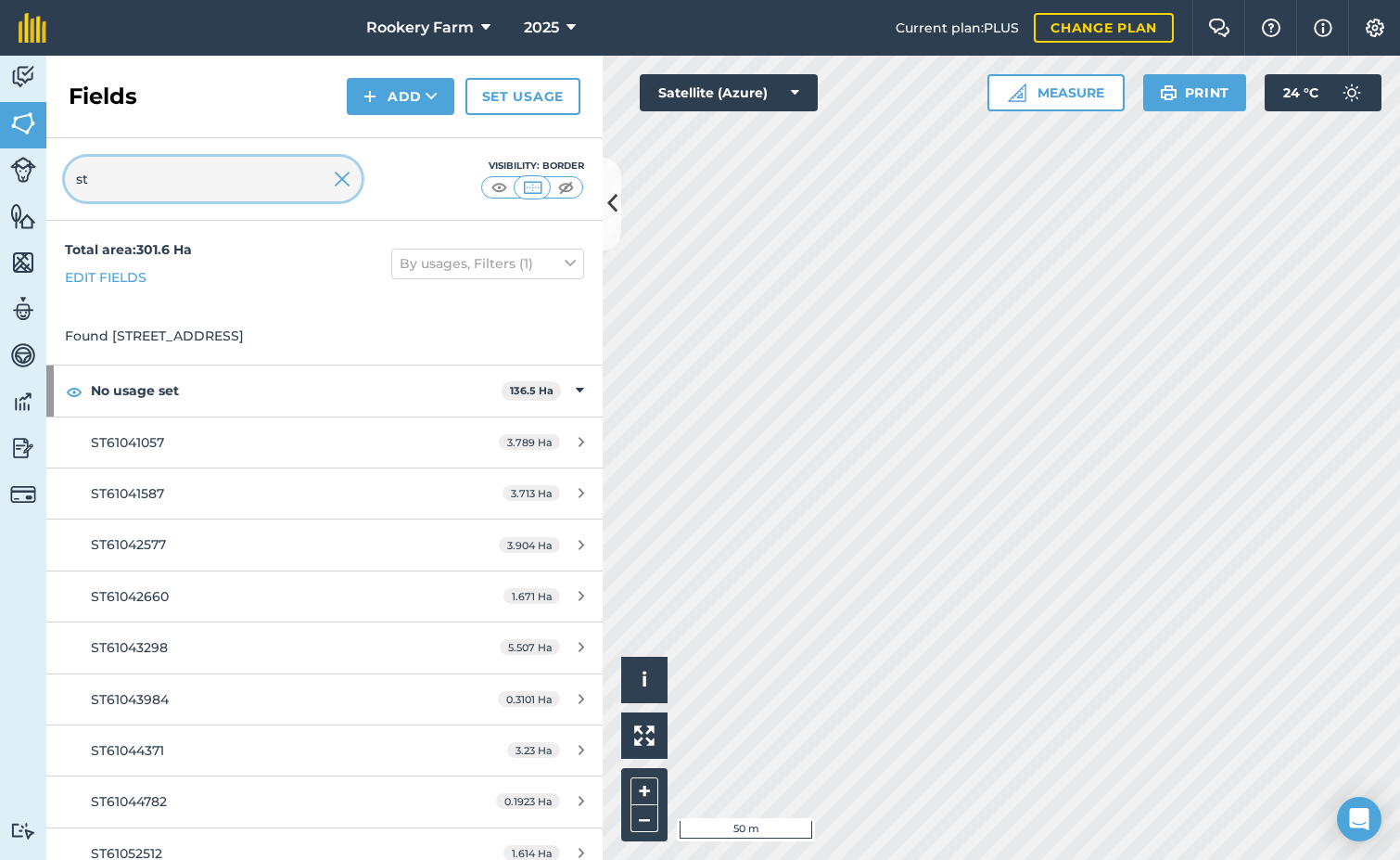
type input "st"
click at [73, 392] on img at bounding box center [74, 391] width 17 height 23
click at [508, 98] on link "Set usage" at bounding box center [522, 96] width 115 height 37
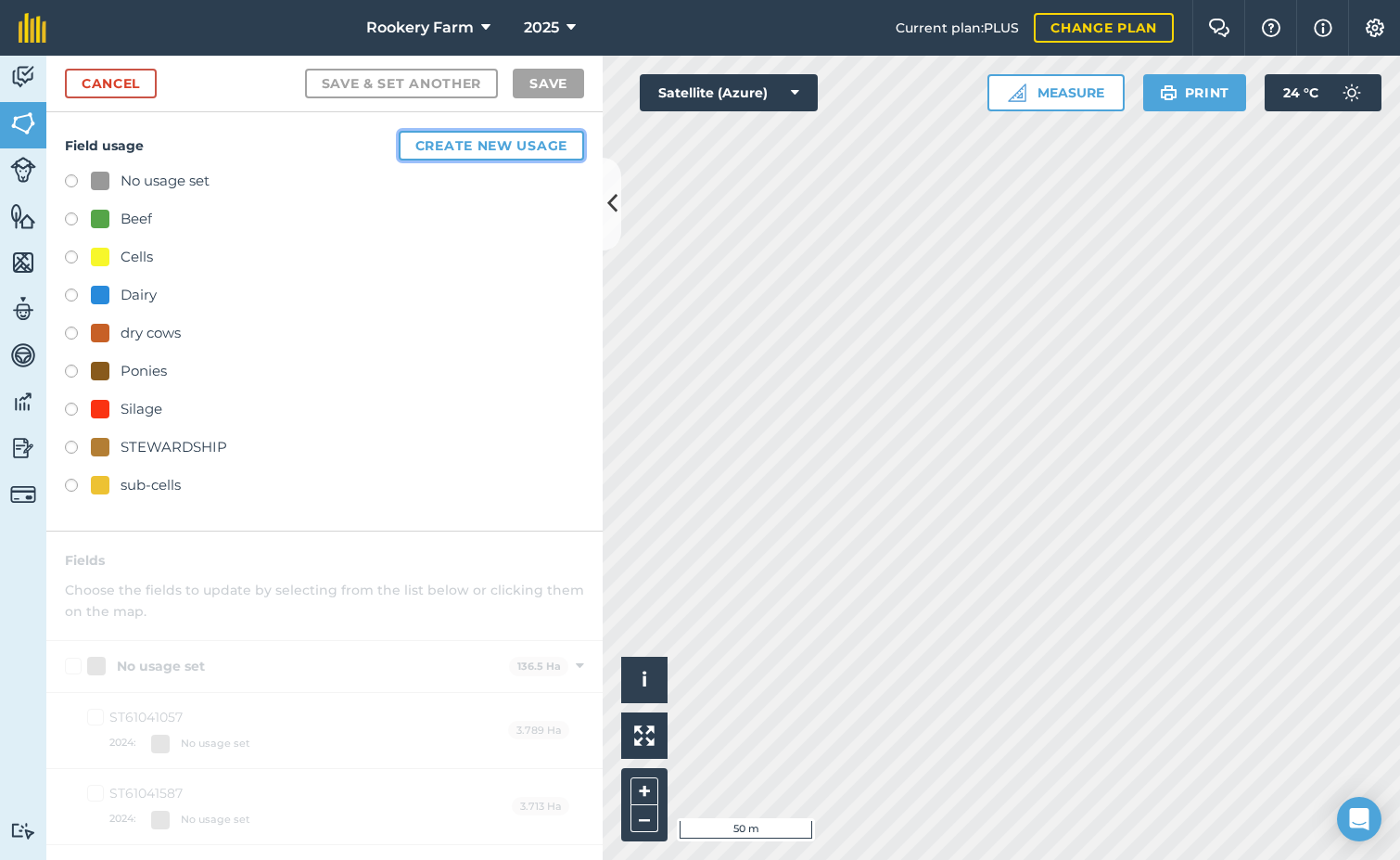
click at [439, 141] on button "Create new usage" at bounding box center [491, 146] width 186 height 30
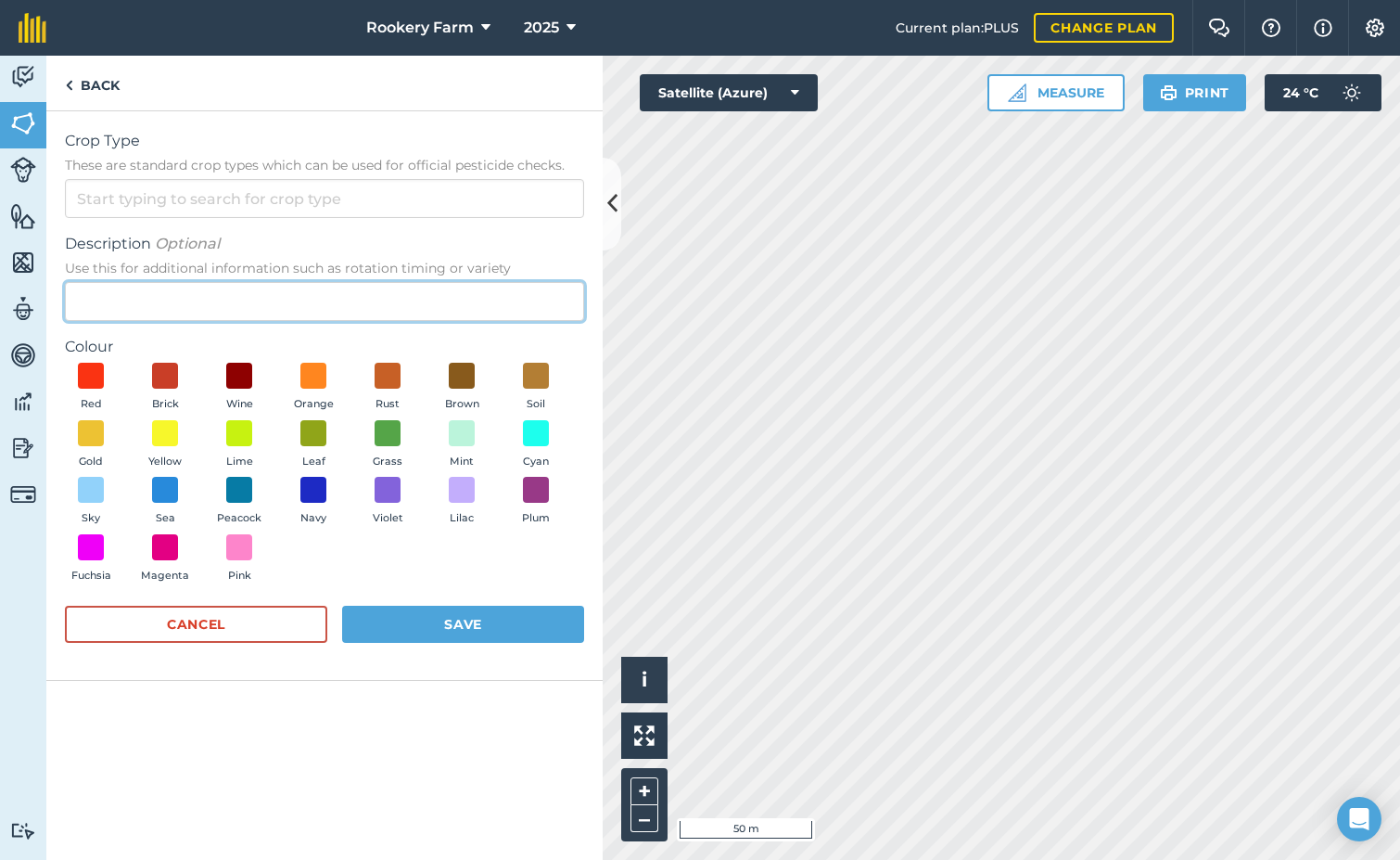
click at [186, 306] on input "Description Optional Use this for additional information such as rotation timin…" at bounding box center [325, 302] width 519 height 39
type input "RPA"
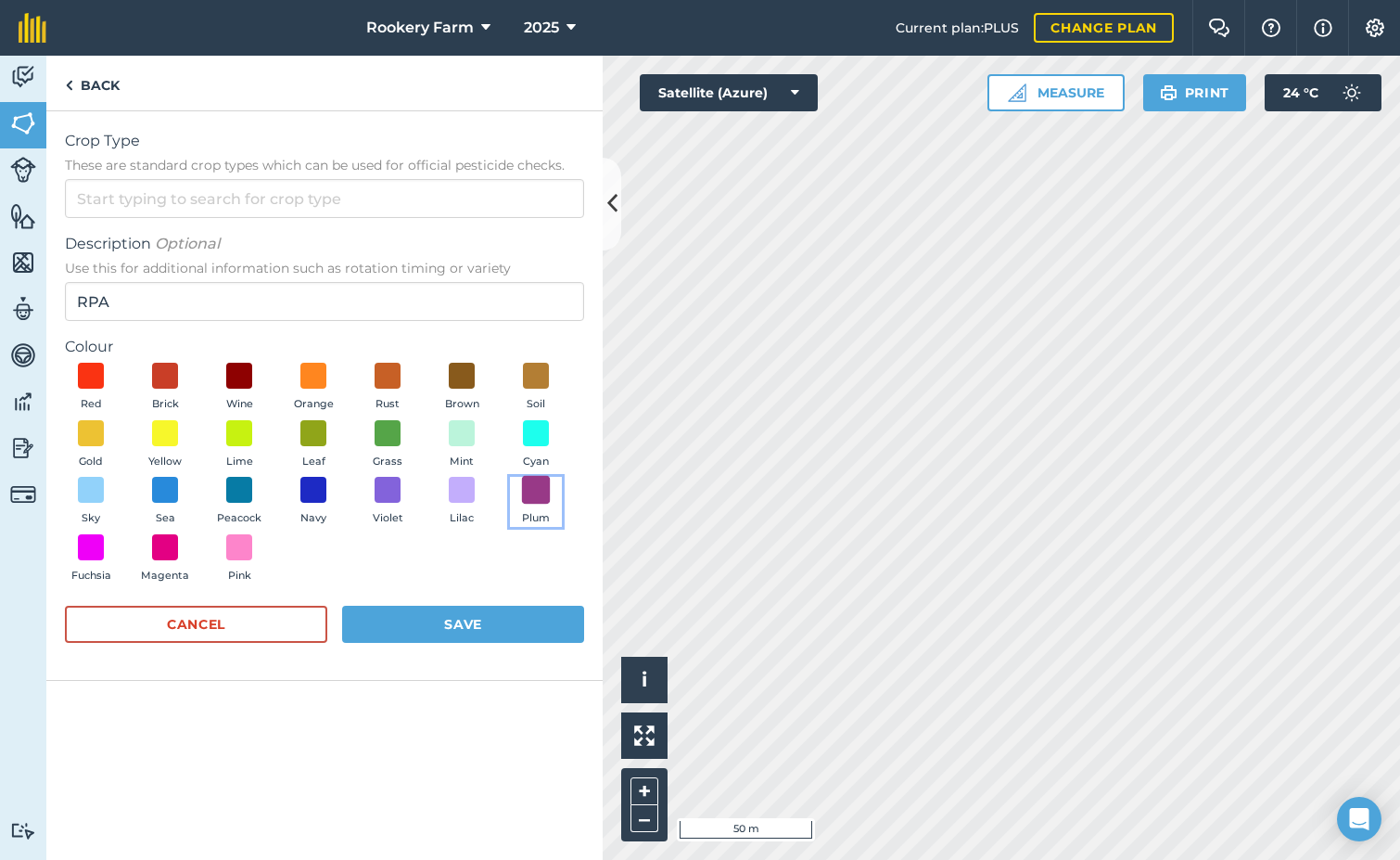
click at [528, 491] on span at bounding box center [536, 490] width 29 height 29
click at [481, 619] on button "Save" at bounding box center [463, 625] width 242 height 37
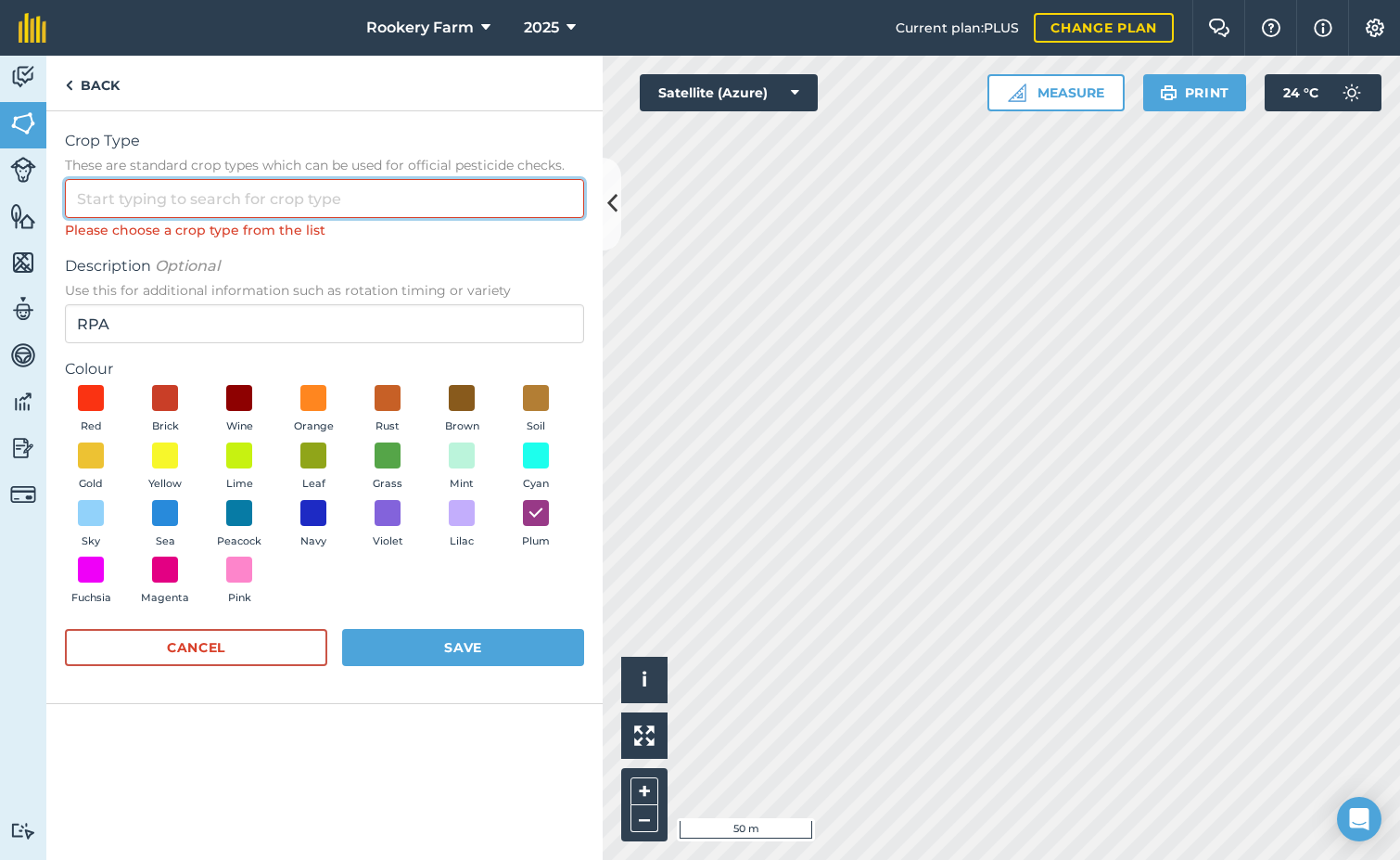
click at [248, 194] on input "Crop Type These are standard crop types which can be used for official pesticid…" at bounding box center [325, 199] width 519 height 39
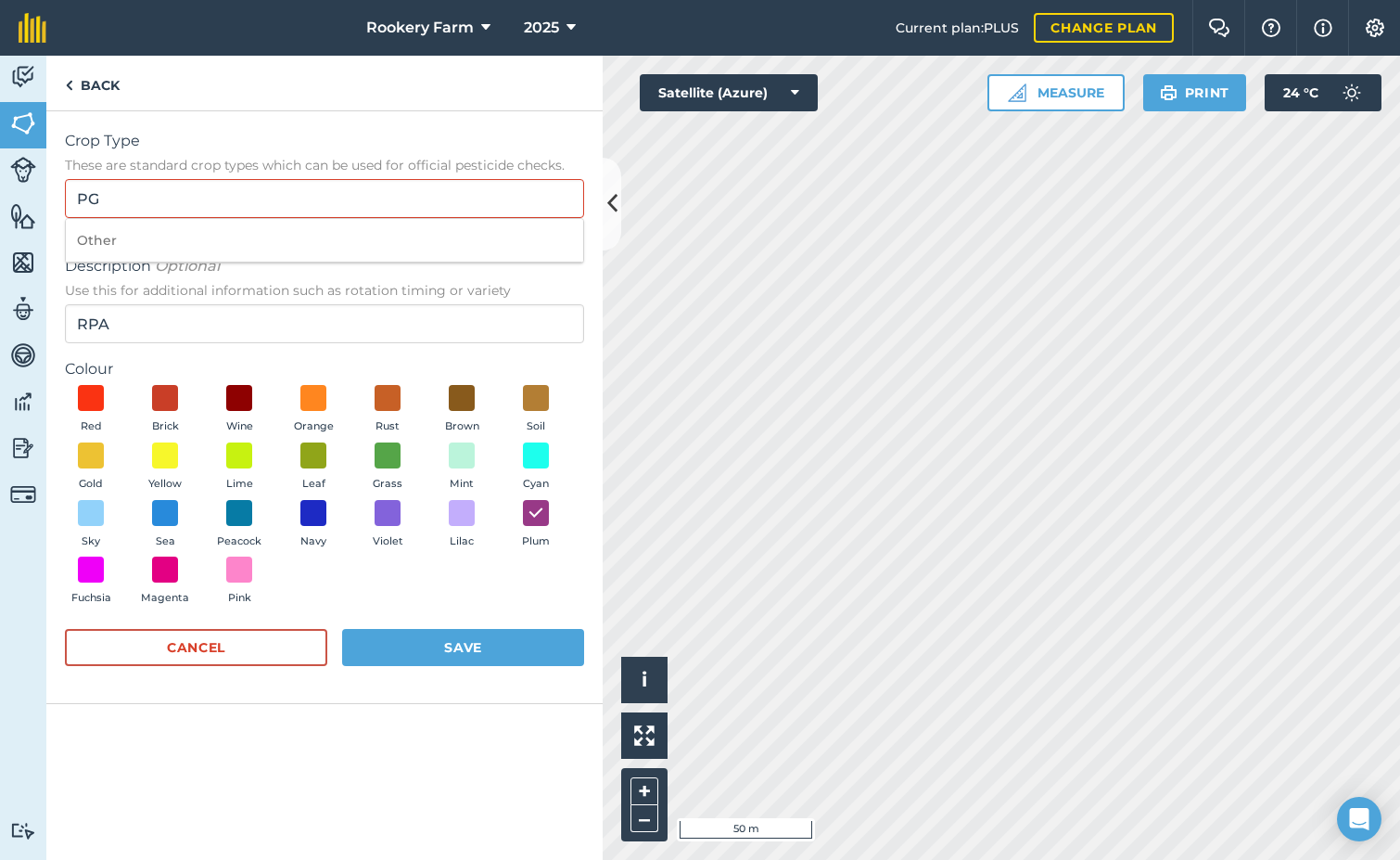
click at [334, 127] on div "Crop Type These are standard crop types which can be used for official pesticid…" at bounding box center [325, 407] width 557 height 592
click at [275, 208] on input "PG" at bounding box center [325, 199] width 519 height 39
click at [435, 640] on button "Save" at bounding box center [463, 647] width 242 height 37
click at [241, 209] on input "PG" at bounding box center [325, 199] width 519 height 39
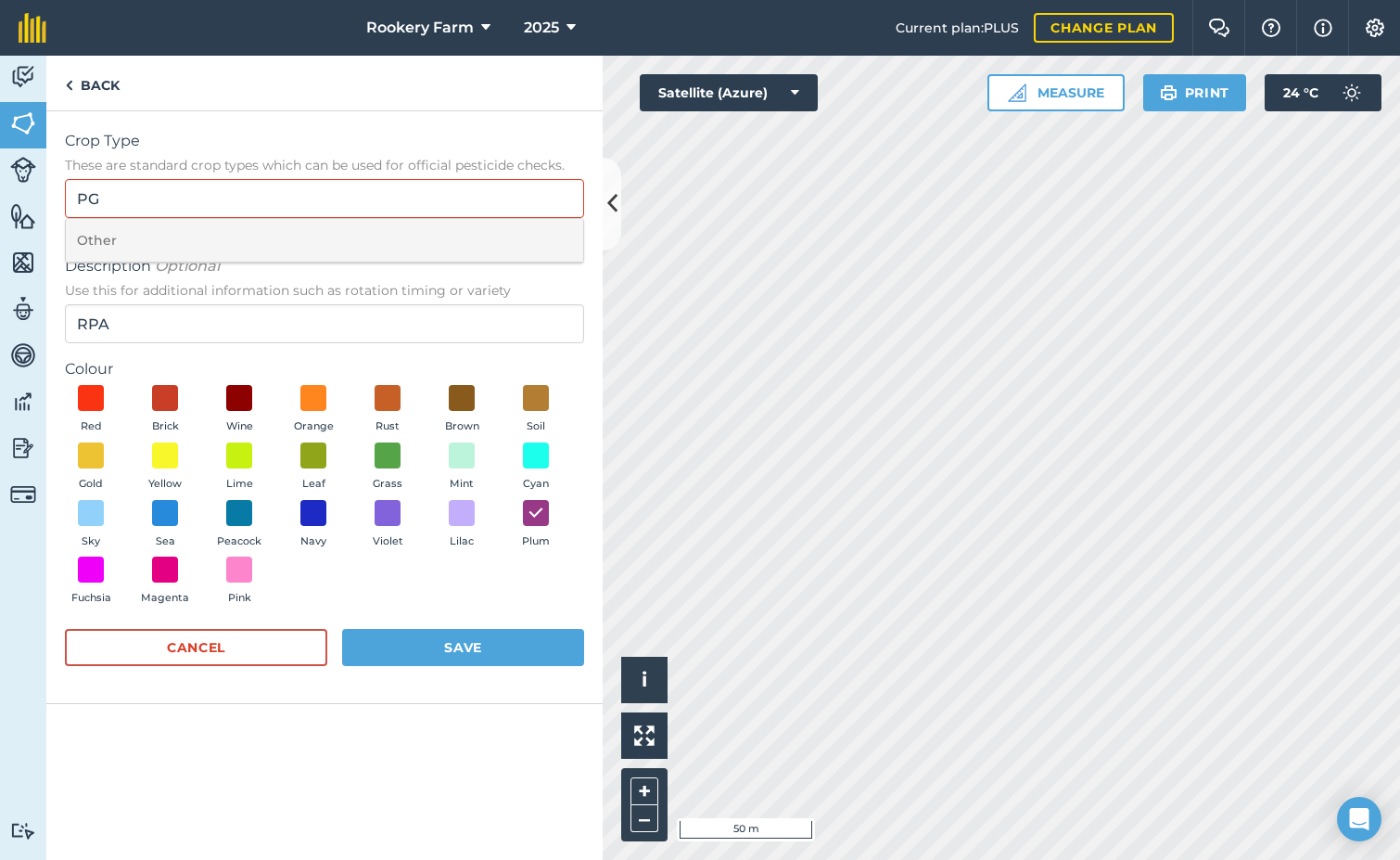
click at [217, 236] on li "Other" at bounding box center [325, 240] width 517 height 43
type input "Other"
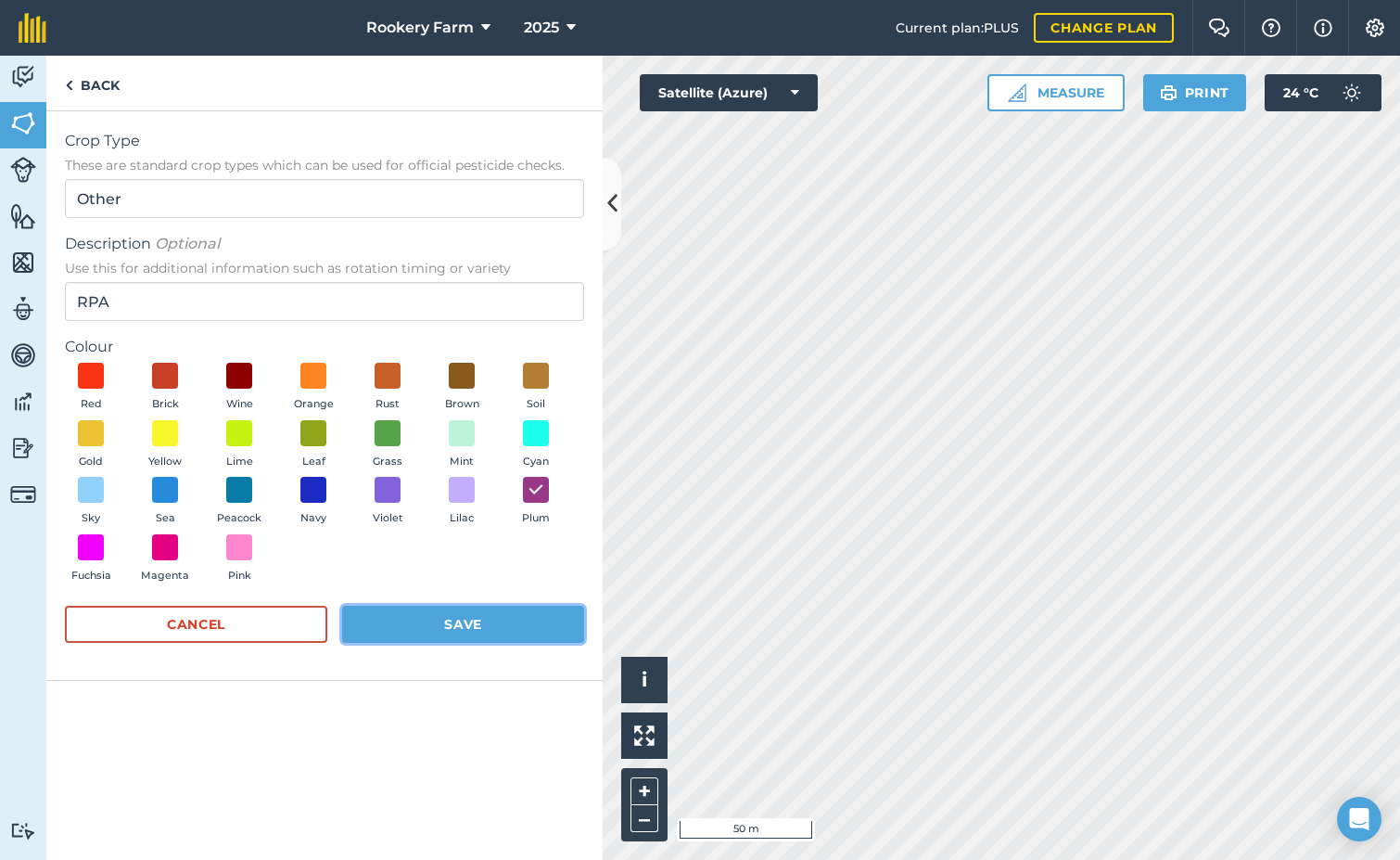
click at [478, 622] on button "Save" at bounding box center [463, 625] width 242 height 37
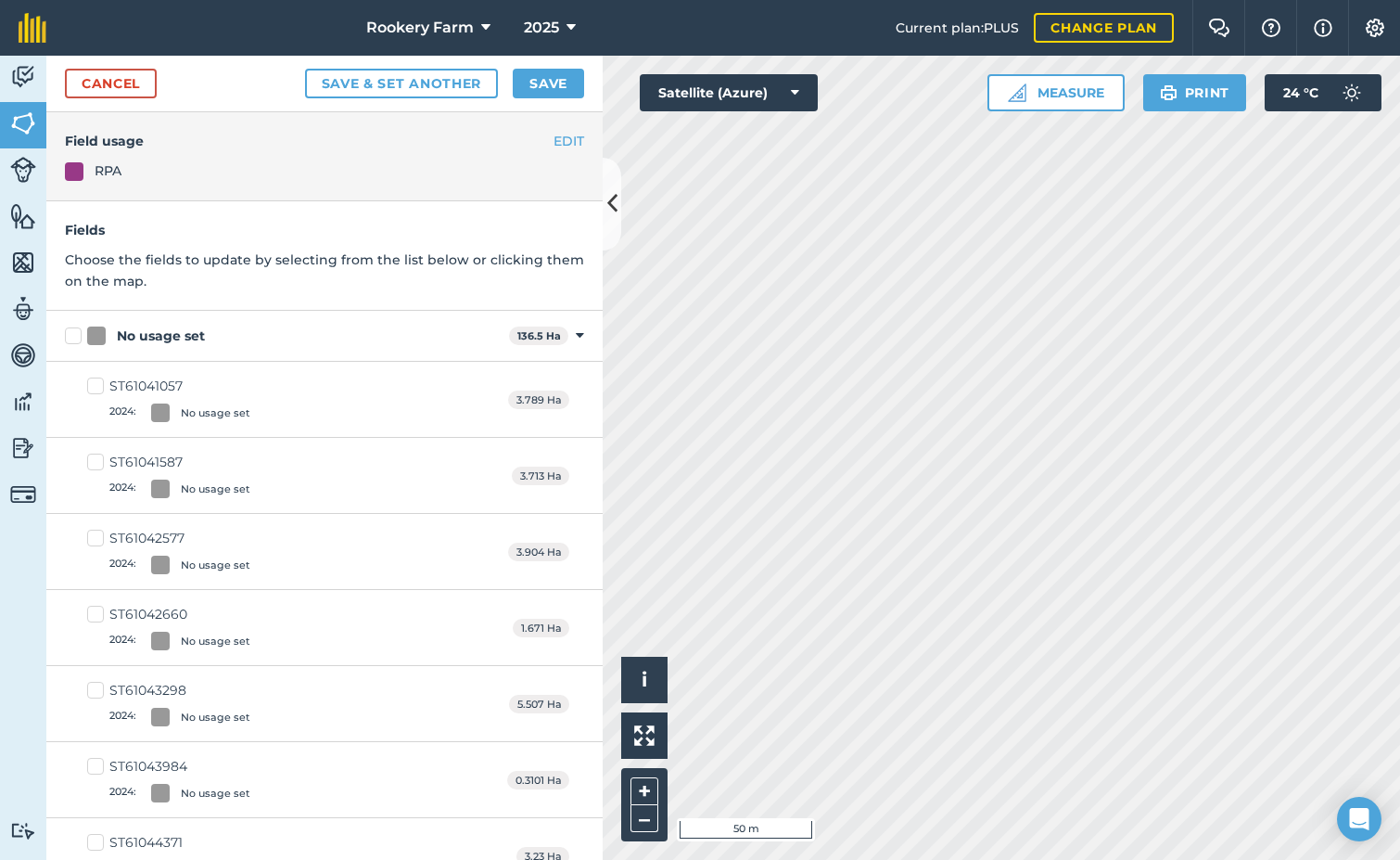
click at [75, 338] on label "No usage set" at bounding box center [283, 337] width 437 height 20
click at [75, 338] on input "No usage set" at bounding box center [71, 333] width 12 height 12
checkbox input "true"
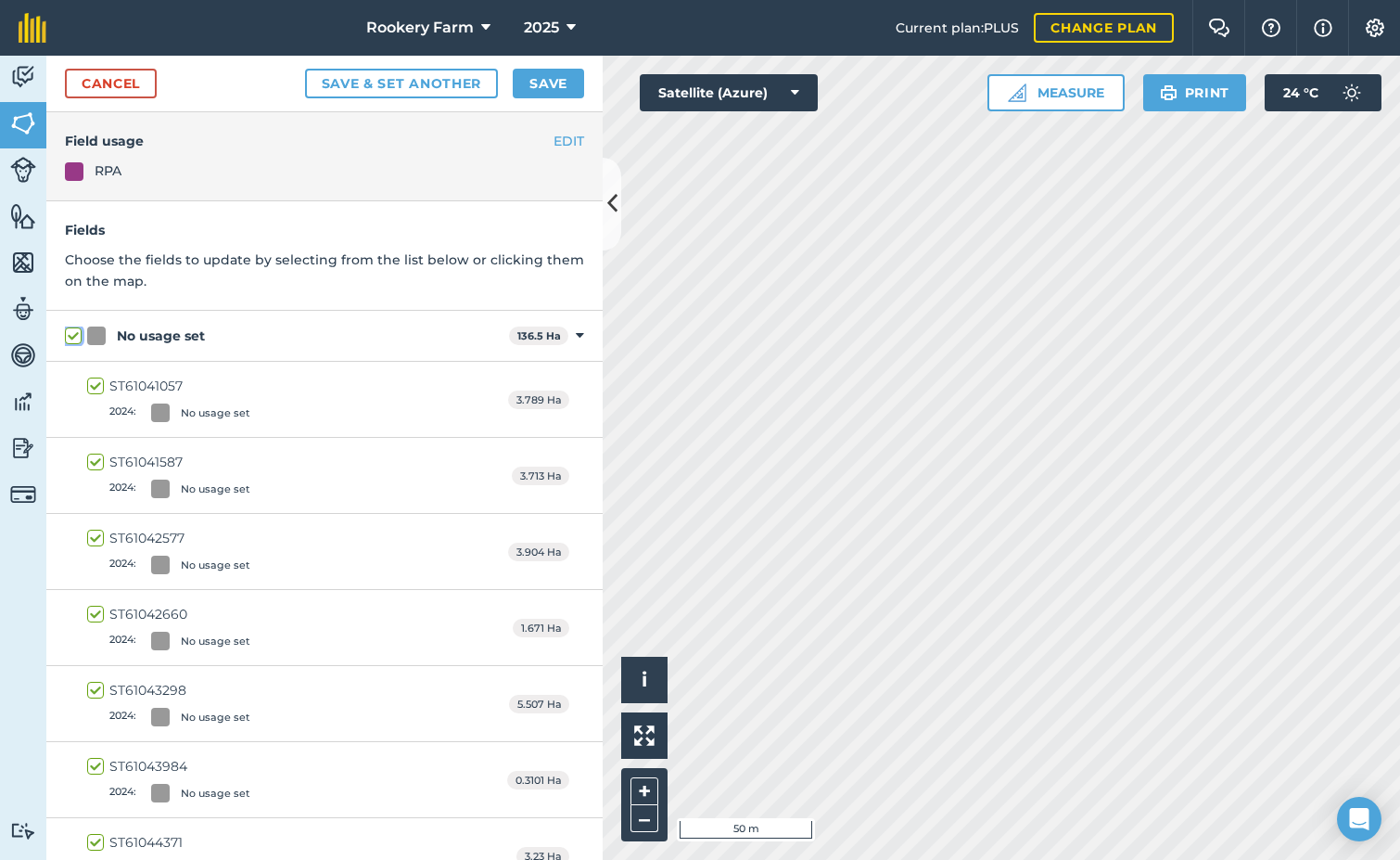
checkbox input "true"
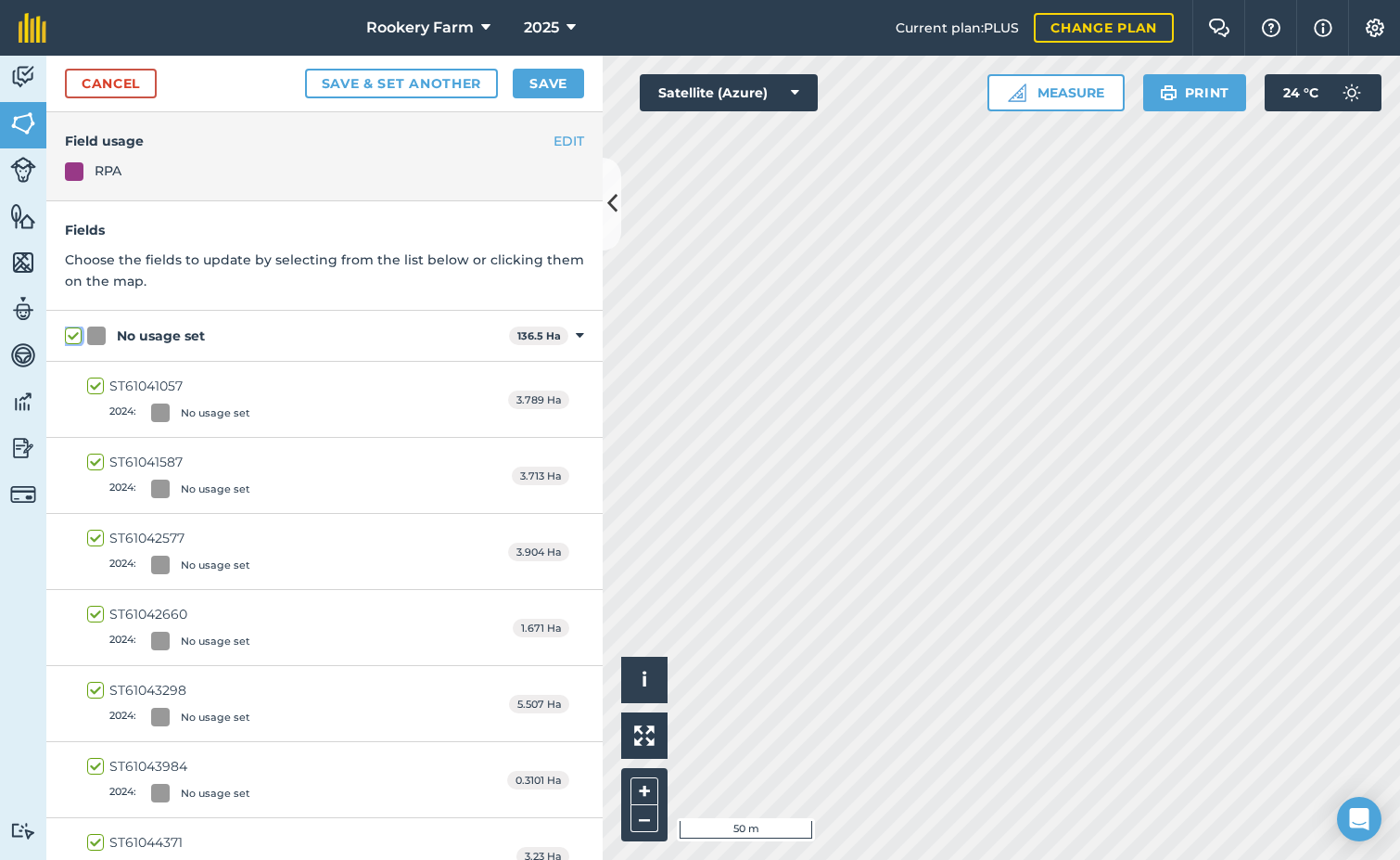
checkbox input "true"
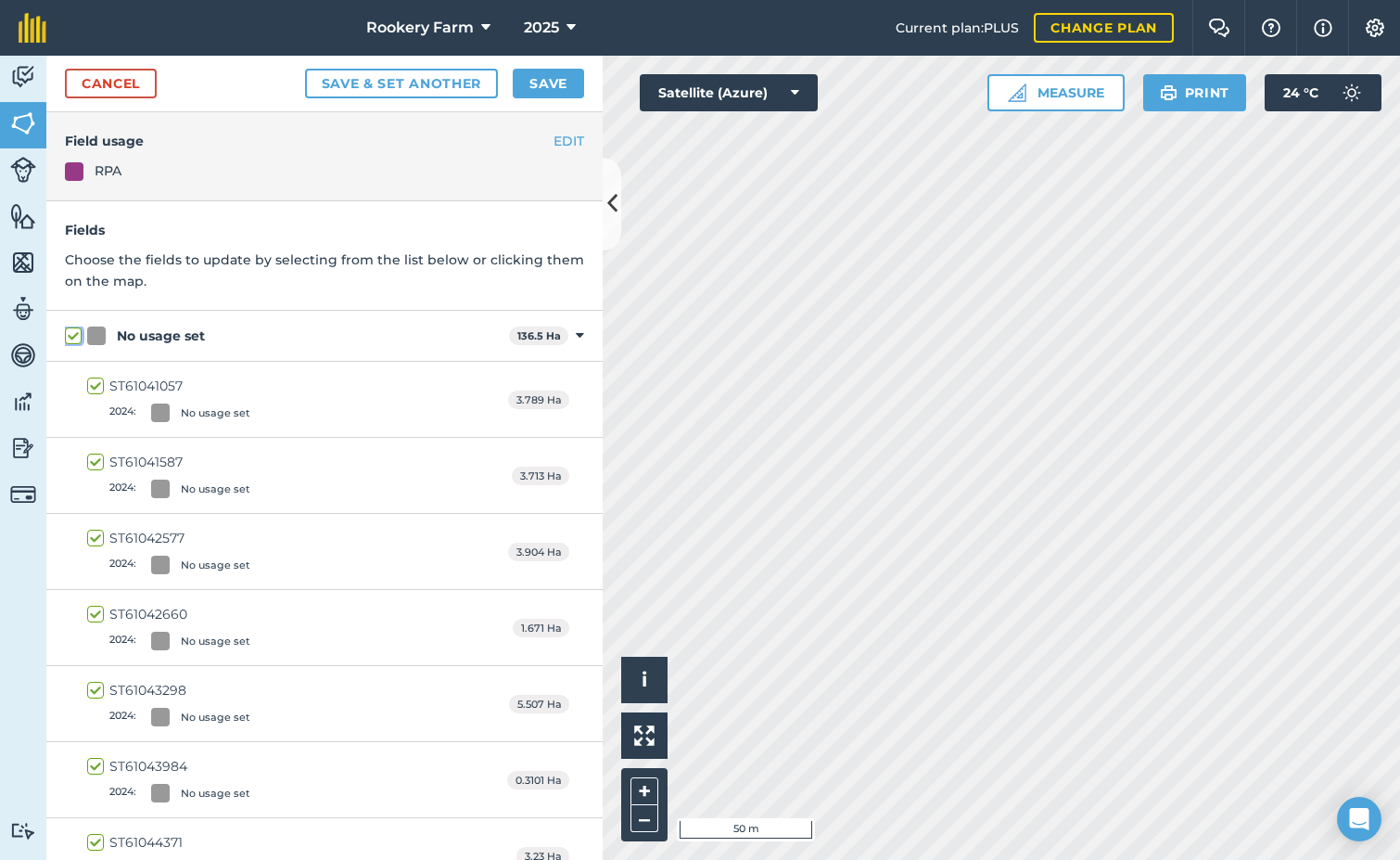
checkbox input "true"
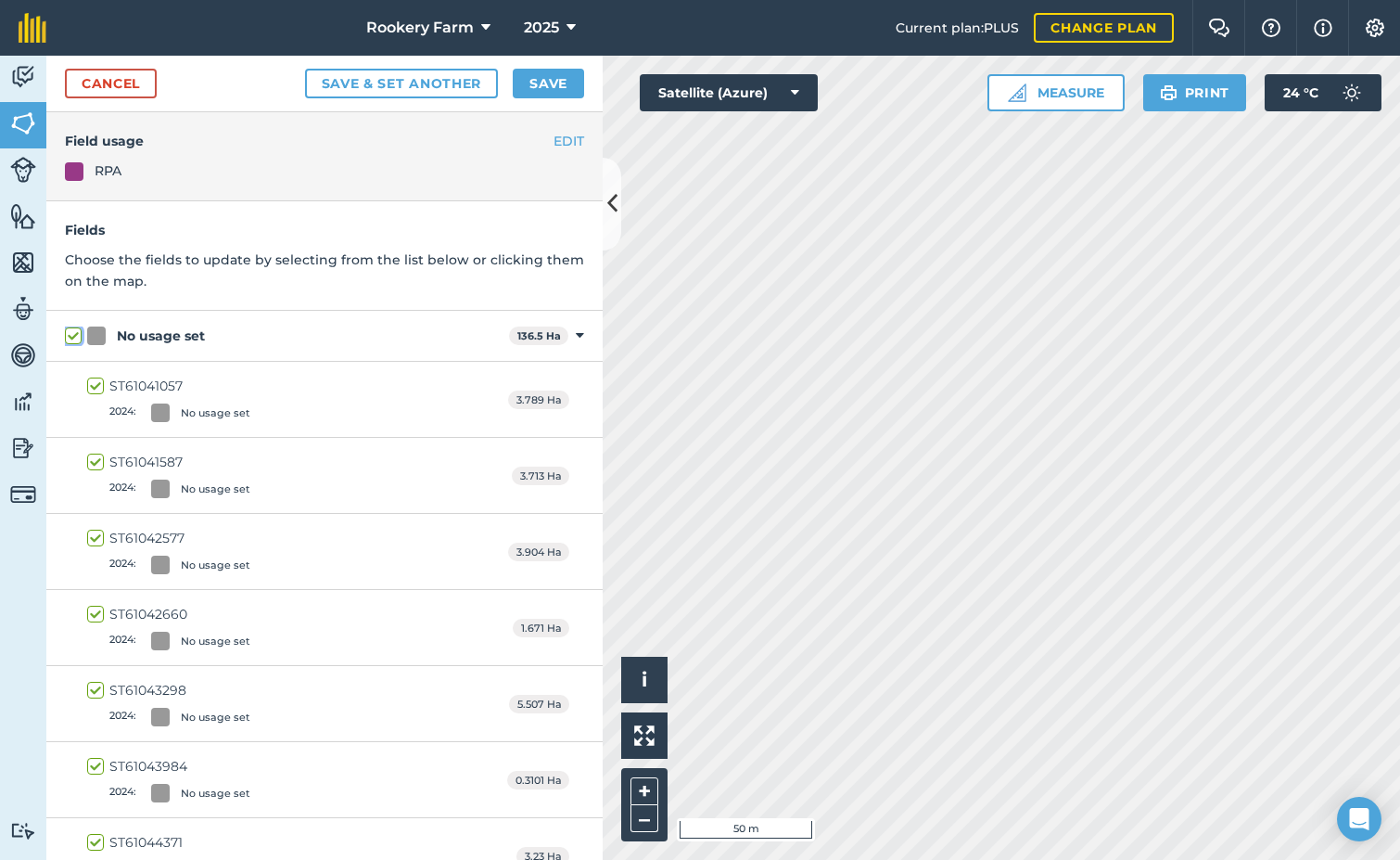
checkbox input "true"
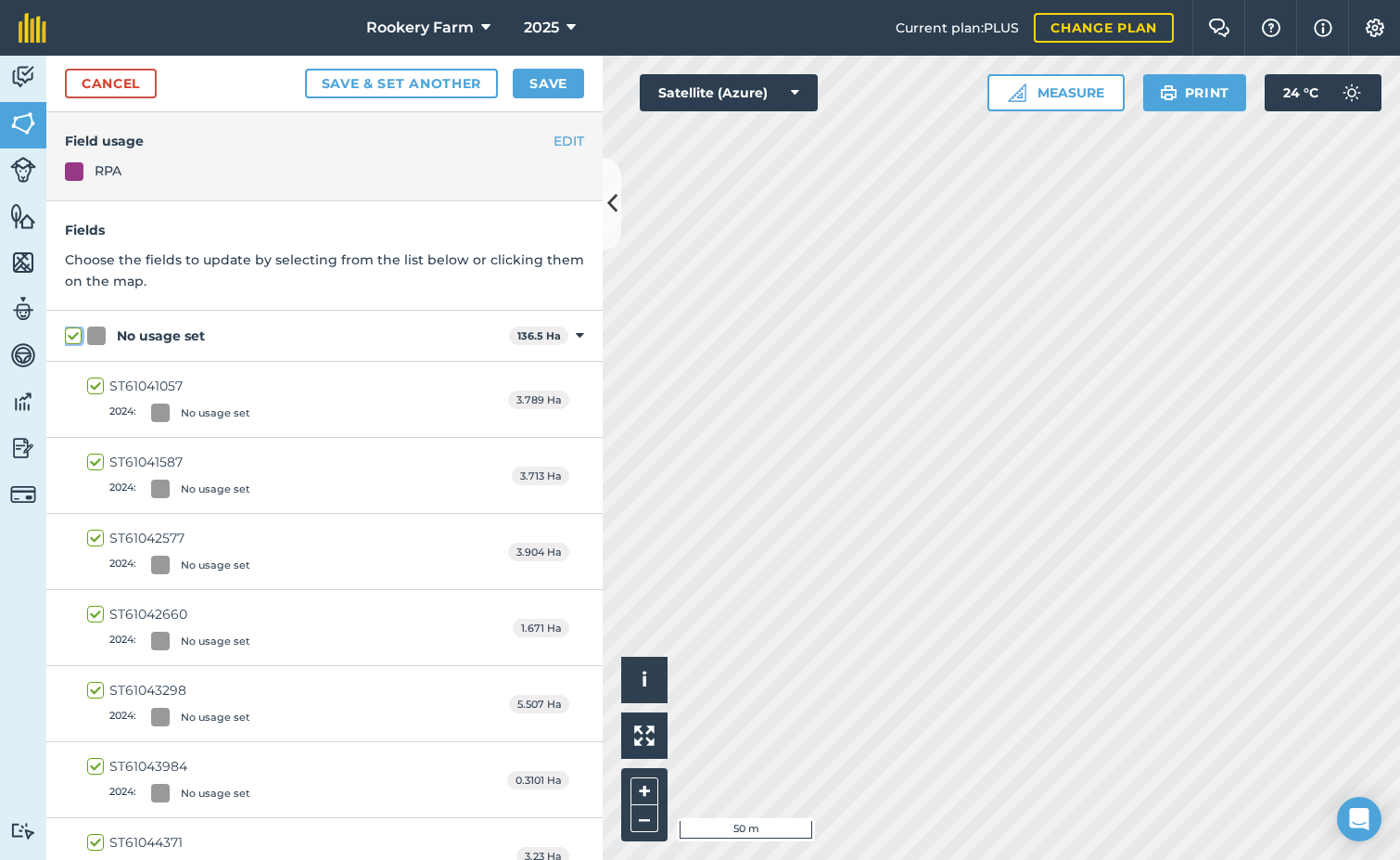
checkbox input "true"
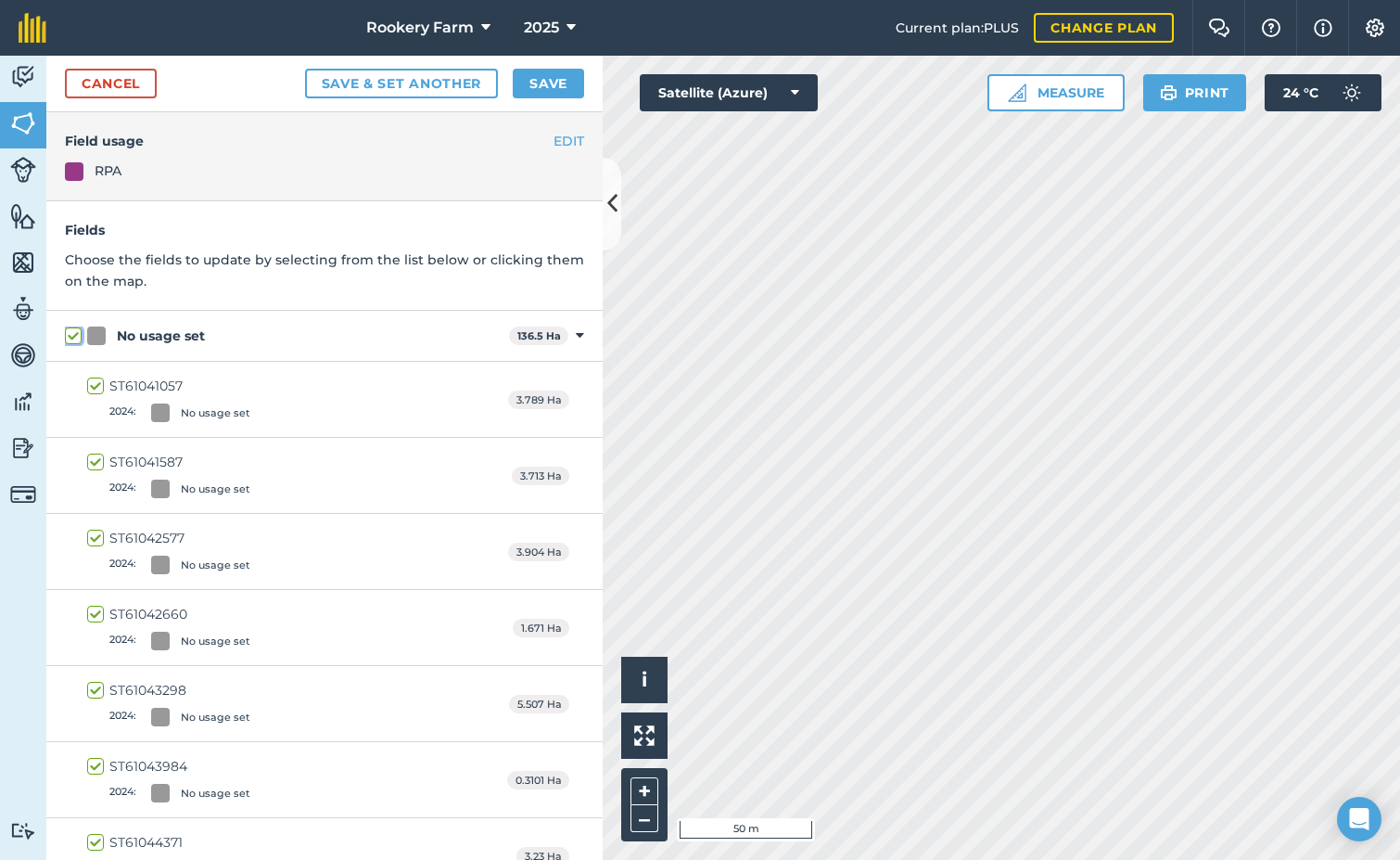
checkbox input "true"
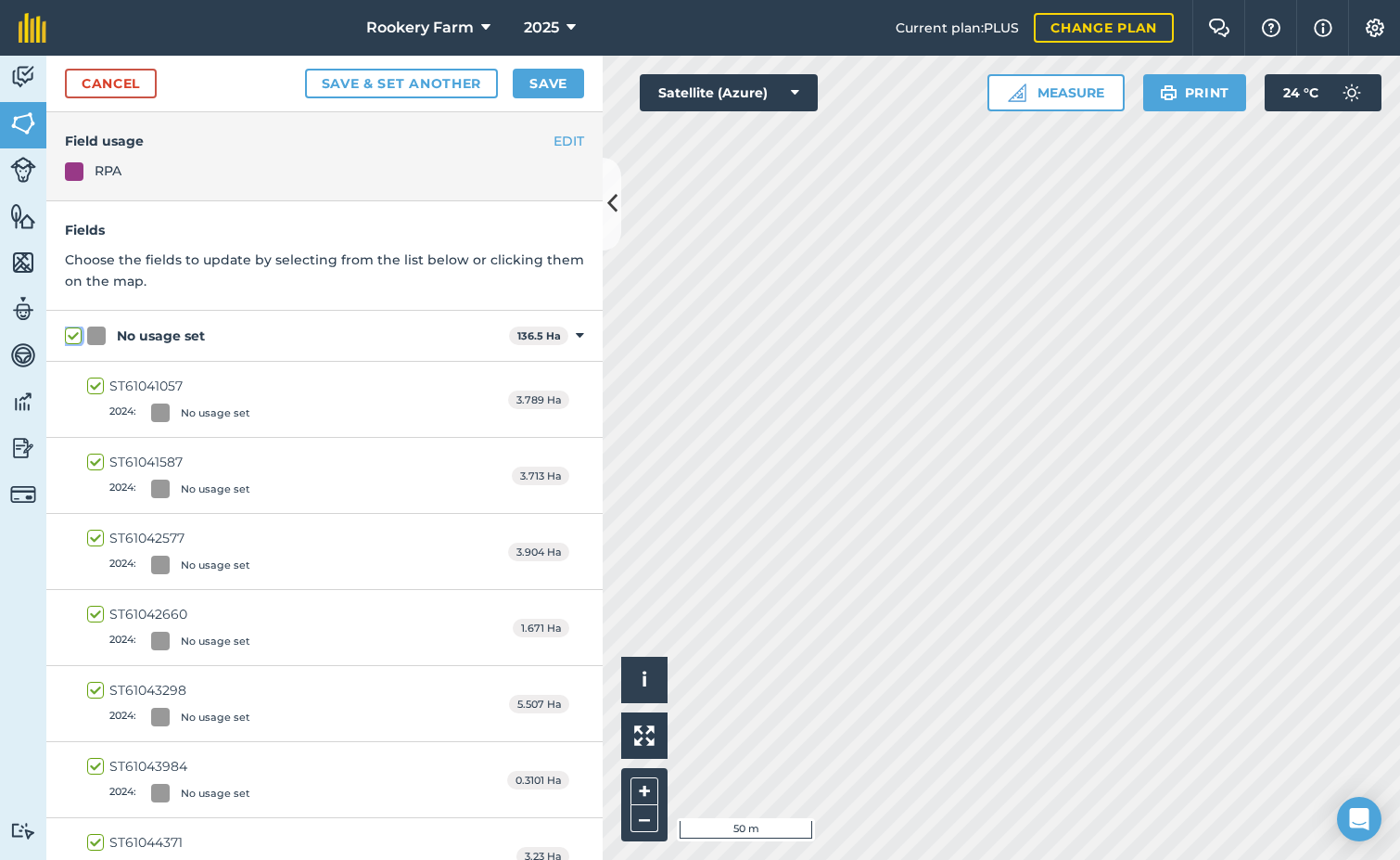
checkbox input "true"
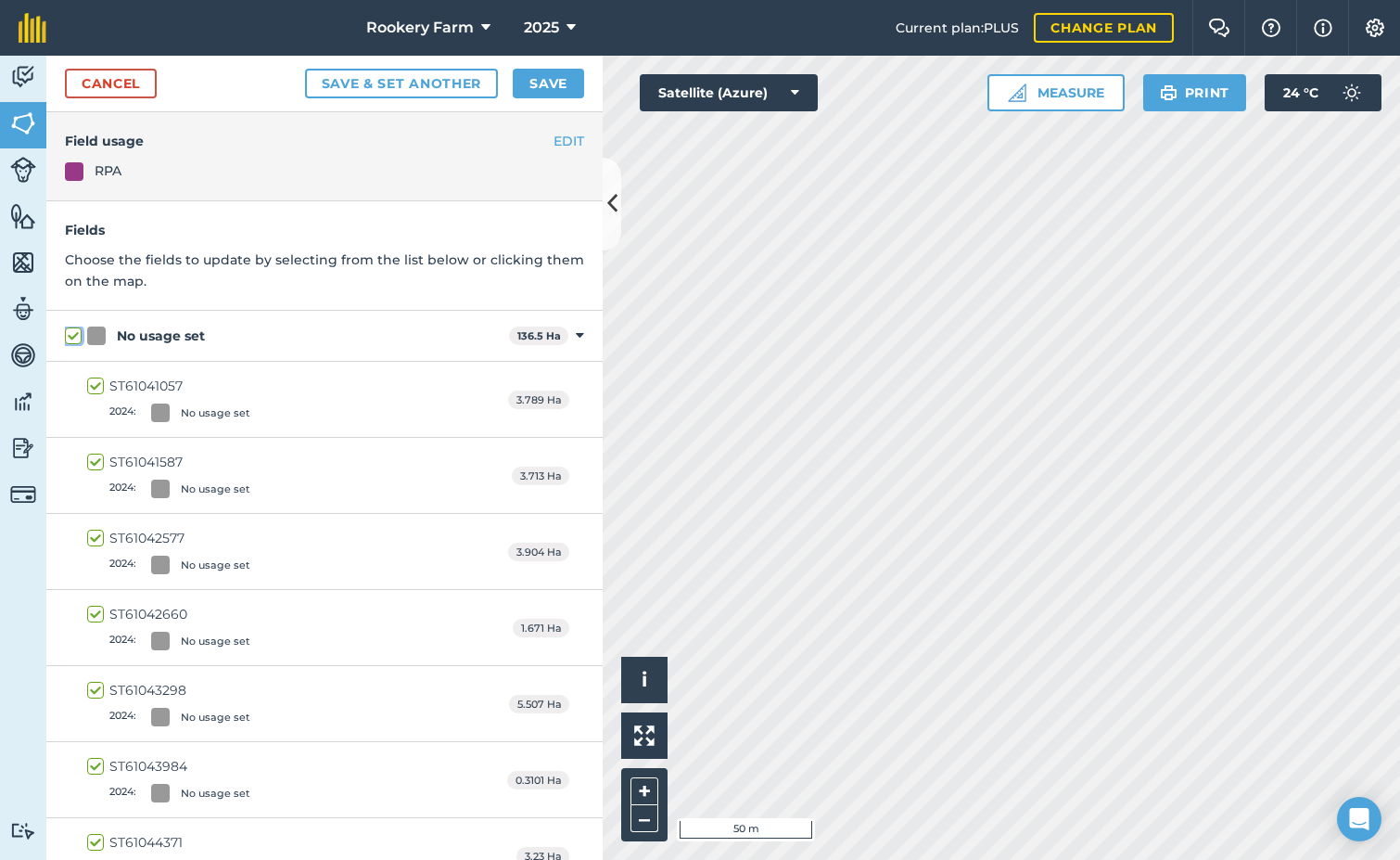
checkbox input "true"
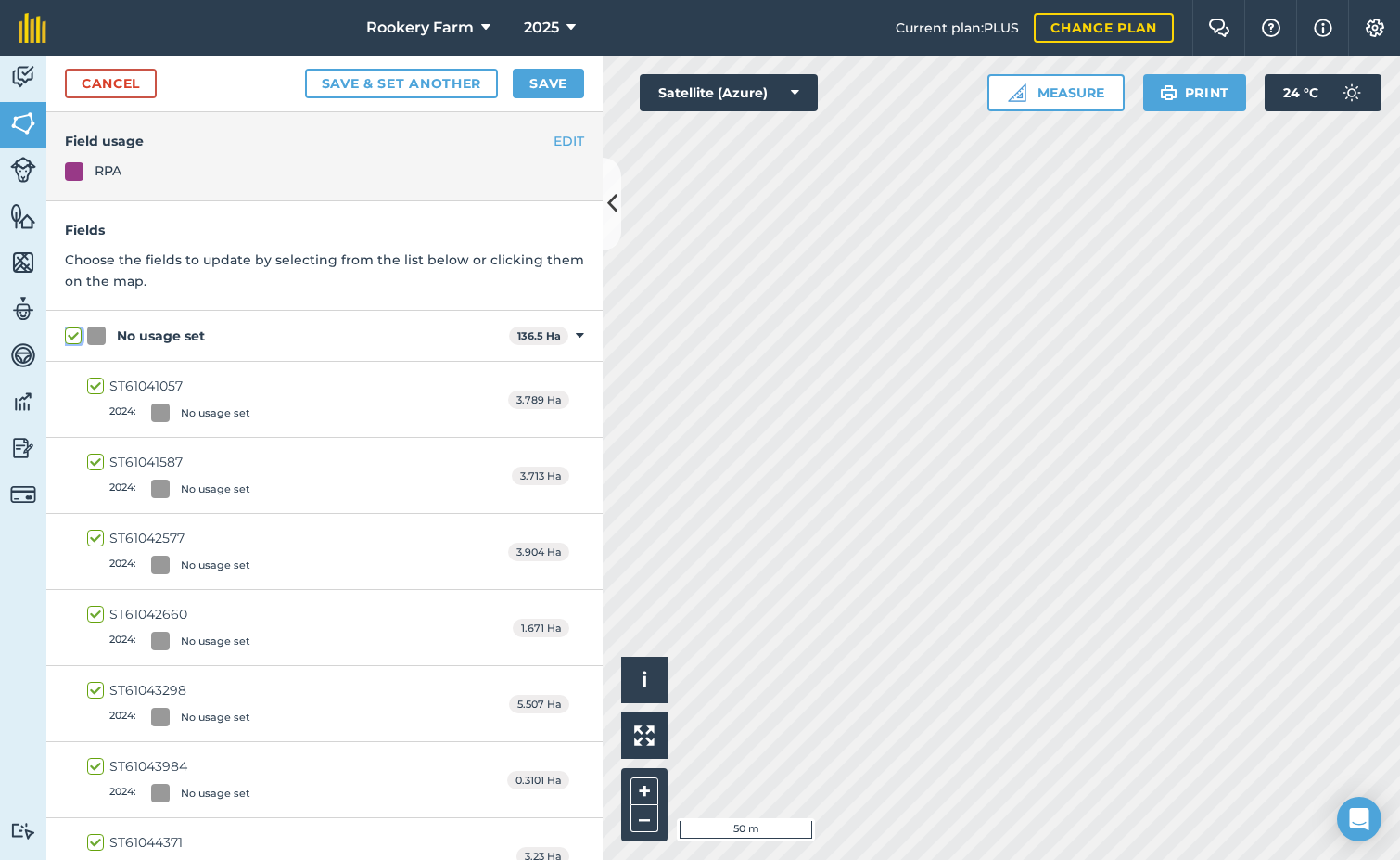
checkbox input "true"
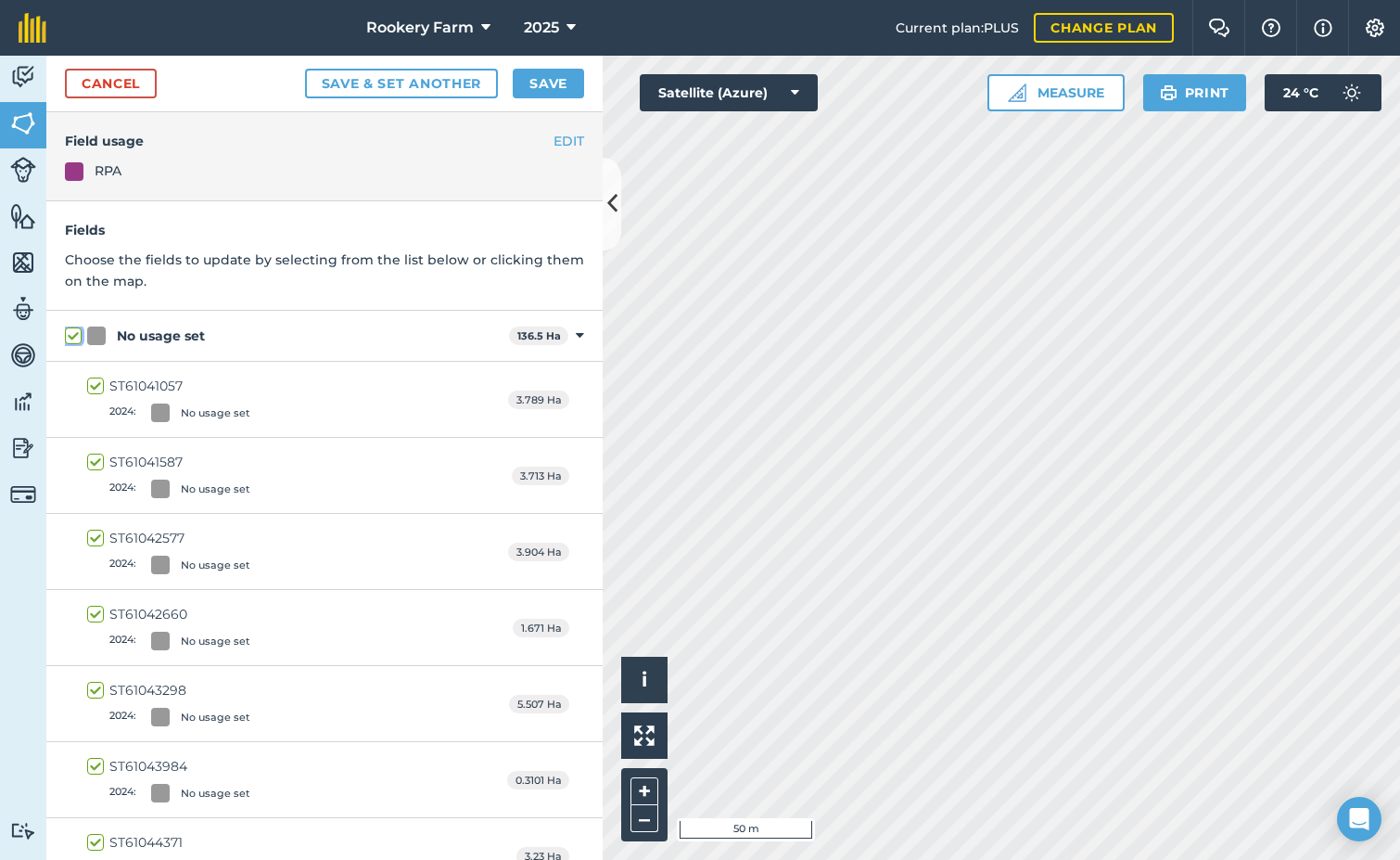
checkbox input "true"
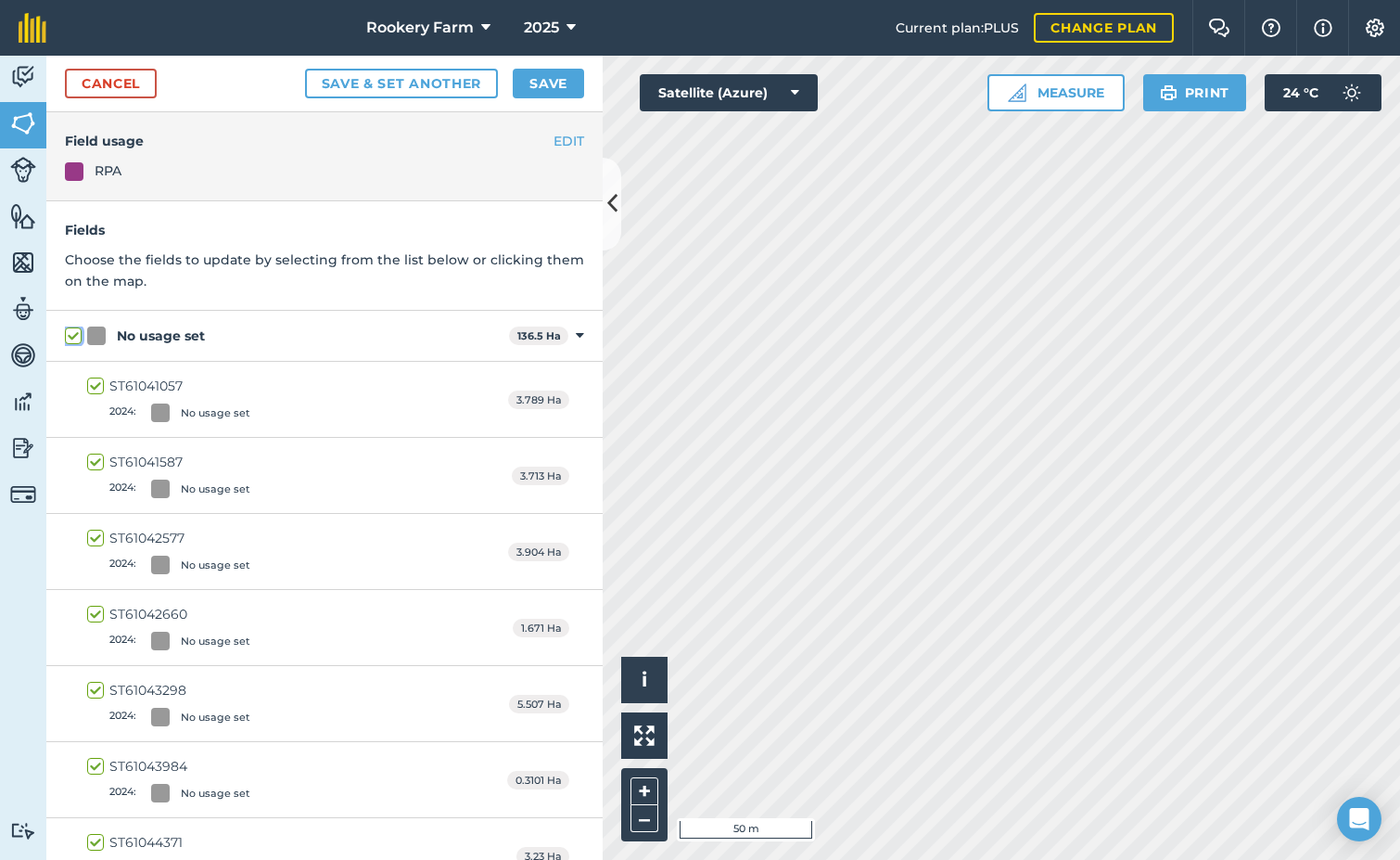
checkbox input "true"
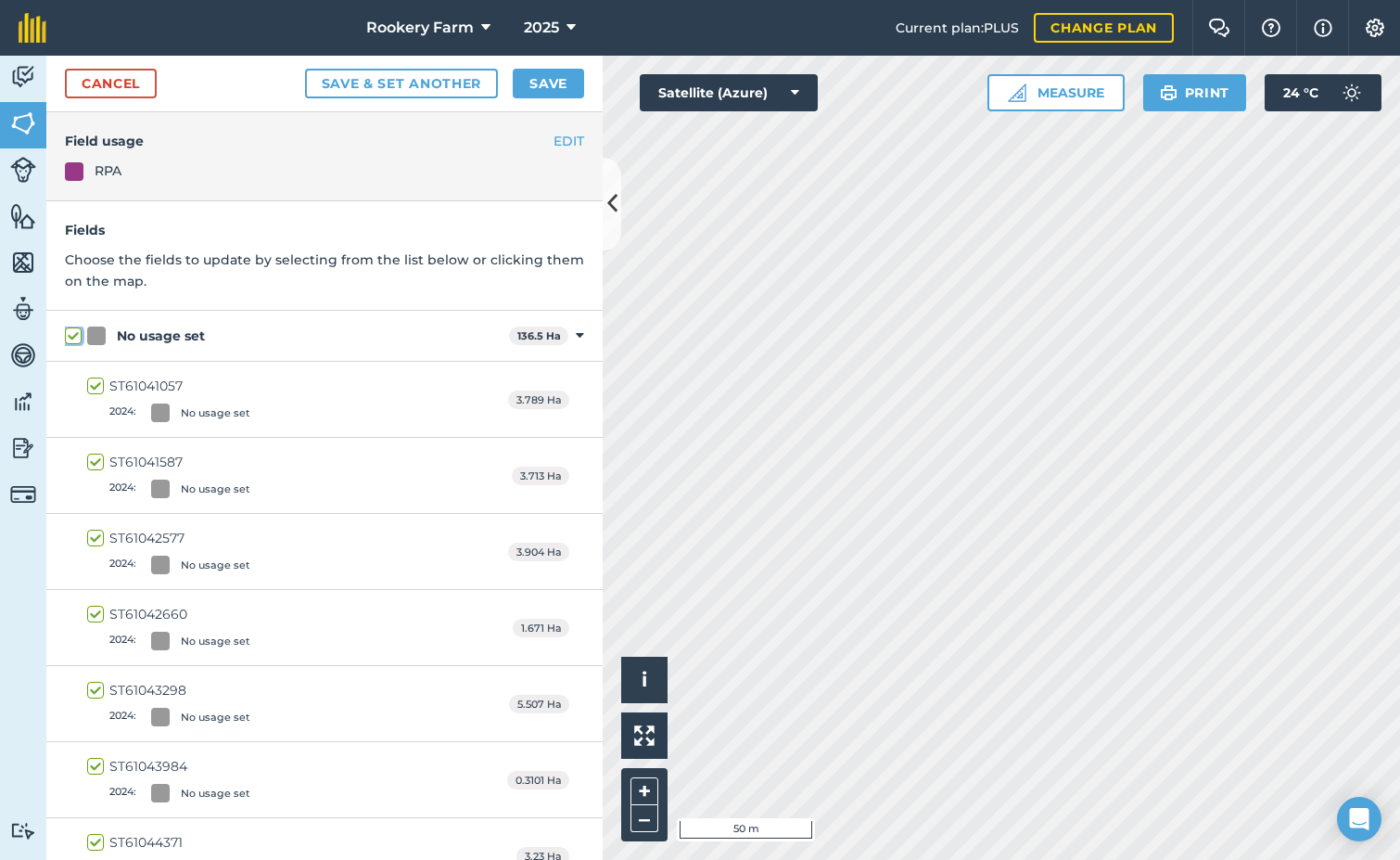
checkbox input "true"
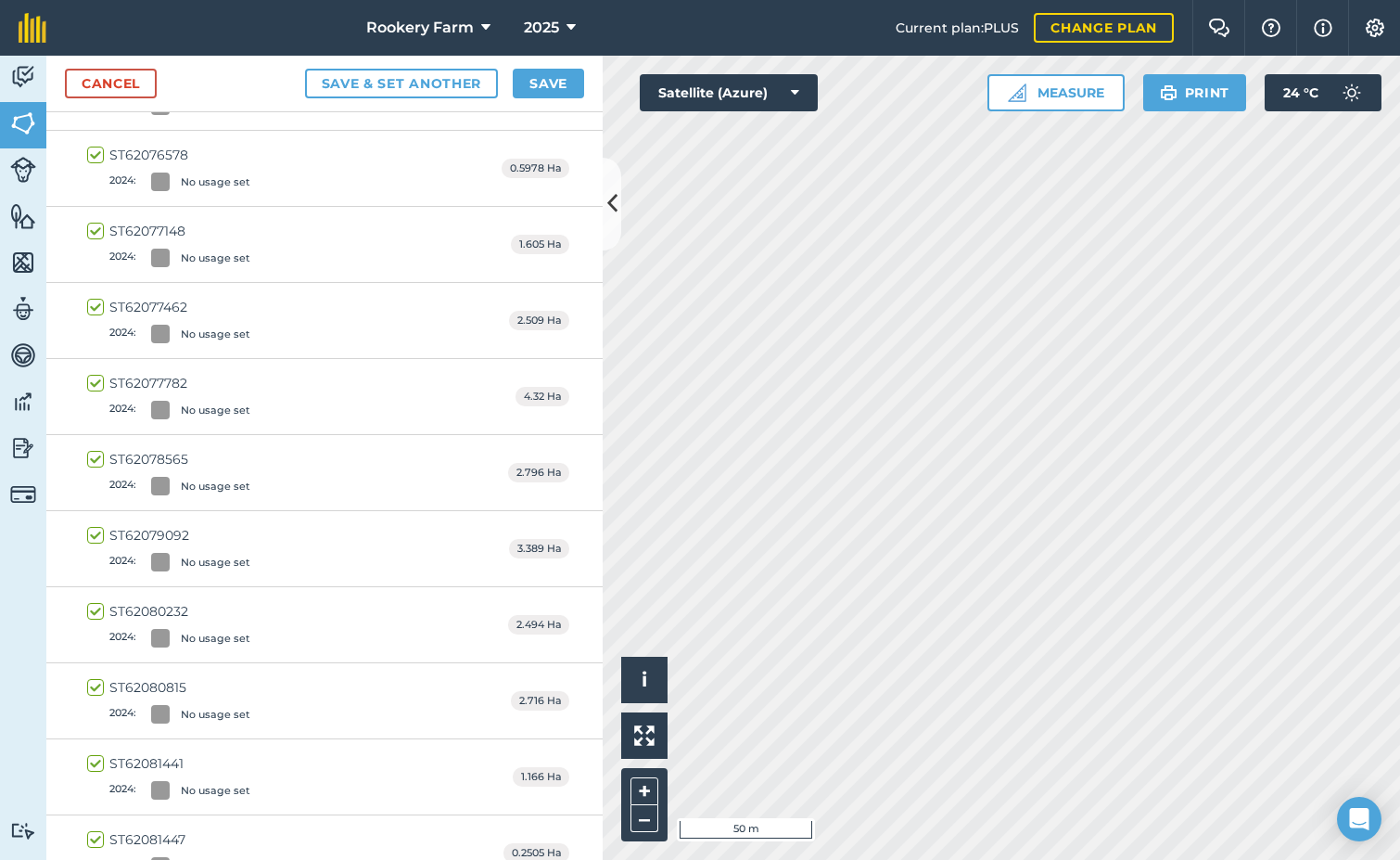
scroll to position [3710, 0]
click at [563, 75] on button "Save" at bounding box center [548, 84] width 72 height 30
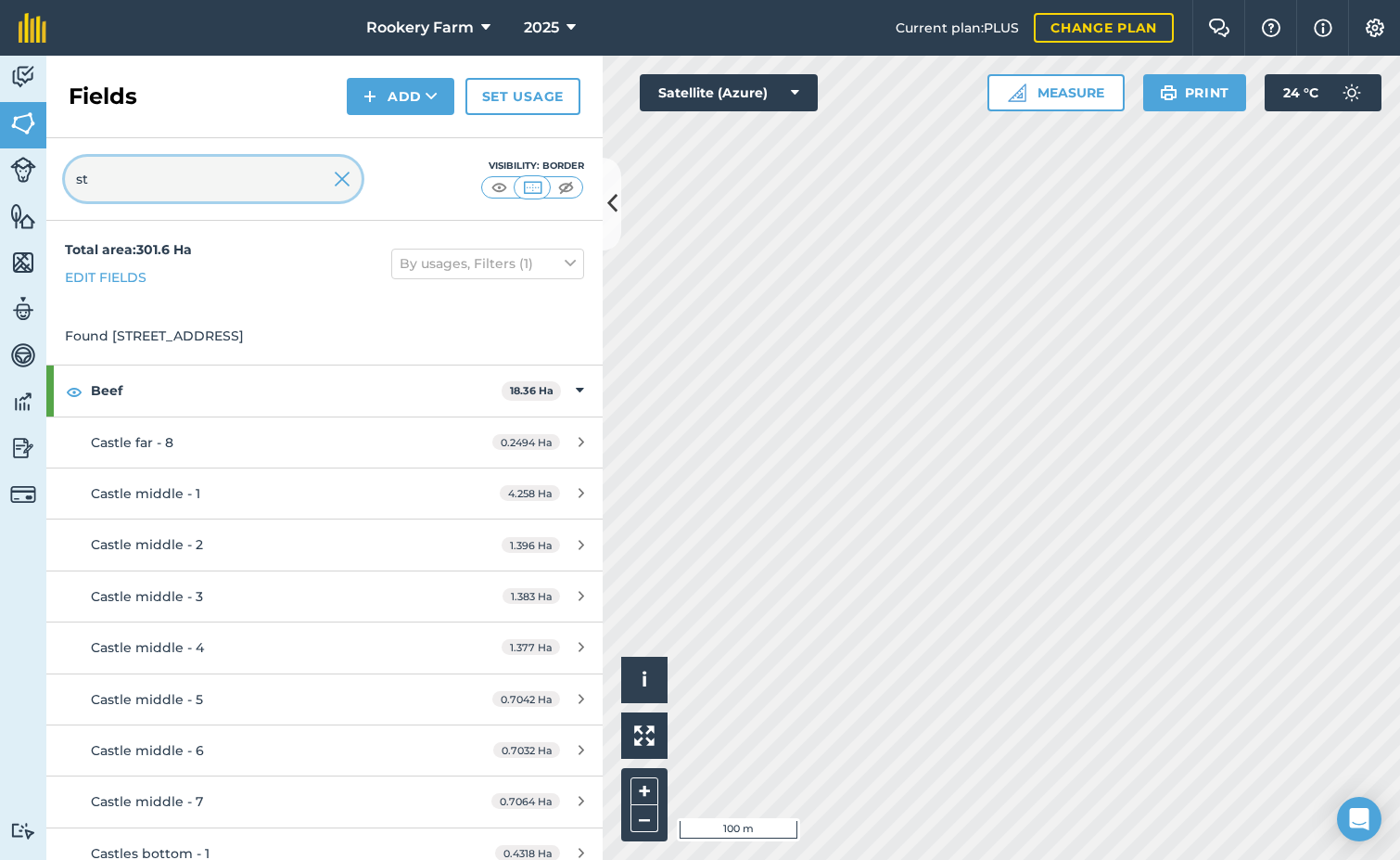
click at [126, 185] on input "st" at bounding box center [213, 178] width 297 height 44
type input "s"
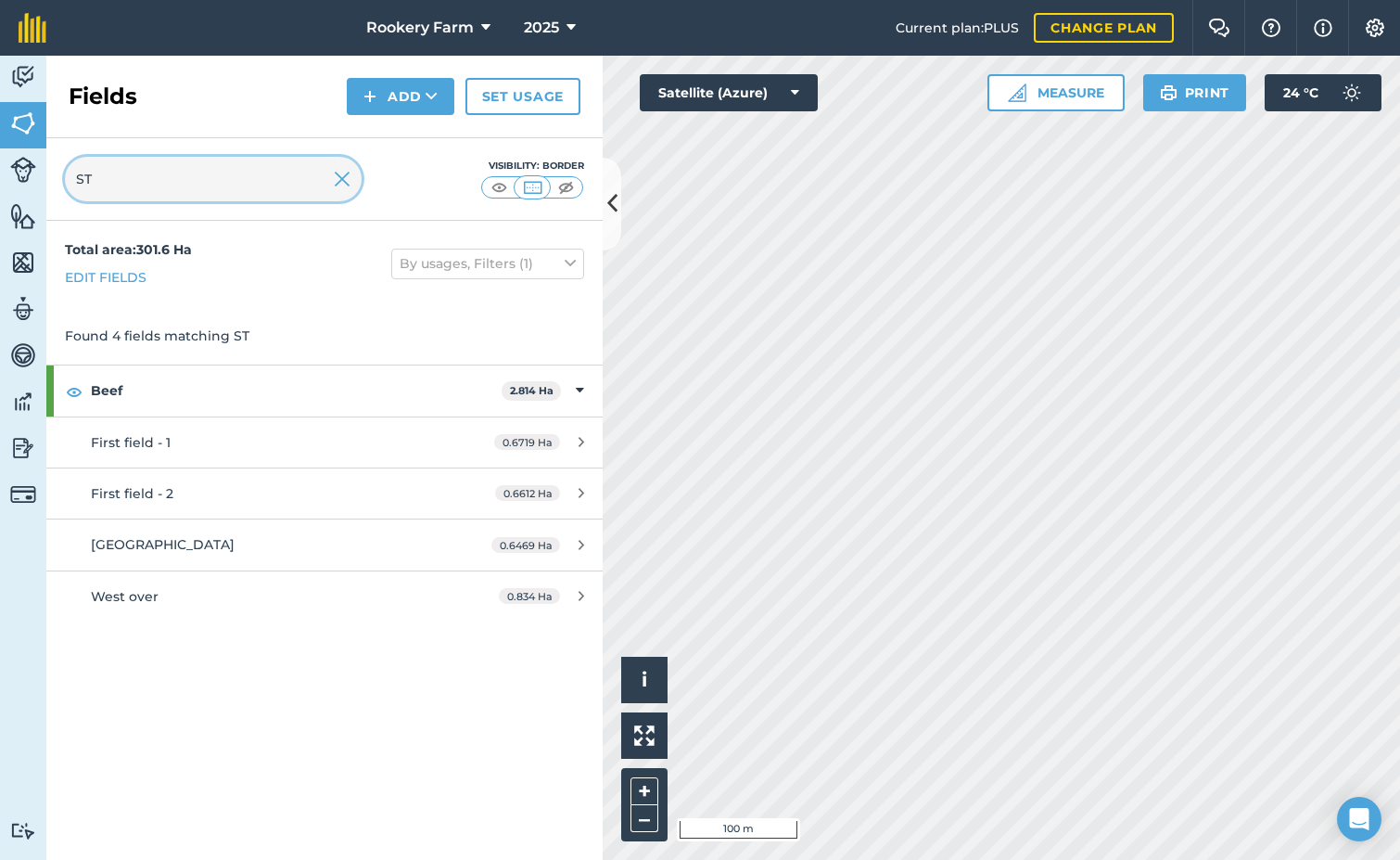
click at [350, 182] on input "ST" at bounding box center [213, 178] width 297 height 44
type input "ST"
click at [344, 181] on img at bounding box center [341, 179] width 17 height 23
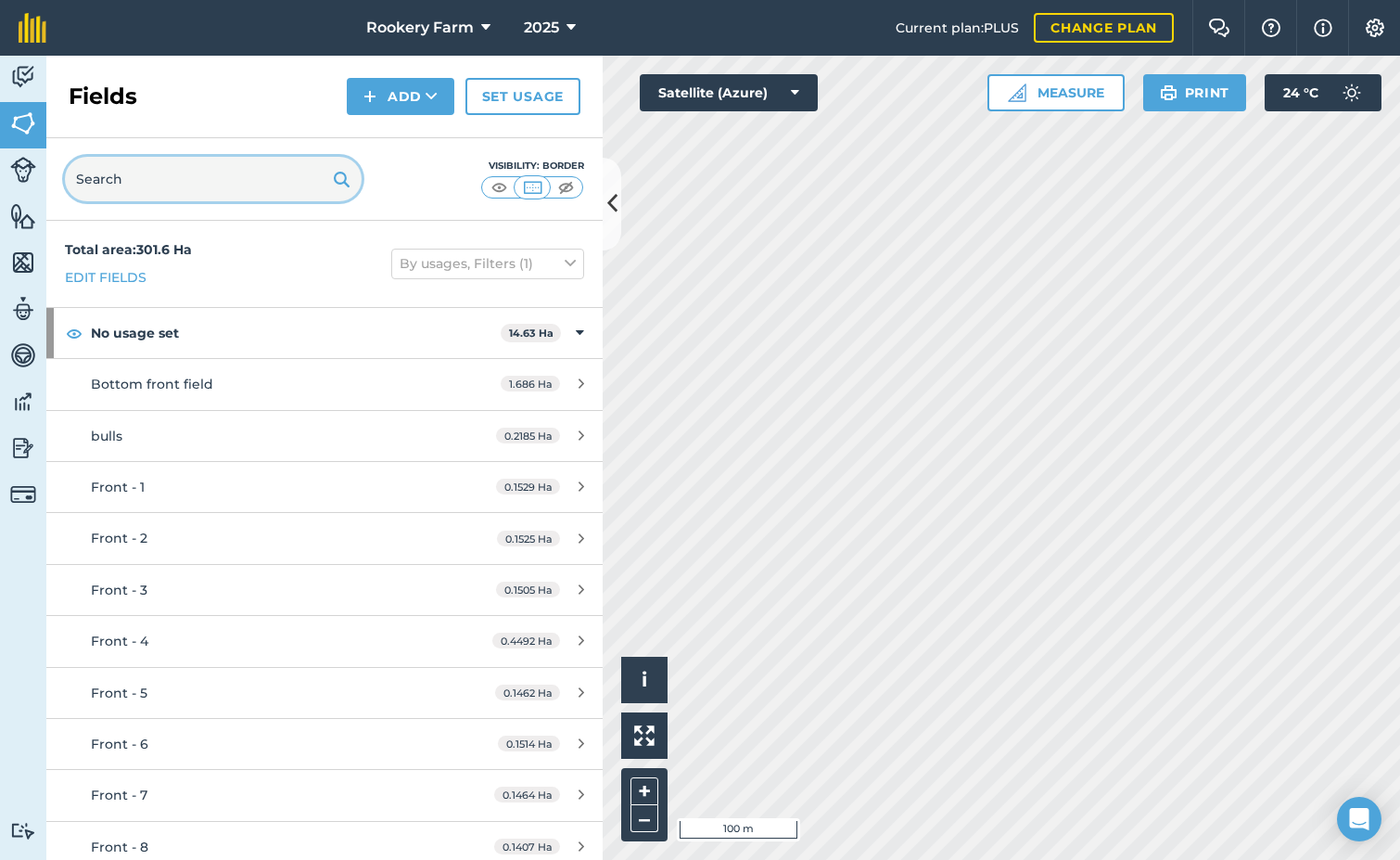
click at [182, 171] on input "text" at bounding box center [213, 178] width 297 height 44
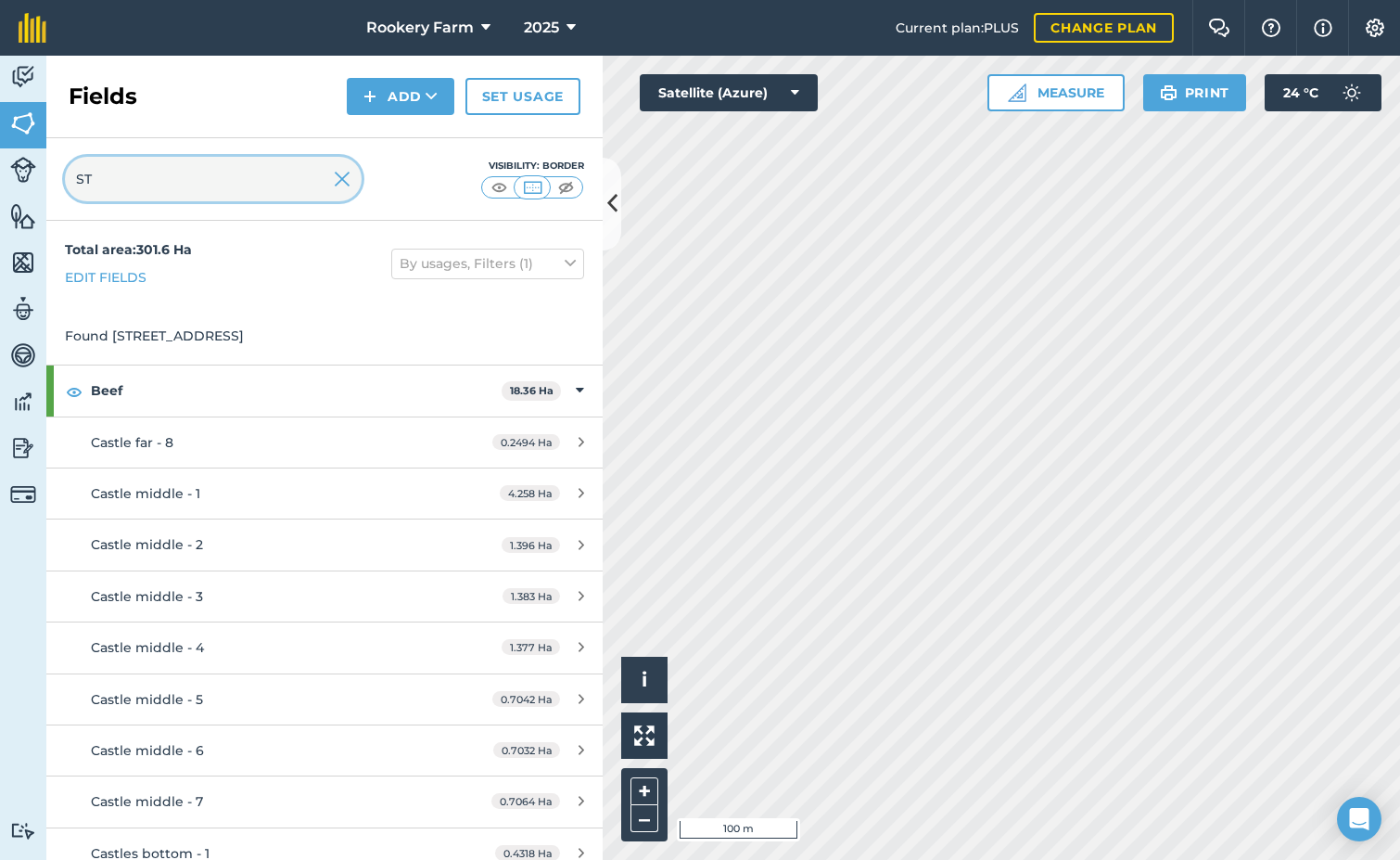
type input "S"
type input "RPA"
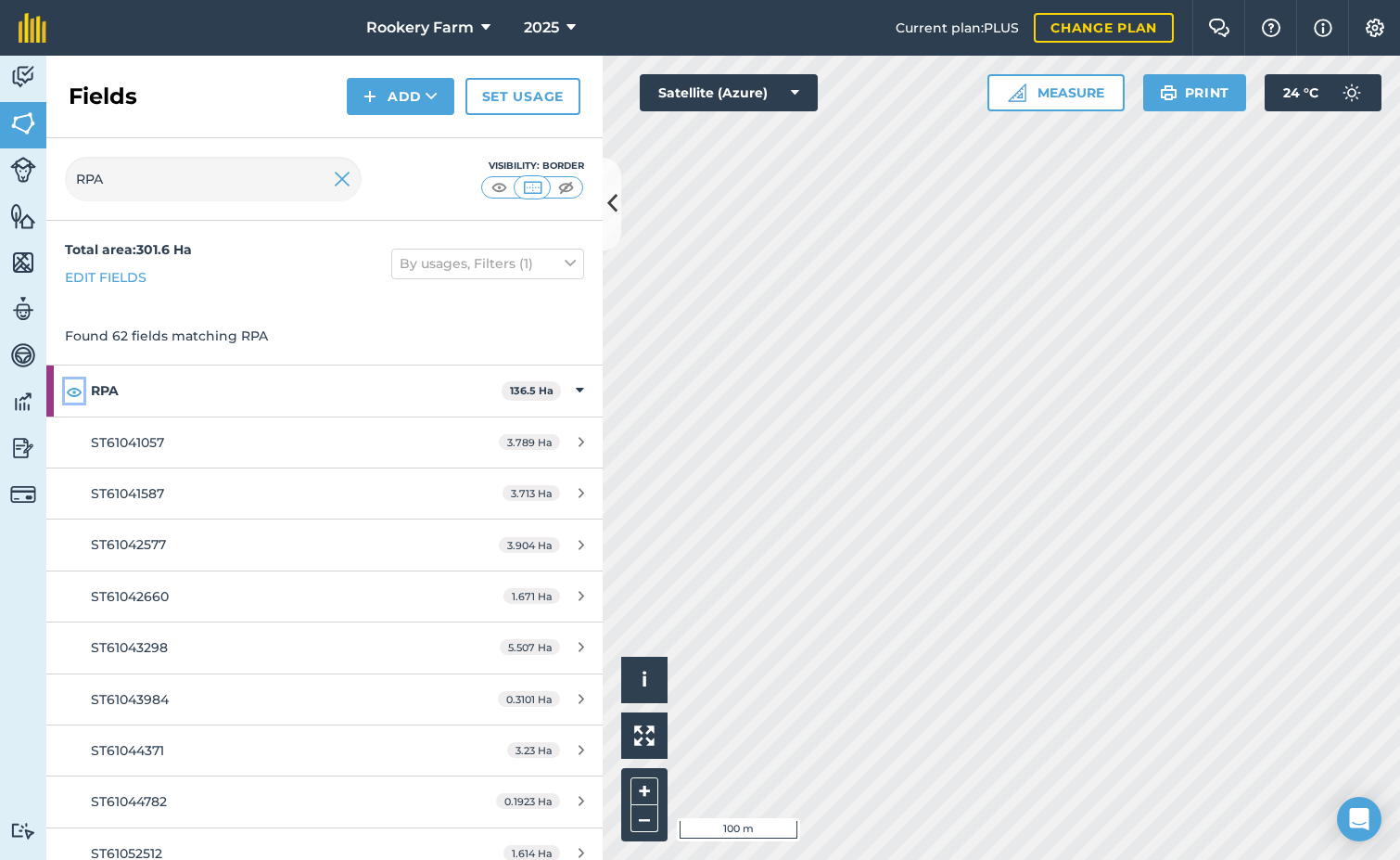
click at [72, 393] on img at bounding box center [74, 391] width 17 height 23
click at [343, 173] on img at bounding box center [341, 179] width 17 height 23
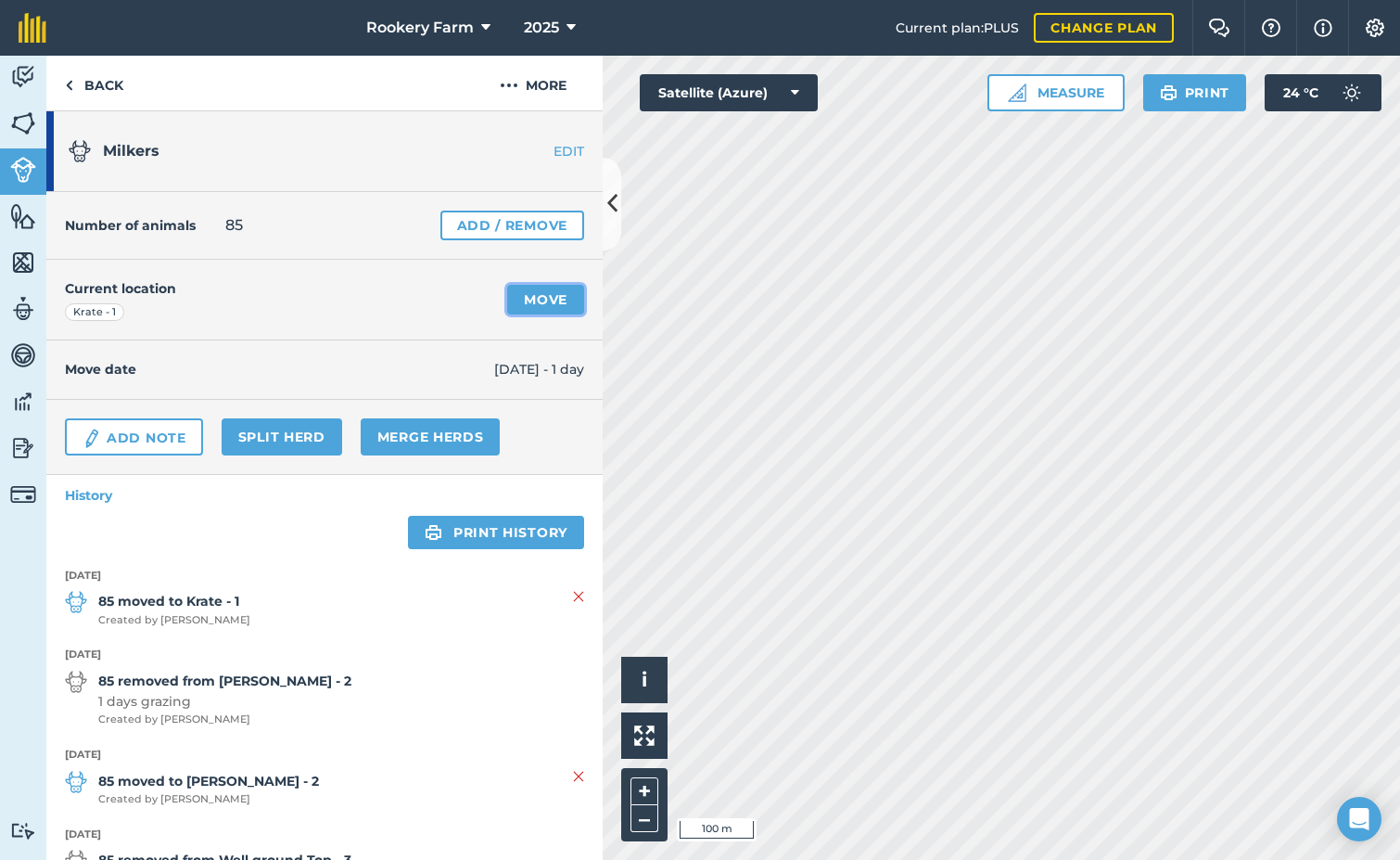
click at [528, 298] on link "Move" at bounding box center [546, 299] width 77 height 30
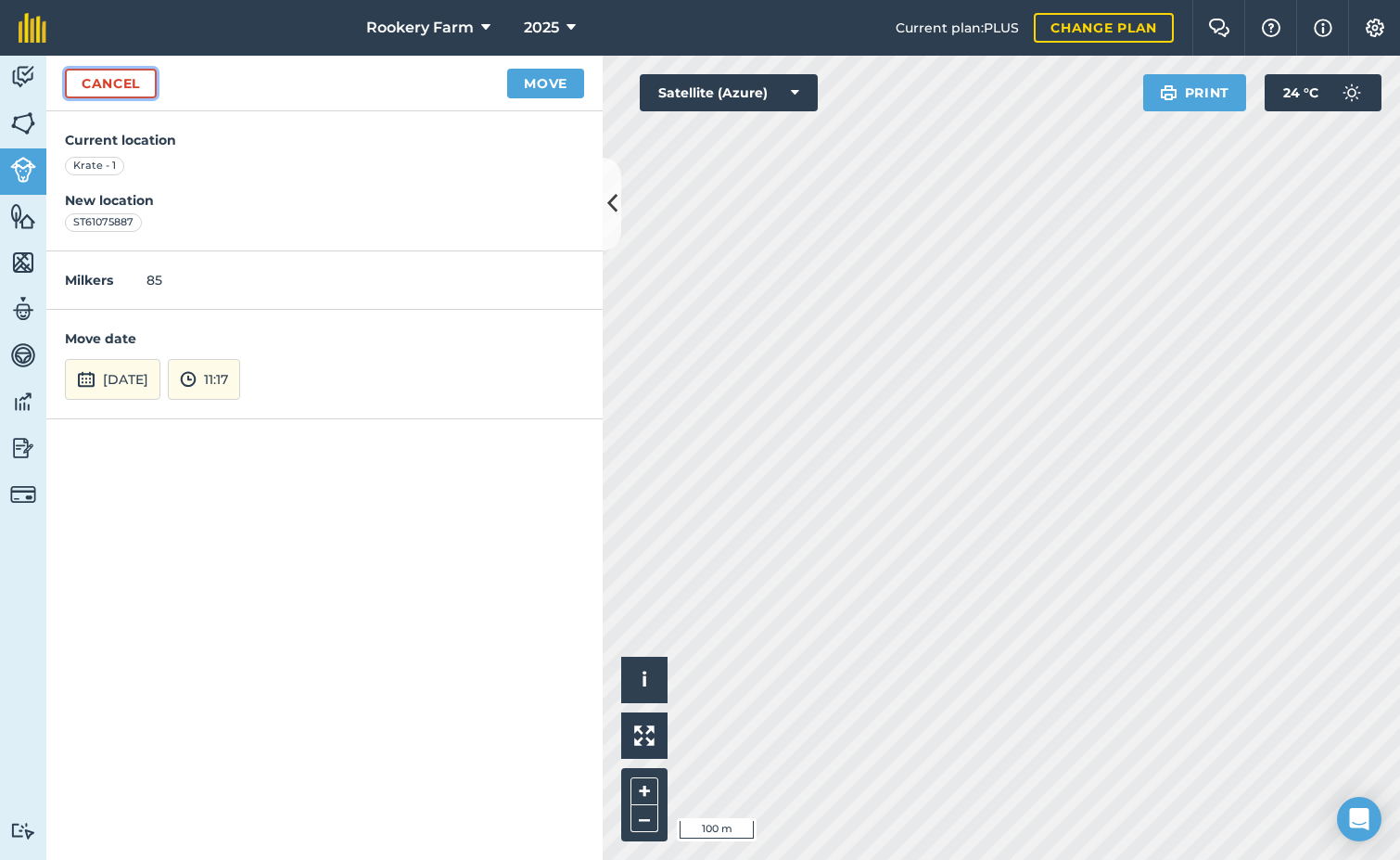
click at [100, 91] on link "Cancel" at bounding box center [110, 84] width 91 height 30
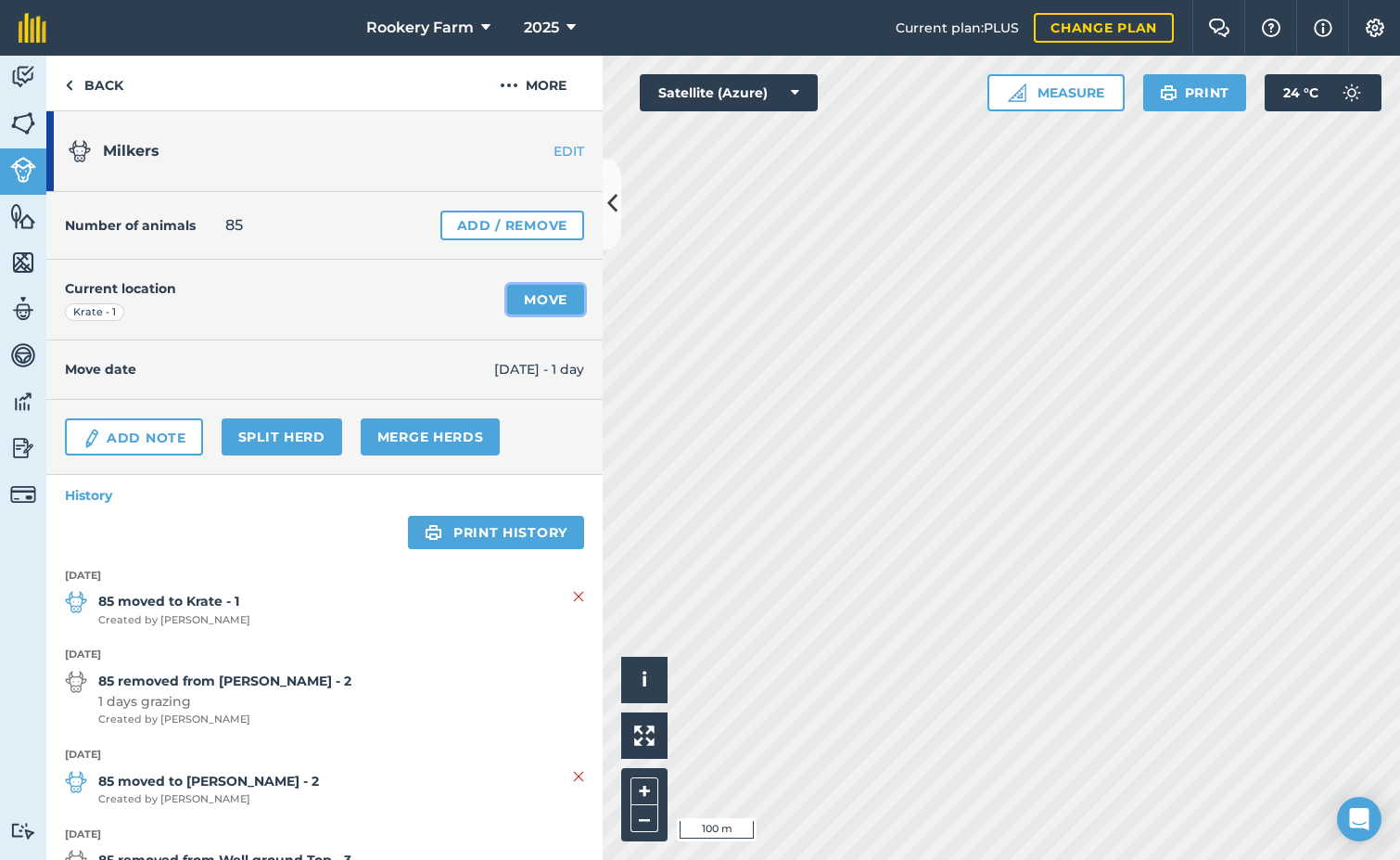
click at [540, 300] on link "Move" at bounding box center [546, 299] width 77 height 30
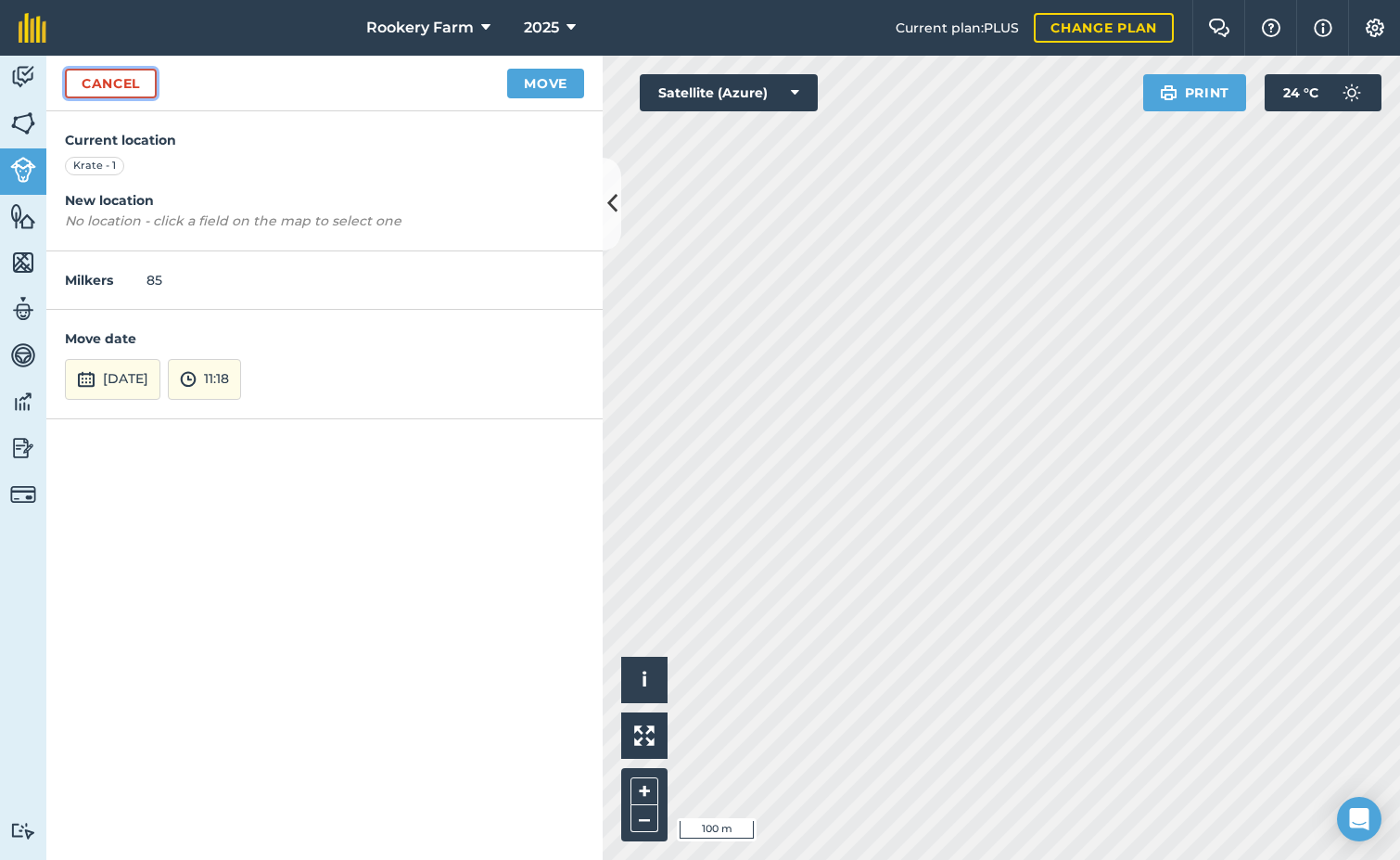
click at [103, 79] on link "Cancel" at bounding box center [110, 84] width 91 height 30
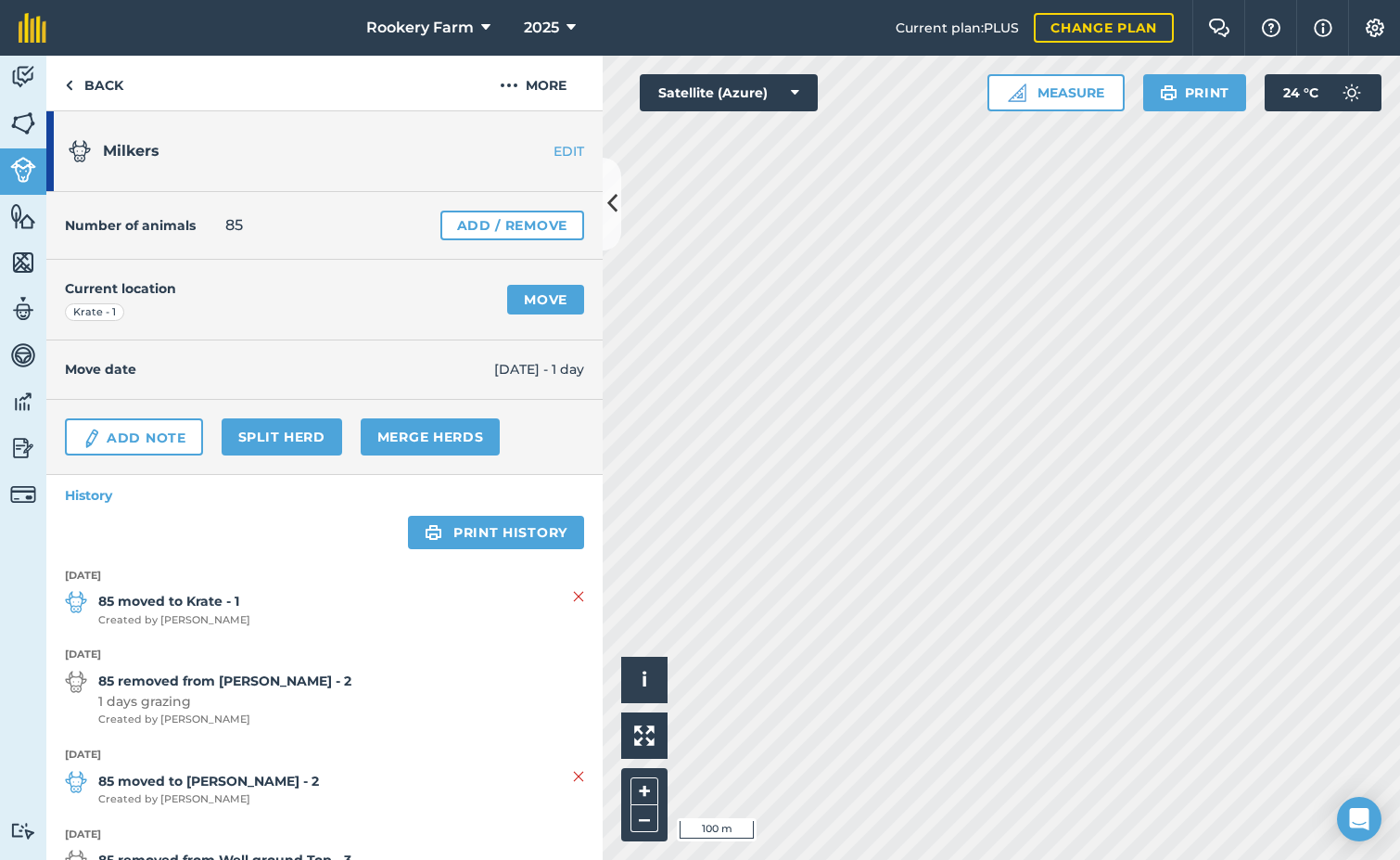
scroll to position [92, 0]
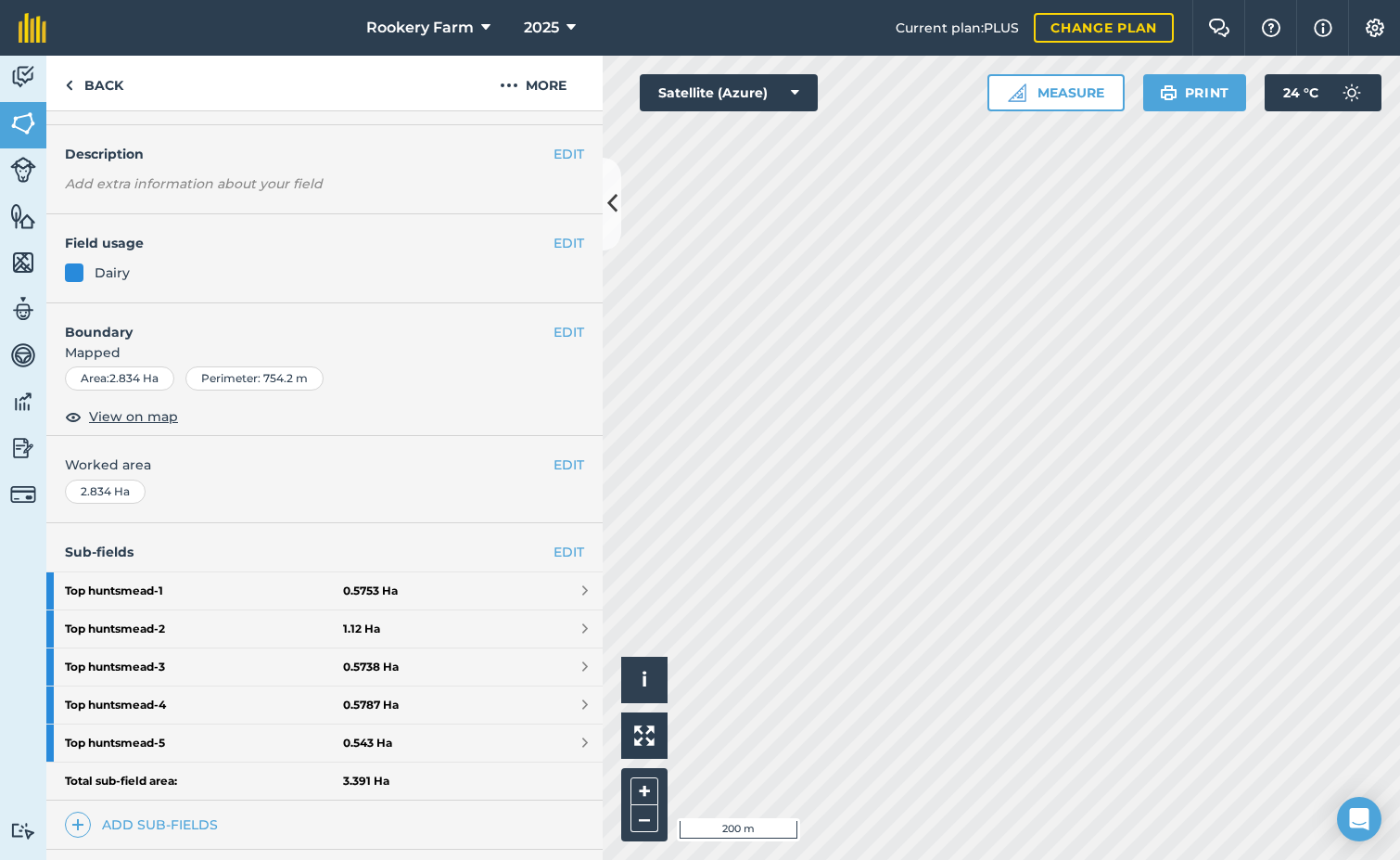
scroll to position [46, 0]
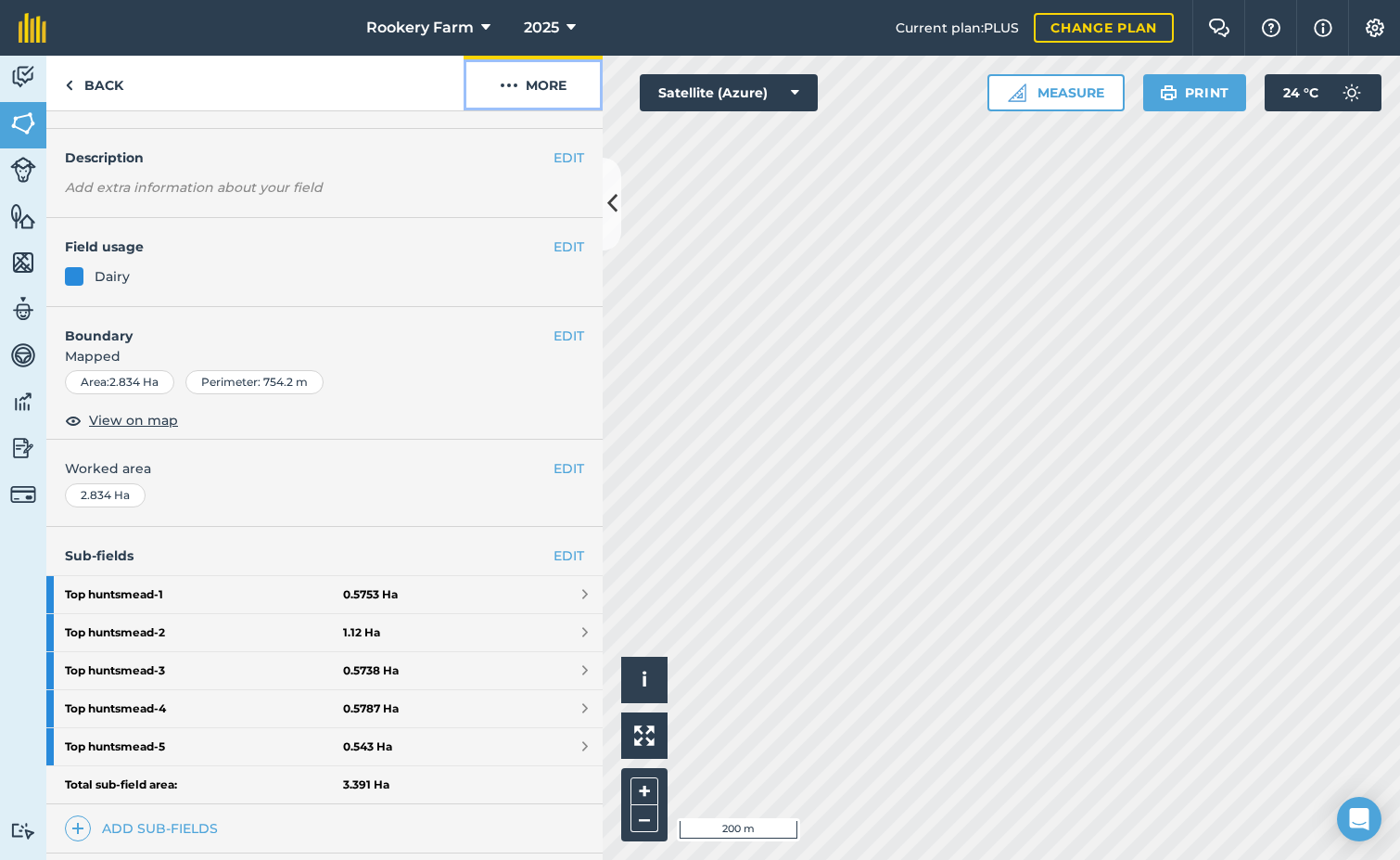
click at [550, 86] on button "More" at bounding box center [532, 84] width 139 height 55
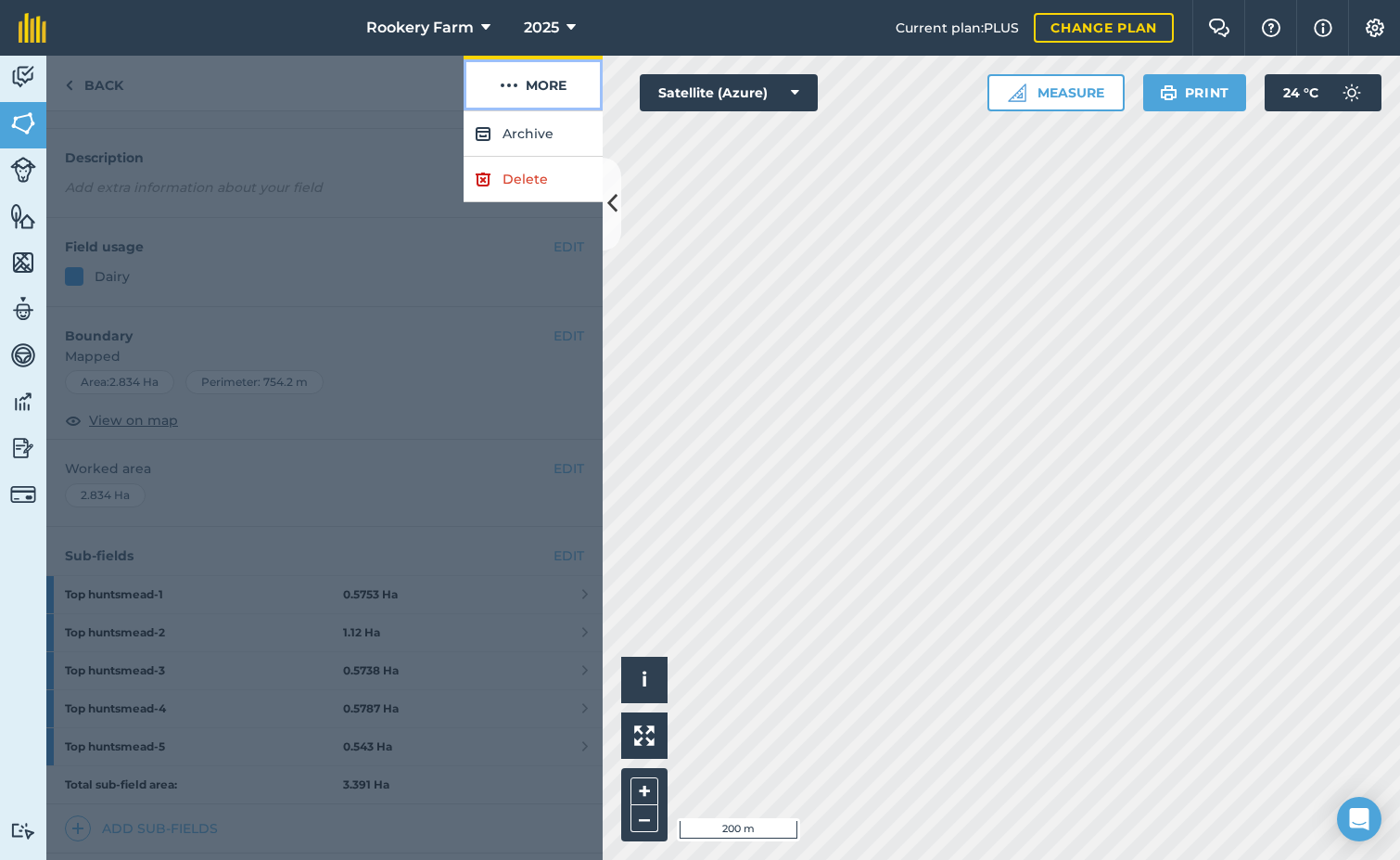
click at [550, 86] on button "More" at bounding box center [532, 84] width 139 height 55
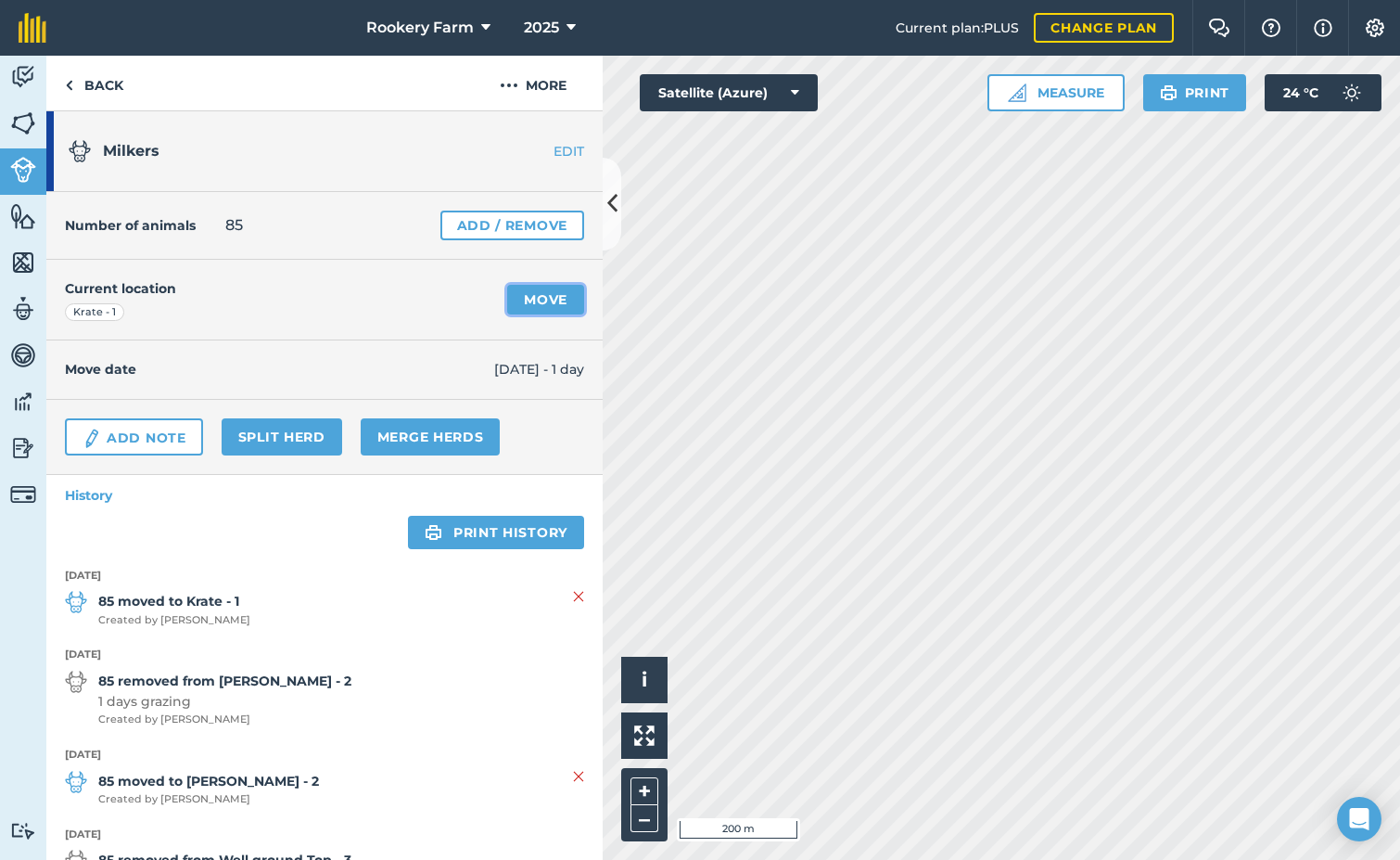
click at [557, 307] on link "Move" at bounding box center [546, 299] width 77 height 30
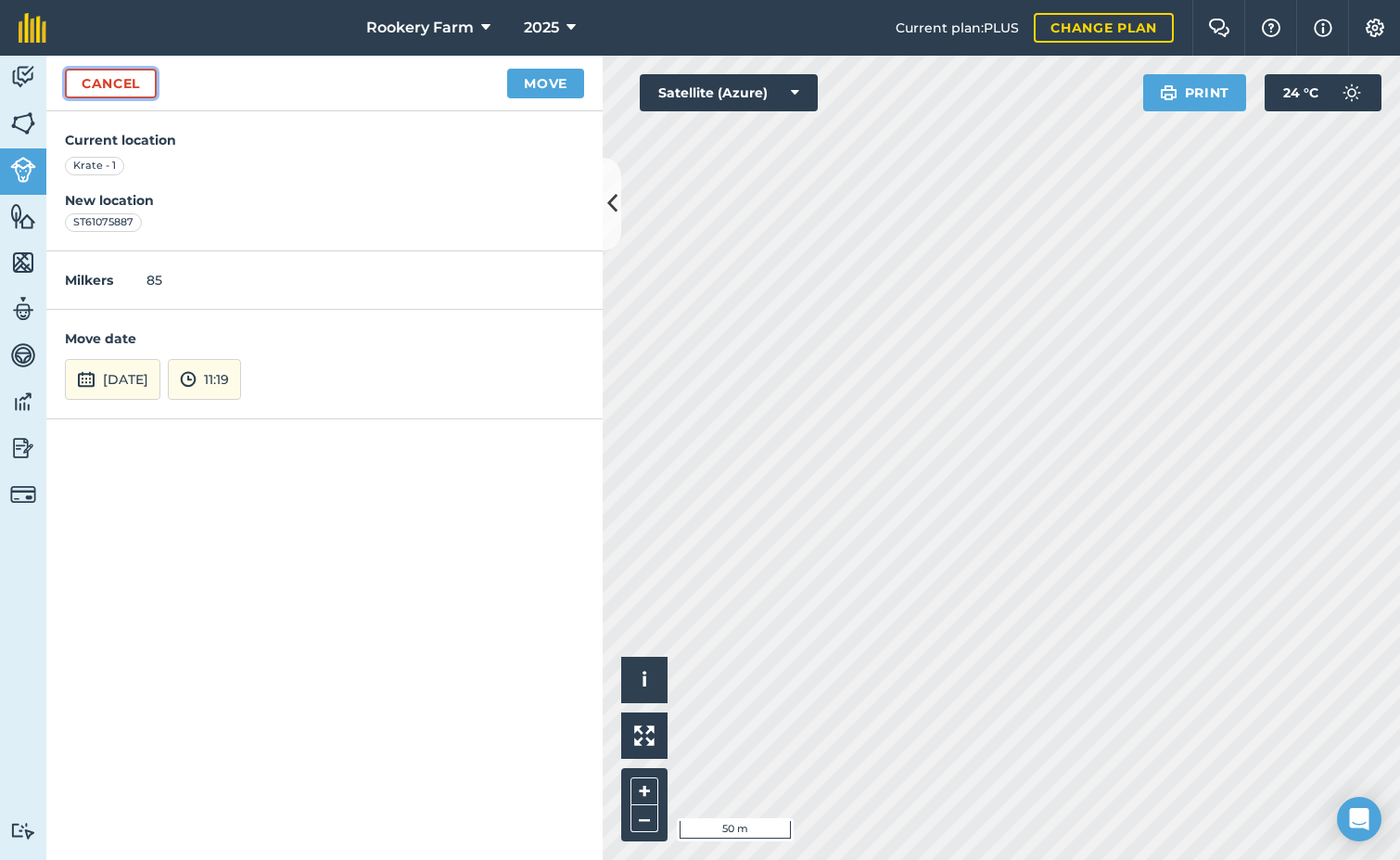
click at [133, 91] on link "Cancel" at bounding box center [110, 84] width 91 height 30
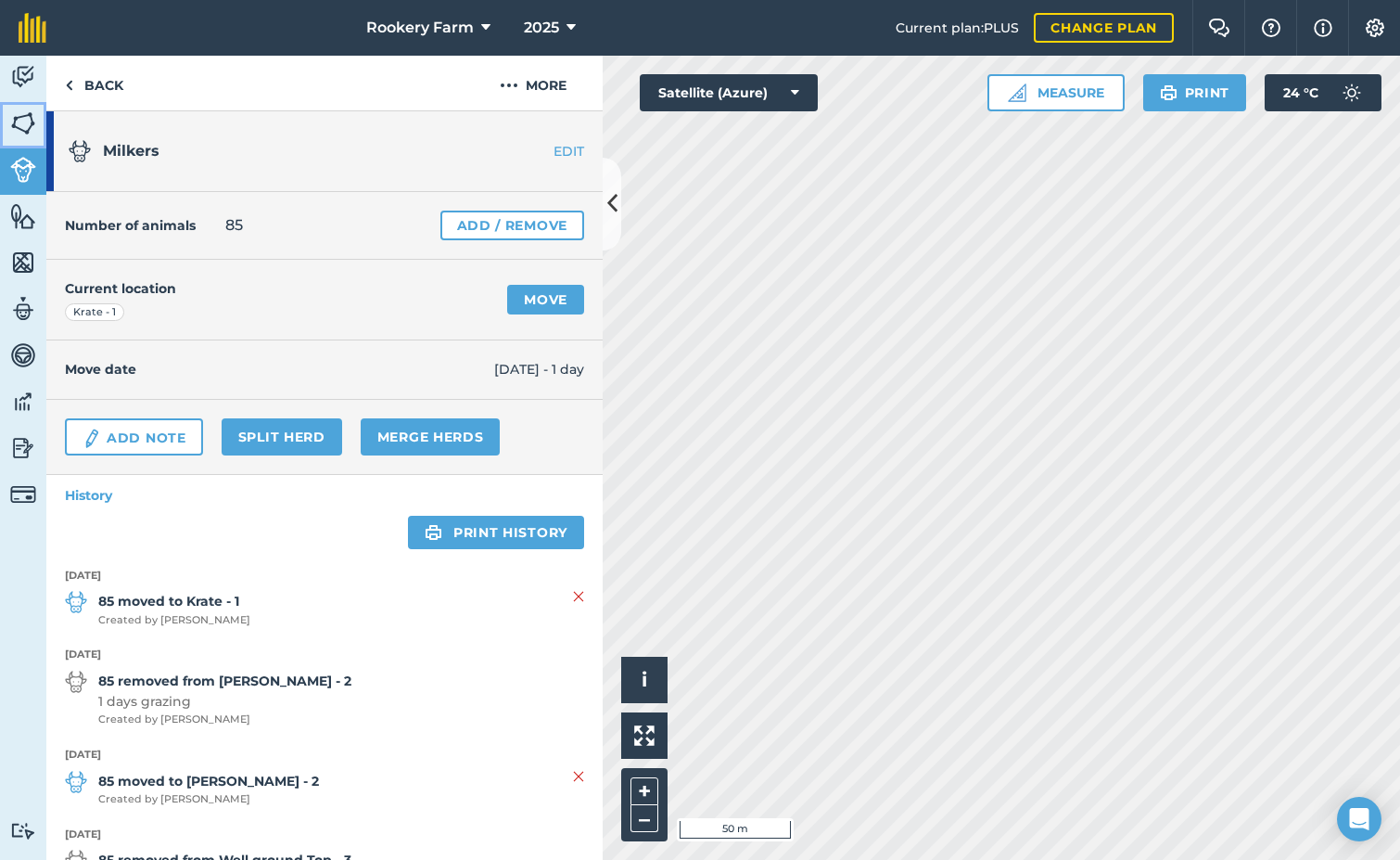
click at [15, 122] on img at bounding box center [23, 123] width 26 height 28
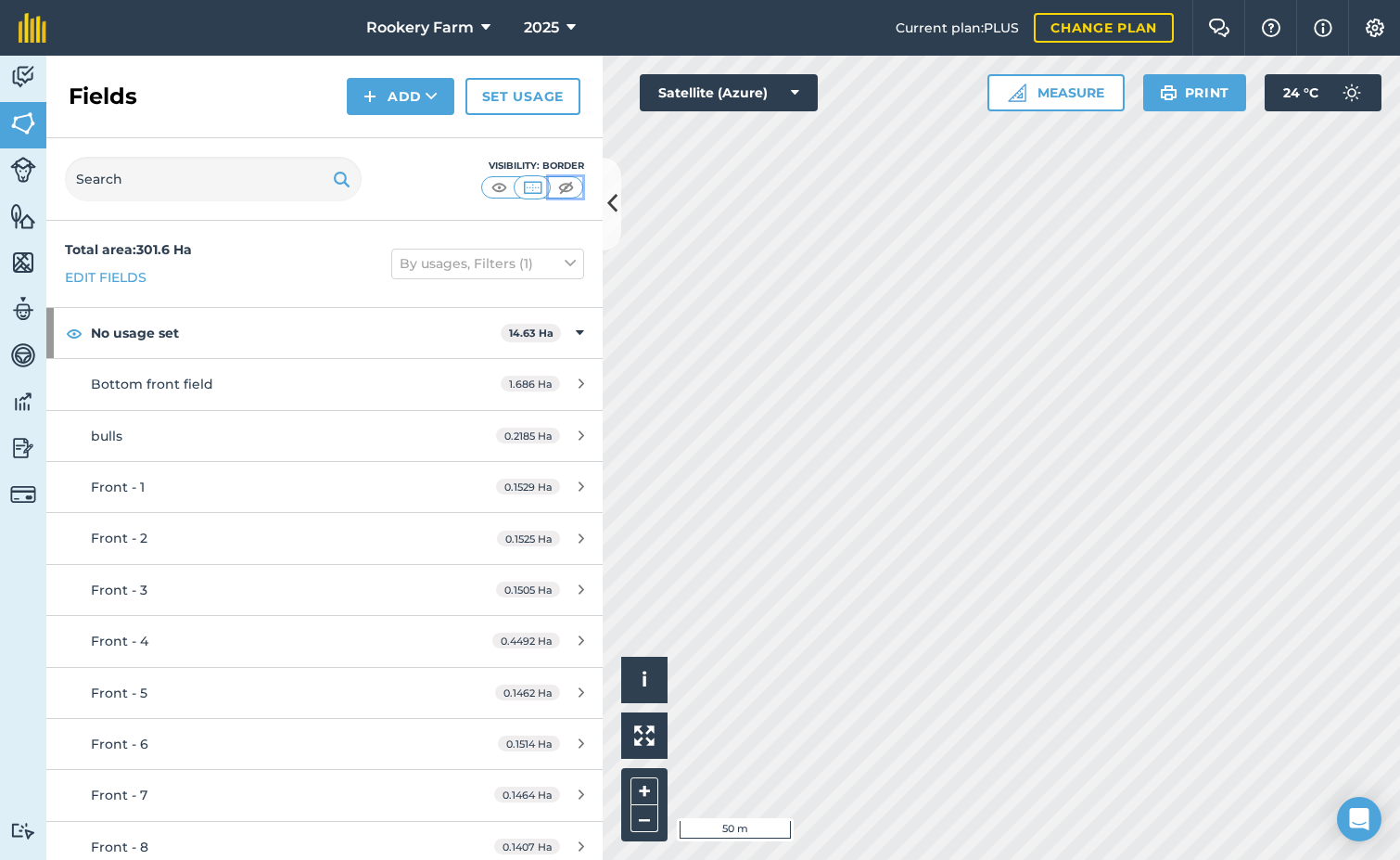
click at [575, 183] on img at bounding box center [567, 187] width 24 height 19
click at [534, 186] on img at bounding box center [533, 187] width 24 height 19
click at [506, 189] on img at bounding box center [500, 187] width 24 height 19
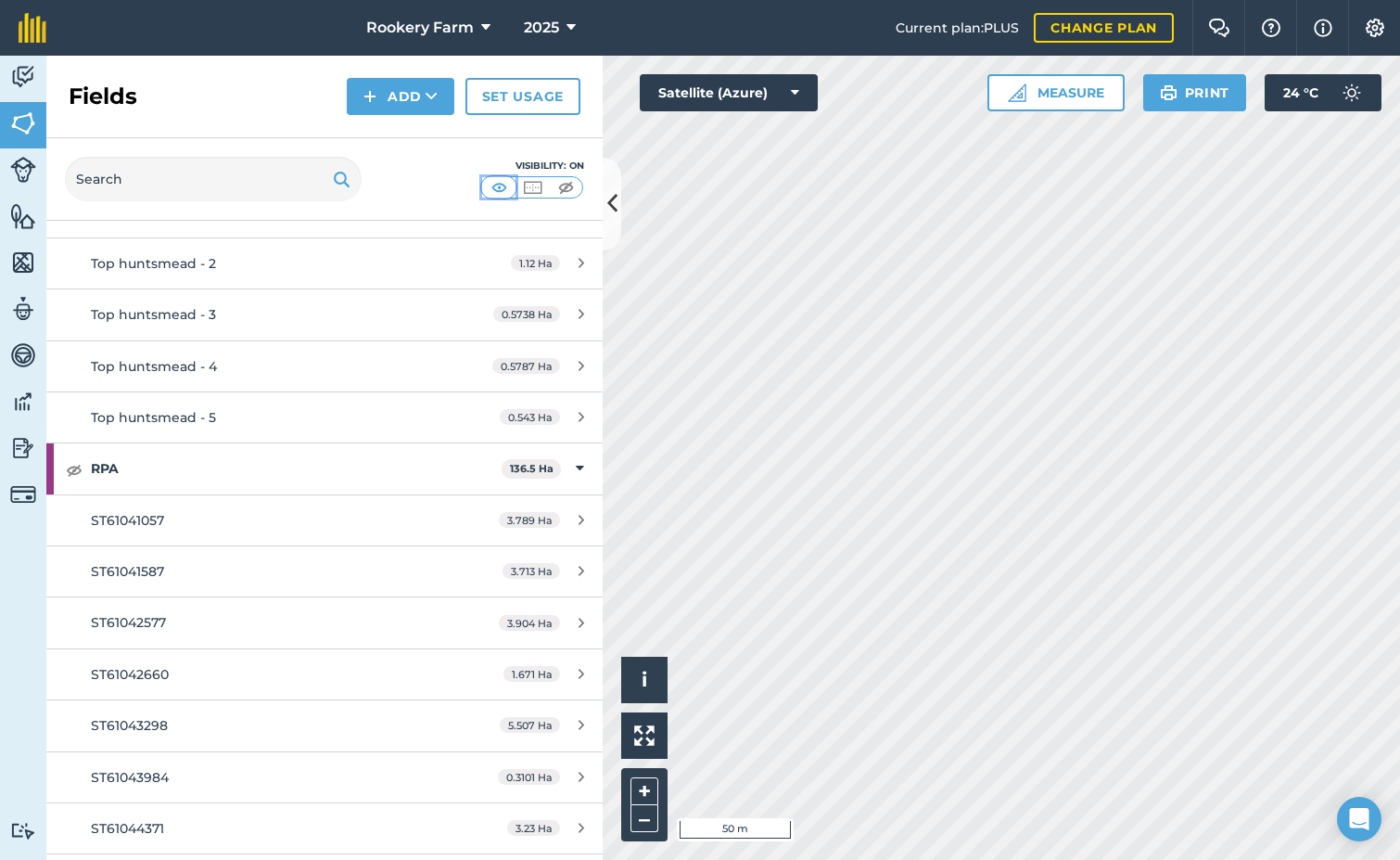
scroll to position [13542, 0]
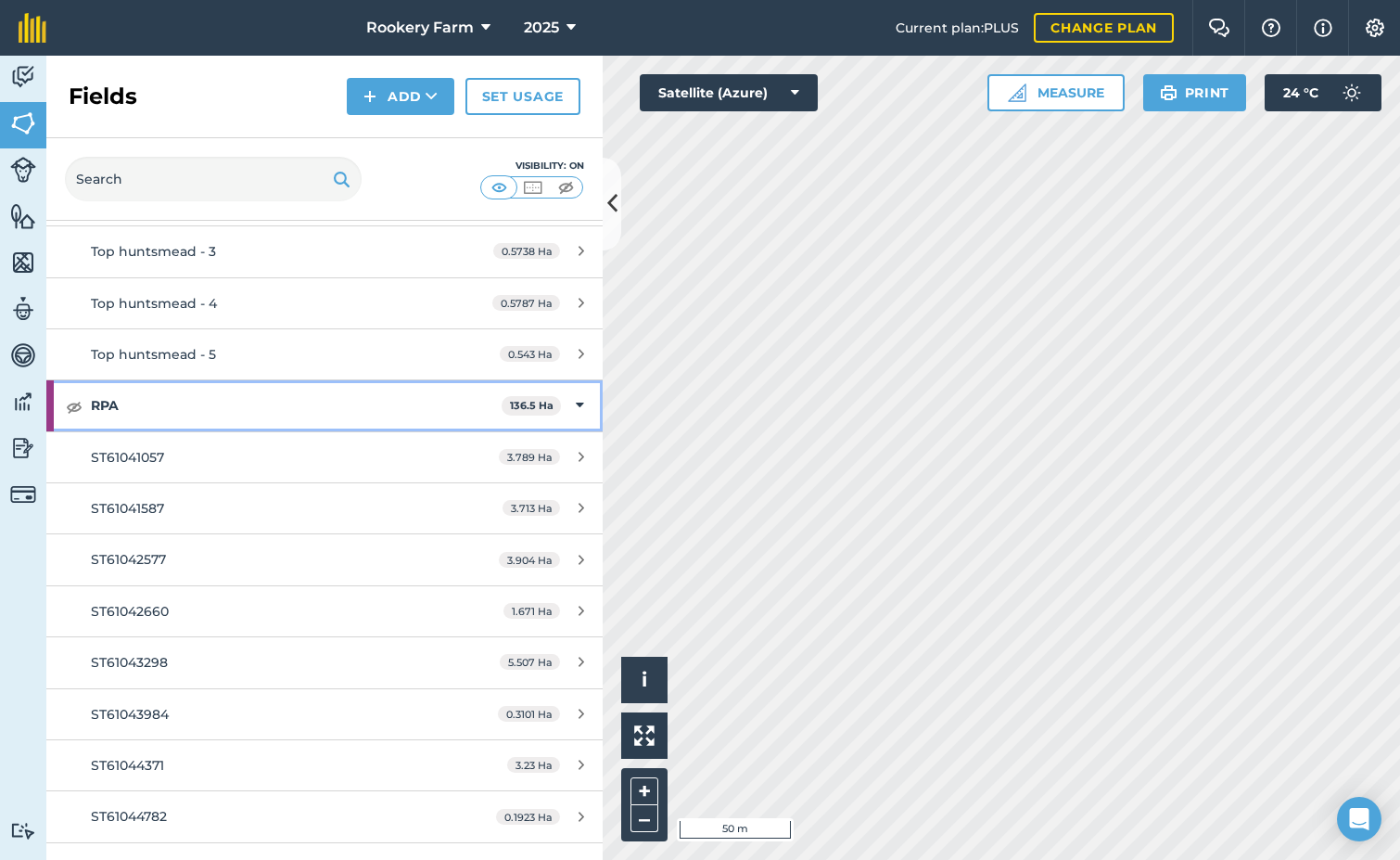
click at [572, 400] on div "RPA 136.5 Ha" at bounding box center [325, 404] width 557 height 50
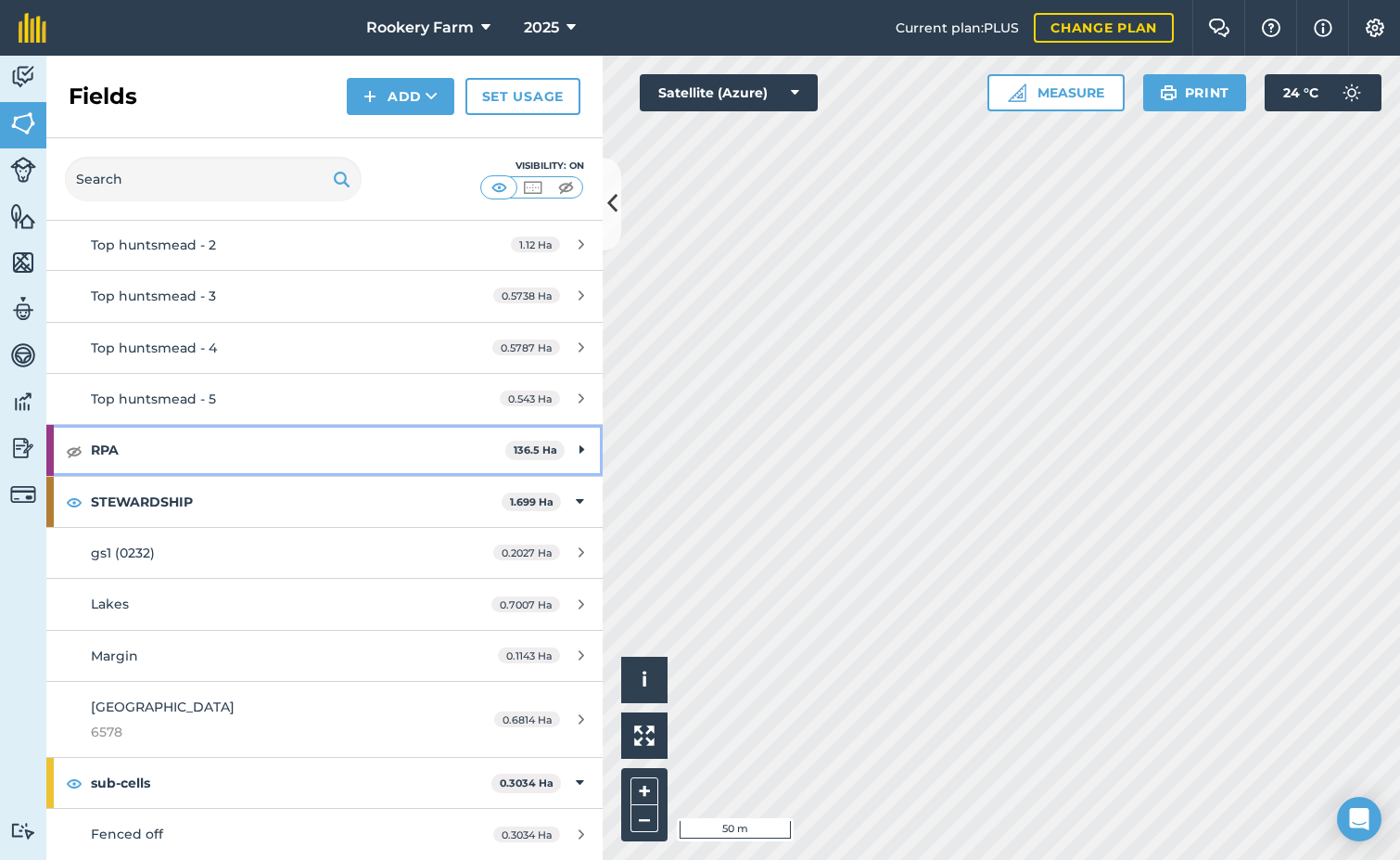
click at [199, 446] on strong "RPA" at bounding box center [297, 450] width 414 height 50
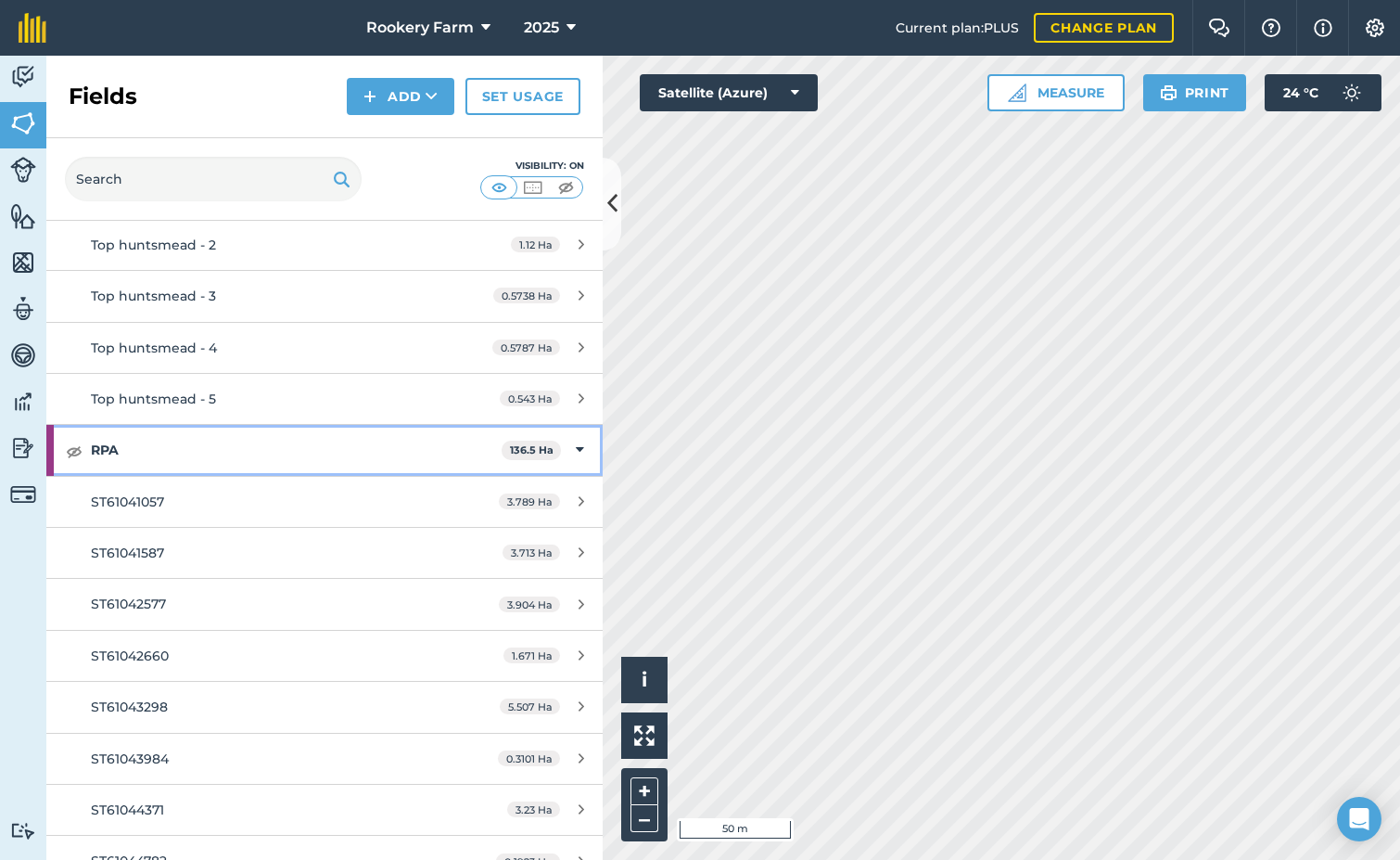
scroll to position [13542, 0]
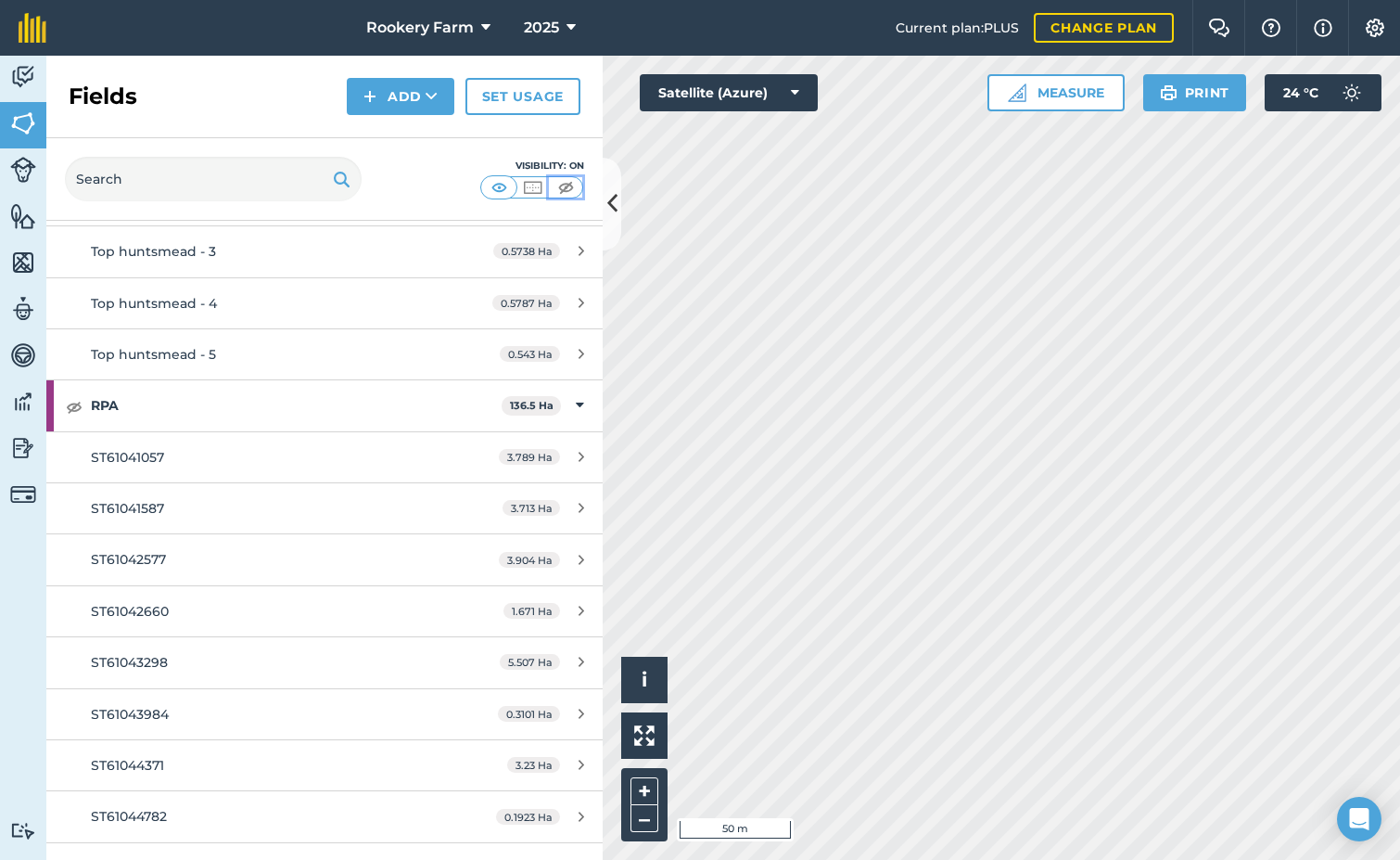
click at [574, 185] on img at bounding box center [567, 187] width 24 height 19
click at [501, 187] on img at bounding box center [500, 187] width 24 height 19
click at [567, 187] on img at bounding box center [567, 187] width 24 height 19
click at [536, 184] on img at bounding box center [533, 187] width 24 height 19
click at [501, 188] on img at bounding box center [500, 187] width 24 height 19
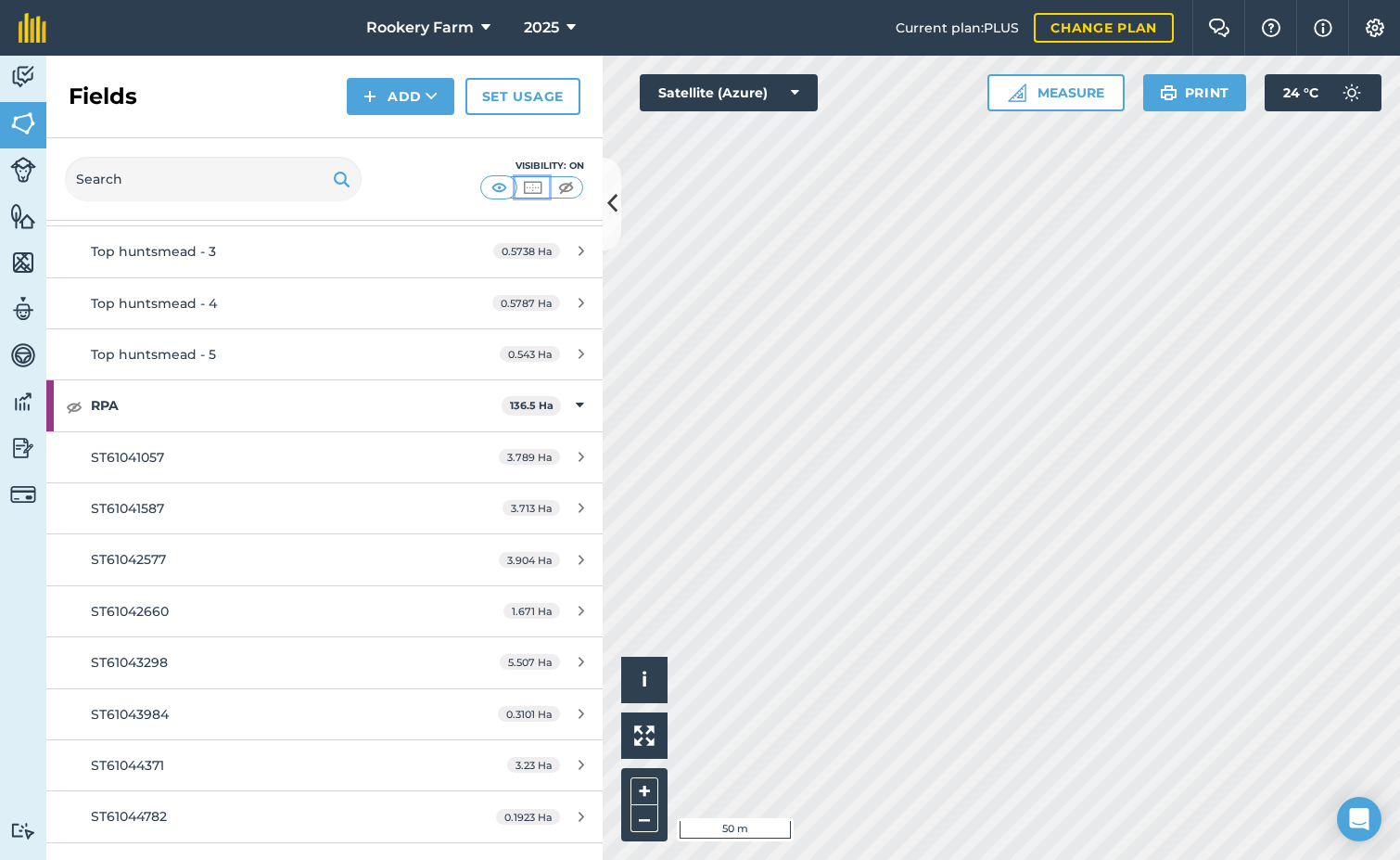
click at [526, 187] on img at bounding box center [533, 187] width 24 height 19
click at [24, 70] on img at bounding box center [23, 77] width 26 height 28
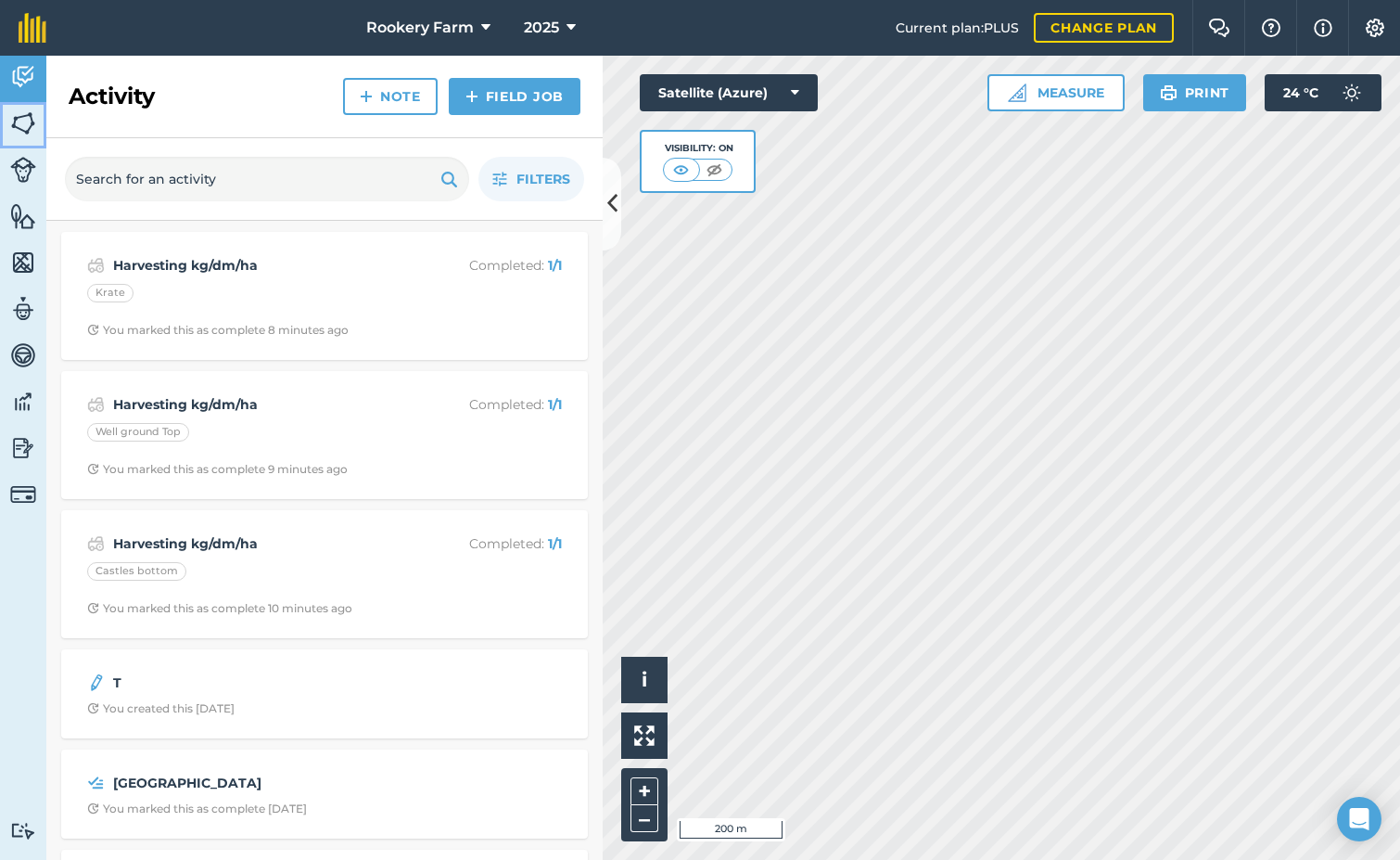
click at [30, 131] on img at bounding box center [23, 123] width 26 height 28
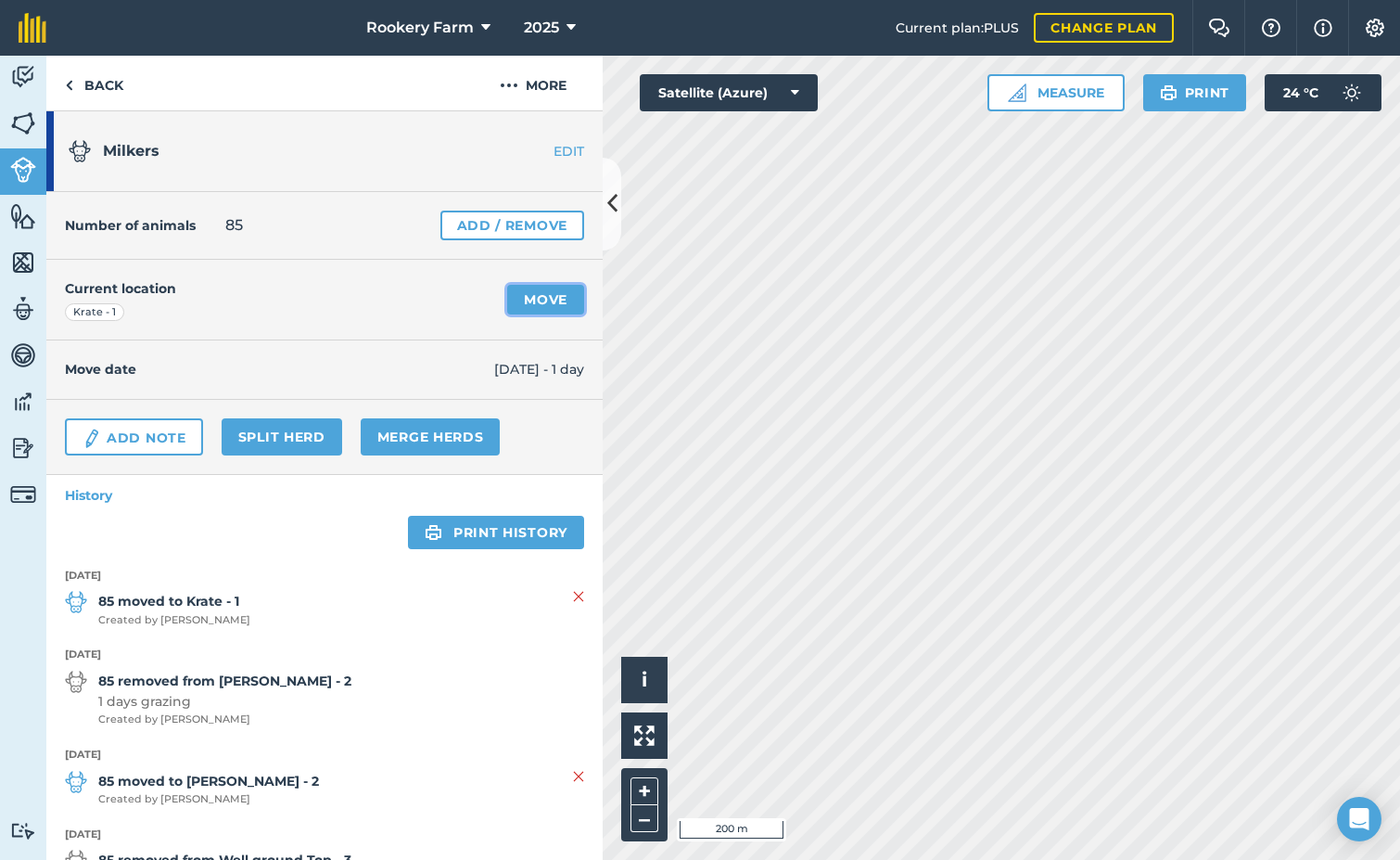
click at [539, 302] on link "Move" at bounding box center [546, 299] width 77 height 30
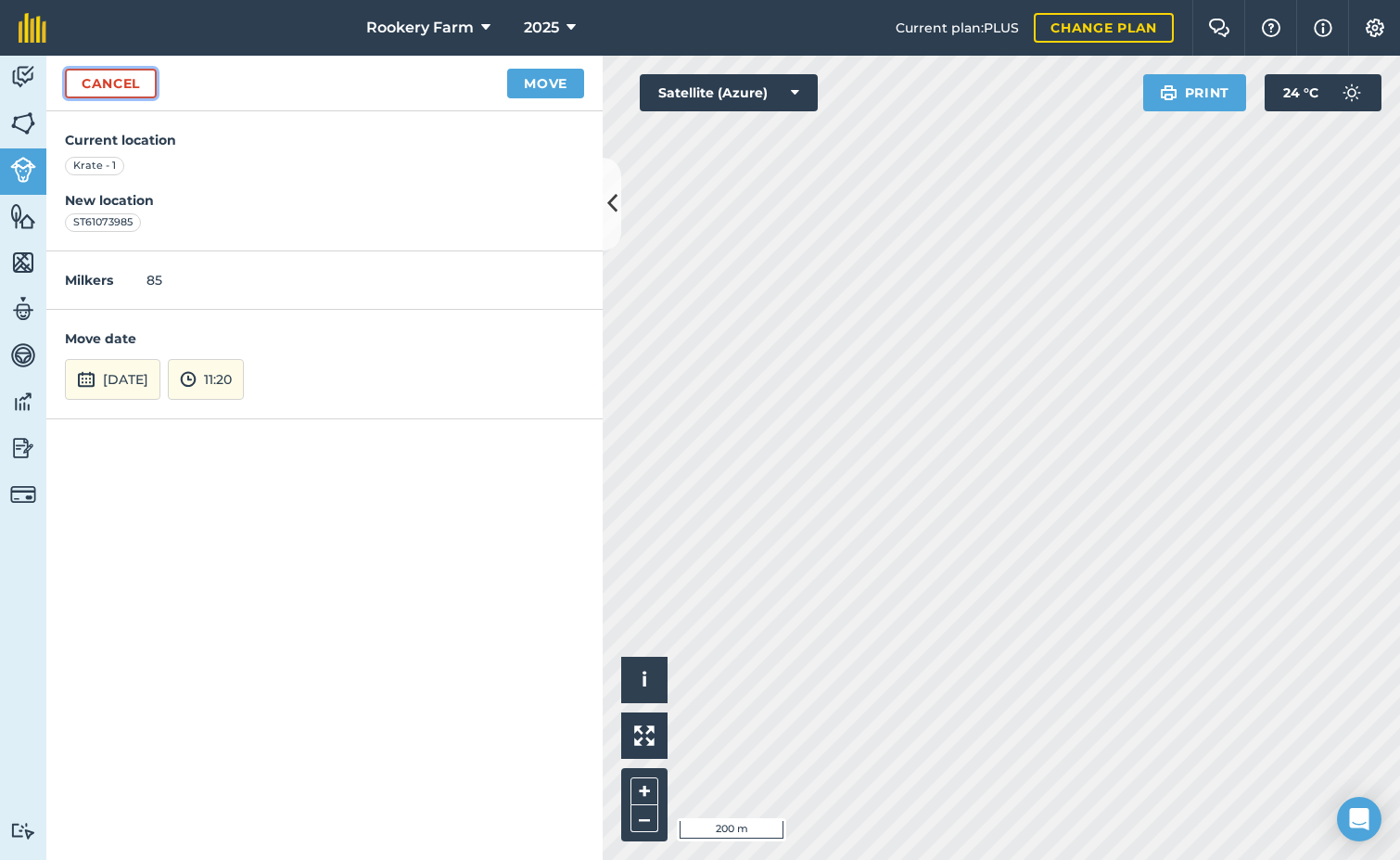
click at [132, 78] on link "Cancel" at bounding box center [110, 84] width 91 height 30
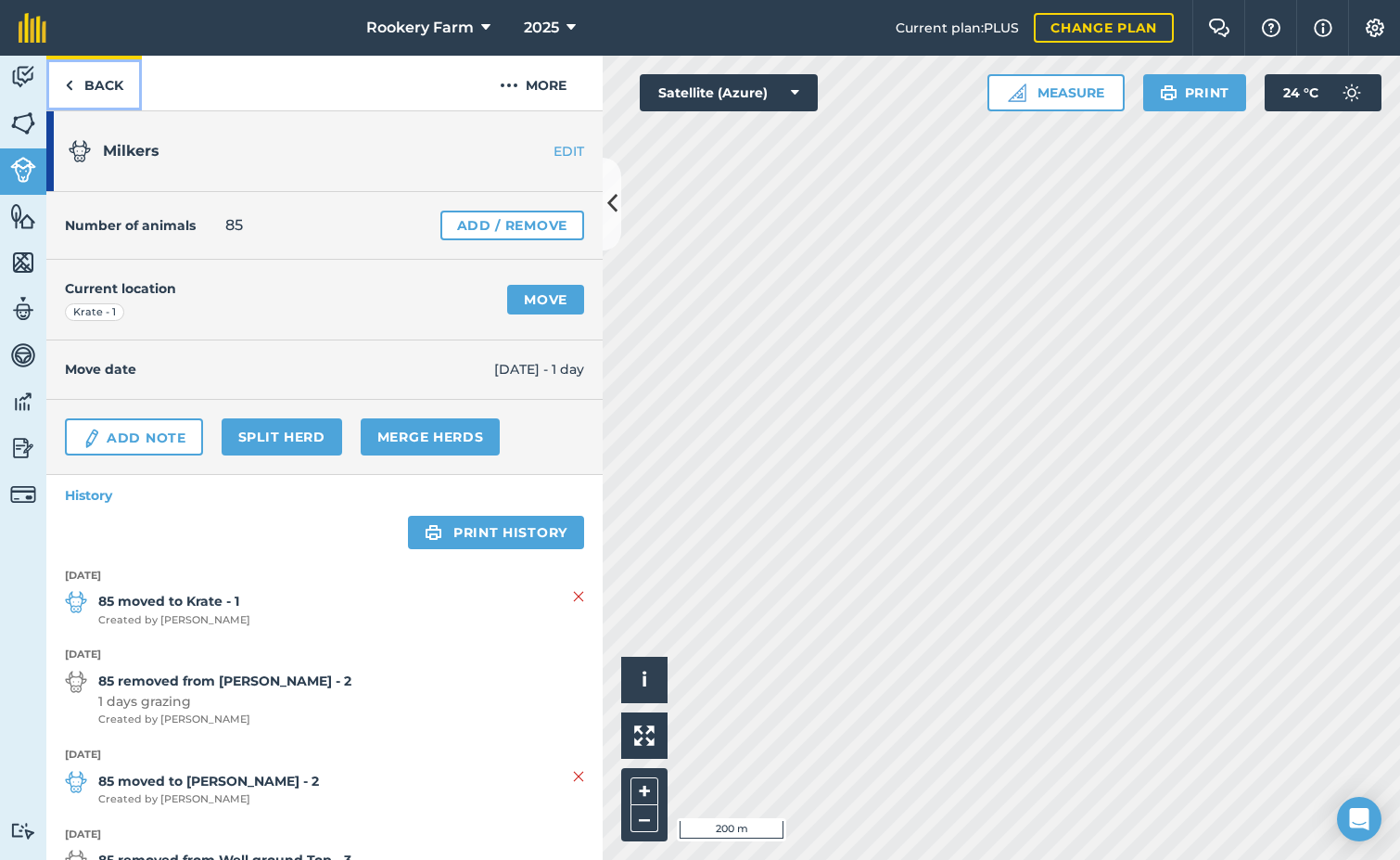
click at [92, 81] on link "Back" at bounding box center [93, 84] width 95 height 55
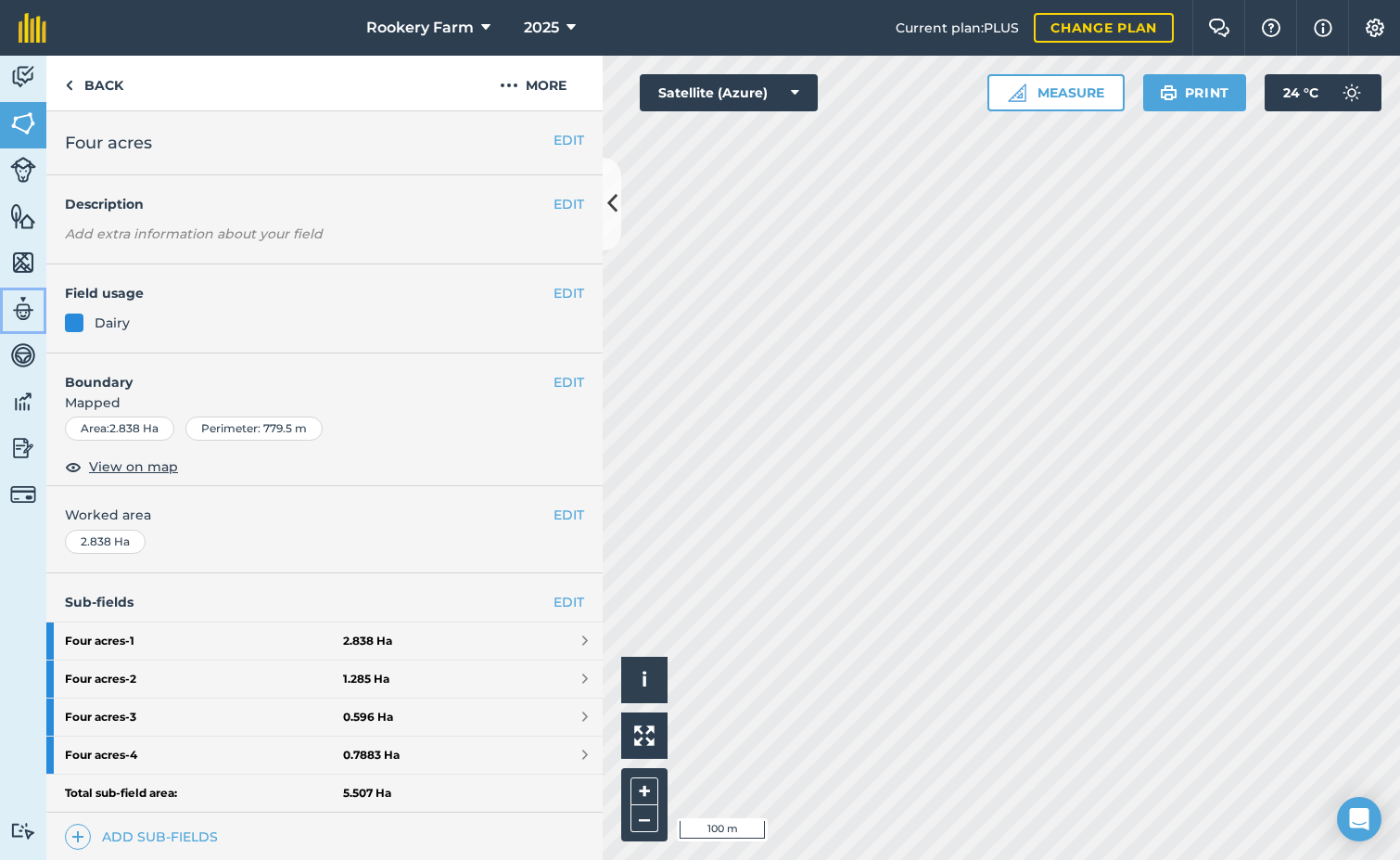
click at [25, 305] on img at bounding box center [23, 309] width 26 height 28
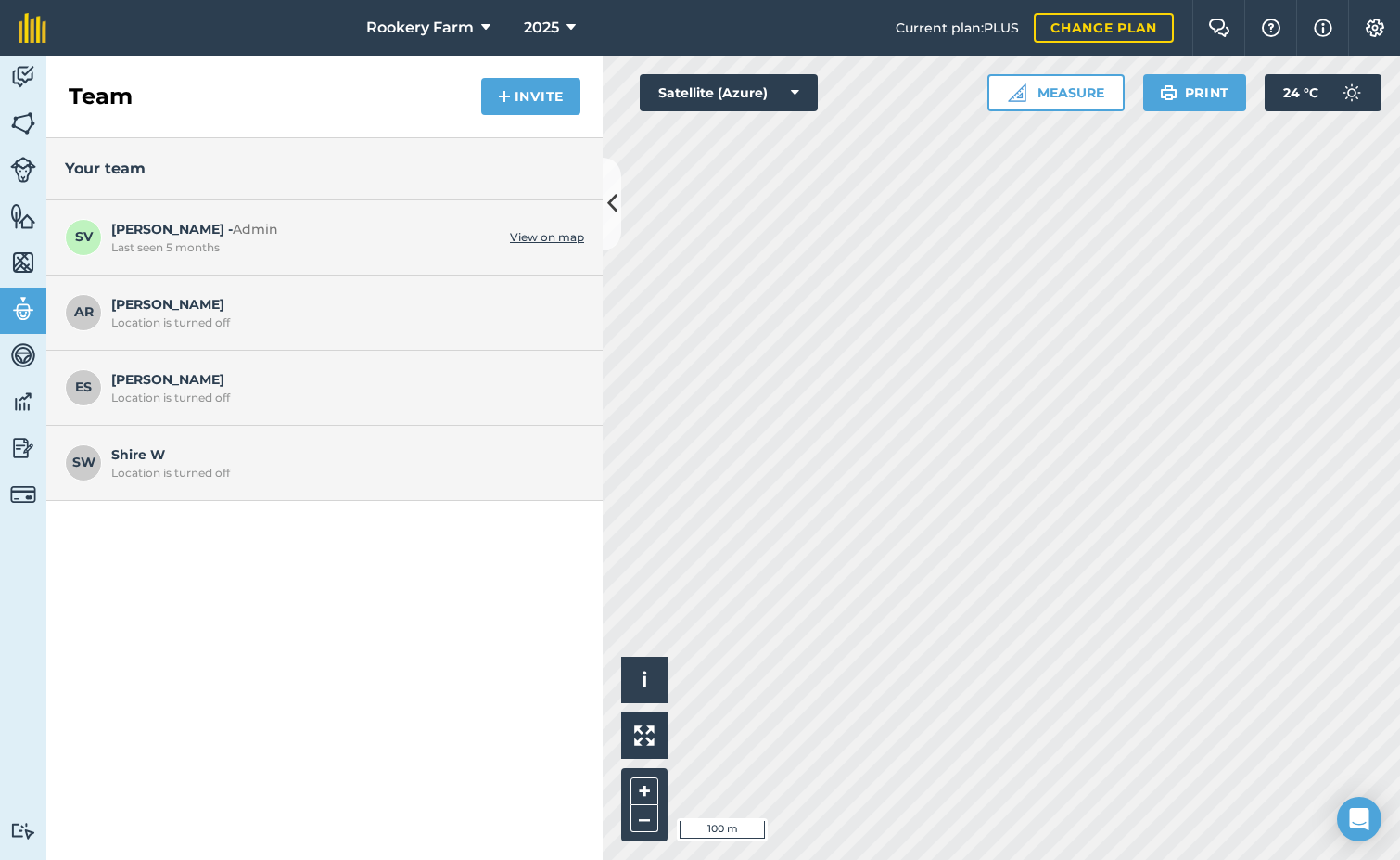
click at [251, 400] on div "Location is turned off" at bounding box center [342, 398] width 463 height 15
click at [86, 389] on span "ES" at bounding box center [84, 388] width 37 height 37
click at [24, 312] on img at bounding box center [23, 309] width 26 height 28
click at [24, 313] on img at bounding box center [23, 309] width 26 height 28
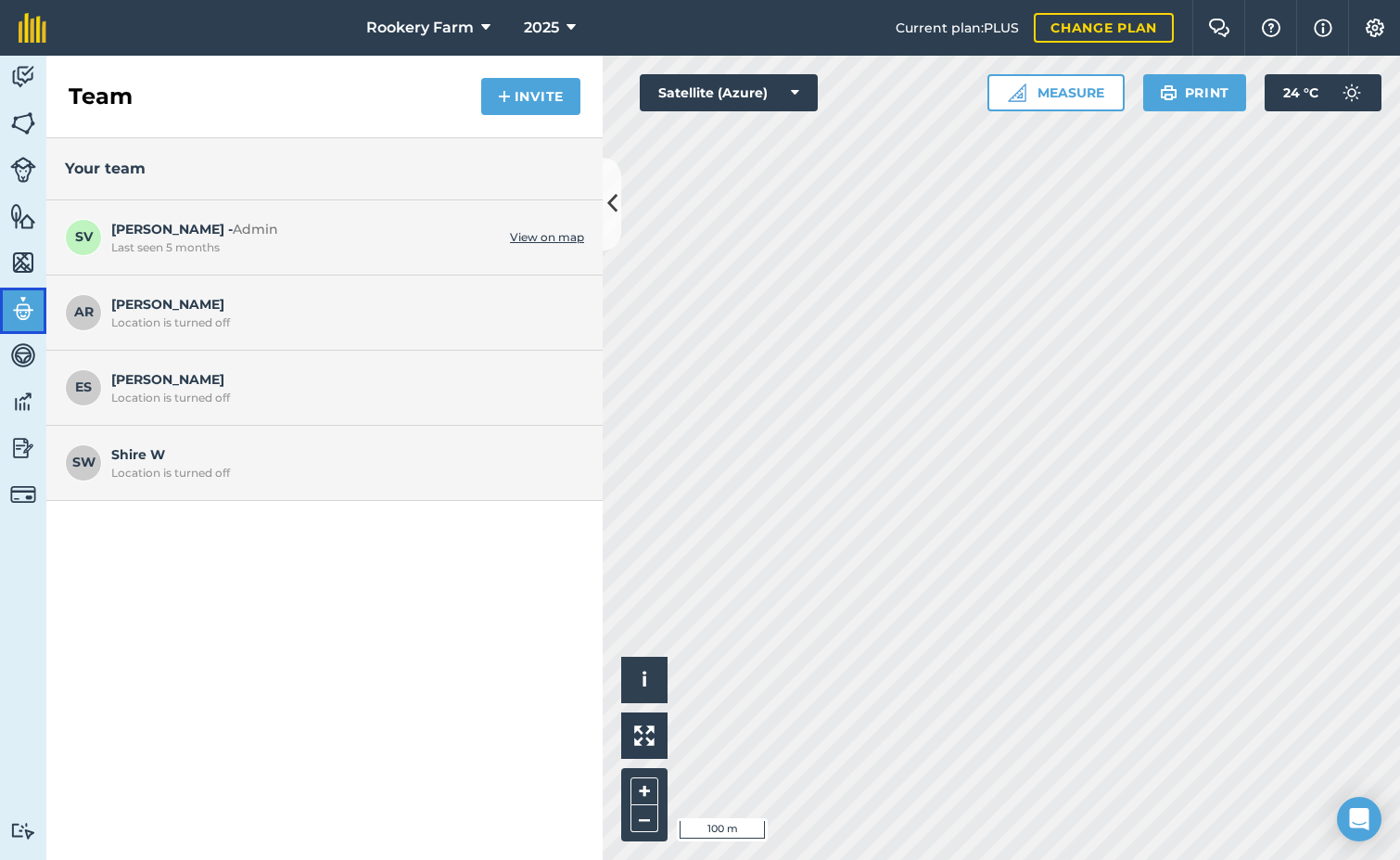
click at [24, 313] on img at bounding box center [23, 309] width 26 height 28
click at [553, 237] on link "View on map" at bounding box center [546, 237] width 74 height 15
click at [536, 108] on button "Invite" at bounding box center [530, 96] width 99 height 37
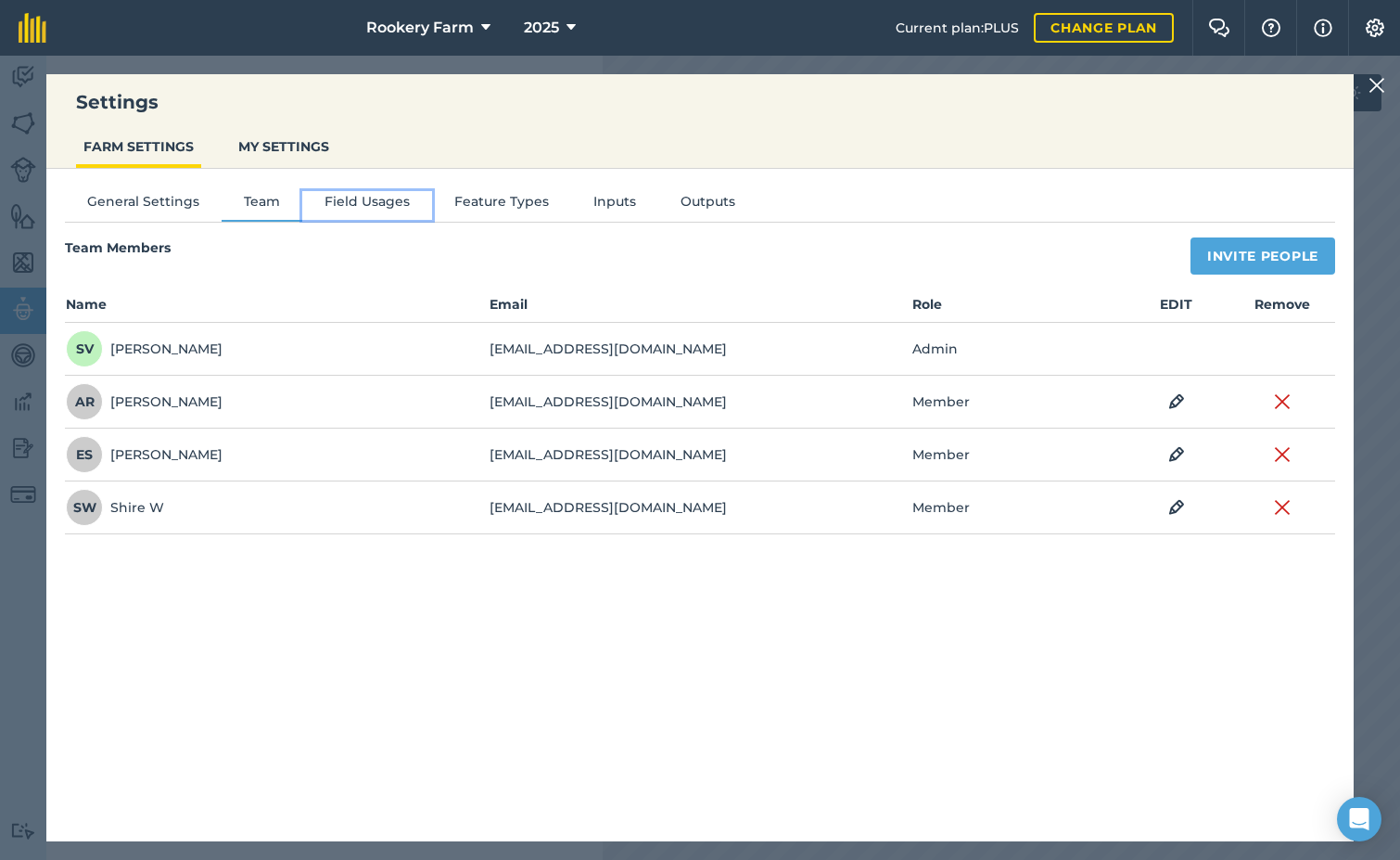
click at [376, 202] on button "Field Usages" at bounding box center [367, 205] width 130 height 28
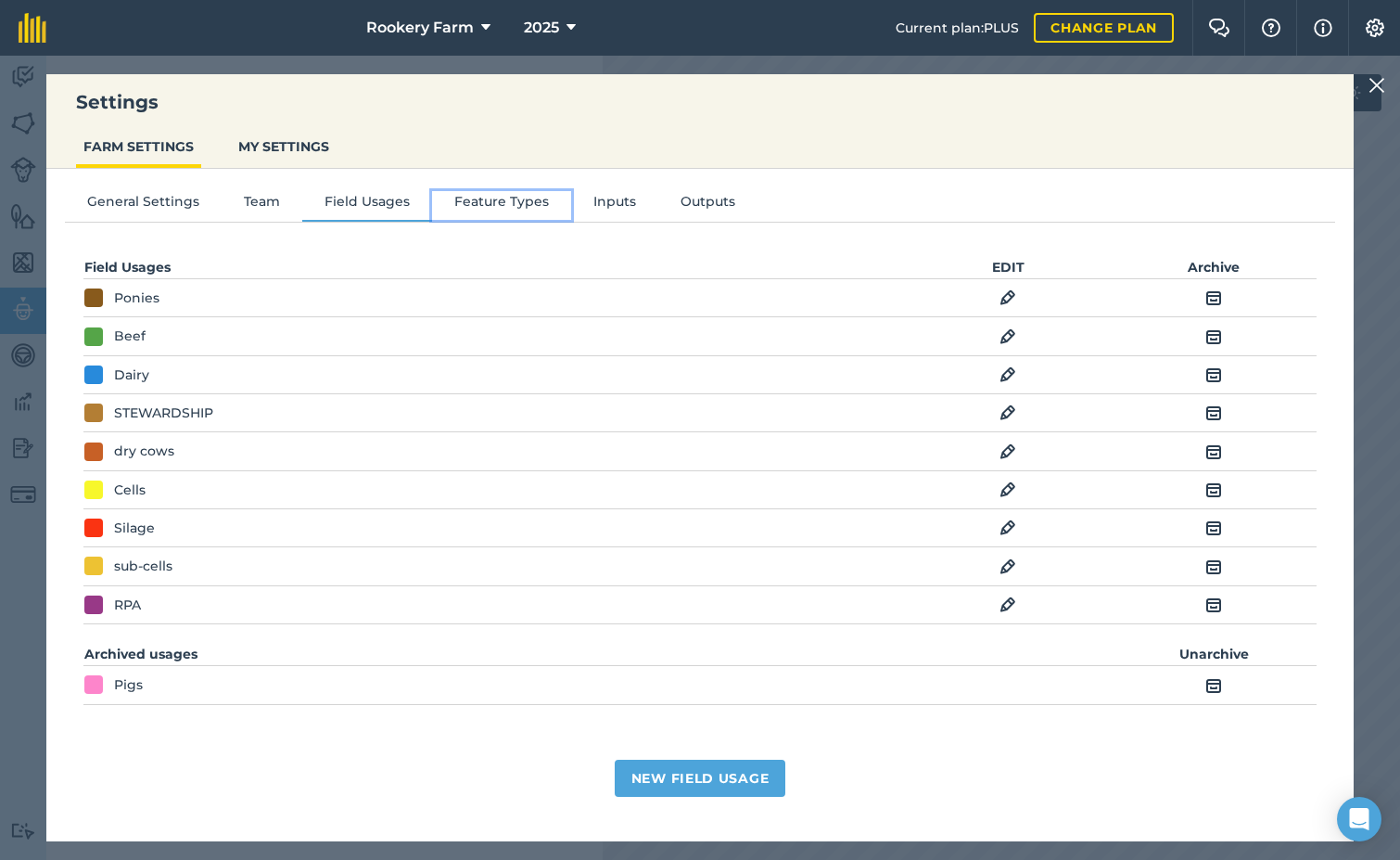
click at [526, 196] on button "Feature Types" at bounding box center [501, 205] width 139 height 28
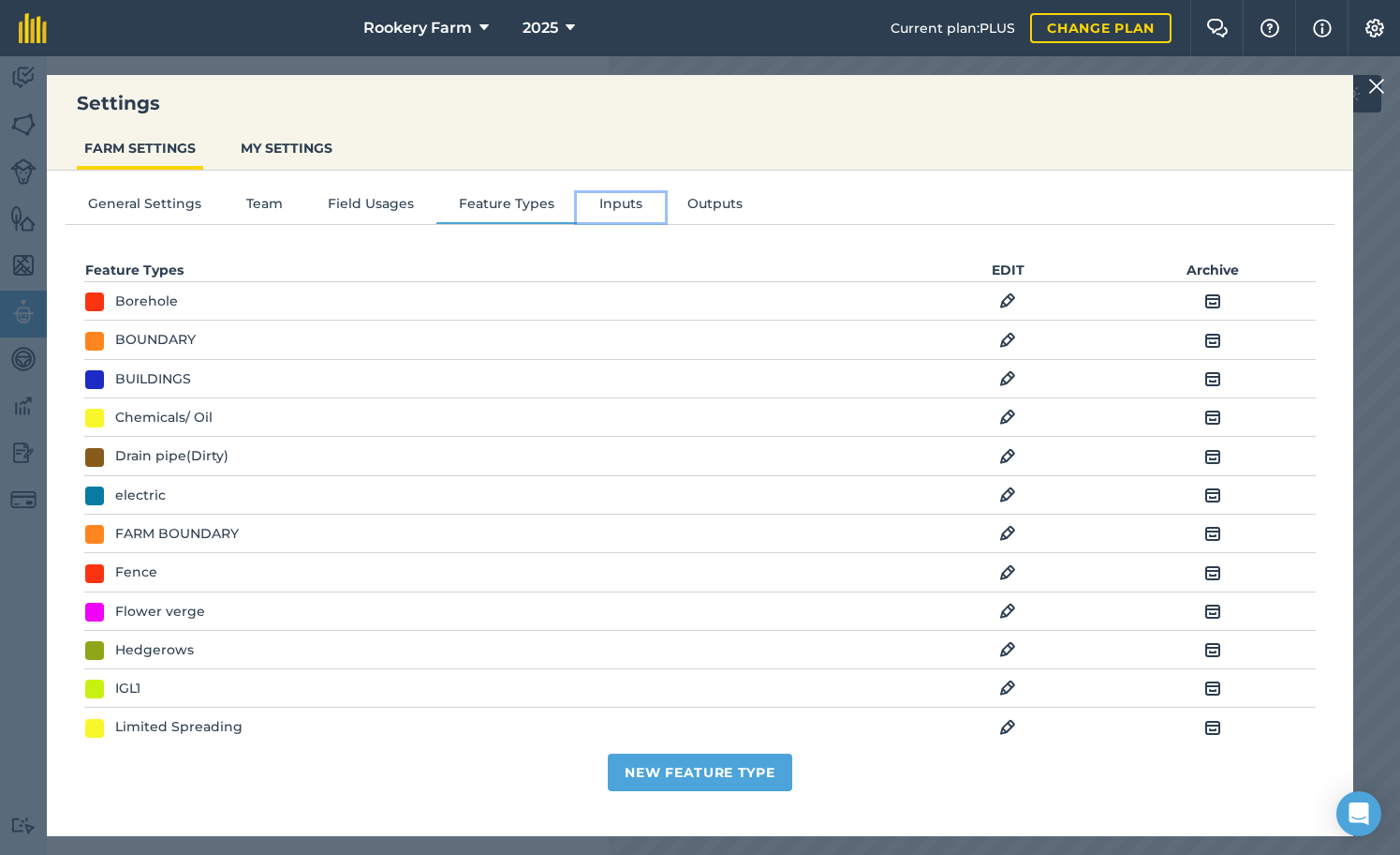
click at [599, 194] on button "Inputs" at bounding box center [621, 207] width 88 height 28
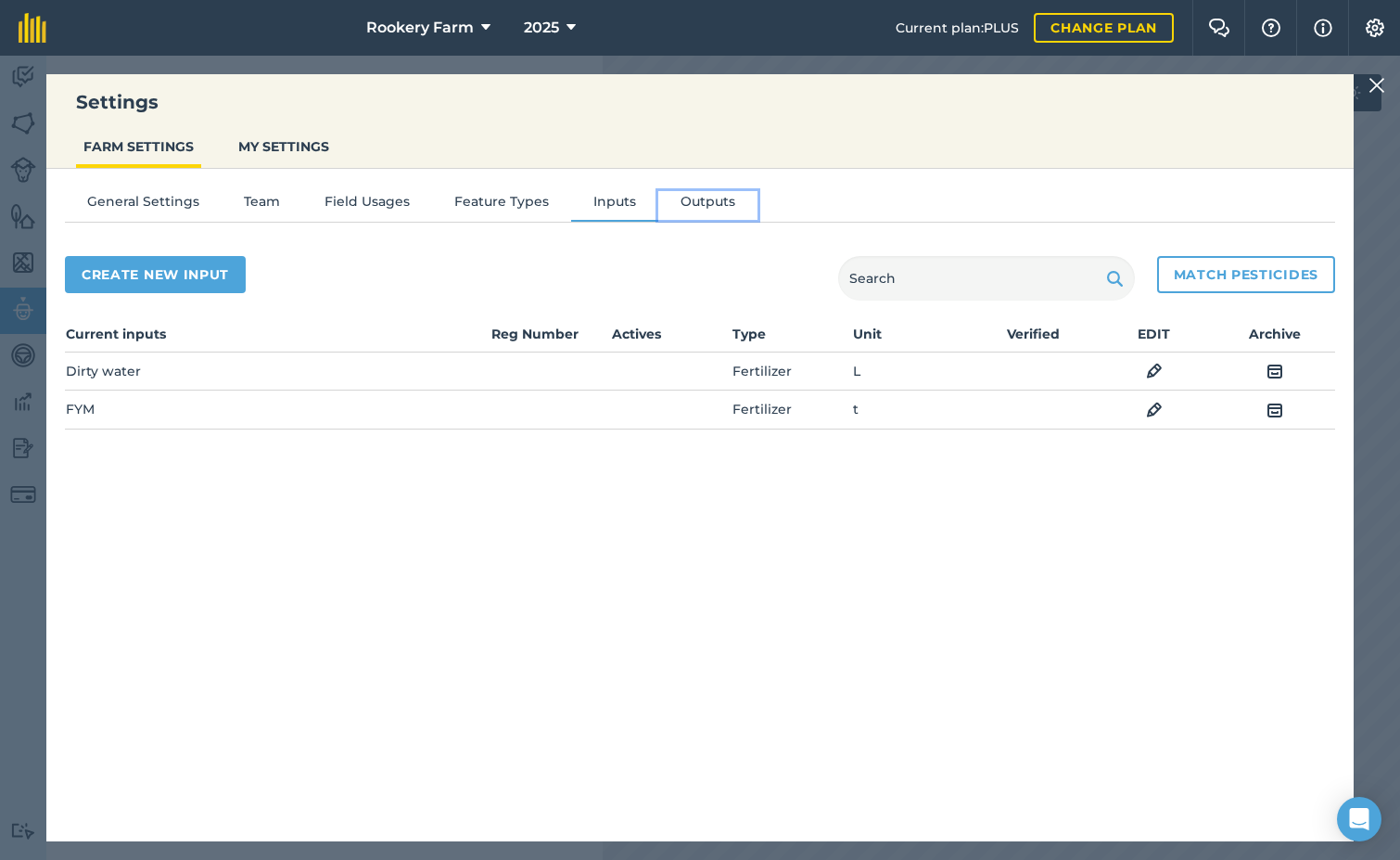
click at [691, 205] on button "Outputs" at bounding box center [707, 205] width 99 height 28
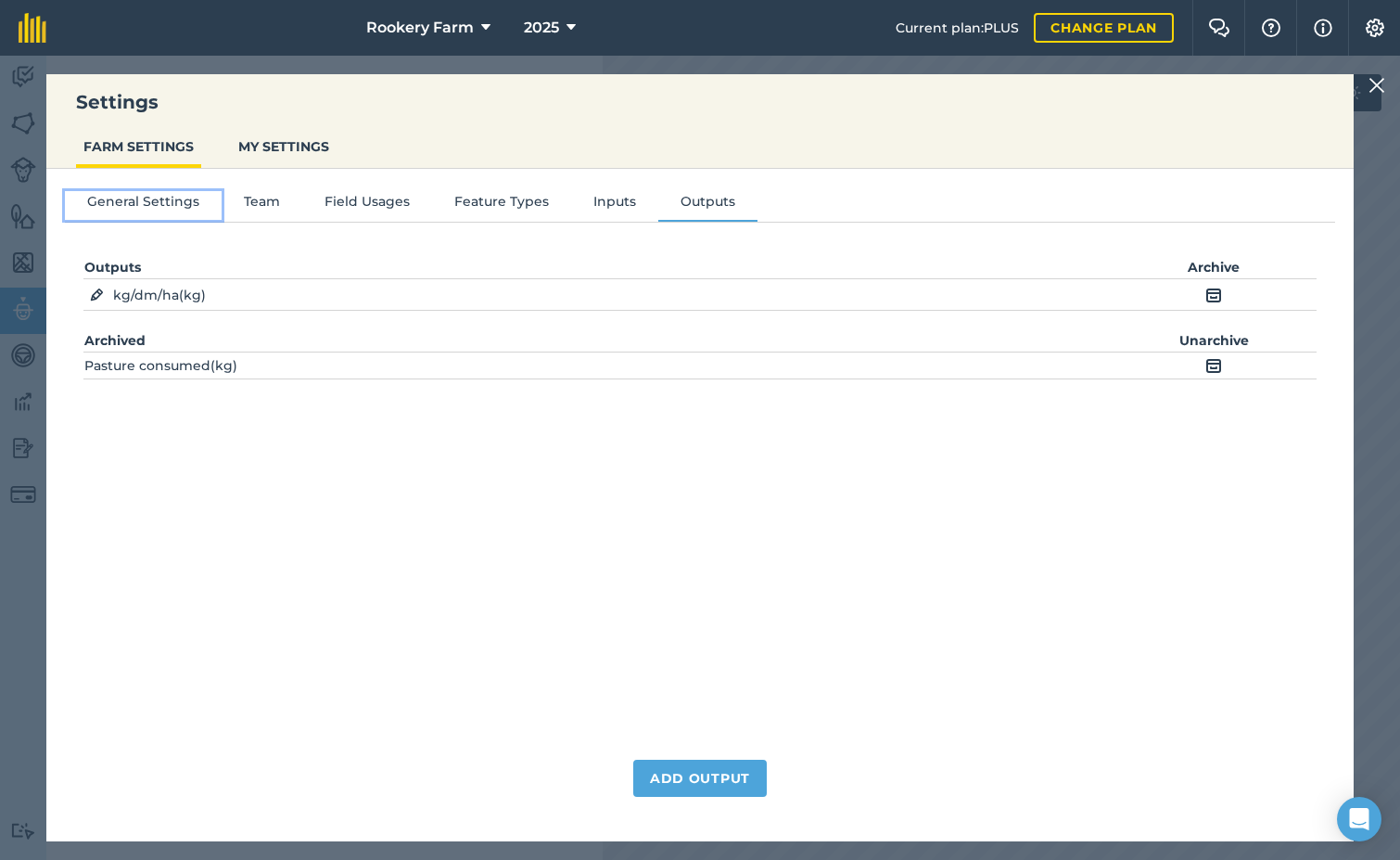
click at [173, 202] on button "General Settings" at bounding box center [143, 205] width 156 height 28
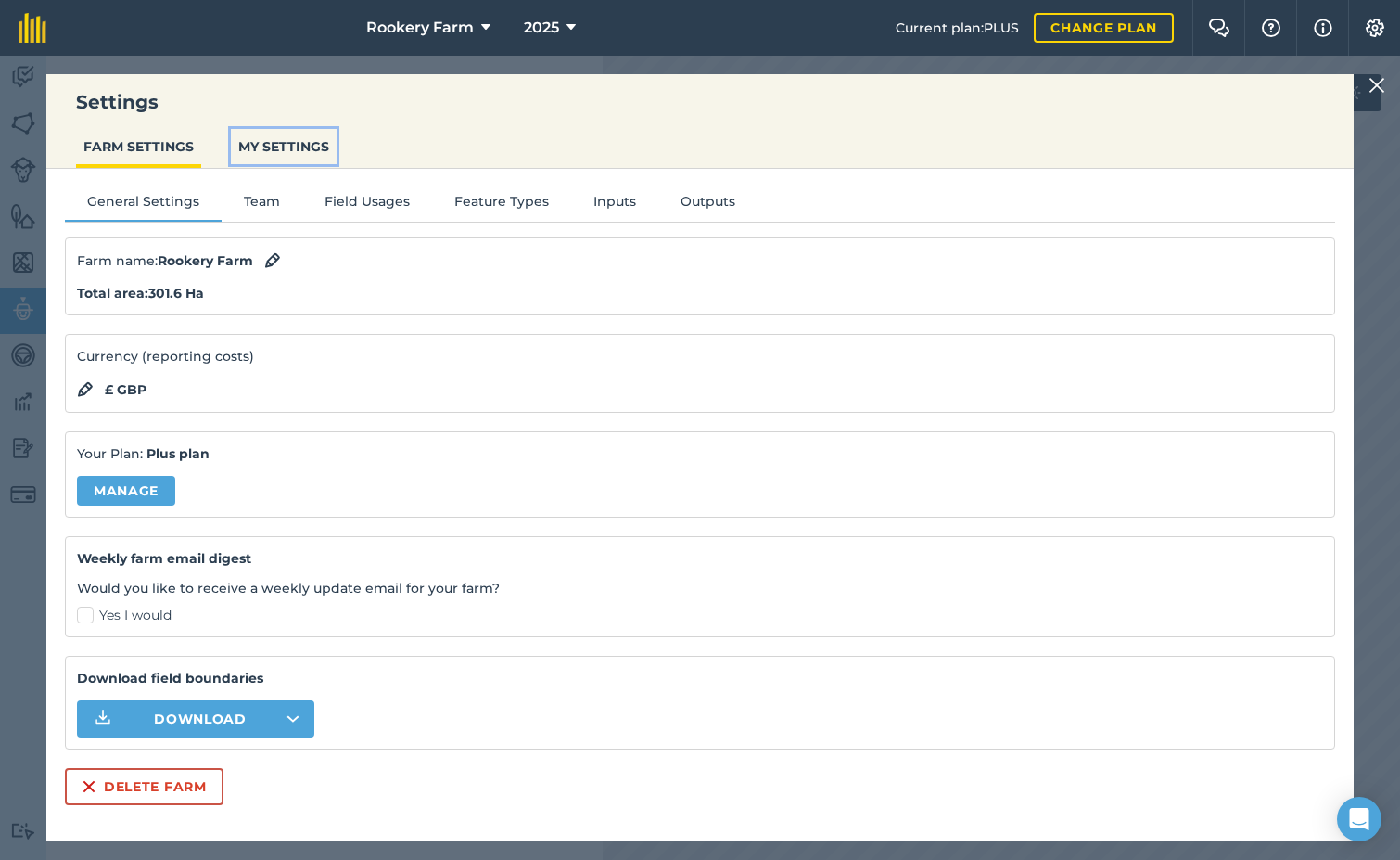
click at [301, 146] on button "MY SETTINGS" at bounding box center [283, 147] width 105 height 35
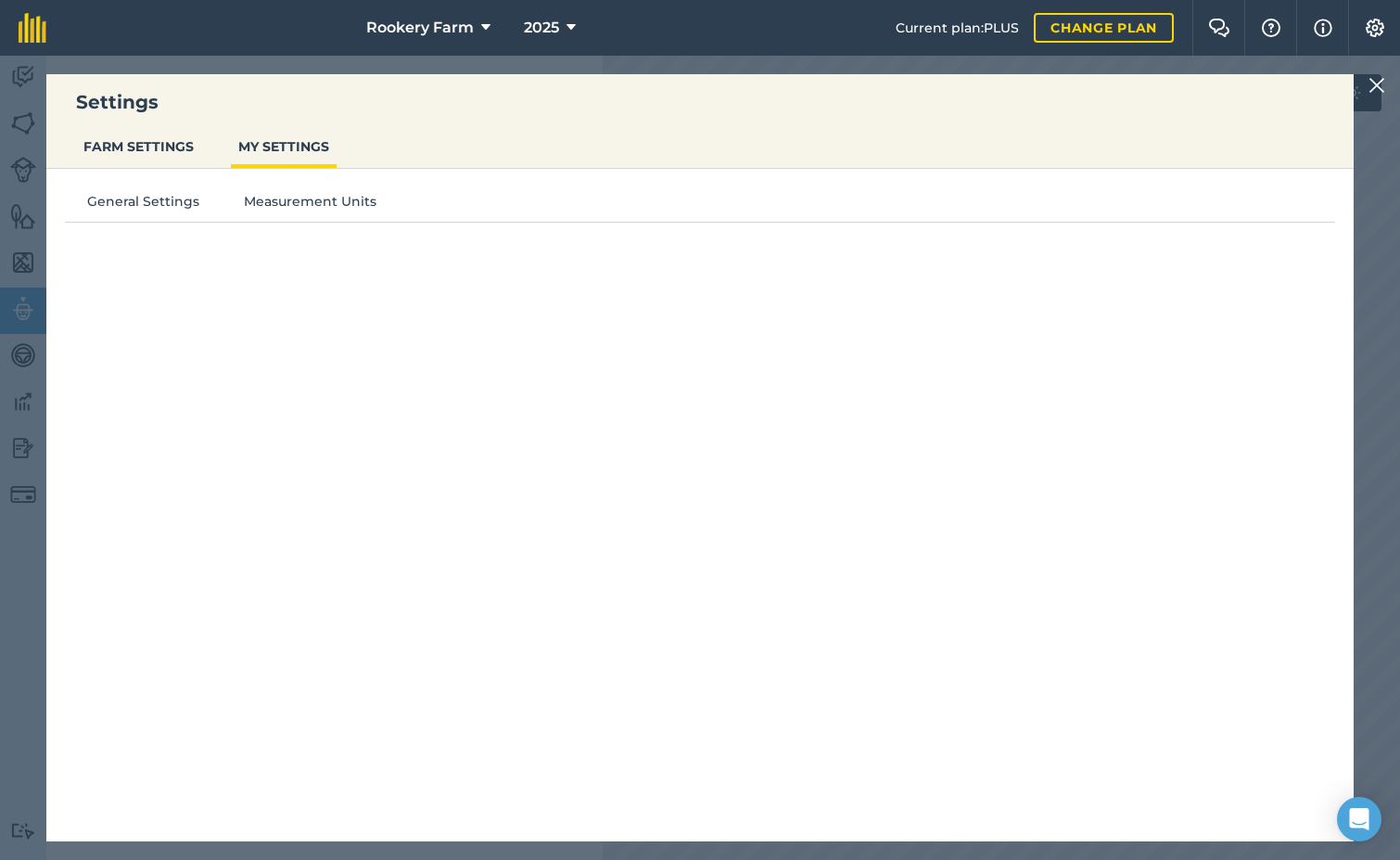
click at [1377, 81] on img at bounding box center [1376, 85] width 17 height 23
